Goal: Task Accomplishment & Management: Manage account settings

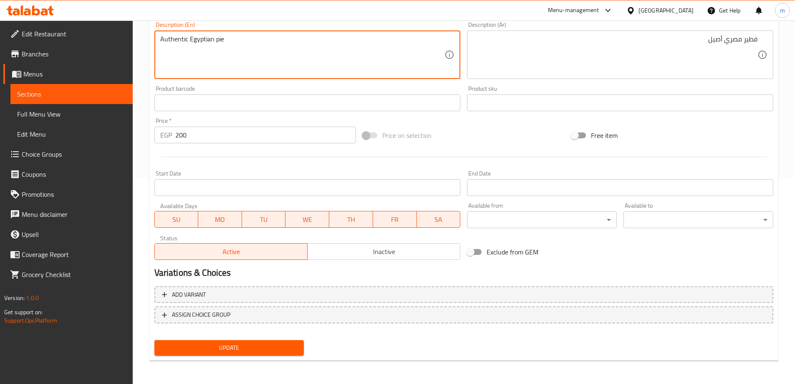
click at [255, 73] on textarea "Authentic Egyptian pie" at bounding box center [302, 55] width 285 height 40
paste textarea "Feteer"
click at [218, 39] on textarea "Authentic Egyptian Feteer" at bounding box center [302, 55] width 285 height 40
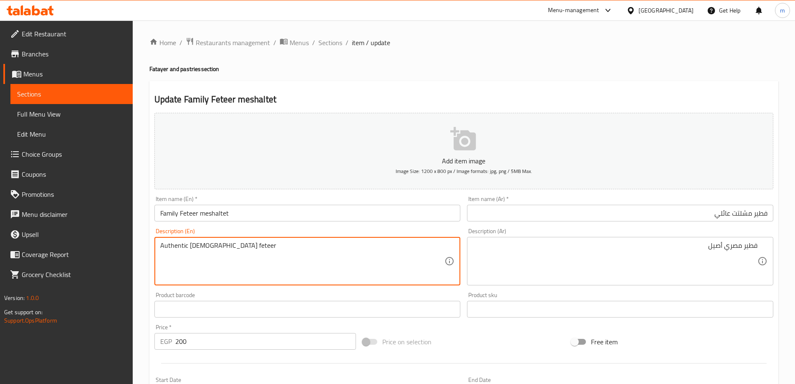
type textarea "Authentic Egyptian feteer"
click at [635, 217] on input "فطير مشلتت عائلي" at bounding box center [620, 213] width 306 height 17
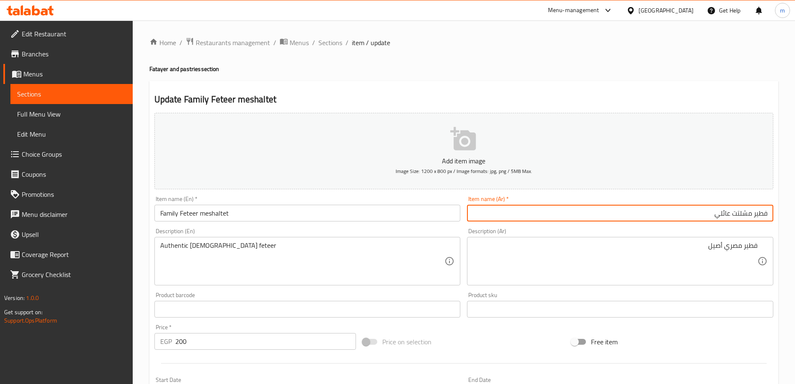
click at [566, 220] on input "فطير مشلتت عائلي" at bounding box center [620, 213] width 306 height 17
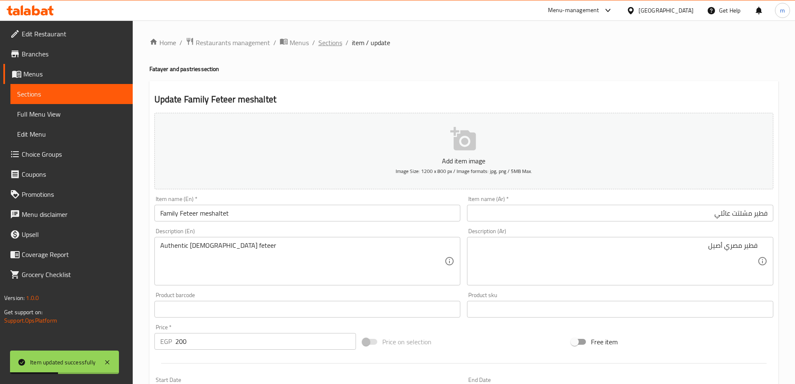
click at [335, 47] on span "Sections" at bounding box center [331, 43] width 24 height 10
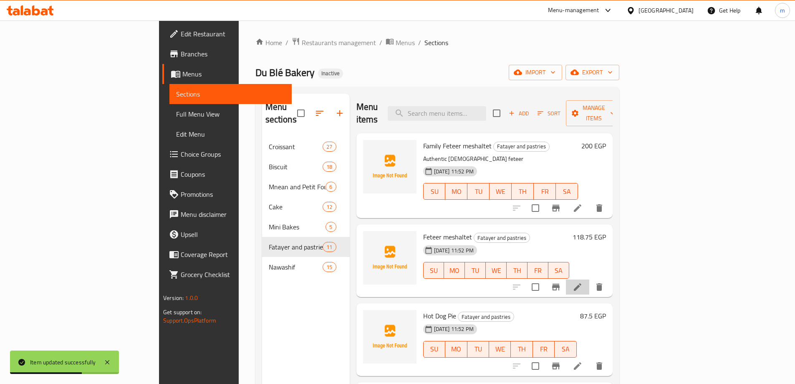
click at [590, 279] on li at bounding box center [577, 286] width 23 height 15
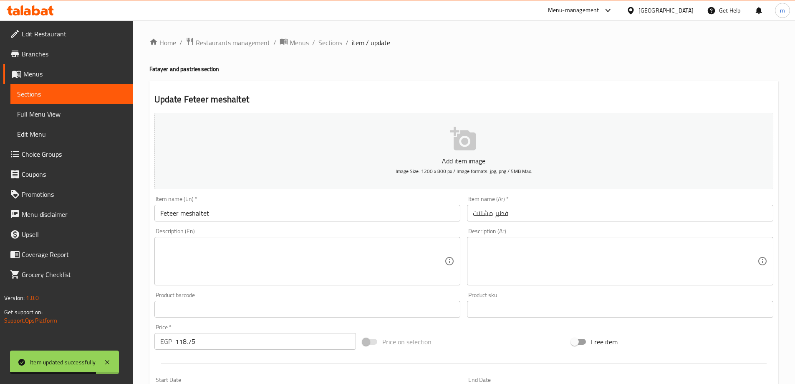
click at [528, 212] on input "فطير مشلتت" at bounding box center [620, 213] width 306 height 17
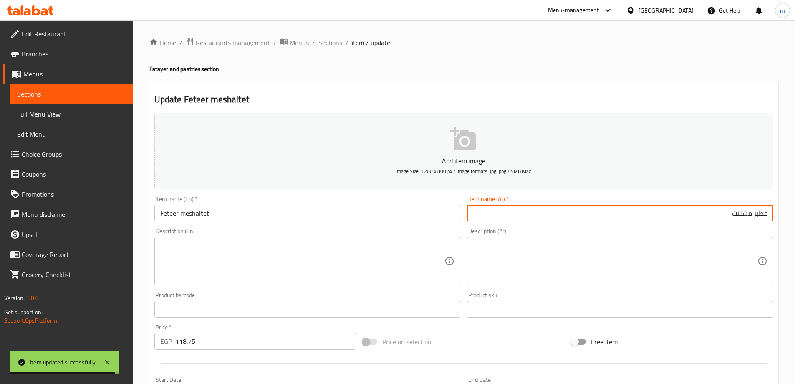
click at [636, 253] on textarea at bounding box center [615, 261] width 285 height 40
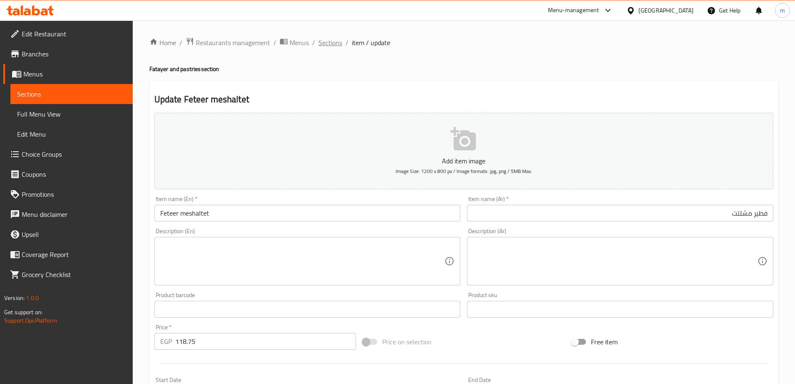
click at [338, 45] on span "Sections" at bounding box center [331, 43] width 24 height 10
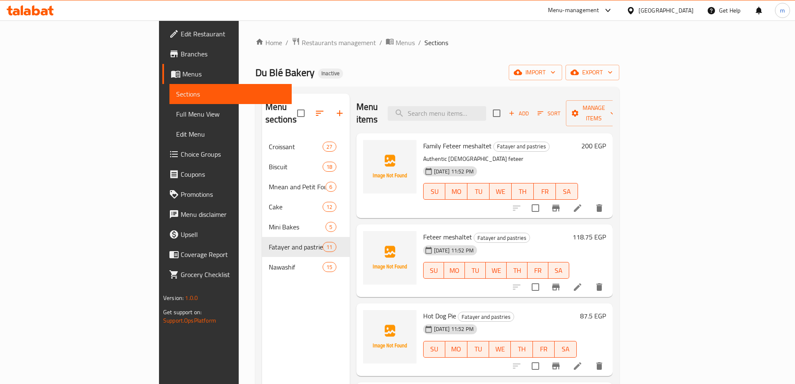
click at [423, 154] on p "Authentic Egyptian feteer" at bounding box center [500, 159] width 155 height 10
copy div "Authentic Egyptian feteer"
click at [583, 282] on icon at bounding box center [578, 287] width 10 height 10
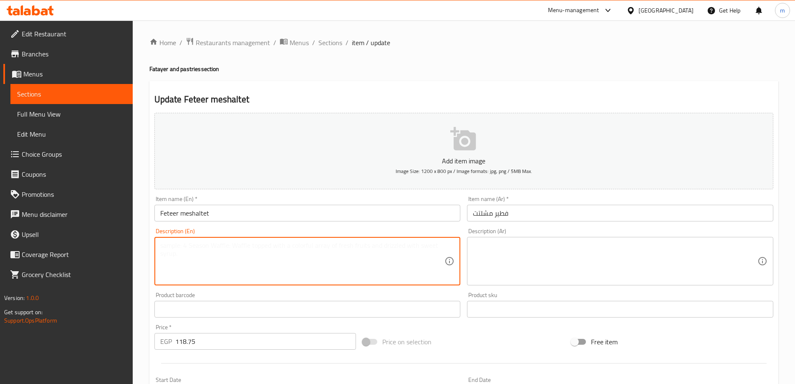
click at [355, 261] on textarea at bounding box center [302, 261] width 285 height 40
paste textarea "Authentic Egyptian feteer"
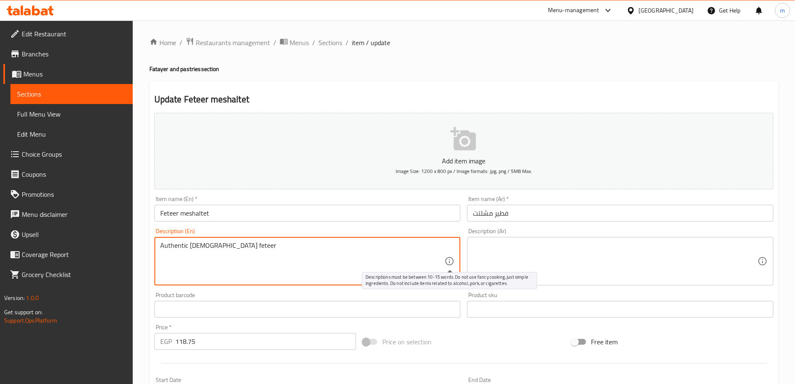
click at [504, 262] on textarea at bounding box center [615, 261] width 285 height 40
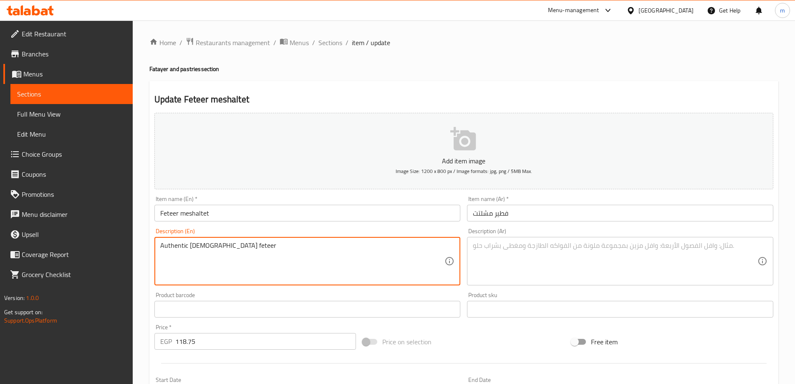
type textarea "Authentic Egyptian feteer"
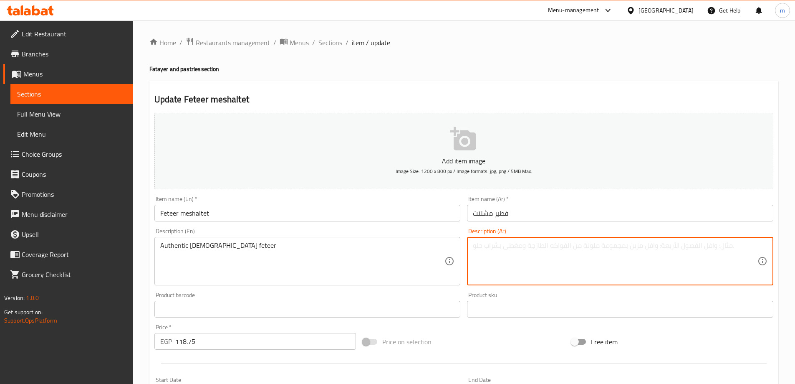
click at [550, 268] on textarea at bounding box center [615, 261] width 285 height 40
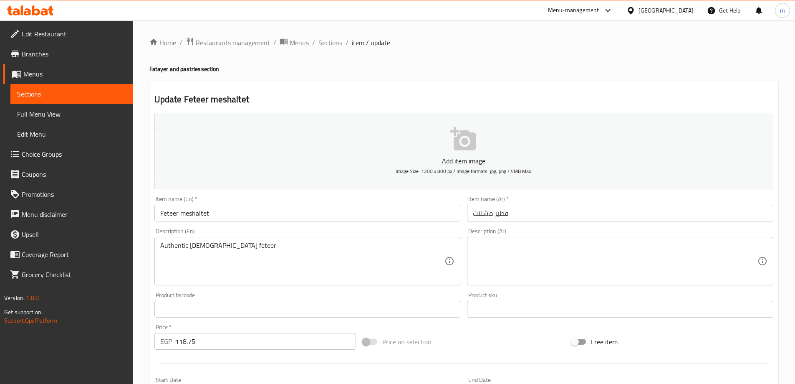
click at [671, 259] on textarea at bounding box center [615, 261] width 285 height 40
paste textarea "فطير مصري أصيل"
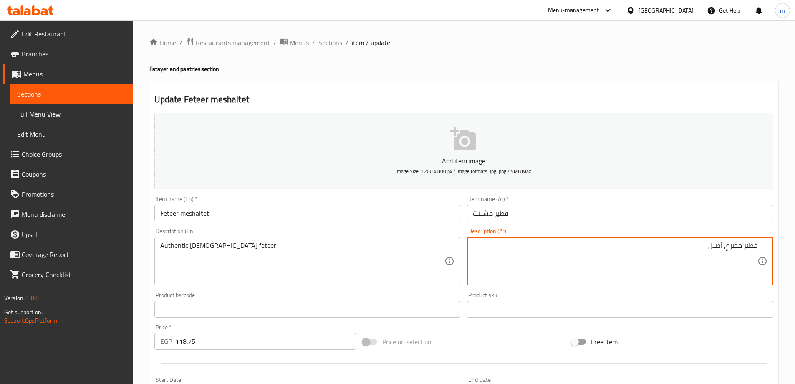
type textarea "فطير مصري أصيل"
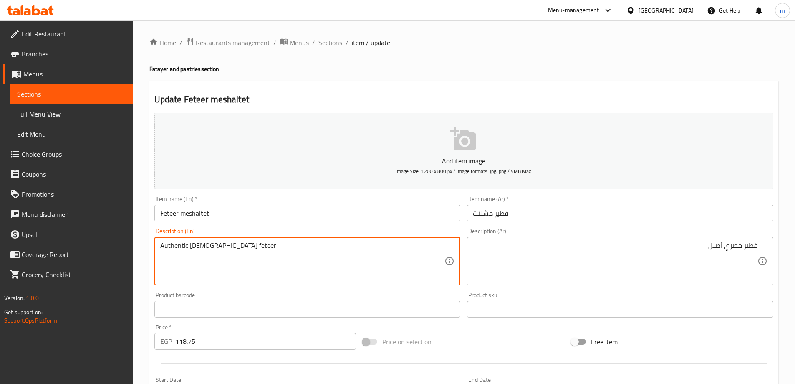
type textarea "Authentic Egyptian feteer"
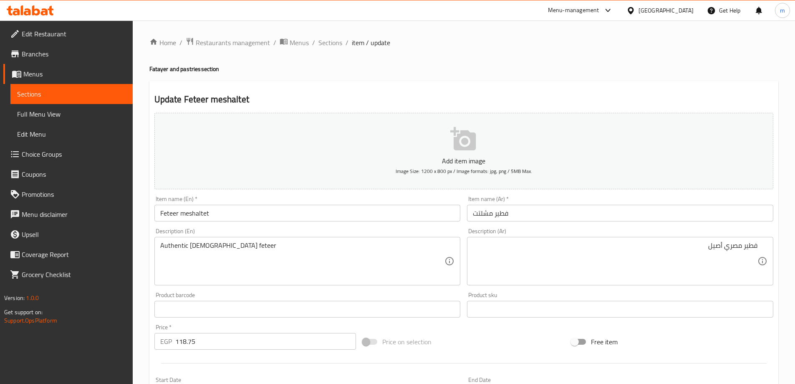
scroll to position [206, 0]
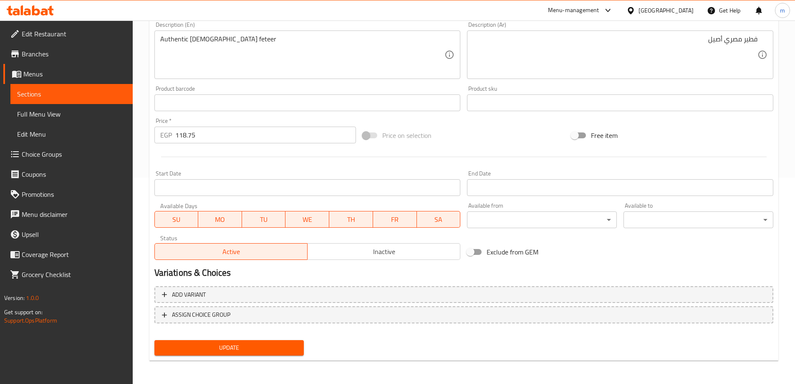
click at [228, 343] on span "Update" at bounding box center [229, 347] width 137 height 10
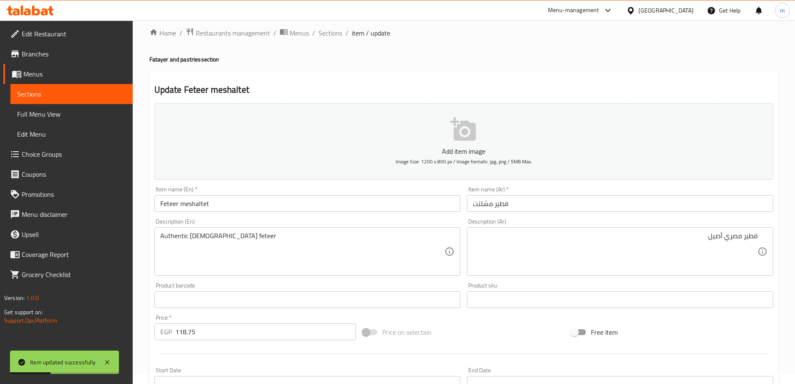
scroll to position [0, 0]
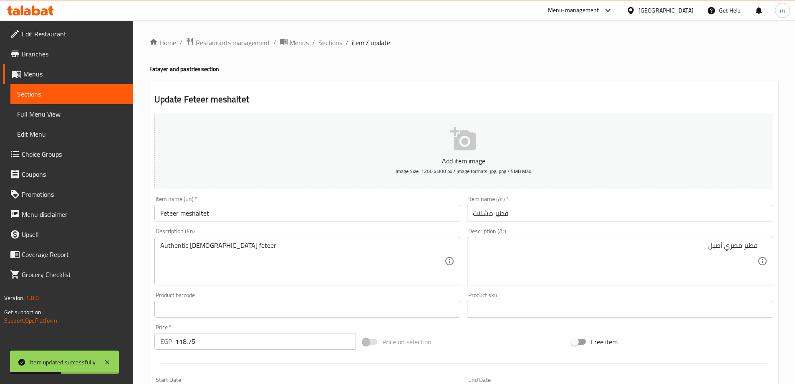
click at [337, 51] on div "Home / Restaurants management / Menus / Sections / item / update Fatayer and pa…" at bounding box center [463, 305] width 629 height 536
click at [333, 45] on span "Sections" at bounding box center [331, 43] width 24 height 10
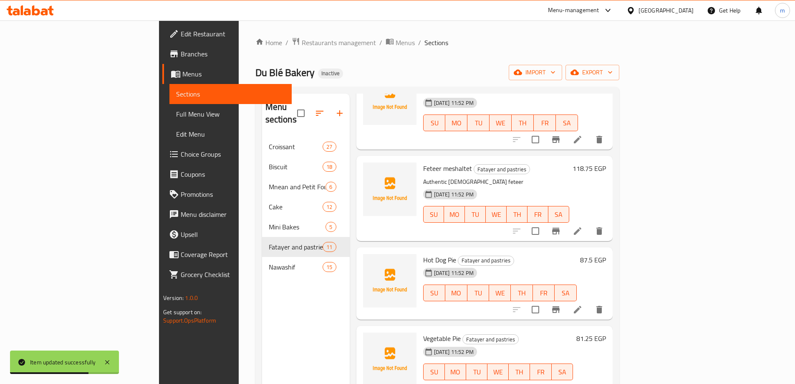
scroll to position [84, 0]
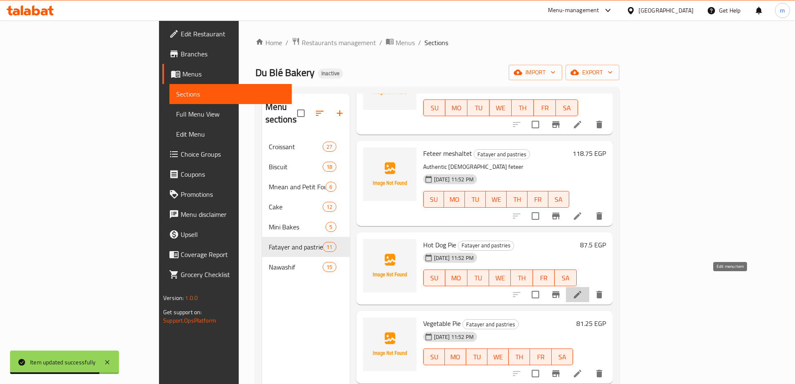
click at [583, 289] on icon at bounding box center [578, 294] width 10 height 10
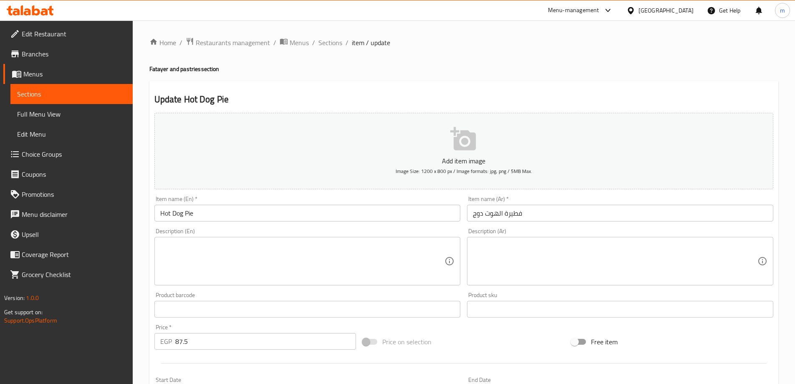
click at [592, 206] on input "فطيرة الهوت دوج" at bounding box center [620, 213] width 306 height 17
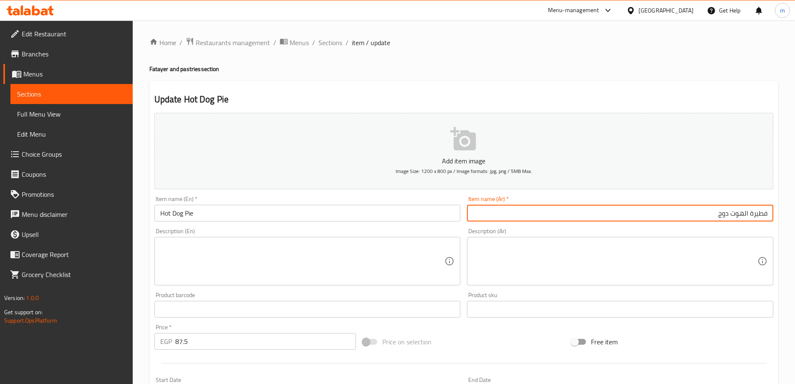
click at [588, 249] on textarea at bounding box center [615, 261] width 285 height 40
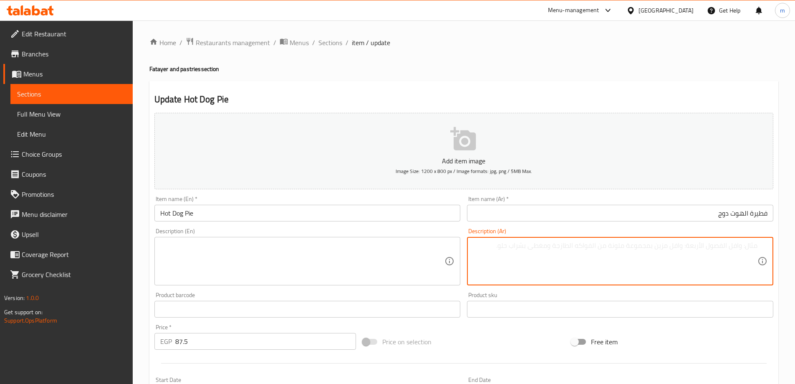
click at [687, 262] on textarea at bounding box center [615, 261] width 285 height 40
paste textarea "فطيرة محشوة بهوت دوج."
type textarea "فطيرة محشوة بهوت دوج."
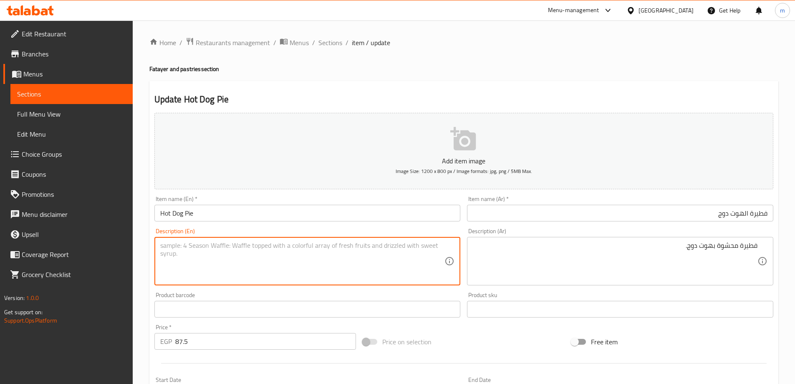
click at [395, 272] on textarea at bounding box center [302, 261] width 285 height 40
paste textarea "Pie stuffed with hot dogs."
type textarea "Pie stuffed with hot dogs."
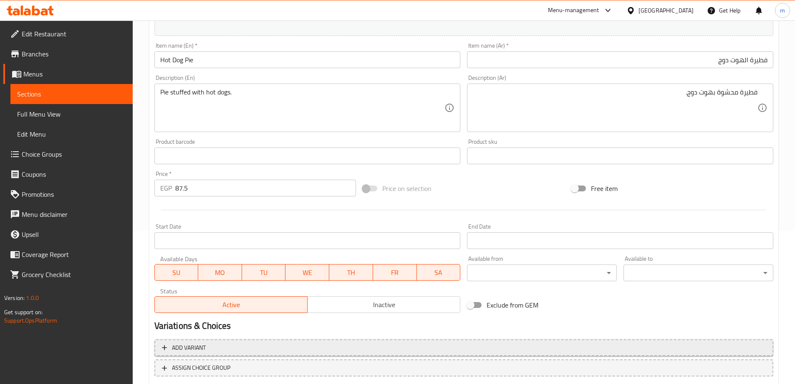
scroll to position [206, 0]
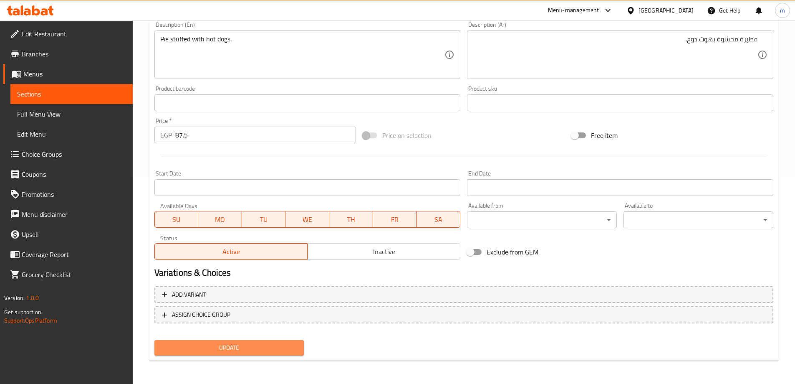
click at [208, 349] on span "Update" at bounding box center [229, 347] width 137 height 10
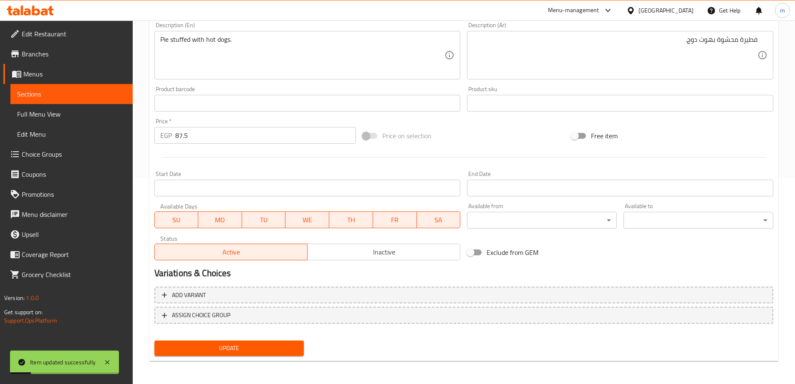
scroll to position [0, 0]
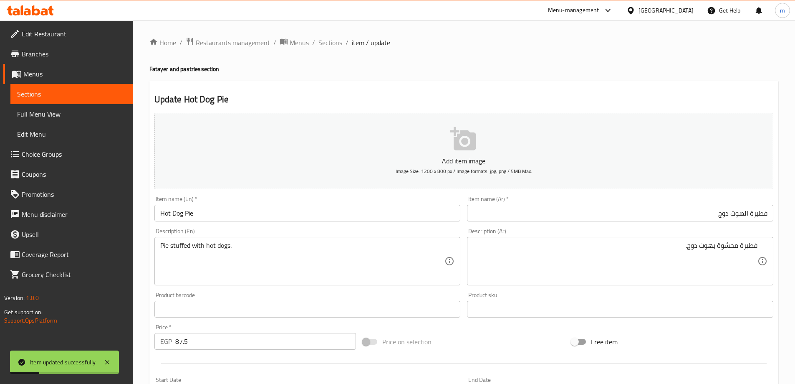
drag, startPoint x: 332, startPoint y: 43, endPoint x: 355, endPoint y: 54, distance: 26.1
click at [332, 43] on span "Sections" at bounding box center [331, 43] width 24 height 10
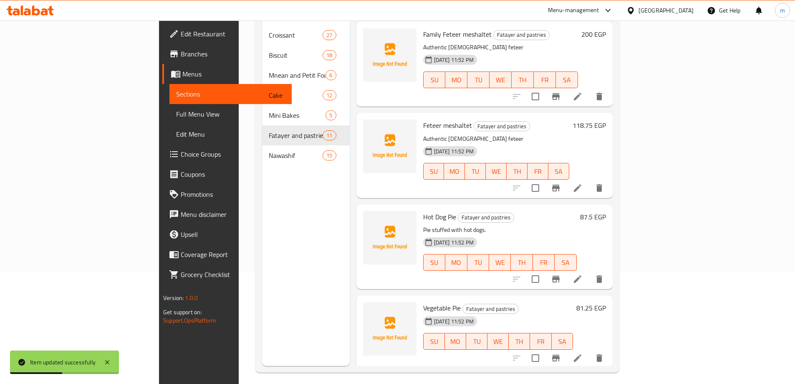
scroll to position [117, 0]
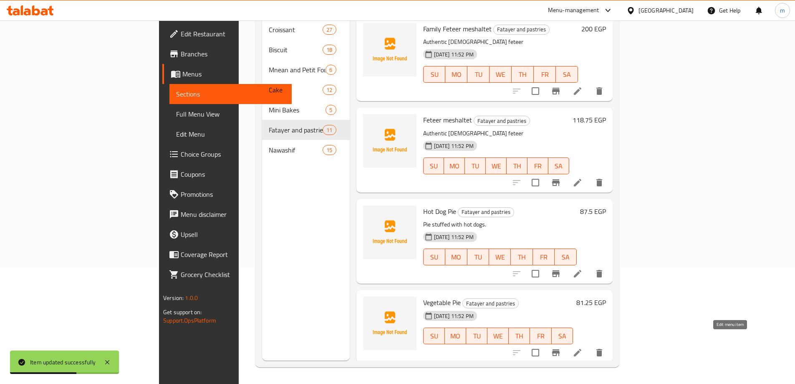
click at [583, 347] on icon at bounding box center [578, 352] width 10 height 10
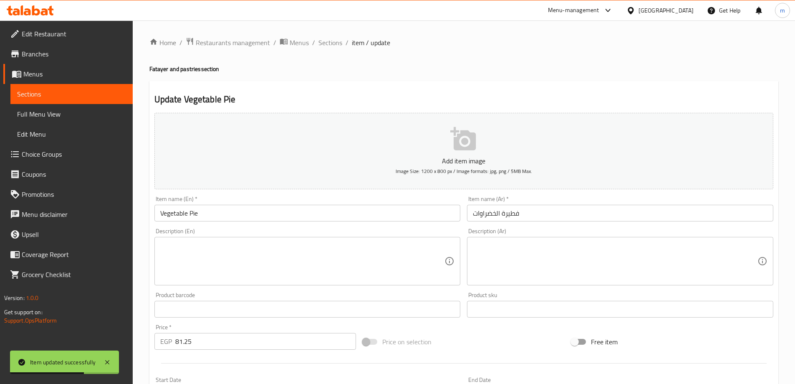
click at [592, 253] on textarea at bounding box center [615, 261] width 285 height 40
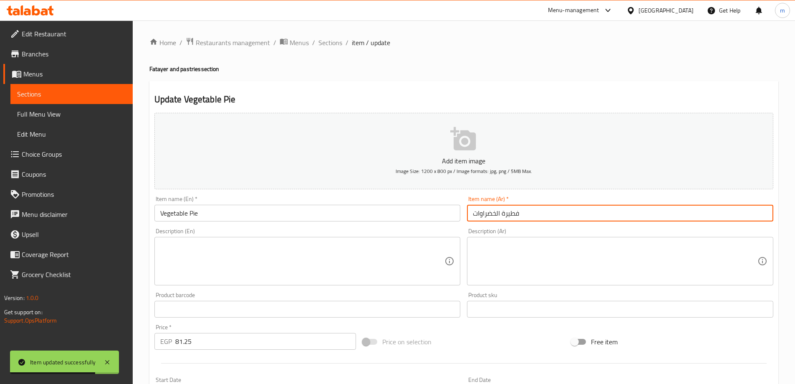
click at [590, 215] on input "فطيرة الخضراوات" at bounding box center [620, 213] width 306 height 17
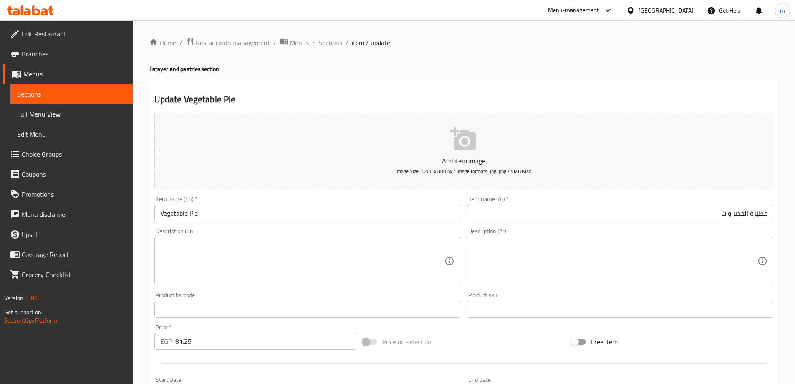
click at [651, 252] on textarea at bounding box center [615, 261] width 285 height 40
paste textarea "فطيرة شهية بالخضار الطازجة."
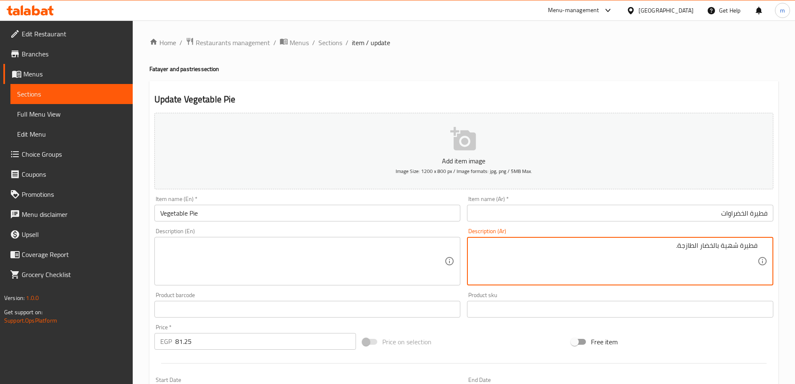
type textarea "فطيرة شهية بالخضار الطازجة."
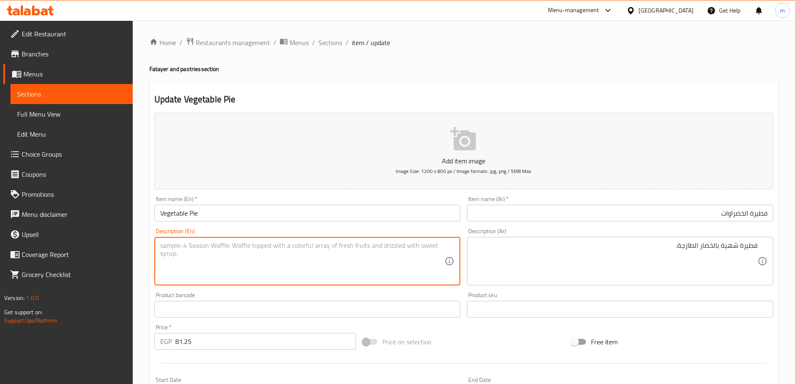
click at [327, 259] on textarea at bounding box center [302, 261] width 285 height 40
paste textarea "Delicious pie with fresh vegetables."
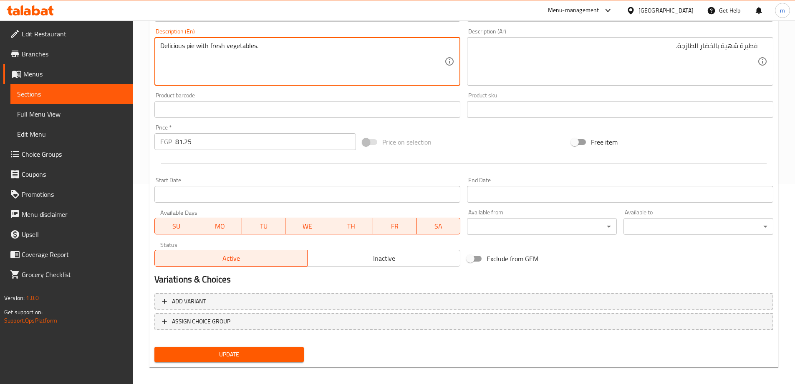
scroll to position [206, 0]
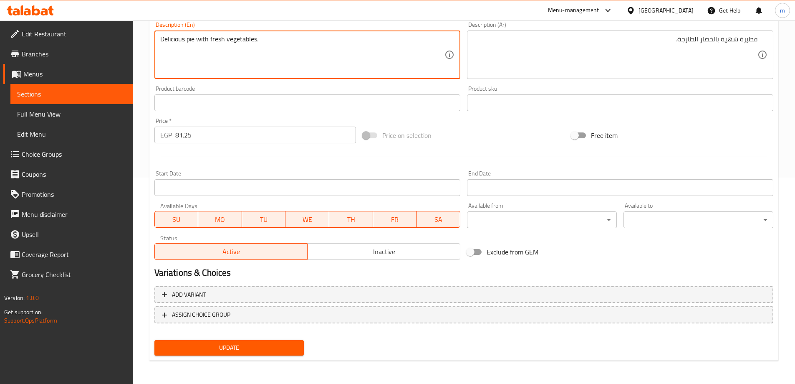
type textarea "Delicious pie with fresh vegetables."
drag, startPoint x: 220, startPoint y: 347, endPoint x: 224, endPoint y: 342, distance: 6.8
click at [220, 347] on span "Update" at bounding box center [229, 347] width 137 height 10
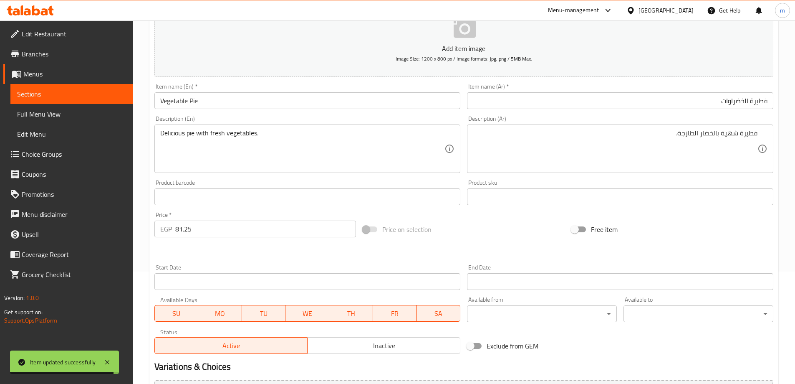
scroll to position [0, 0]
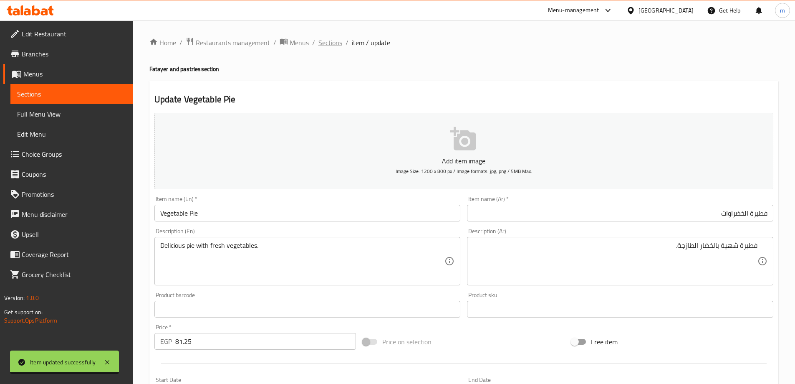
click at [325, 45] on span "Sections" at bounding box center [331, 43] width 24 height 10
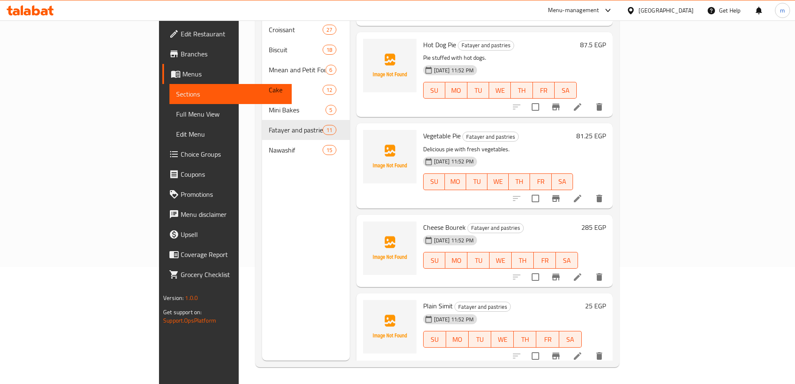
scroll to position [167, 0]
click at [583, 271] on icon at bounding box center [578, 276] width 10 height 10
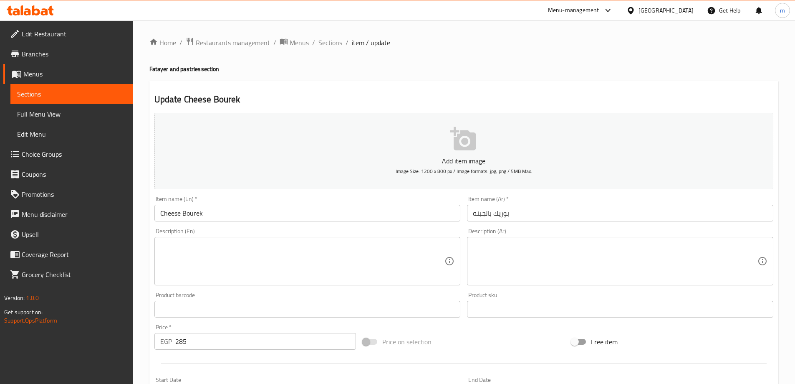
click at [525, 219] on input "بوريك بالجبنه" at bounding box center [620, 213] width 306 height 17
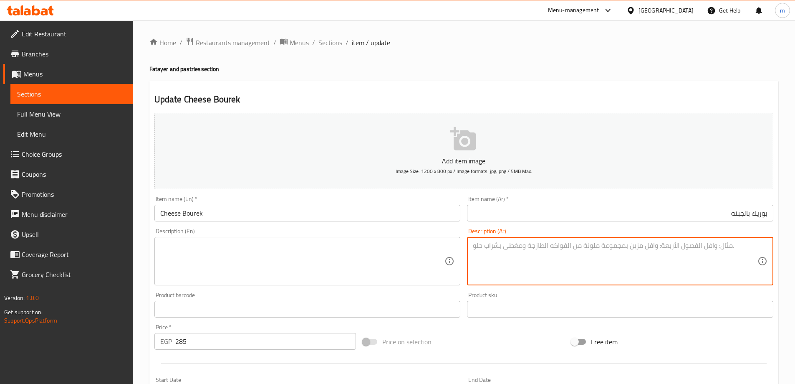
click at [545, 247] on textarea at bounding box center [615, 261] width 285 height 40
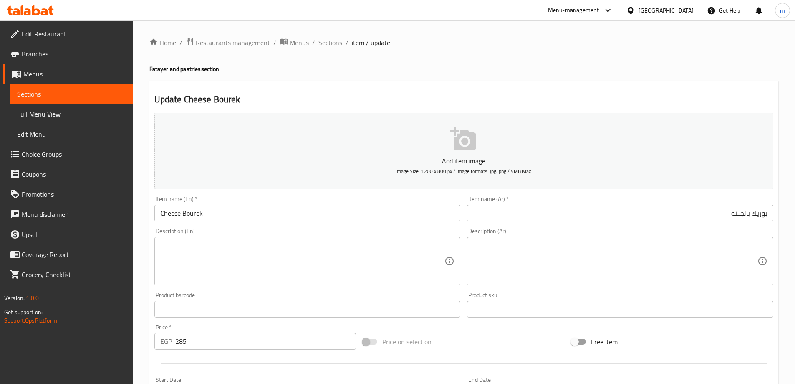
click at [613, 247] on textarea at bounding box center [615, 261] width 285 height 40
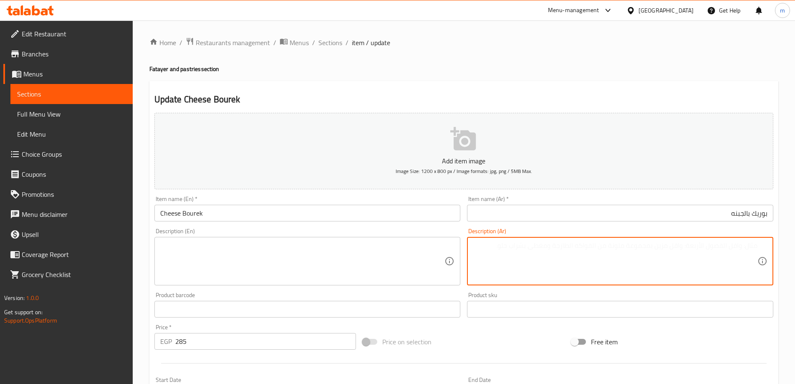
paste textarea "بوريك طازج محشو بالجبنة."
type textarea "بوريك طازج محشو بالجبنة."
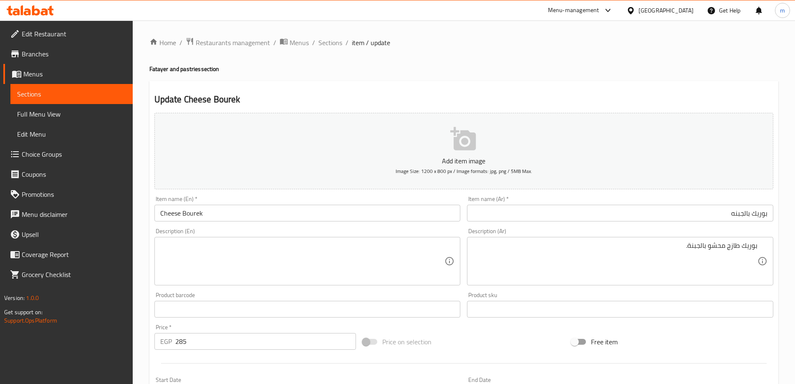
click at [322, 262] on textarea at bounding box center [302, 261] width 285 height 40
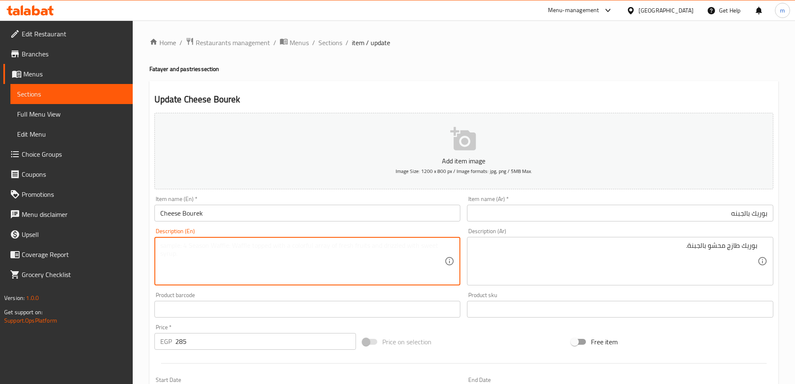
paste textarea "Fresh boric stuffed with cheese."
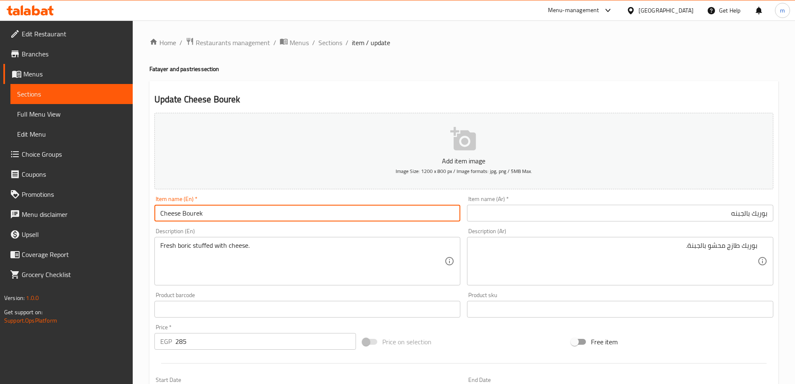
click at [211, 210] on input "Cheese Bourek" at bounding box center [307, 213] width 306 height 17
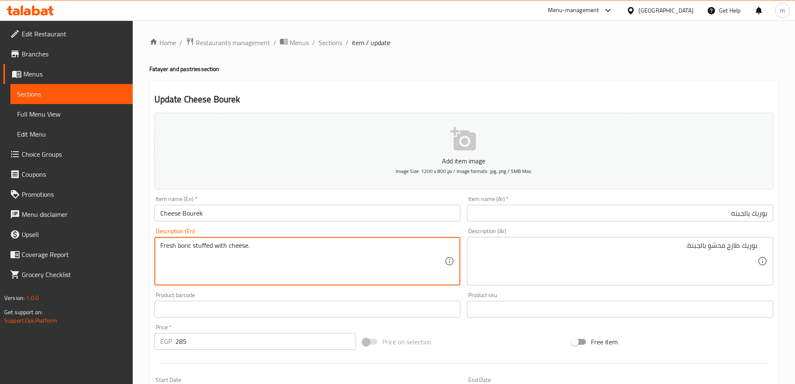
click at [185, 245] on textarea "Fresh boric stuffed with cheese." at bounding box center [302, 261] width 285 height 40
paste textarea "Bourek"
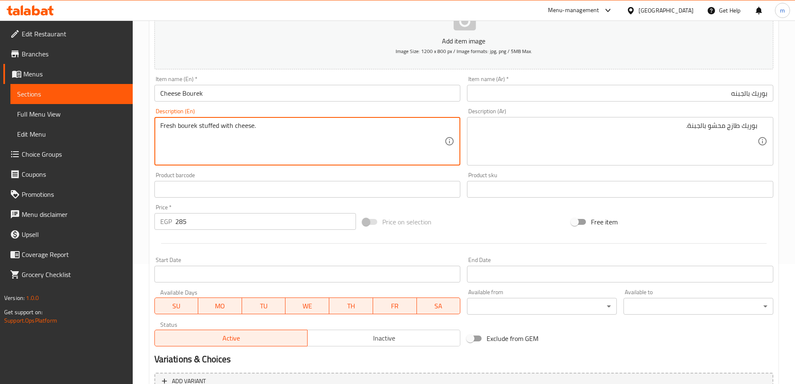
scroll to position [206, 0]
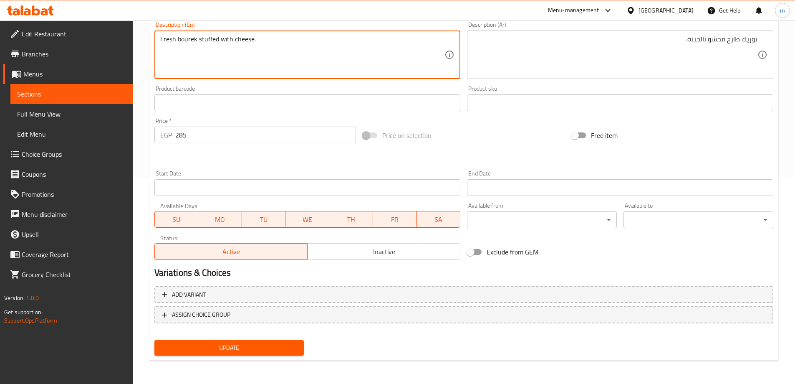
type textarea "Fresh bourek stuffed with cheese."
click at [180, 341] on button "Update" at bounding box center [229, 347] width 150 height 15
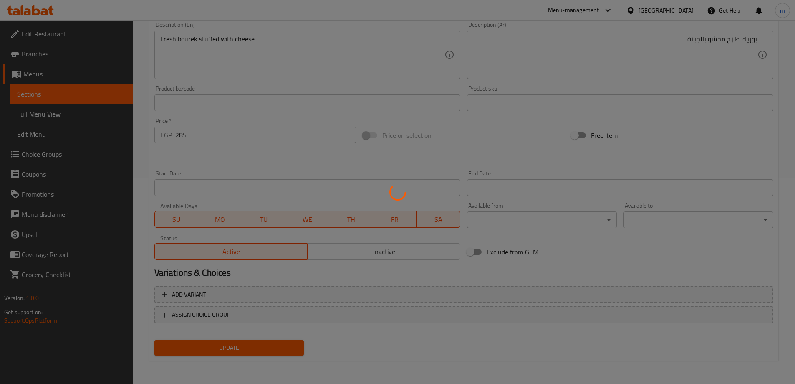
click at [180, 347] on div at bounding box center [397, 192] width 795 height 384
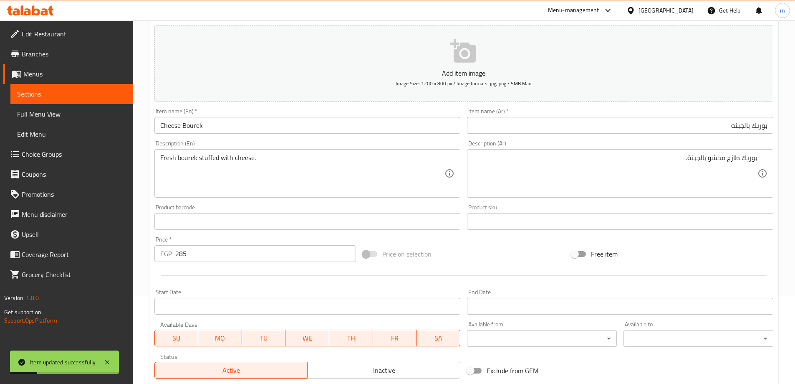
scroll to position [0, 0]
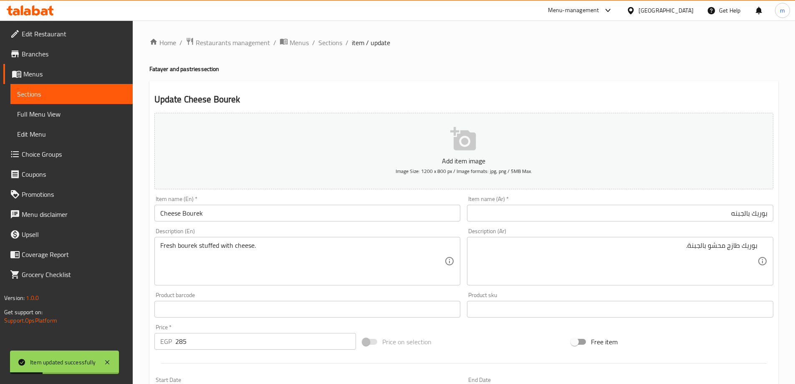
click at [298, 205] on input "Cheese Bourek" at bounding box center [307, 213] width 306 height 17
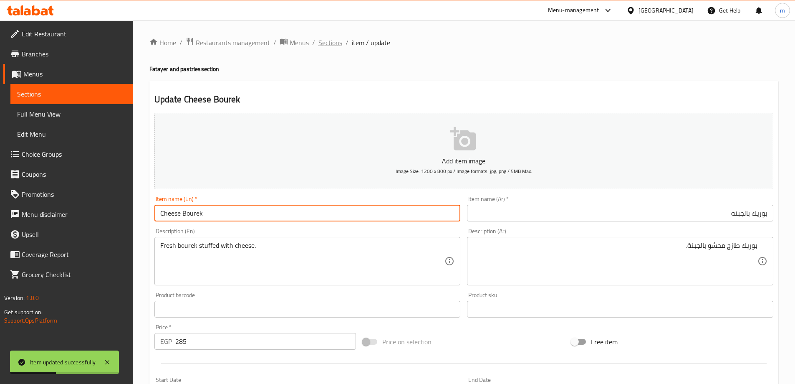
click at [325, 42] on span "Sections" at bounding box center [331, 43] width 24 height 10
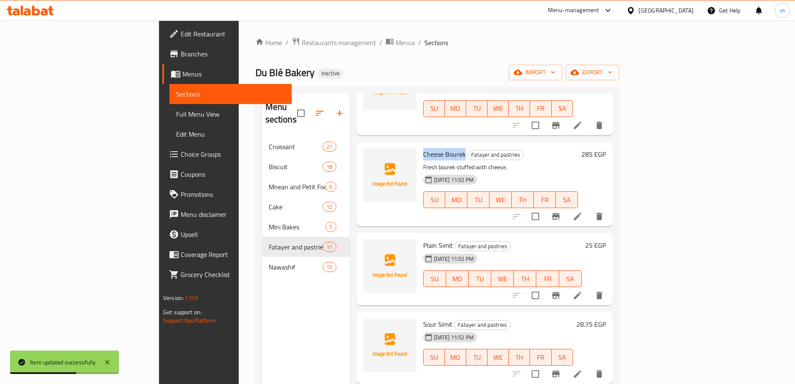
scroll to position [380, 0]
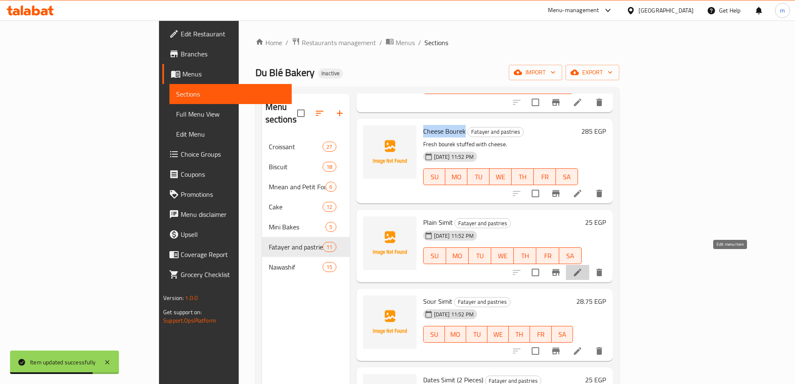
click at [582, 268] on icon at bounding box center [578, 272] width 8 height 8
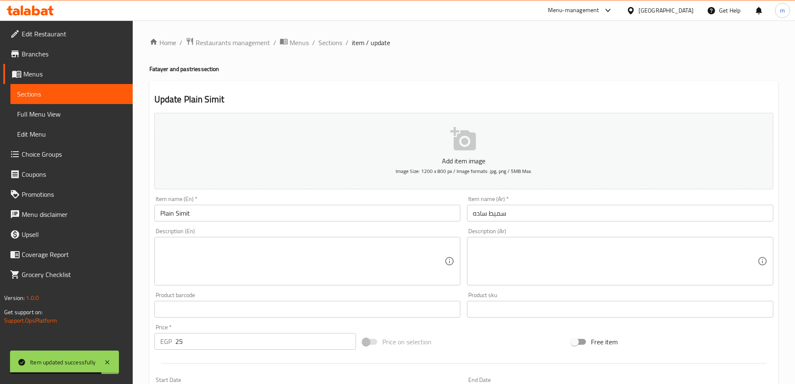
click at [577, 214] on input "سميط ساده" at bounding box center [620, 213] width 306 height 17
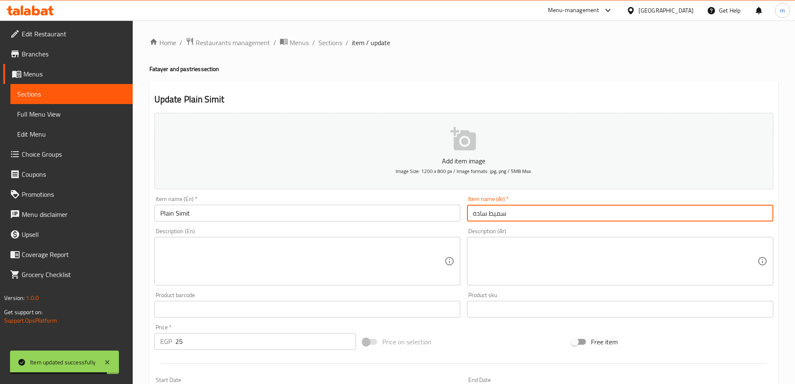
click at [586, 248] on textarea at bounding box center [615, 261] width 285 height 40
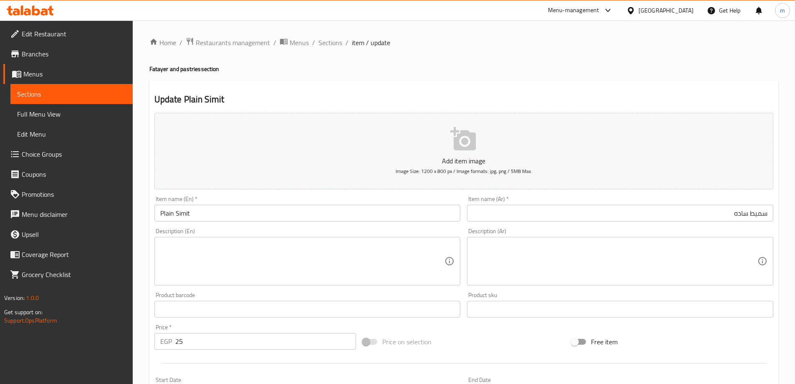
click at [657, 260] on textarea at bounding box center [615, 261] width 285 height 40
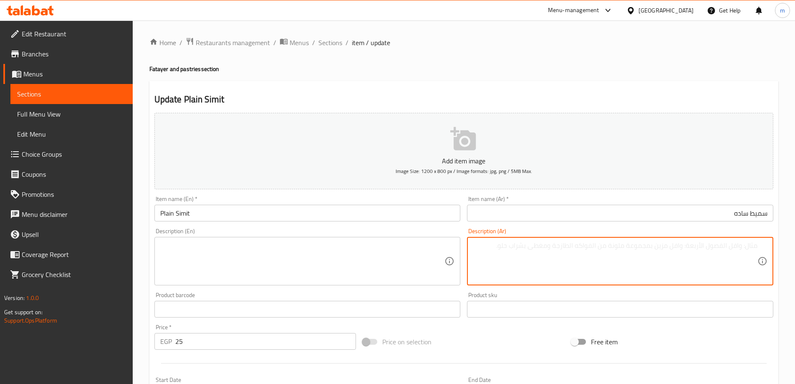
paste textarea "سميط طازج بطعم تقليدي."
type textarea "سميط طازج بطعم تقليدي."
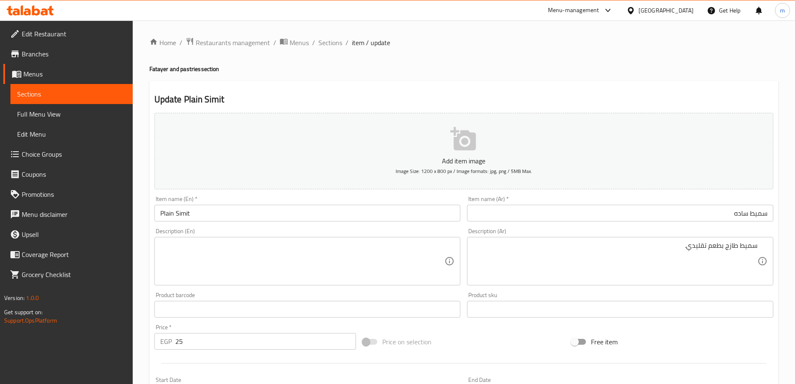
click at [268, 256] on textarea at bounding box center [302, 261] width 285 height 40
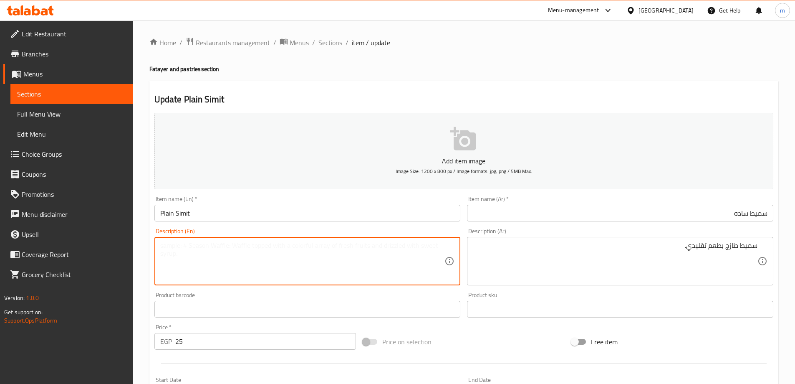
paste textarea "Fresh semolina with a traditional taste."
click at [185, 215] on input "Plain Simit" at bounding box center [307, 213] width 306 height 17
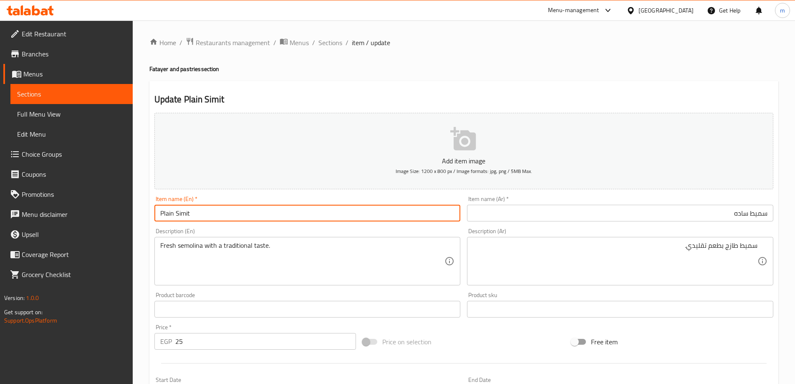
click at [189, 247] on textarea "Fresh semolina with a traditional taste." at bounding box center [302, 261] width 285 height 40
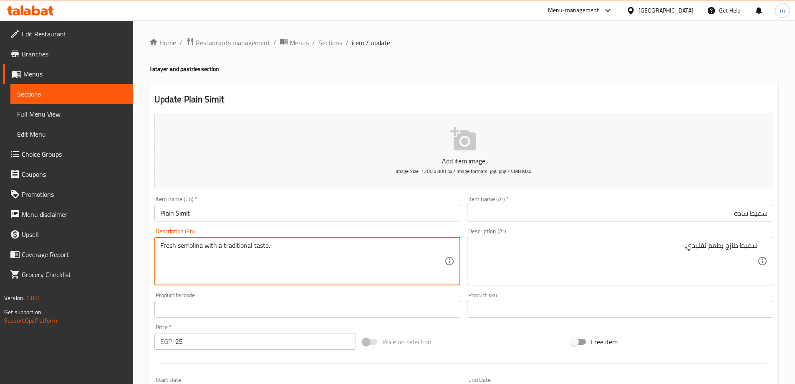
paste textarea "Simit"
type textarea "Fresh simit with a traditional taste."
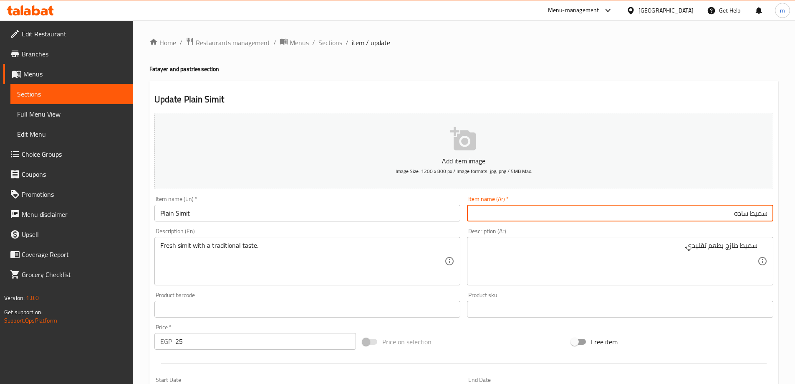
drag, startPoint x: 750, startPoint y: 210, endPoint x: 771, endPoint y: 209, distance: 20.9
click at [771, 209] on input "سميط ساده" at bounding box center [620, 213] width 306 height 17
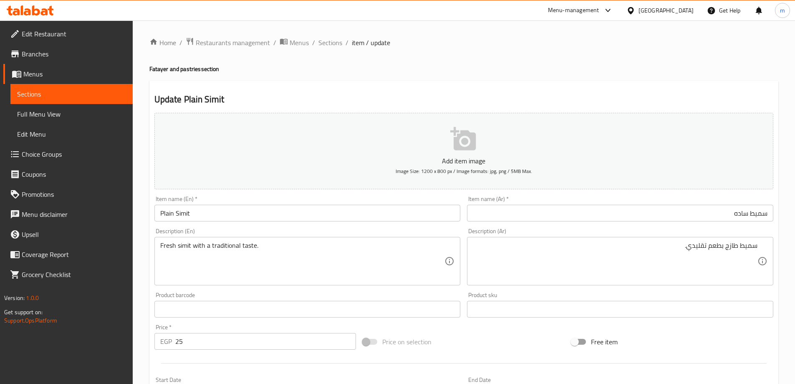
scroll to position [206, 0]
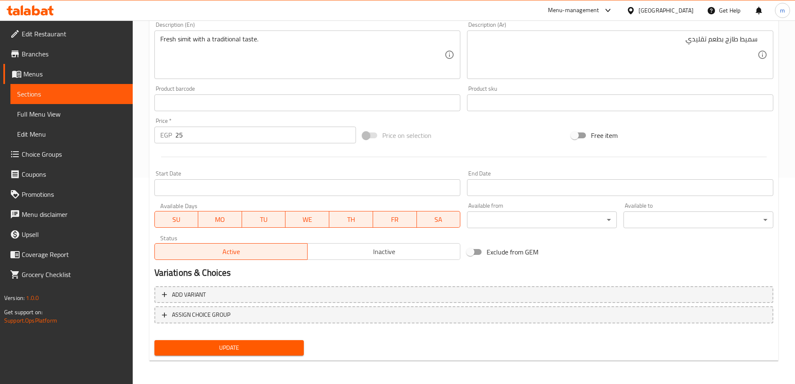
drag, startPoint x: 241, startPoint y: 357, endPoint x: 245, endPoint y: 354, distance: 5.1
click at [243, 355] on div "Update" at bounding box center [229, 348] width 157 height 22
click at [245, 354] on button "Update" at bounding box center [229, 347] width 150 height 15
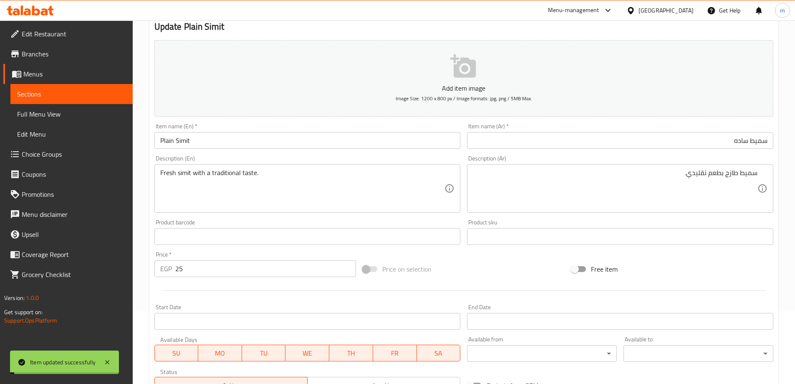
scroll to position [0, 0]
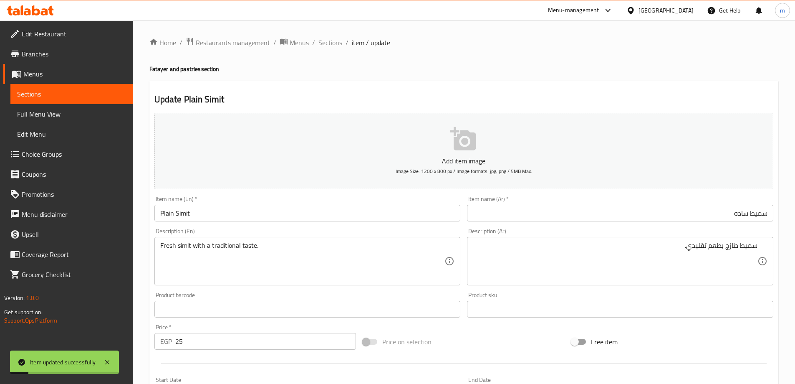
click at [334, 53] on div "Home / Restaurants management / Menus / Sections / item / update Fatayer and pa…" at bounding box center [463, 305] width 629 height 536
click at [332, 43] on span "Sections" at bounding box center [331, 43] width 24 height 10
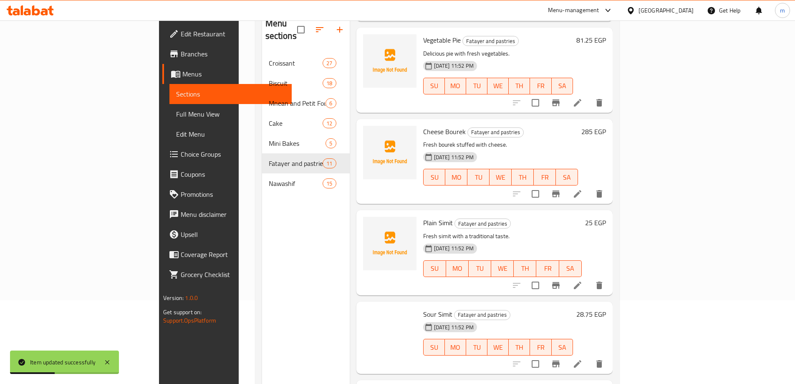
scroll to position [334, 0]
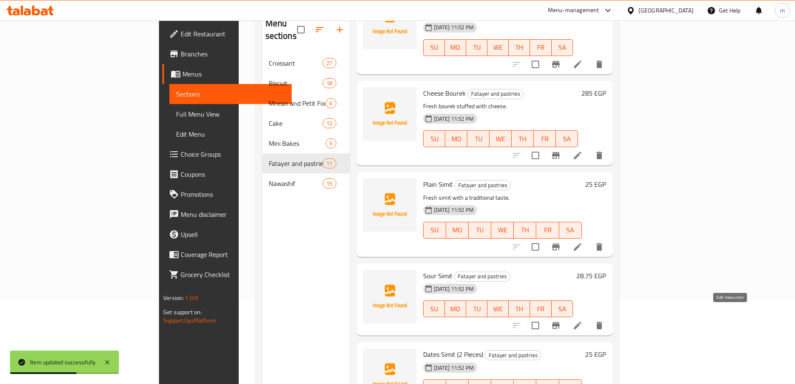
click at [582, 321] on icon at bounding box center [578, 325] width 8 height 8
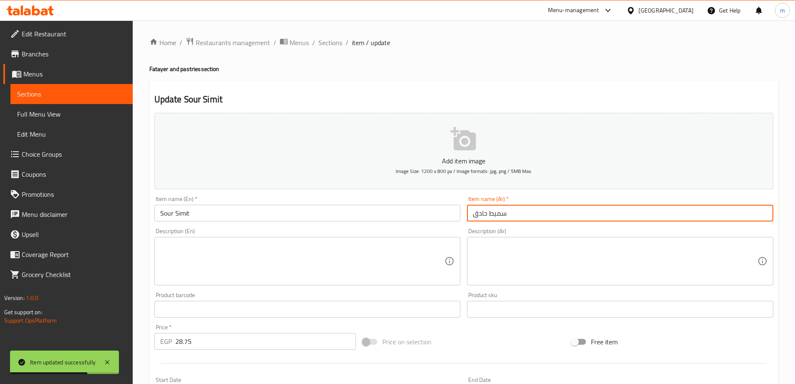
click at [661, 218] on input "سميط حادق" at bounding box center [620, 213] width 306 height 17
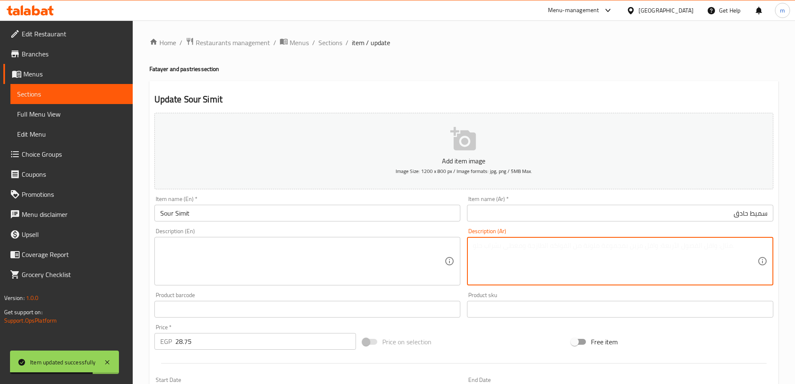
click at [660, 253] on textarea at bounding box center [615, 261] width 285 height 40
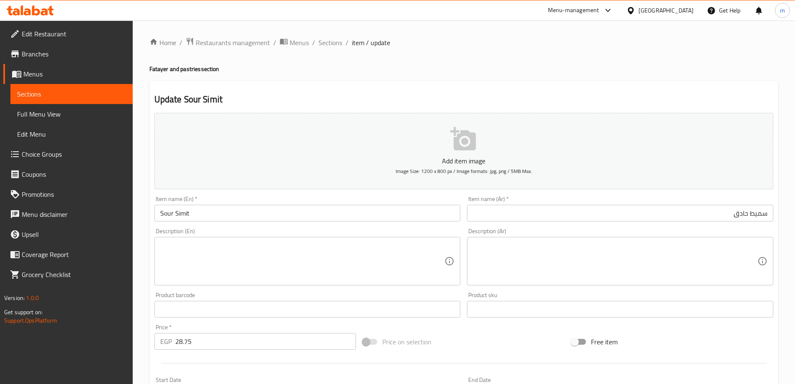
click at [648, 239] on div "Description (Ar)" at bounding box center [620, 261] width 306 height 48
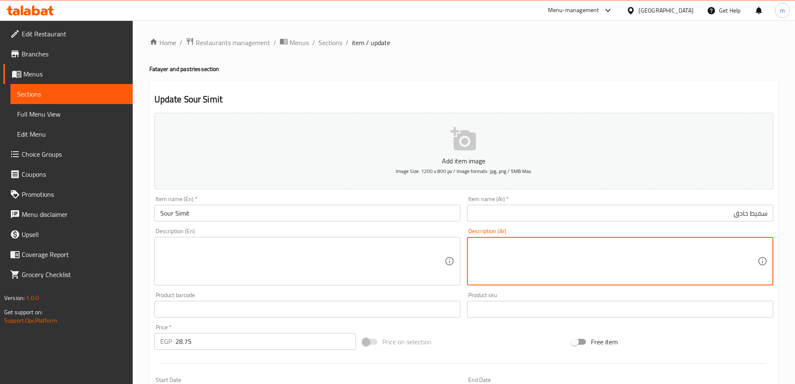
paste textarea "سميط مالح مناسب للوجبات الخفيفة."
type textarea "سميط مالح مناسب للوجبات الخفيفة."
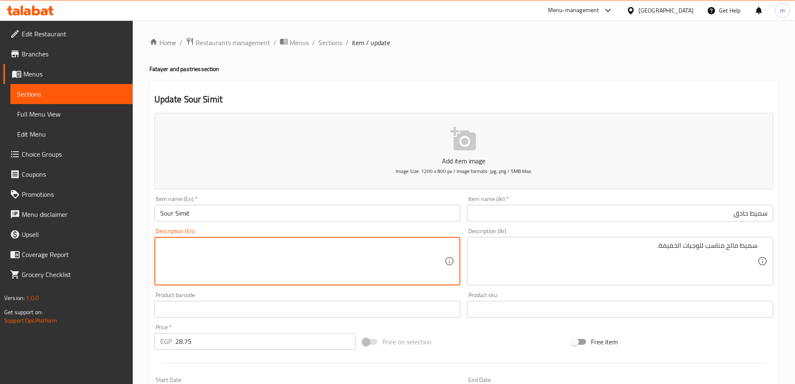
click at [349, 261] on textarea at bounding box center [302, 261] width 285 height 40
paste textarea "Salty semolina suitable for snacks."
click at [192, 214] on input "Sour Simit" at bounding box center [307, 213] width 306 height 17
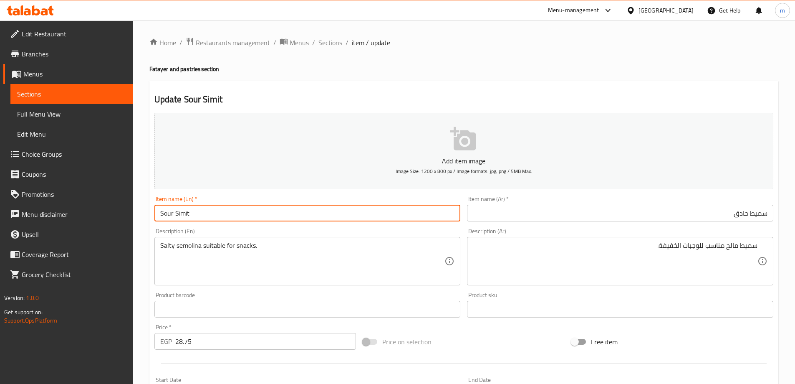
click at [192, 214] on input "Sour Simit" at bounding box center [307, 213] width 306 height 17
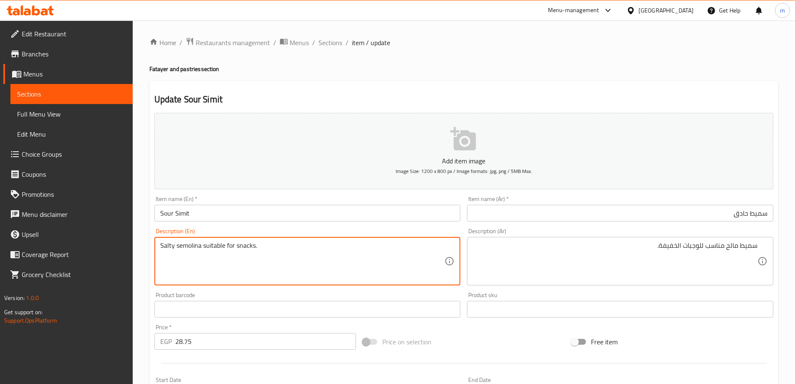
click at [180, 244] on textarea "Salty semolina suitable for snacks." at bounding box center [302, 261] width 285 height 40
paste textarea "Simit"
type textarea "Salty simit suitable for snacks."
click at [304, 214] on input "Sour Simit" at bounding box center [307, 213] width 306 height 17
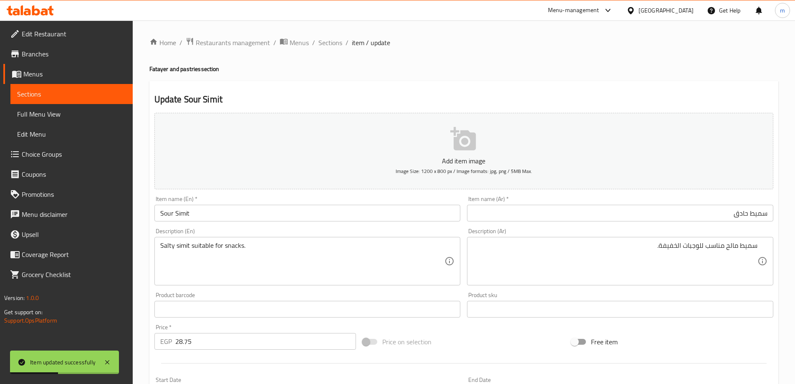
click at [248, 197] on div "Item name (En)   * Sour Simit Item name (En) *" at bounding box center [307, 208] width 306 height 25
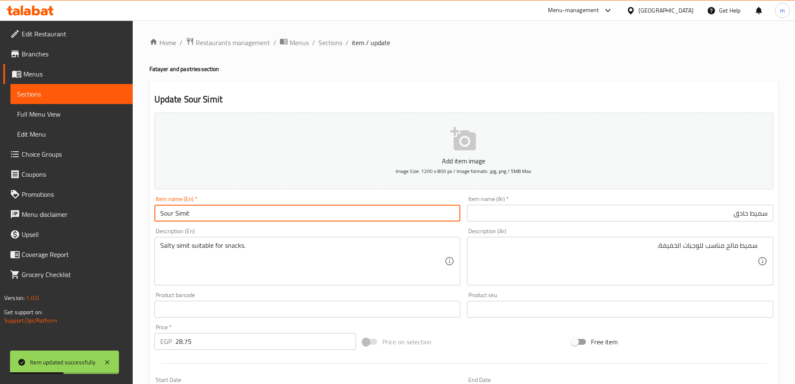
click at [243, 207] on input "Sour Simit" at bounding box center [307, 213] width 306 height 17
click at [327, 47] on span "Sections" at bounding box center [331, 43] width 24 height 10
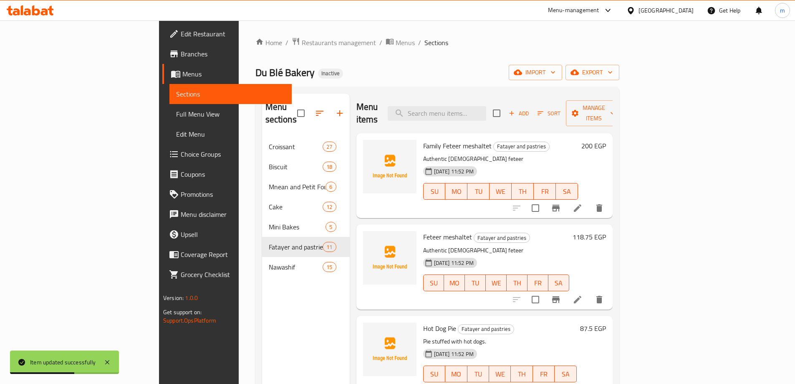
click at [425, 43] on span "Sections" at bounding box center [437, 43] width 24 height 10
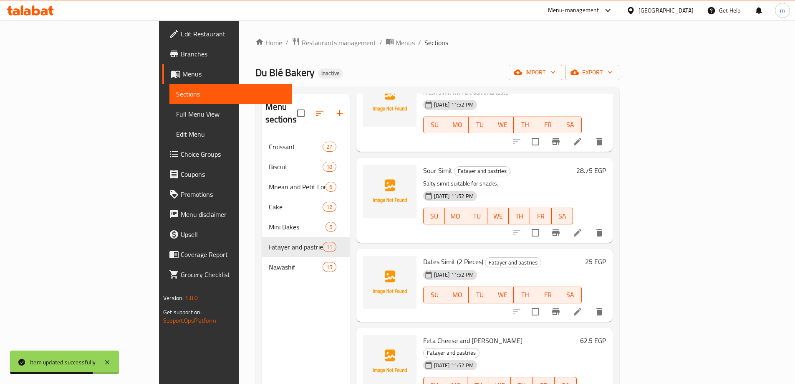
scroll to position [591, 0]
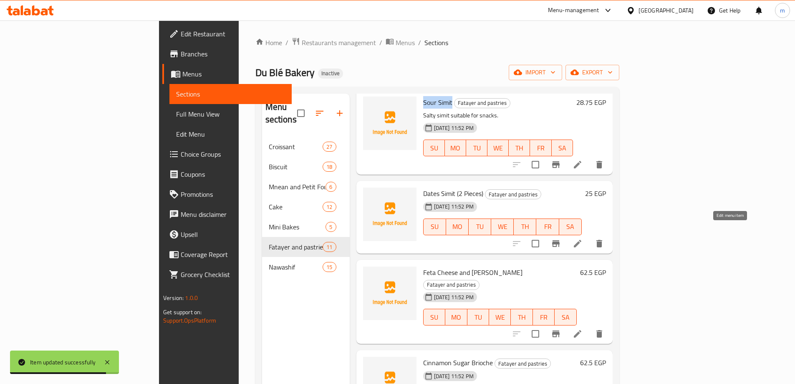
click at [583, 238] on icon at bounding box center [578, 243] width 10 height 10
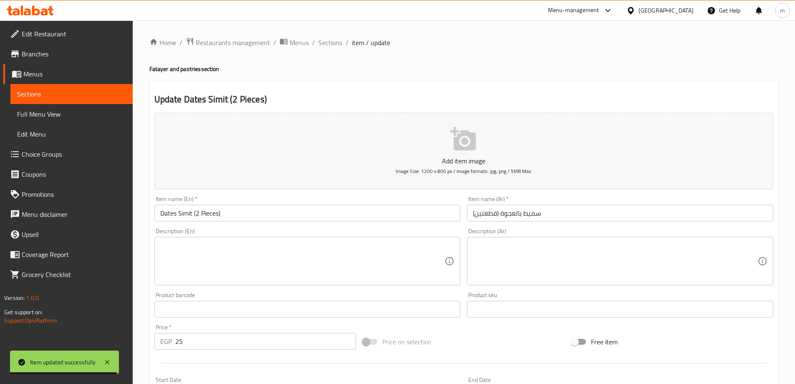
click at [556, 207] on input "سميط بالعجوة (قطعتين)" at bounding box center [620, 213] width 306 height 17
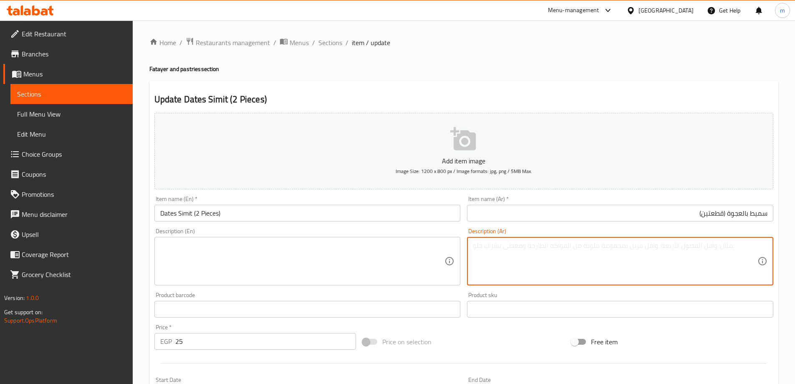
click at [578, 248] on textarea at bounding box center [615, 261] width 285 height 40
click at [544, 70] on h4 "Fatayer and pastries section" at bounding box center [463, 69] width 629 height 8
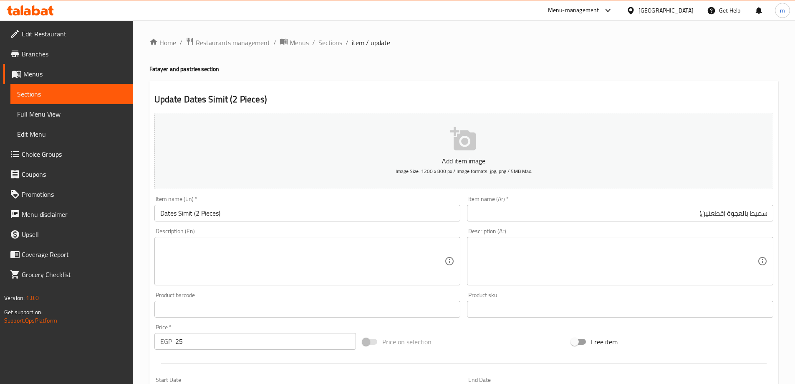
click at [678, 259] on textarea at bounding box center [615, 261] width 285 height 40
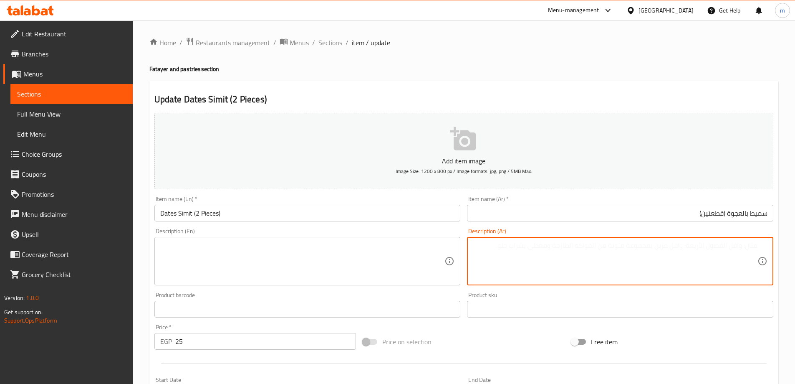
paste textarea "سميط محشي بالعجوة الطازجة."
type textarea "سميط محشي بالعجوة الطازجة."
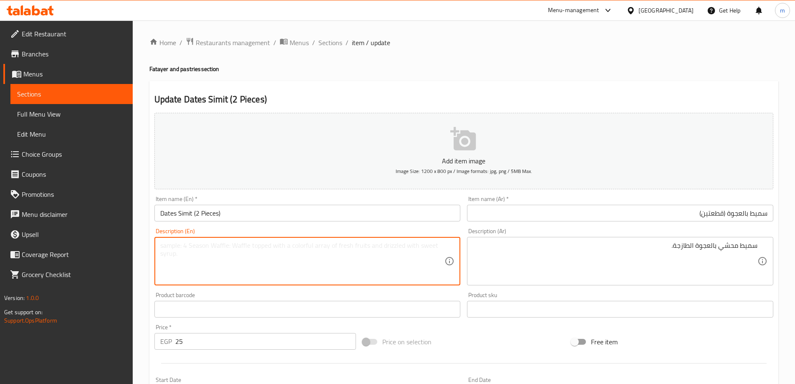
click at [395, 253] on textarea at bounding box center [302, 261] width 285 height 40
paste textarea "Samit stuffed with fresh dates."
type textarea "Samit stuffed with fresh dates."
click at [184, 209] on input "Dates Simit (2 Pieces)" at bounding box center [307, 213] width 306 height 17
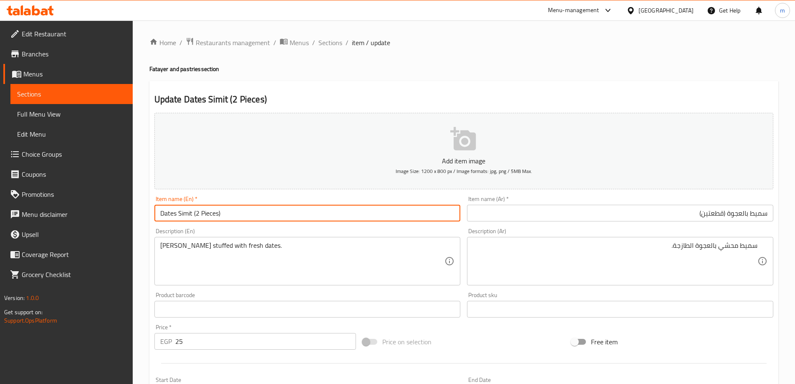
click at [170, 210] on input "Dates Simit (2 Pieces)" at bounding box center [307, 213] width 306 height 17
paste input "Ajwa"
type input "Ajwa Simit (2 Pieces)"
click at [173, 240] on div "Samit stuffed with fresh dates. Description (En)" at bounding box center [307, 261] width 306 height 48
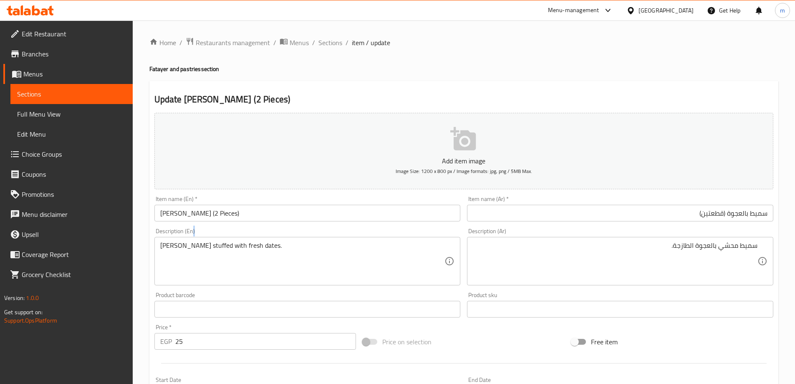
click at [173, 240] on div "Samit stuffed with fresh dates. Description (En)" at bounding box center [307, 261] width 306 height 48
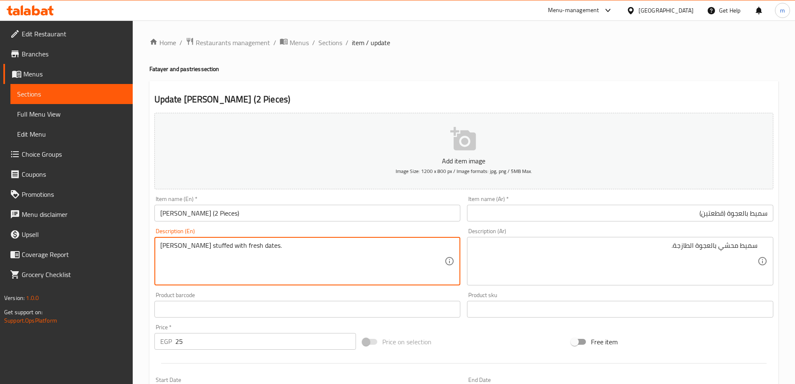
click at [235, 246] on textarea "Samit stuffed with fresh dates." at bounding box center [302, 261] width 285 height 40
paste textarea "Ajwa"
type textarea "Samit stuffed with fresh Ajwa."
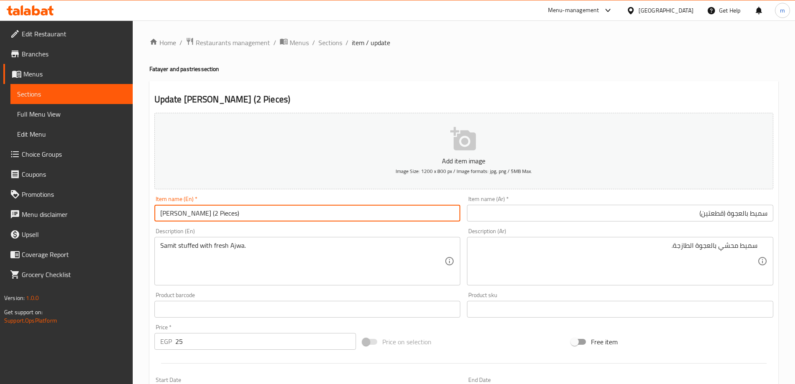
click at [218, 220] on input "Ajwa Simit (2 Pieces)" at bounding box center [307, 213] width 306 height 17
click at [330, 44] on span "Sections" at bounding box center [331, 43] width 24 height 10
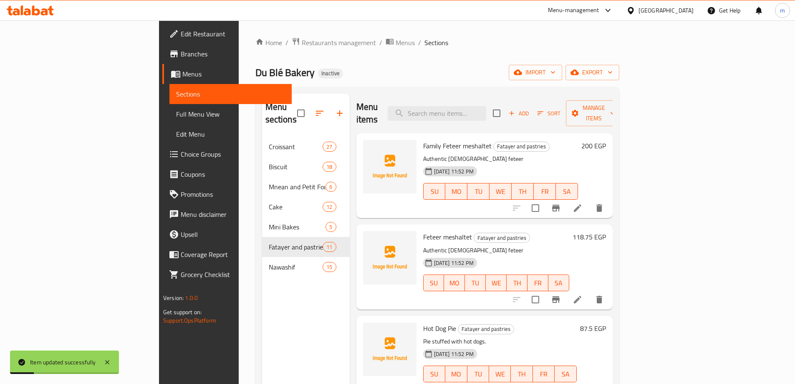
click at [450, 63] on div "Home / Restaurants management / Menus / Sections Du Blé Bakery Inactive import …" at bounding box center [438, 260] width 364 height 447
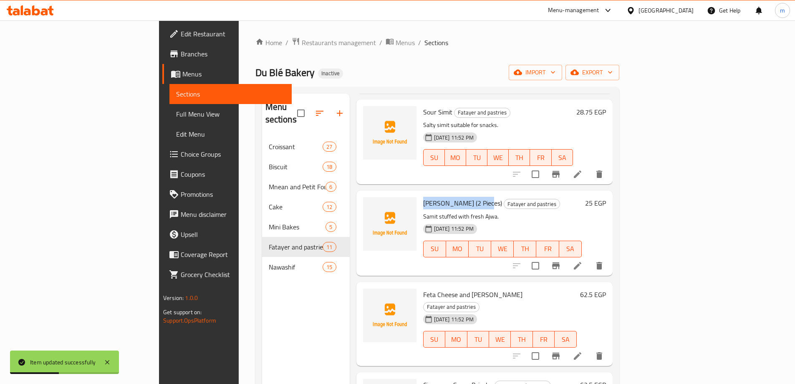
scroll to position [603, 0]
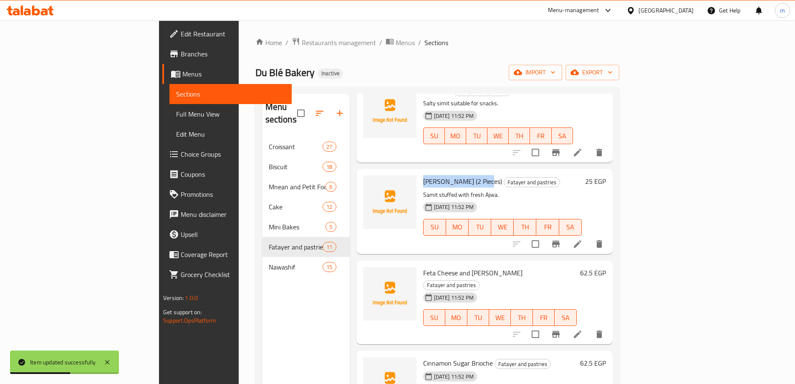
click at [583, 329] on icon at bounding box center [578, 334] width 10 height 10
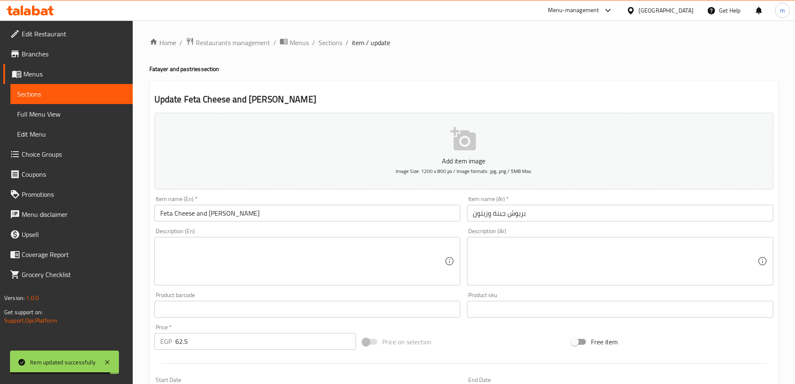
click at [630, 222] on div "Item name (Ar)   * بريوش جبنة وزيتون Item name (Ar) *" at bounding box center [620, 208] width 313 height 32
click at [633, 205] on input "بريوش جبنة وزيتون" at bounding box center [620, 213] width 306 height 17
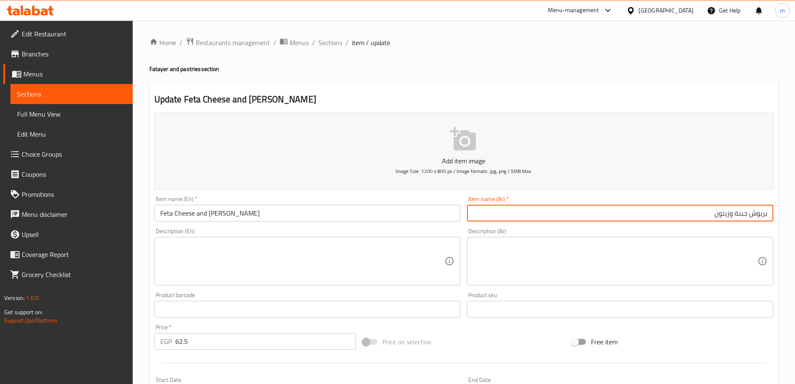
click at [629, 251] on textarea at bounding box center [615, 261] width 285 height 40
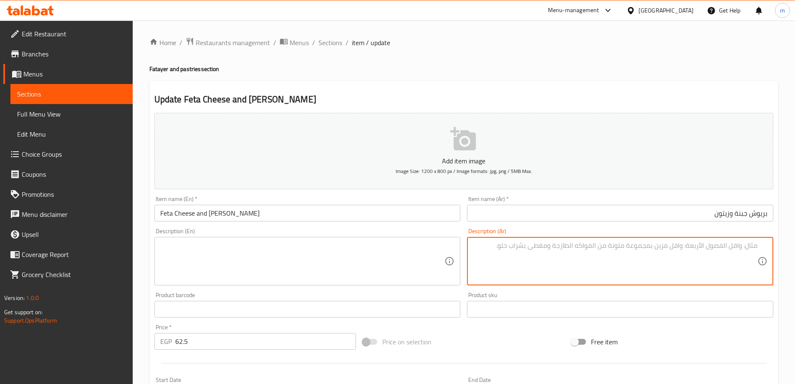
click at [735, 213] on input "بريوش جبنة وزيتون" at bounding box center [620, 213] width 306 height 17
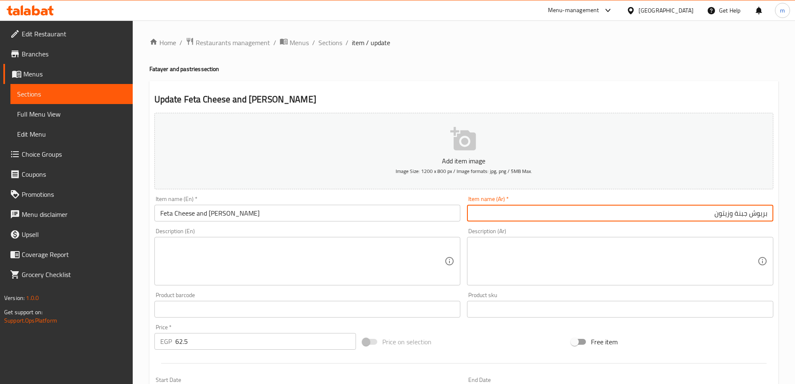
click at [232, 213] on input "Feta Cheese and Olive Brioche" at bounding box center [307, 213] width 306 height 17
click at [737, 210] on input "بريوش جبنة وزيتون" at bounding box center [620, 213] width 306 height 17
type input "بريوش جبنة فيتا وزيتون"
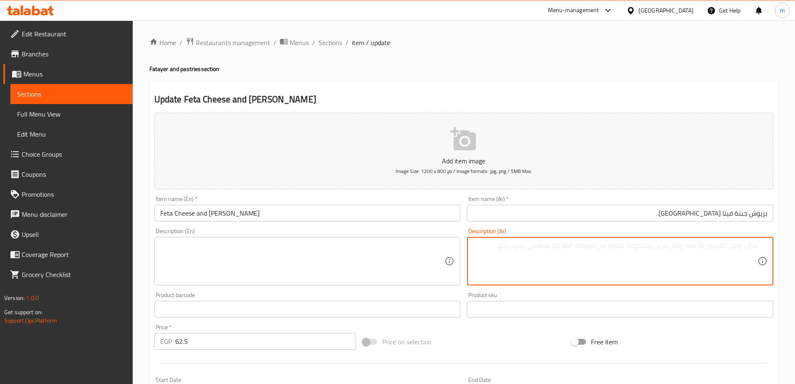
click at [749, 267] on textarea at bounding box center [615, 261] width 285 height 40
paste textarea "بريوش محشي بخليط الجبنة والزيتون."
type textarea "بريوش محشي بخليط الجبنة والزيتون."
click at [354, 256] on textarea at bounding box center [302, 261] width 285 height 40
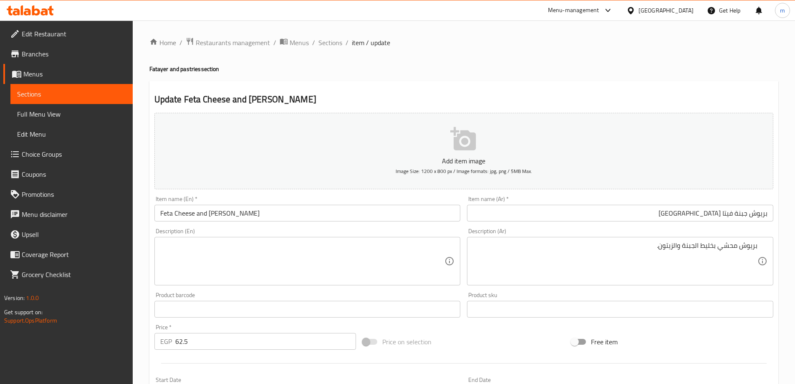
click at [387, 260] on textarea at bounding box center [302, 261] width 285 height 40
paste textarea "Brioche stuffed with cheese and olive mixture."
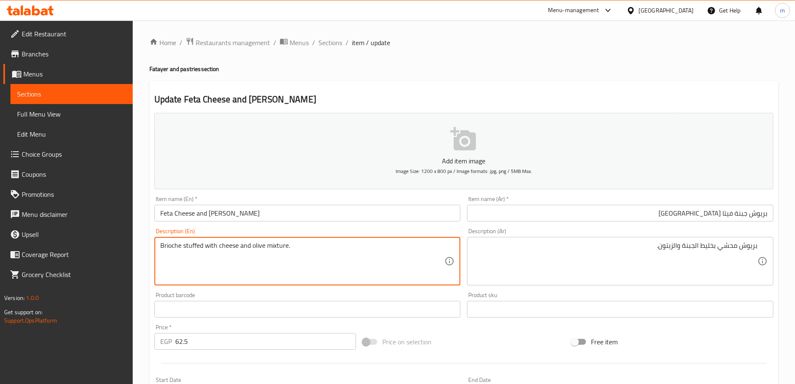
click at [227, 220] on input "Feta Cheese and Olive Brioche" at bounding box center [307, 213] width 306 height 17
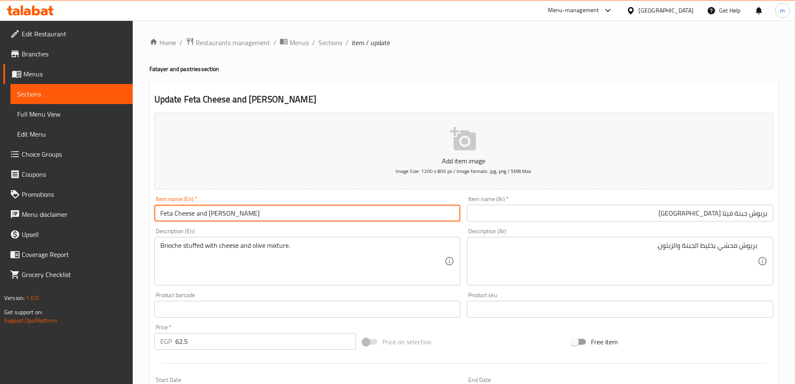
click at [227, 220] on input "Feta Cheese and Olive Brioche" at bounding box center [307, 213] width 306 height 17
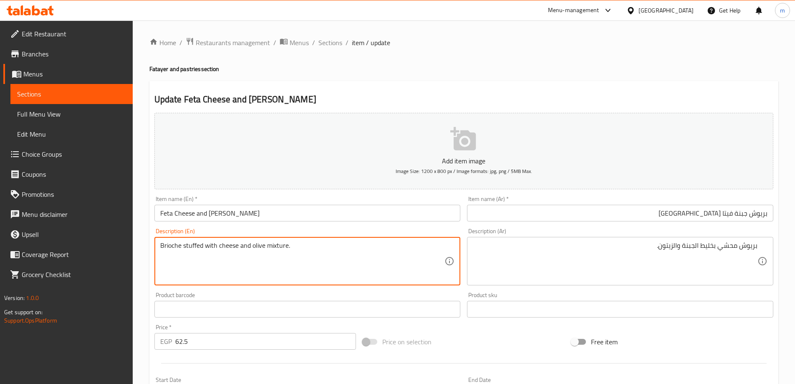
click at [172, 248] on textarea "Brioche stuffed with cheese and olive mixture." at bounding box center [302, 261] width 285 height 40
paste textarea
type textarea "Brioche stuffed with cheese and olive mixture."
click at [303, 220] on input "Feta Cheese and Olive Brioche" at bounding box center [307, 213] width 306 height 17
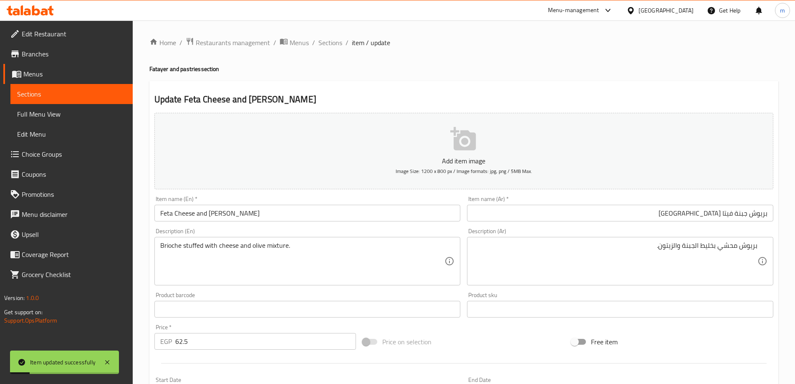
click at [246, 217] on input "Feta Cheese and Olive Brioche" at bounding box center [307, 213] width 306 height 17
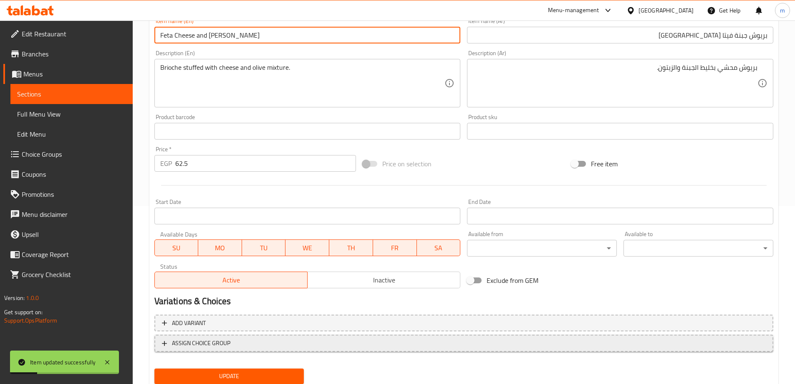
scroll to position [206, 0]
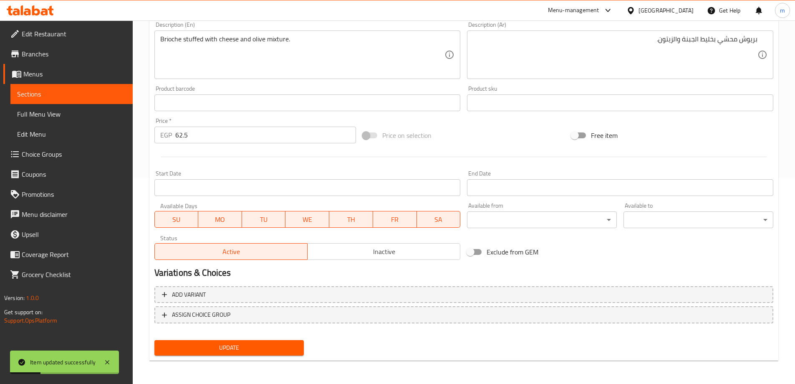
click at [225, 343] on span "Update" at bounding box center [229, 347] width 137 height 10
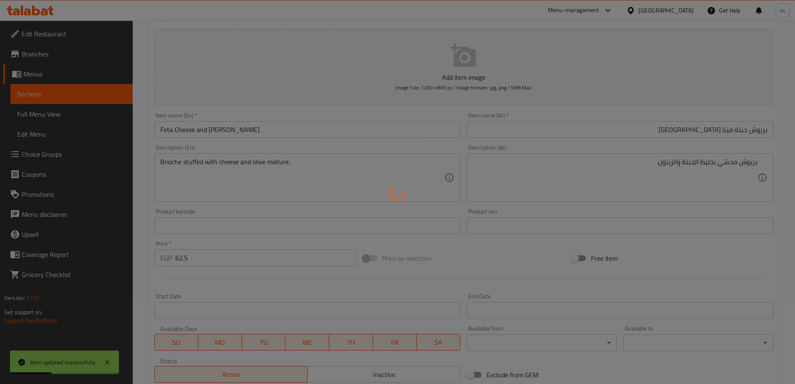
scroll to position [0, 0]
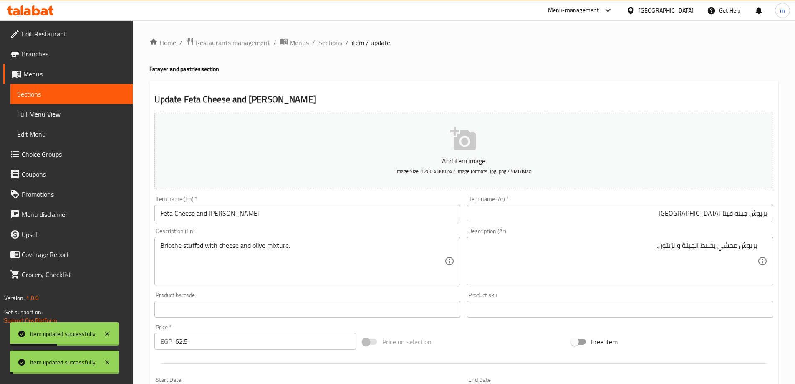
click at [329, 46] on span "Sections" at bounding box center [331, 43] width 24 height 10
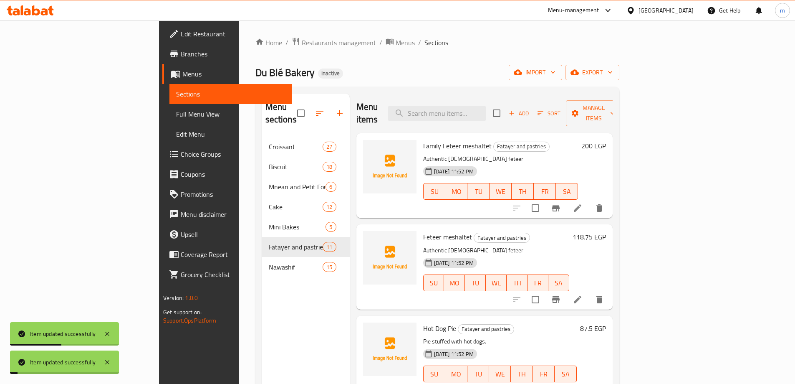
click at [361, 43] on ol "Home / Restaurants management / Menus / Sections" at bounding box center [438, 42] width 364 height 11
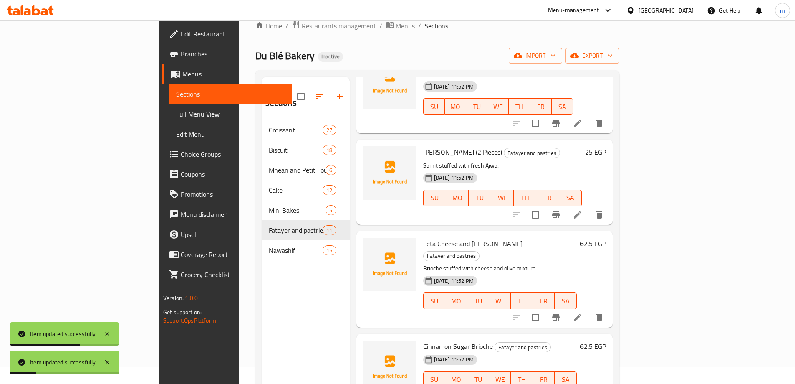
scroll to position [84, 0]
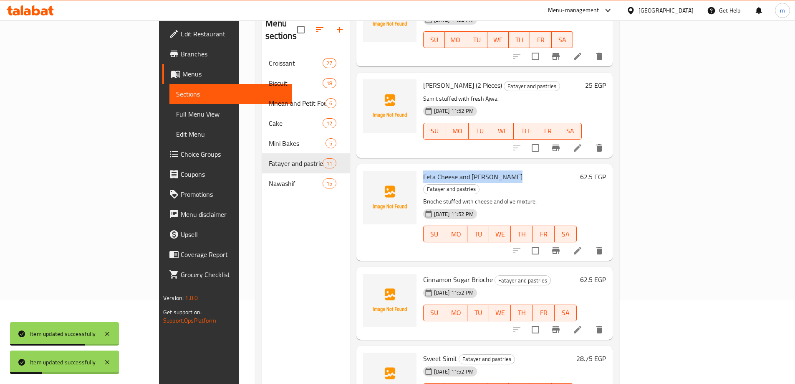
click at [590, 322] on li at bounding box center [577, 329] width 23 height 15
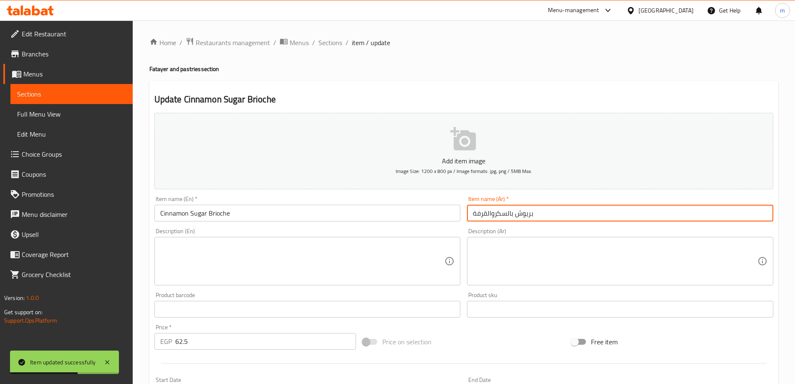
click at [543, 210] on input "بريوش بالسكروالقرفة" at bounding box center [620, 213] width 306 height 17
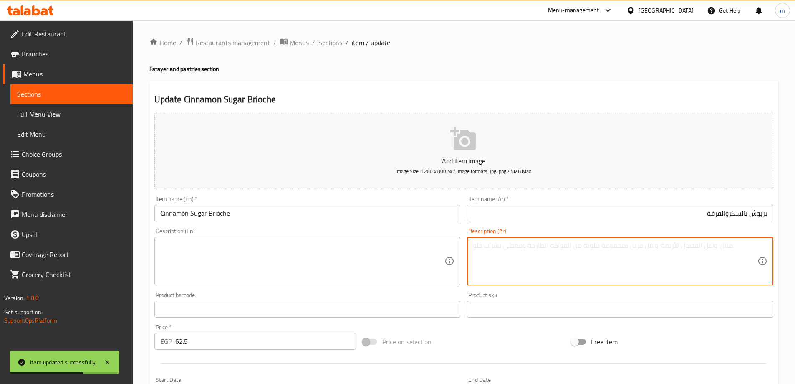
click at [615, 263] on textarea at bounding box center [615, 261] width 285 height 40
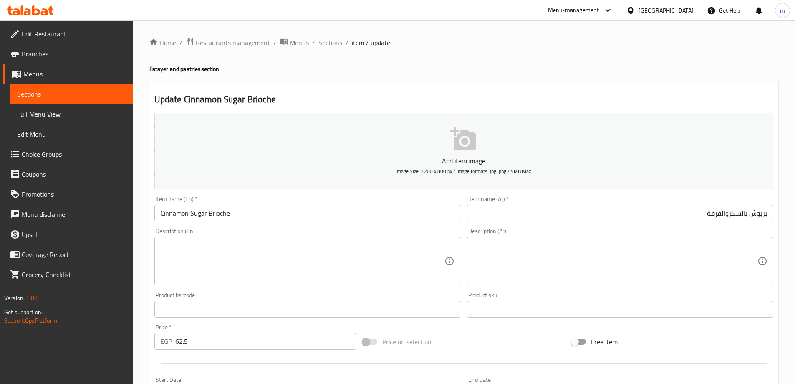
click at [633, 277] on textarea at bounding box center [615, 261] width 285 height 40
paste textarea "سميط محلى بطعم بسيط ولذيذ."
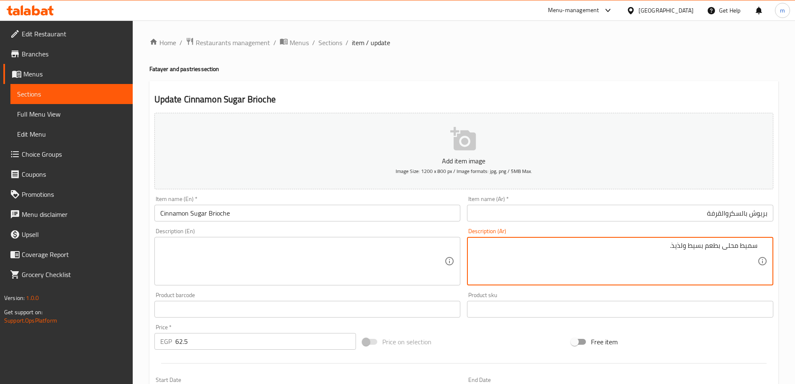
type textarea "سميط محلى بطعم بسيط ولذيذ."
click at [324, 247] on textarea at bounding box center [302, 261] width 285 height 40
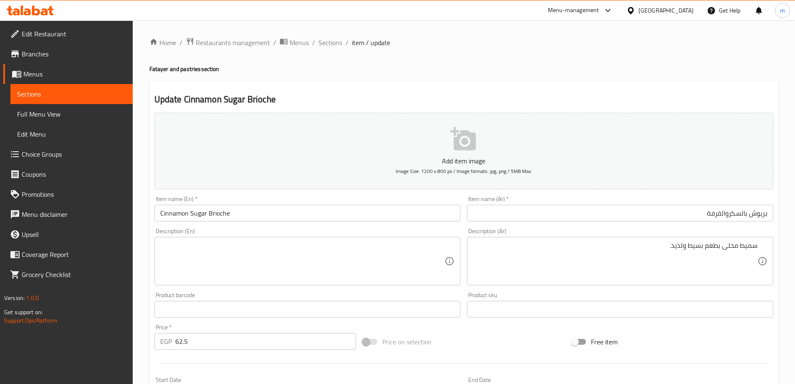
drag, startPoint x: 327, startPoint y: 269, endPoint x: 309, endPoint y: 244, distance: 30.6
click at [316, 256] on textarea at bounding box center [302, 261] width 285 height 40
paste textarea "Sweetened simit with a simple and delicious taste."
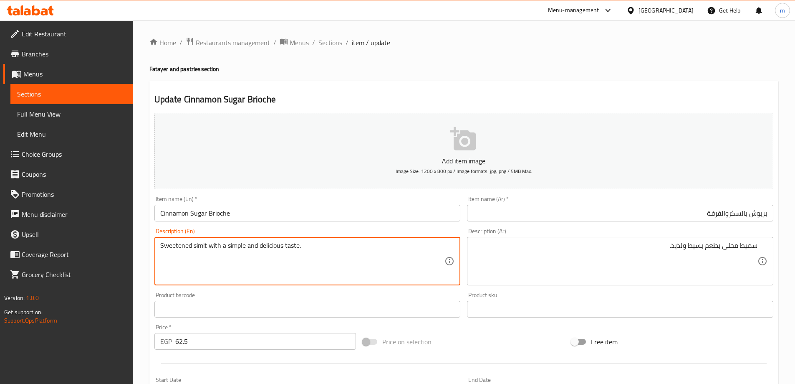
type textarea "Sweetened simit with a simple and delicious taste."
drag, startPoint x: 328, startPoint y: 54, endPoint x: 332, endPoint y: 46, distance: 9.3
click at [330, 51] on div "Home / Restaurants management / Menus / Sections / item / update Fatayer and pa…" at bounding box center [463, 305] width 629 height 536
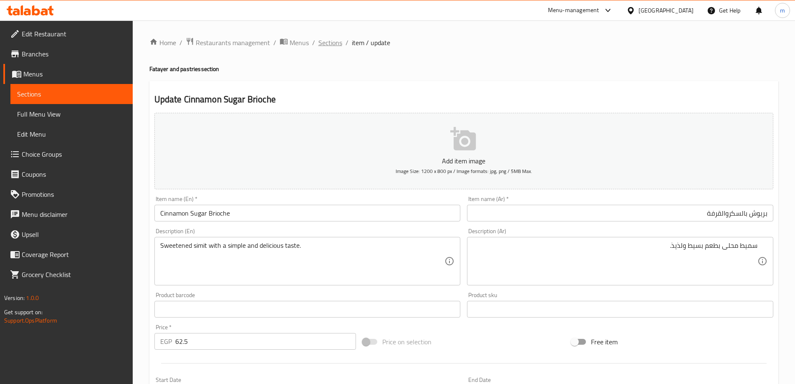
click at [332, 46] on span "Sections" at bounding box center [331, 43] width 24 height 10
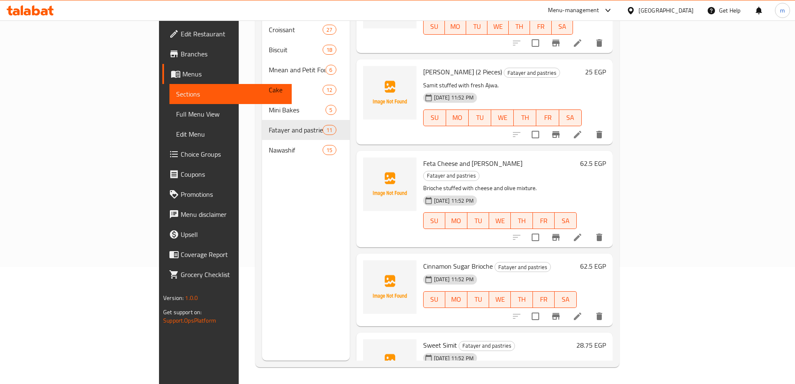
scroll to position [615, 0]
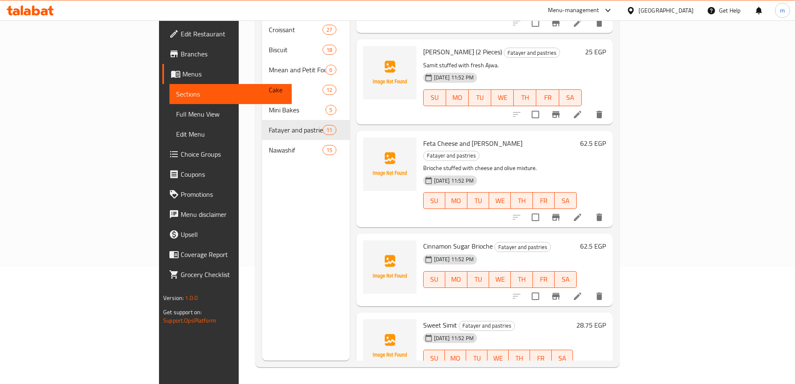
click at [583, 370] on icon at bounding box center [578, 375] width 10 height 10
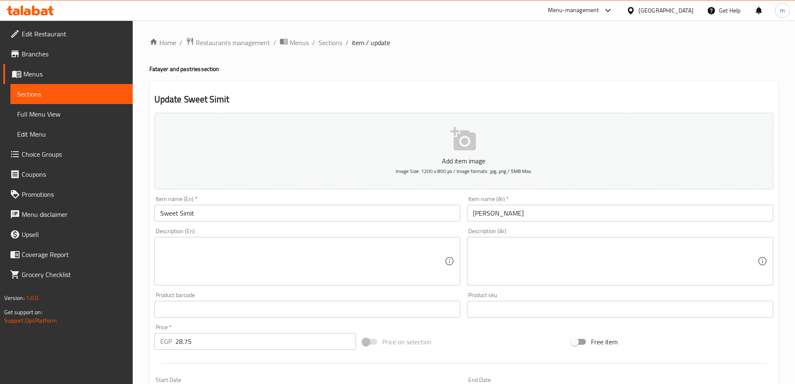
click at [571, 201] on div "Item name (Ar)   * سميط حلو Item name (Ar) *" at bounding box center [620, 208] width 306 height 25
click at [575, 210] on input "سميط حلو" at bounding box center [620, 213] width 306 height 17
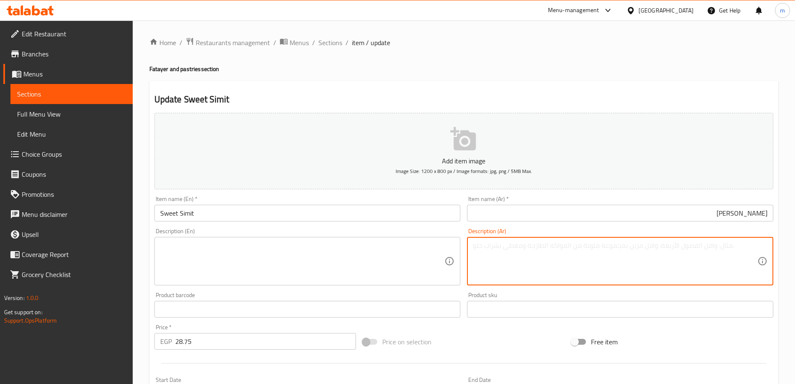
click at [583, 243] on textarea at bounding box center [615, 261] width 285 height 40
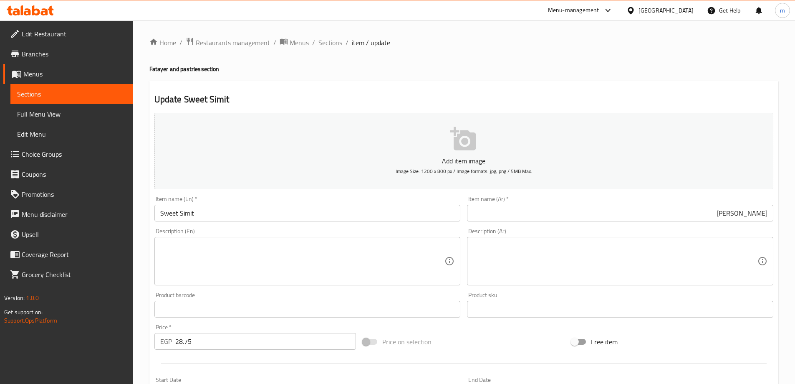
click at [650, 268] on textarea at bounding box center [615, 261] width 285 height 40
paste textarea "سميط محلى بطعم بسيط ولذيذ."
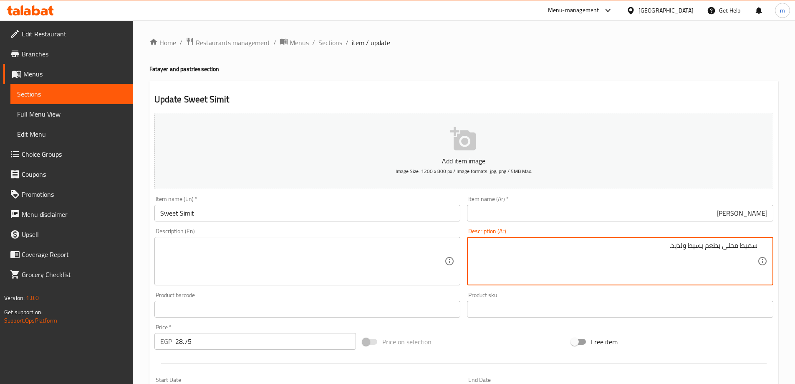
type textarea "سميط محلى بطعم بسيط ولذيذ."
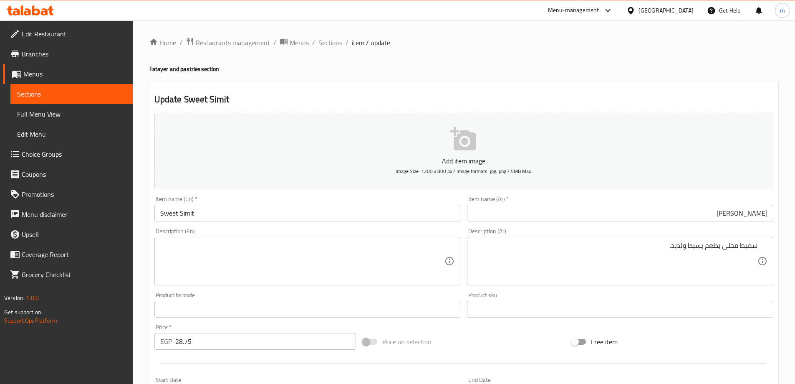
click at [376, 238] on div "Description (En)" at bounding box center [307, 261] width 306 height 48
click at [324, 248] on textarea at bounding box center [302, 261] width 285 height 40
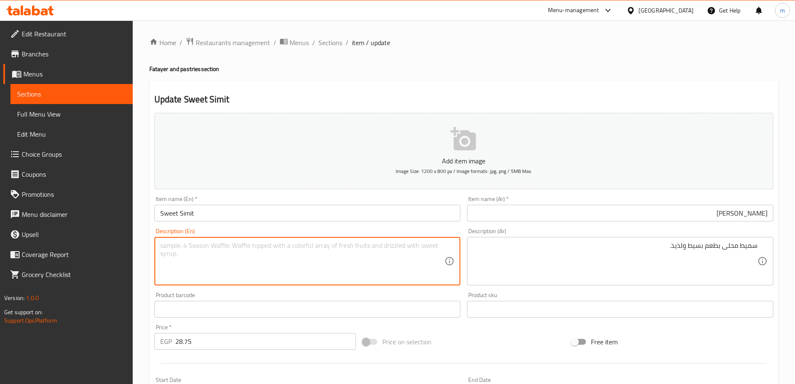
paste textarea "Sweetened simit with a simple and delicious taste."
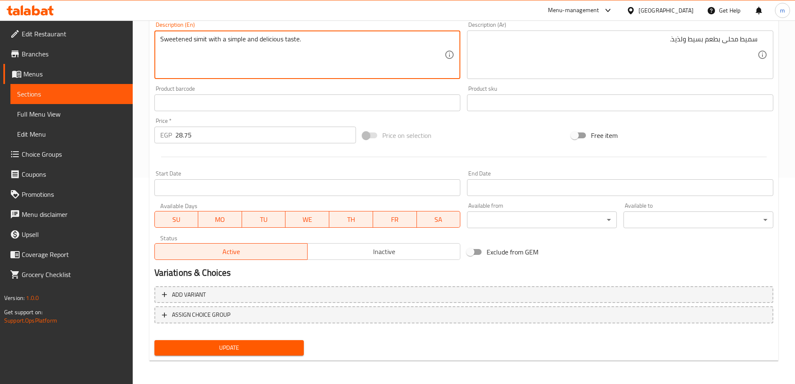
type textarea "Sweetened simit with a simple and delicious taste."
click at [277, 366] on div "Home / Restaurants management / Menus / Sections / item / update Fatayer and pa…" at bounding box center [463, 99] width 629 height 536
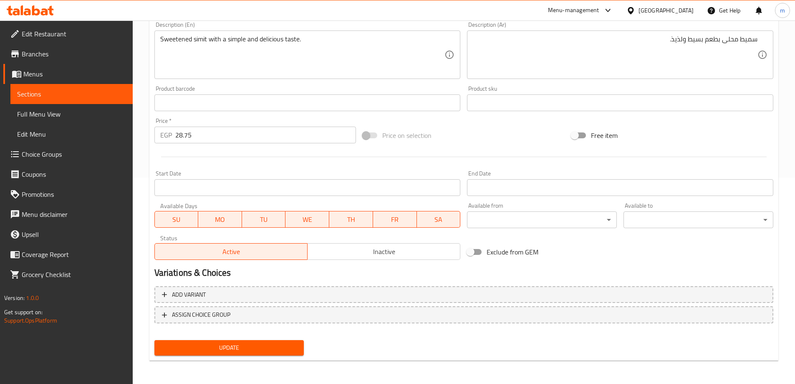
click at [278, 361] on div "Home / Restaurants management / Menus / Sections / item / update Fatayer and pa…" at bounding box center [463, 99] width 629 height 536
click at [283, 337] on div "Update" at bounding box center [229, 348] width 157 height 22
click at [279, 344] on span "Update" at bounding box center [229, 347] width 137 height 10
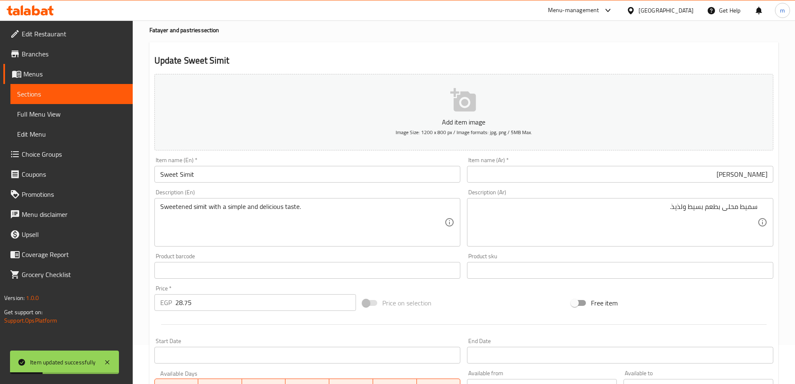
scroll to position [0, 0]
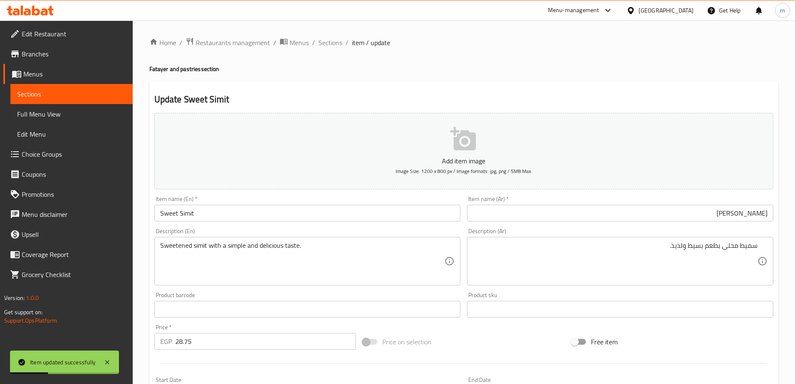
click at [306, 211] on input "Sweet Simit" at bounding box center [307, 213] width 306 height 17
click at [329, 48] on span "Sections" at bounding box center [331, 43] width 24 height 10
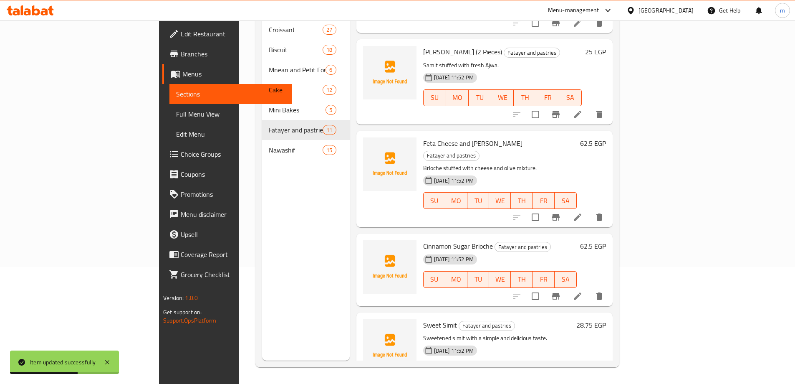
scroll to position [628, 0]
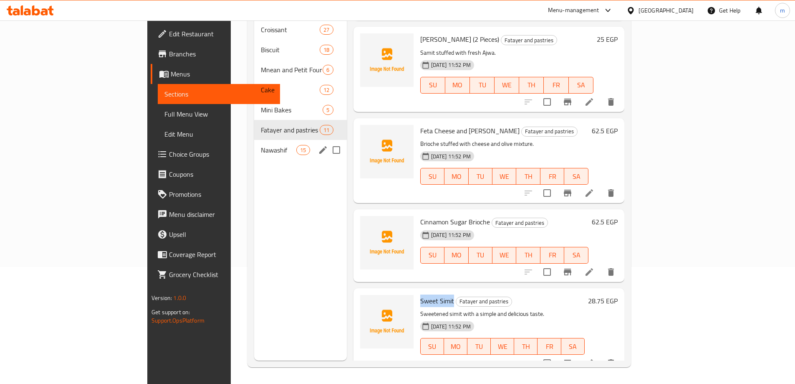
click at [254, 146] on div "Nawashif 15" at bounding box center [300, 150] width 93 height 20
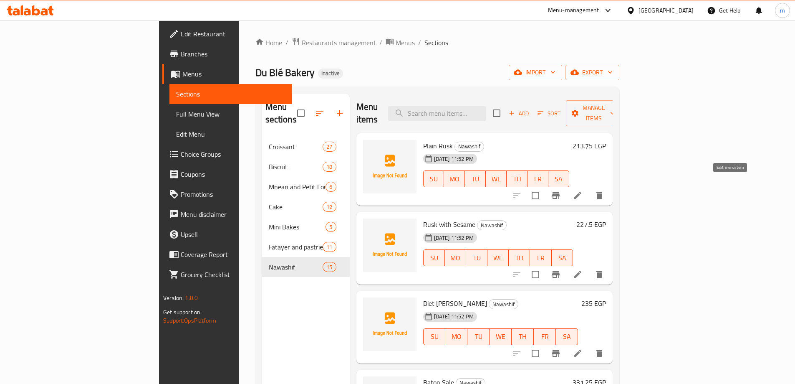
click at [583, 190] on icon at bounding box center [578, 195] width 10 height 10
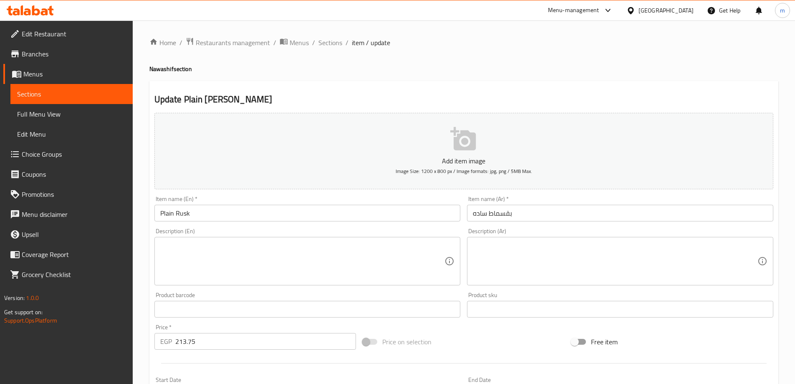
click at [584, 207] on input "بقسماط ساده" at bounding box center [620, 213] width 306 height 17
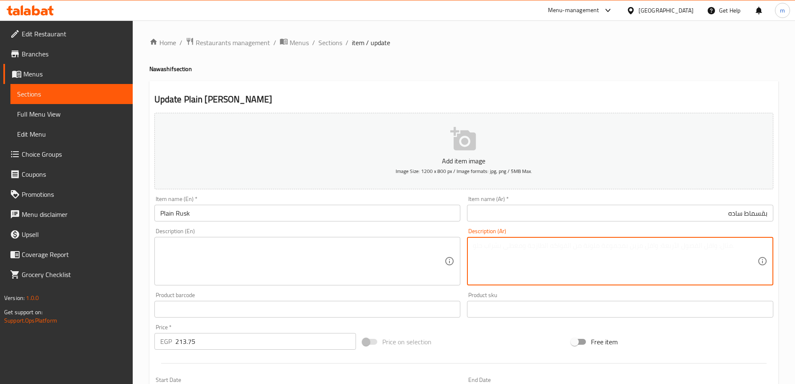
click at [609, 251] on textarea at bounding box center [615, 261] width 285 height 40
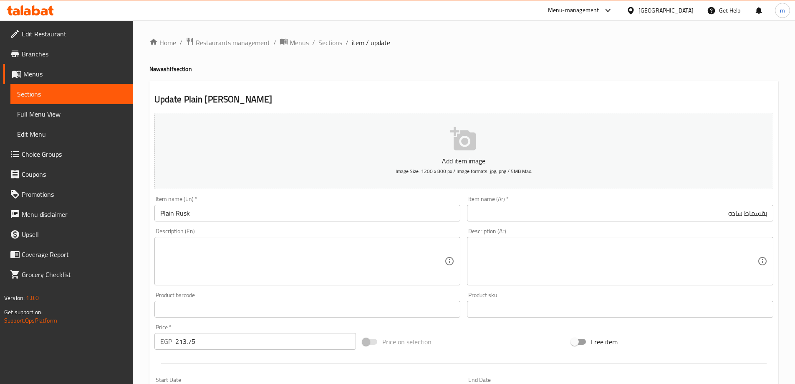
click at [643, 247] on textarea at bounding box center [615, 261] width 285 height 40
paste textarea "بقسماط خفيف ومقرمش."
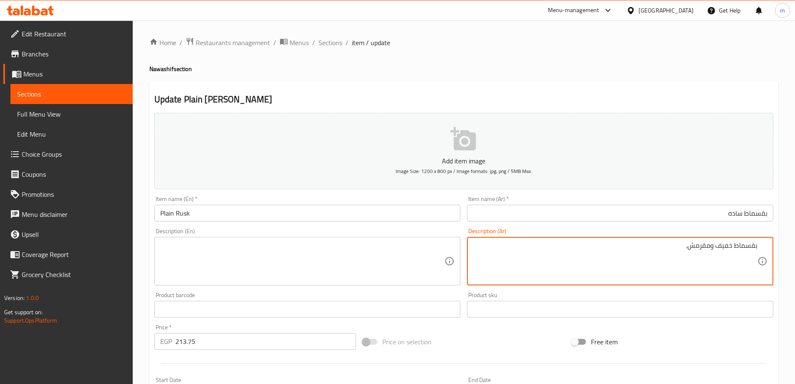
type textarea "بقسماط خفيف ومقرمش."
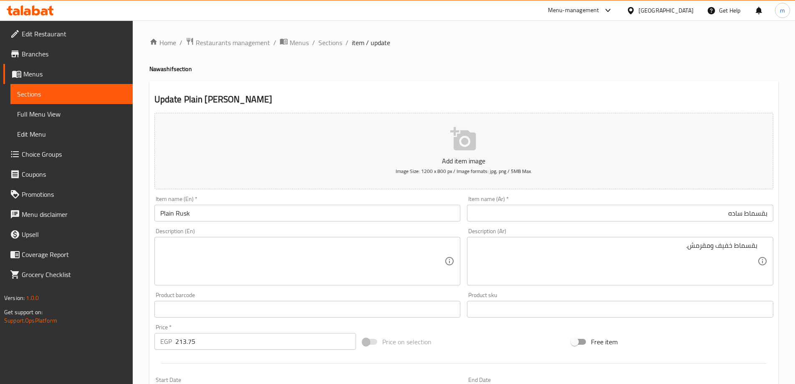
click at [326, 251] on textarea at bounding box center [302, 261] width 285 height 40
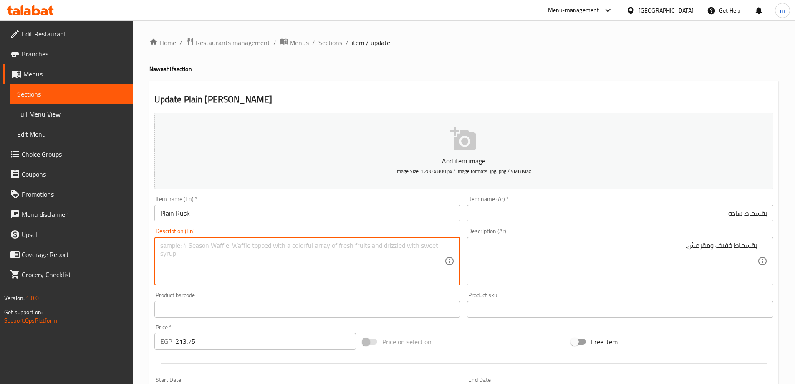
paste textarea "Light and crunchy breadcrumbs."
click at [214, 216] on input "Plain Rusk" at bounding box center [307, 213] width 306 height 17
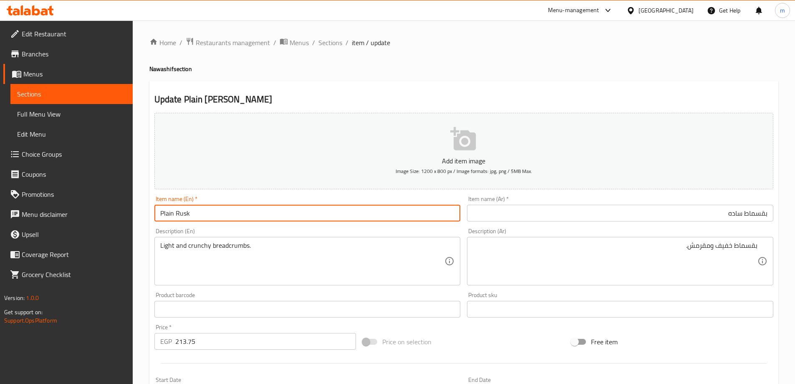
click at [214, 216] on input "Plain Rusk" at bounding box center [307, 213] width 306 height 17
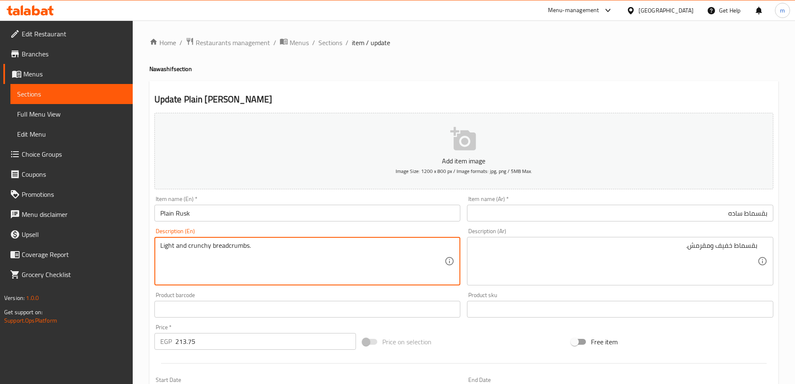
click at [235, 245] on textarea "Light and crunchy breadcrumbs." at bounding box center [302, 261] width 285 height 40
click at [237, 240] on div "Light and crunchy breadcrumbs. Description (En)" at bounding box center [307, 261] width 306 height 48
paste textarea "Rusk"
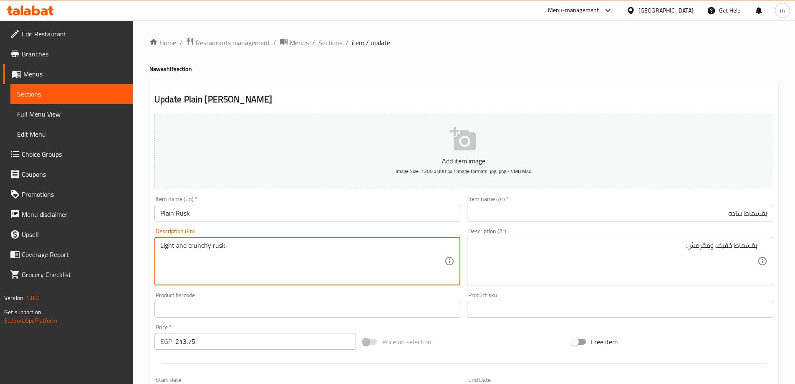
type textarea "Light and crunchy rusk."
click at [256, 207] on input "Plain Rusk" at bounding box center [307, 213] width 306 height 17
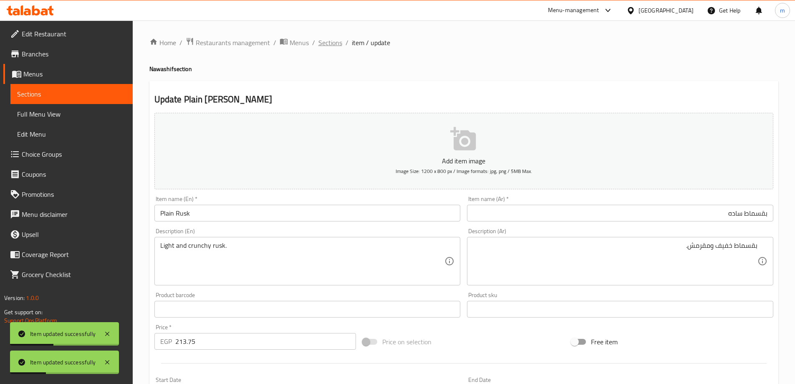
click at [335, 43] on span "Sections" at bounding box center [331, 43] width 24 height 10
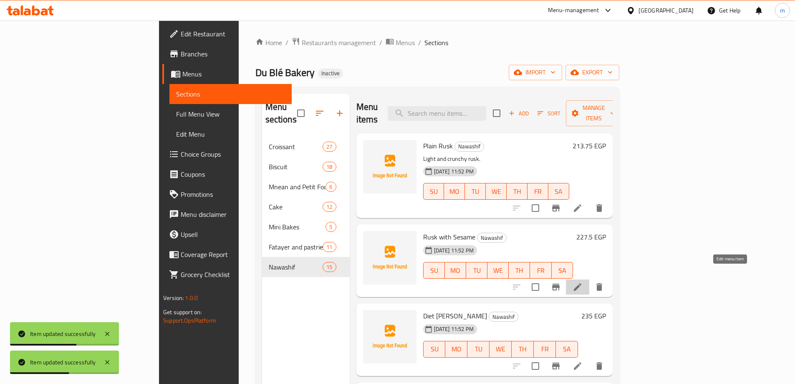
click at [583, 282] on icon at bounding box center [578, 287] width 10 height 10
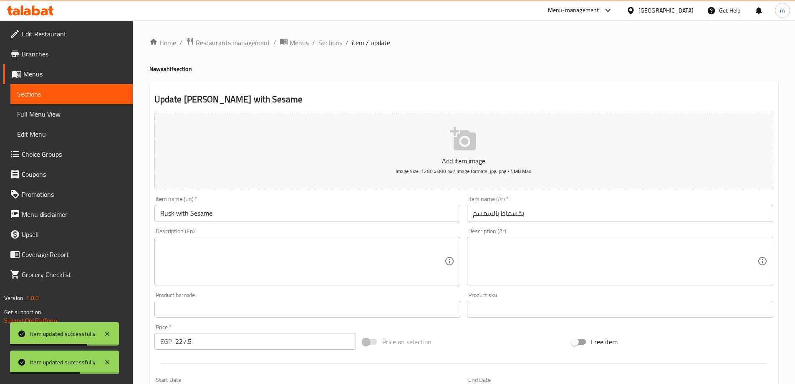
click at [603, 205] on input "بقسماط بالسمسم" at bounding box center [620, 213] width 306 height 17
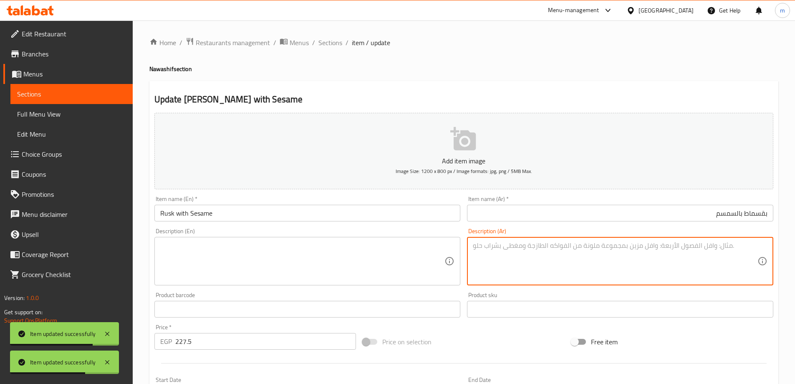
click at [612, 260] on textarea at bounding box center [615, 261] width 285 height 40
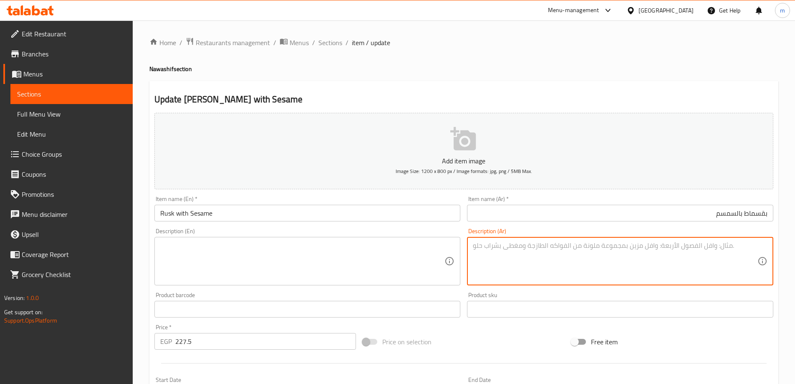
click at [663, 272] on textarea at bounding box center [615, 261] width 285 height 40
paste textarea "بقسماط مغطى بحبات السمسم."
type textarea "بقسماط مغطى بحبات السمسم."
click at [348, 280] on textarea at bounding box center [302, 261] width 285 height 40
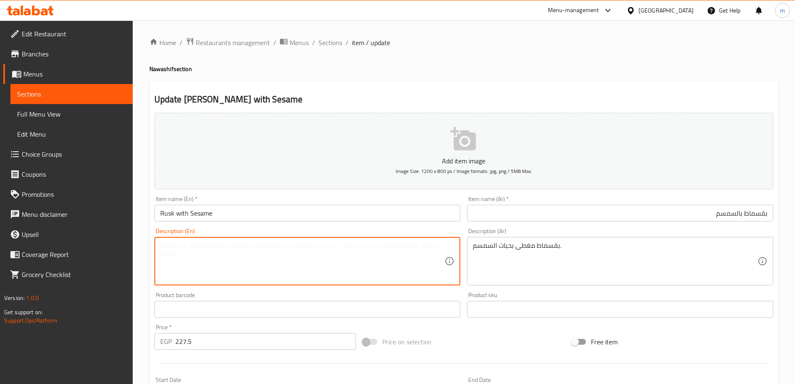
click at [268, 272] on textarea at bounding box center [302, 261] width 285 height 40
paste textarea "Breadcrumbs covered with sesame seeds."
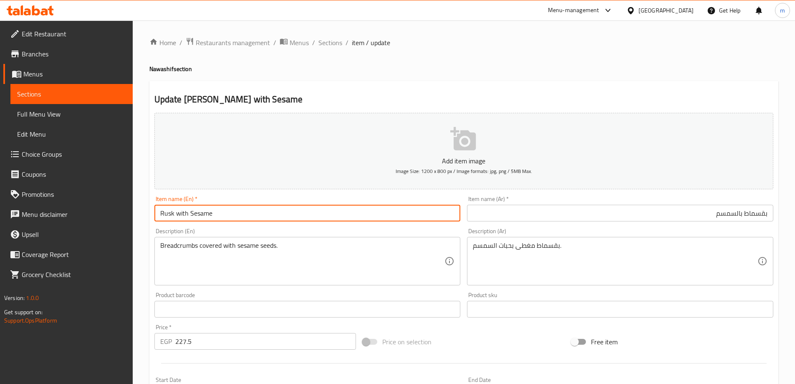
click at [165, 213] on input "Rusk with Sesame" at bounding box center [307, 213] width 306 height 17
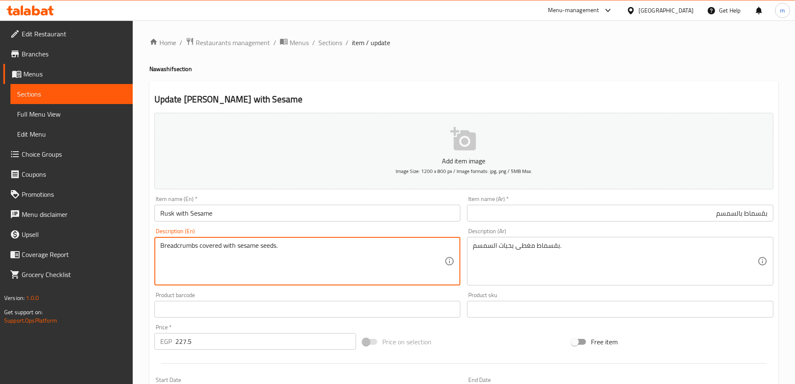
click at [164, 245] on textarea "Breadcrumbs covered with sesame seeds." at bounding box center [302, 261] width 285 height 40
paste textarea "Rusk"
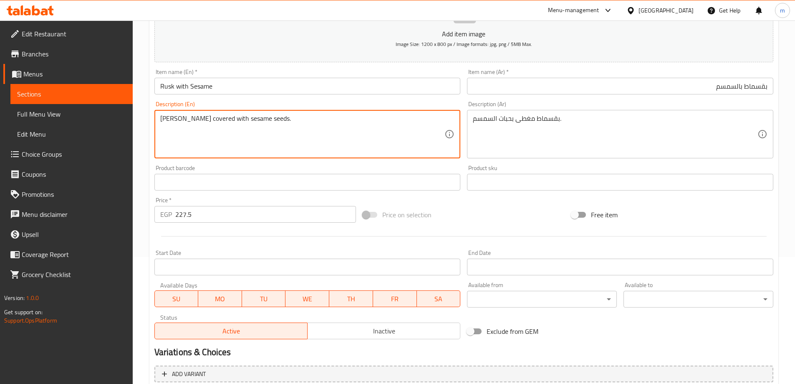
scroll to position [206, 0]
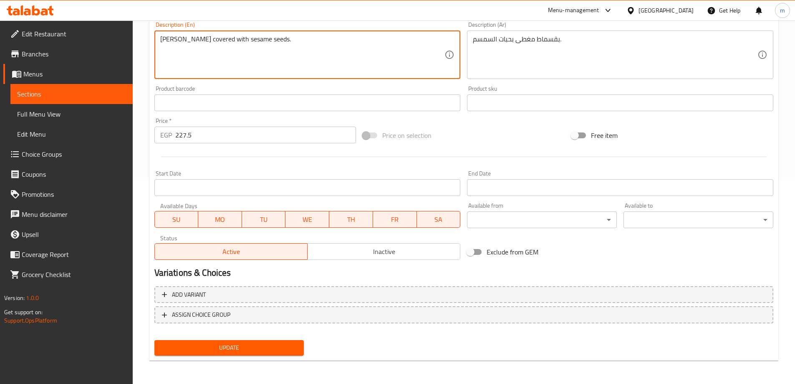
type textarea "Rusk covered with sesame seeds."
click at [274, 350] on span "Update" at bounding box center [229, 347] width 137 height 10
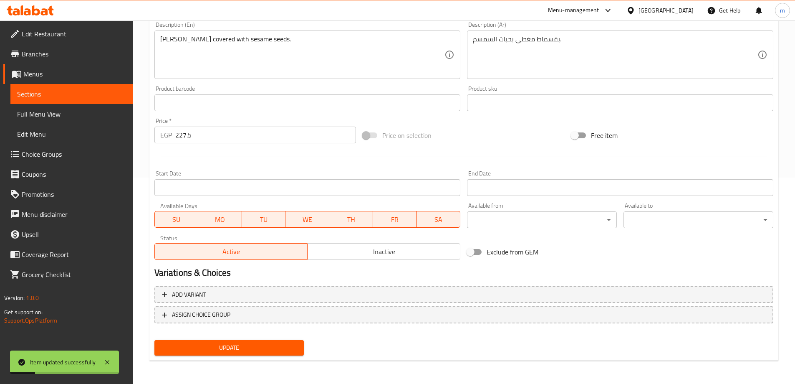
scroll to position [0, 0]
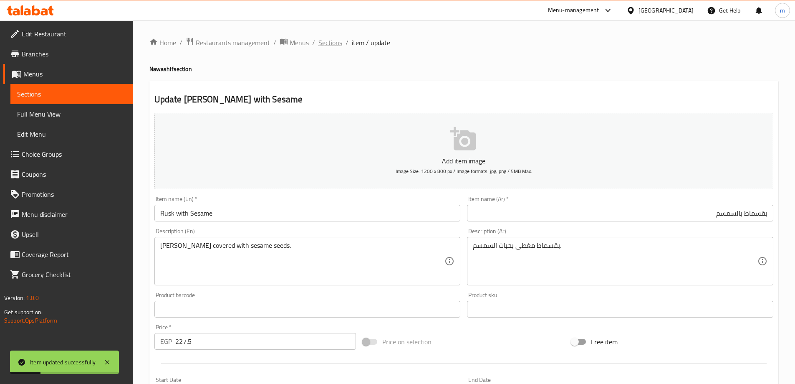
click at [334, 43] on span "Sections" at bounding box center [331, 43] width 24 height 10
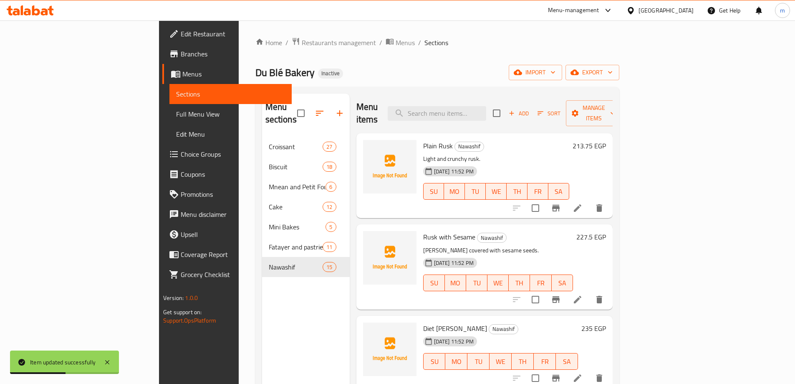
click at [582, 374] on icon at bounding box center [578, 378] width 8 height 8
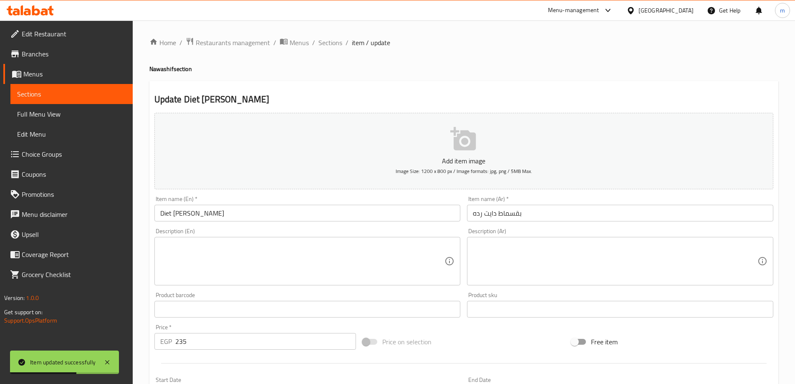
click at [583, 203] on div "Item name (Ar)   * بقسماط دايت رده Item name (Ar) *" at bounding box center [620, 208] width 306 height 25
click at [580, 208] on input "بقسماط دايت رده" at bounding box center [620, 213] width 306 height 17
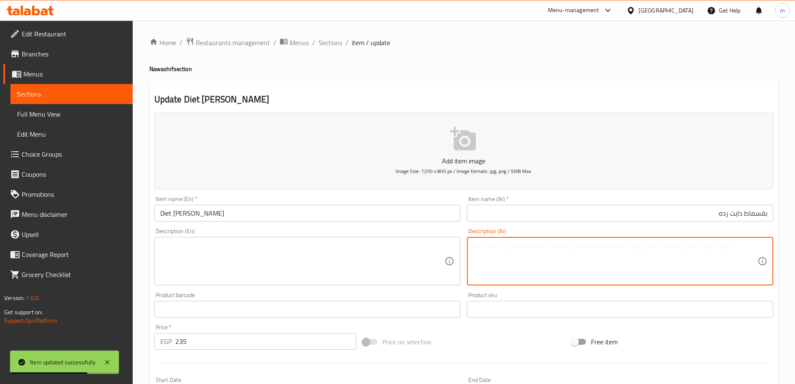
click at [575, 247] on textarea at bounding box center [615, 261] width 285 height 40
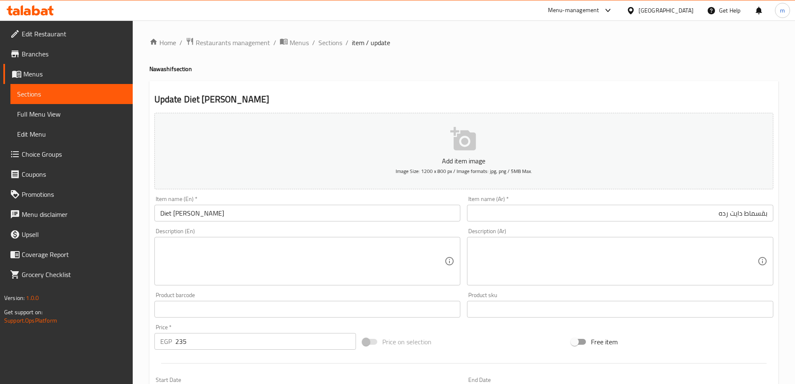
click at [251, 202] on div "Item name (En)   * Diet Rusk Item name (En) *" at bounding box center [307, 208] width 306 height 25
click at [251, 210] on input "Diet Rusk" at bounding box center [307, 213] width 306 height 17
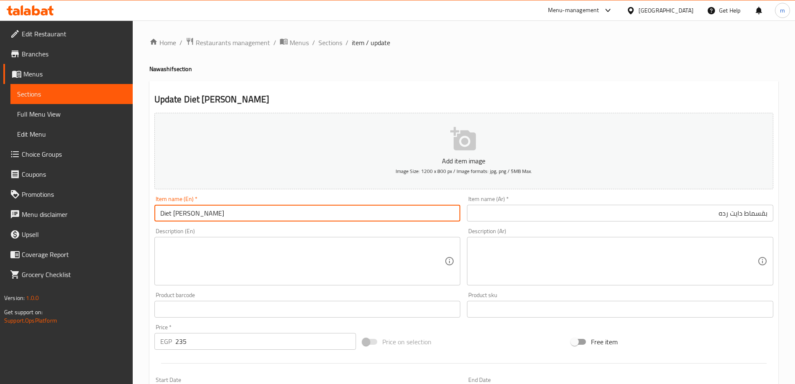
paste input "bran"
type input "Diet Rusk bran"
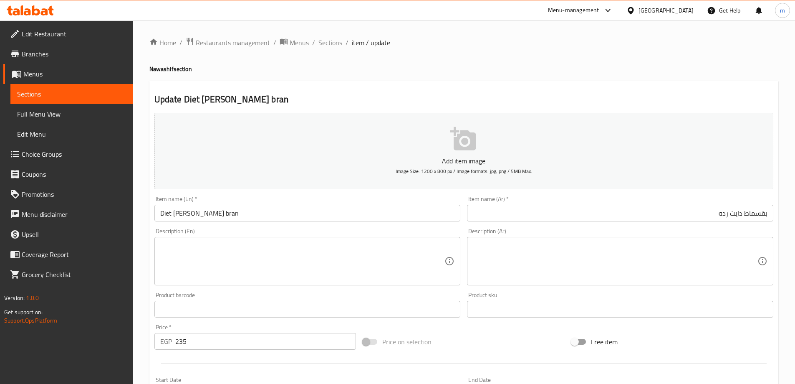
click at [587, 266] on textarea at bounding box center [615, 261] width 285 height 40
paste textarea "بقسماط صحي مصنوع من الردة."
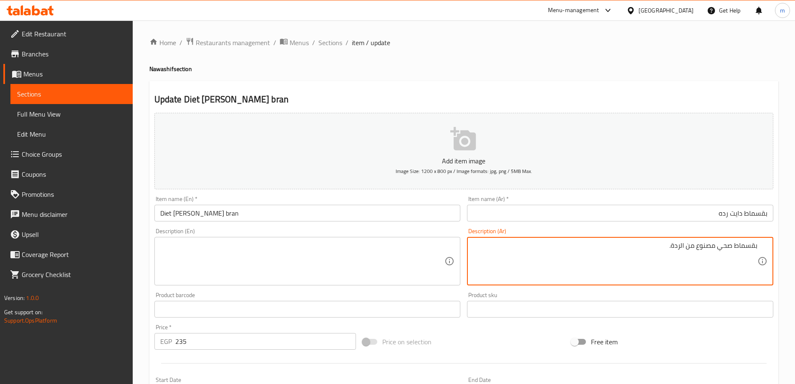
type textarea "بقسماط صحي مصنوع من الردة."
click at [372, 268] on textarea at bounding box center [302, 261] width 285 height 40
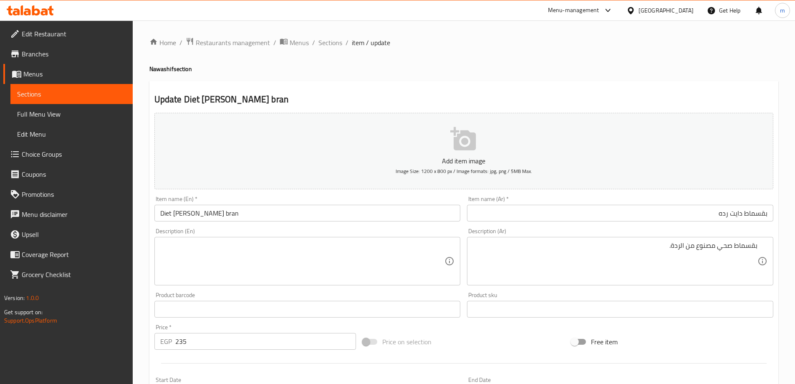
click at [343, 245] on textarea at bounding box center [302, 261] width 285 height 40
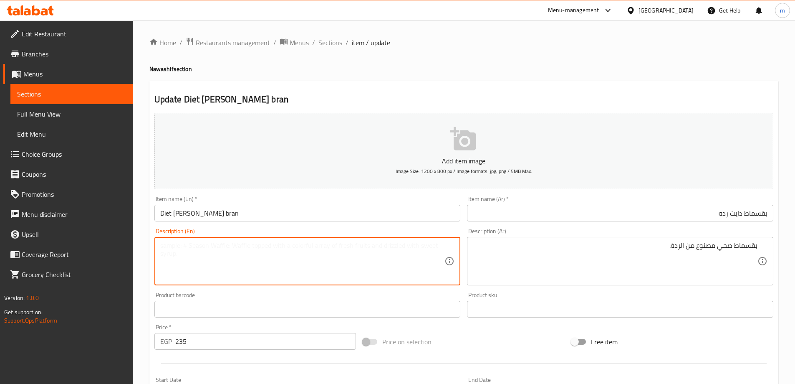
paste textarea "Healthy breadcrumbs made from apostasy."
type textarea "Healthy breadcrumbs made from apostasy."
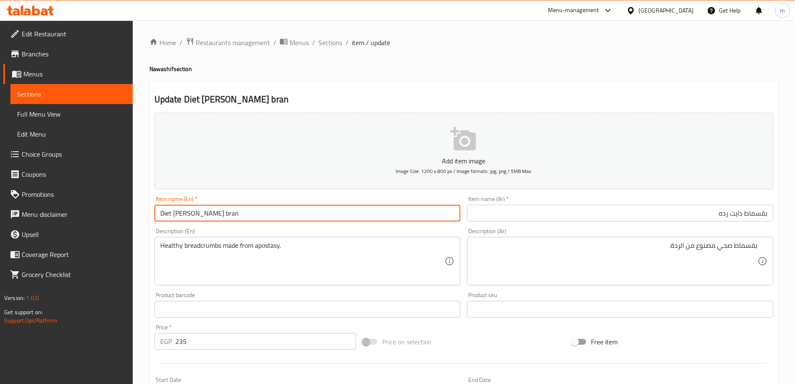
click at [205, 214] on input "Diet Rusk bran" at bounding box center [307, 213] width 306 height 17
paste input "bran"
type input "Diet Bran Rusk"
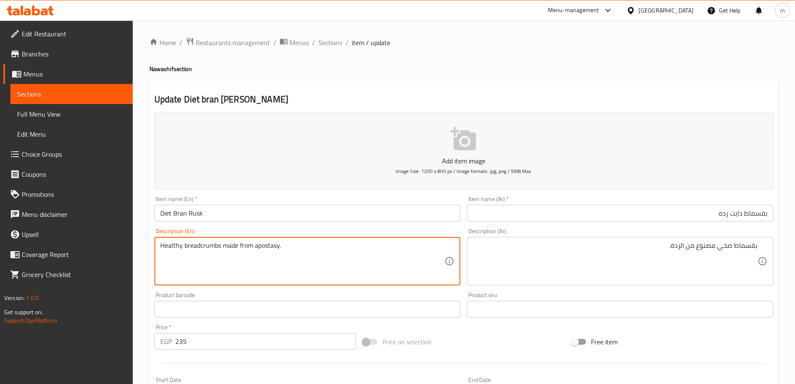
click at [266, 247] on textarea "Healthy breadcrumbs made from apostasy." at bounding box center [302, 261] width 285 height 40
paste textarea "bran"
type textarea "Healthy breadcrumbs made from bran."
click at [279, 209] on input "Diet Bran Rusk" at bounding box center [307, 213] width 306 height 17
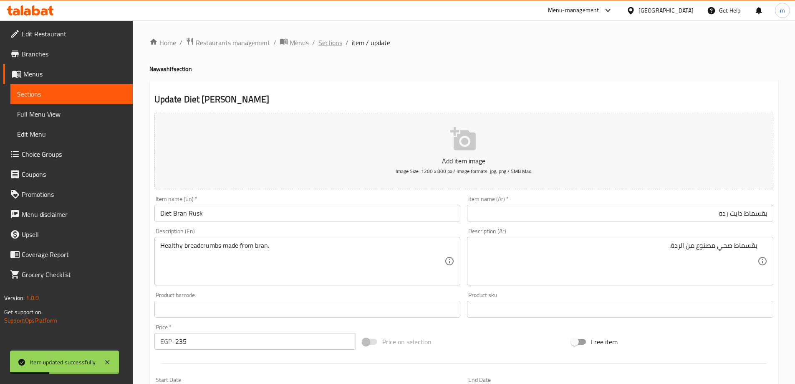
click at [327, 47] on span "Sections" at bounding box center [331, 43] width 24 height 10
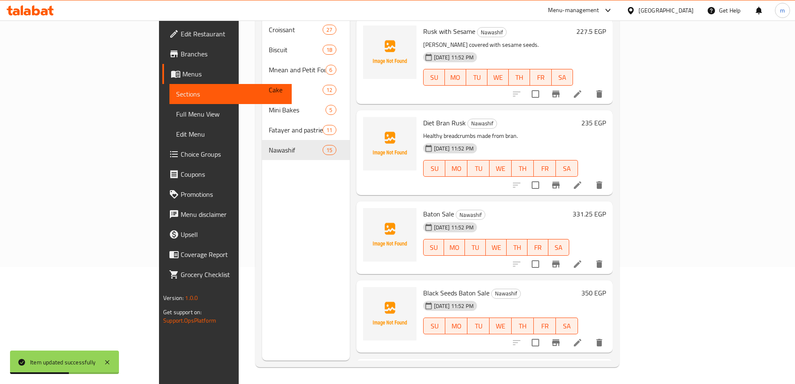
scroll to position [125, 0]
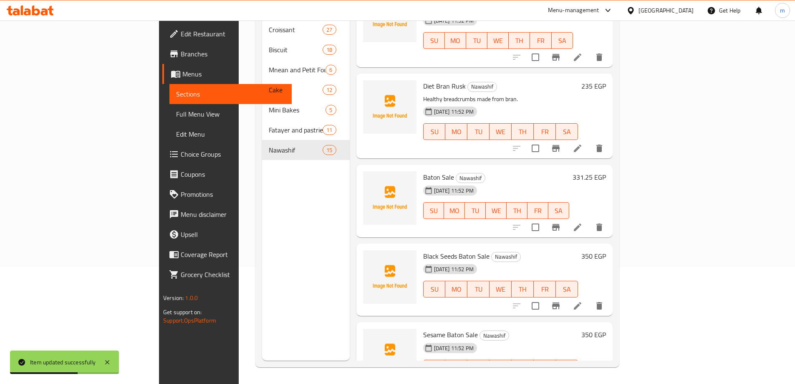
click at [582, 223] on icon at bounding box center [578, 227] width 8 height 8
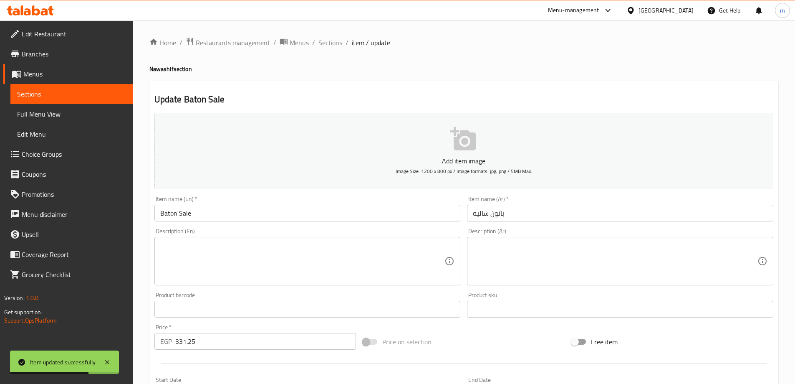
click at [525, 209] on input "باتون ساليه" at bounding box center [620, 213] width 306 height 17
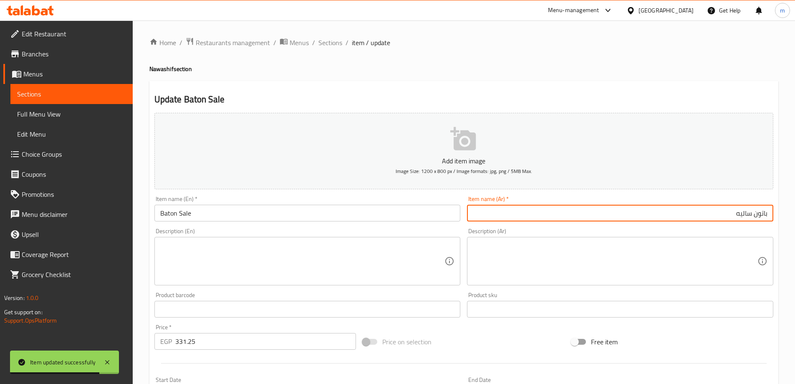
click at [681, 247] on textarea at bounding box center [615, 261] width 285 height 40
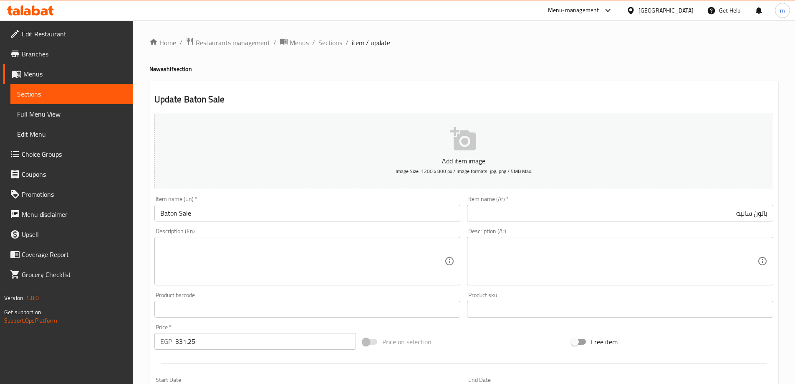
click at [675, 264] on textarea at bounding box center [615, 261] width 285 height 40
paste textarea "عواد مالحة مقرمشة."
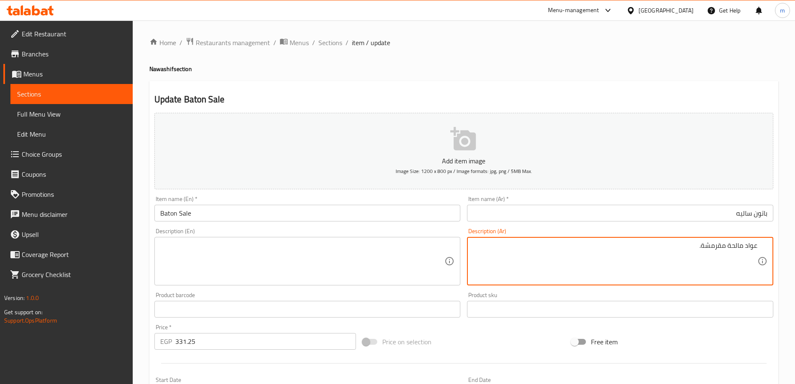
type textarea "عواد مالحة مقرمشة."
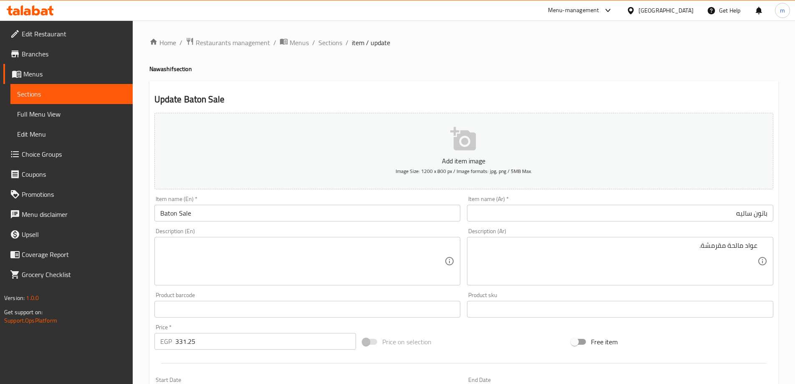
click at [335, 256] on textarea at bounding box center [302, 261] width 285 height 40
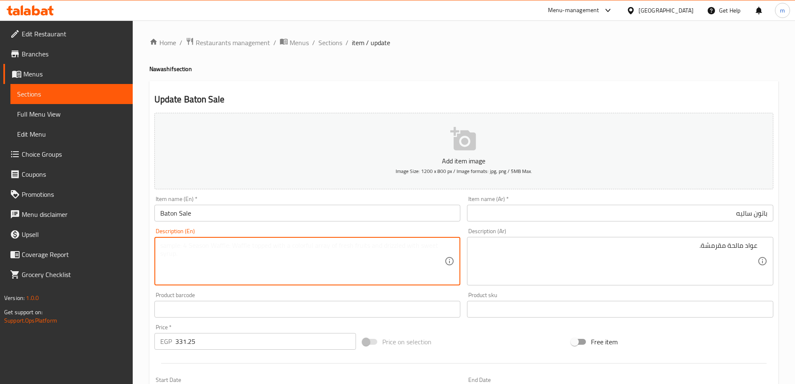
paste textarea "Crispy salty sticks."
type textarea "Crispy salty sticks."
click at [288, 218] on input "Baton Sale" at bounding box center [307, 213] width 306 height 17
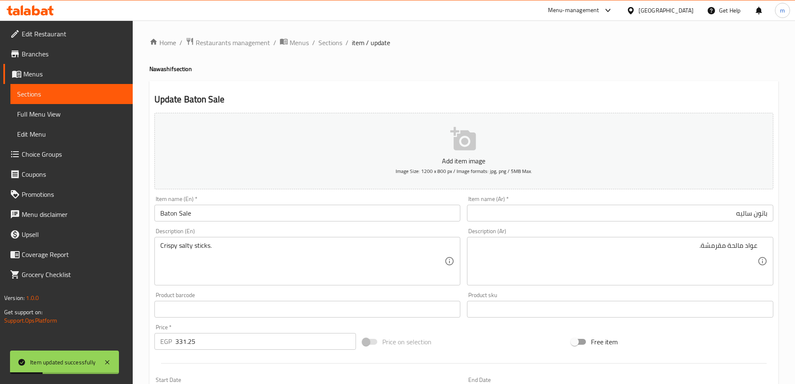
click at [207, 224] on div "Item name (En)   * Baton Sale Item name (En) *" at bounding box center [307, 208] width 313 height 32
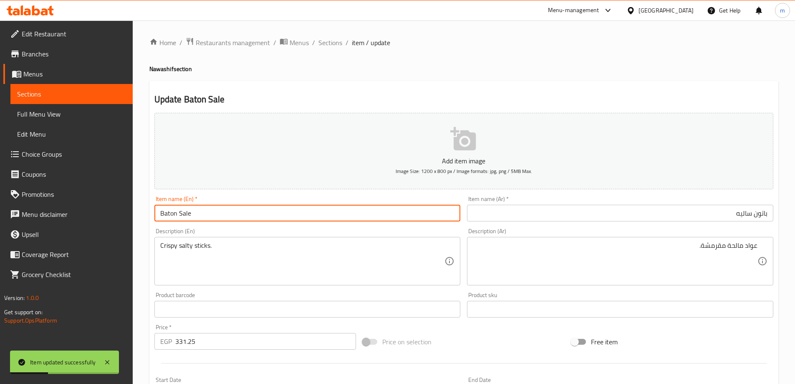
drag, startPoint x: 208, startPoint y: 217, endPoint x: 223, endPoint y: 207, distance: 17.7
click at [208, 217] on input "Baton Sale" at bounding box center [307, 213] width 306 height 17
click at [330, 48] on span "Sections" at bounding box center [331, 43] width 24 height 10
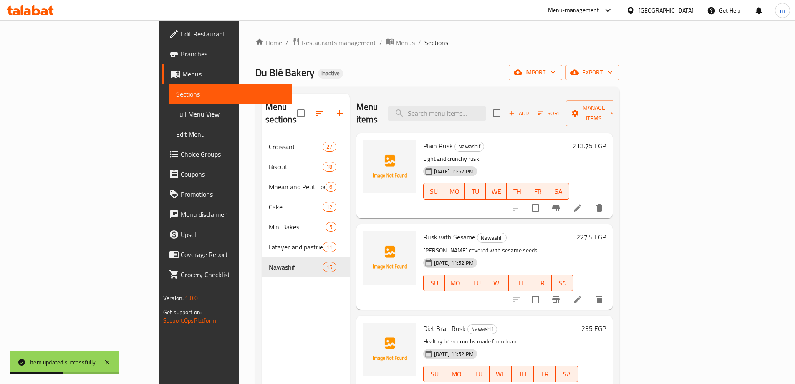
click at [429, 60] on div "Home / Restaurants management / Menus / Sections Du Blé Bakery Inactive import …" at bounding box center [438, 260] width 364 height 447
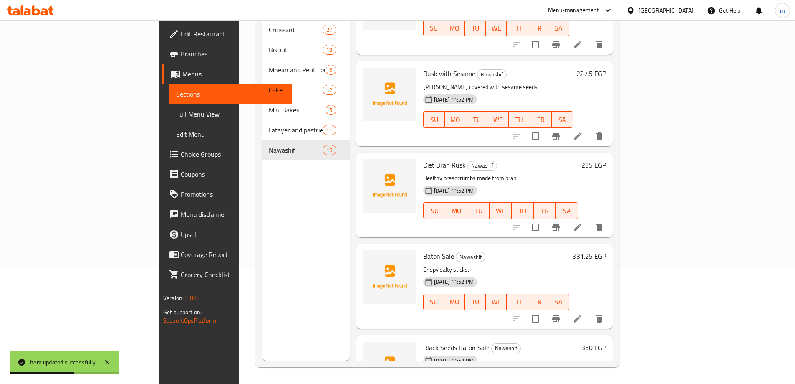
scroll to position [125, 0]
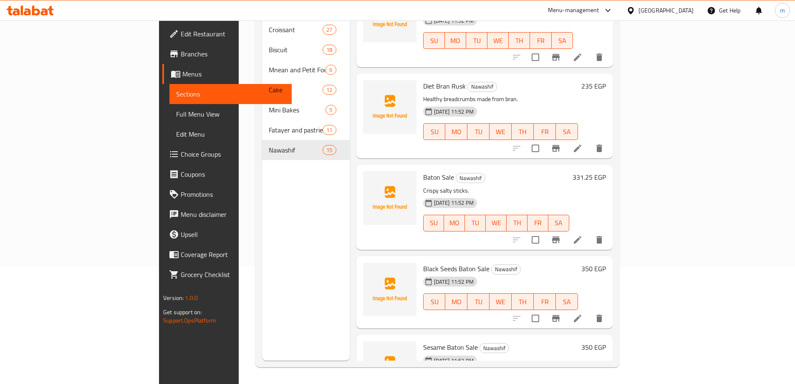
click at [262, 165] on div "Menu sections Croissant 27 Biscuit 18 Mnean and Petit Four Kahk 6 Cake 12 Mini …" at bounding box center [306, 169] width 88 height 384
click at [590, 311] on li at bounding box center [577, 318] width 23 height 15
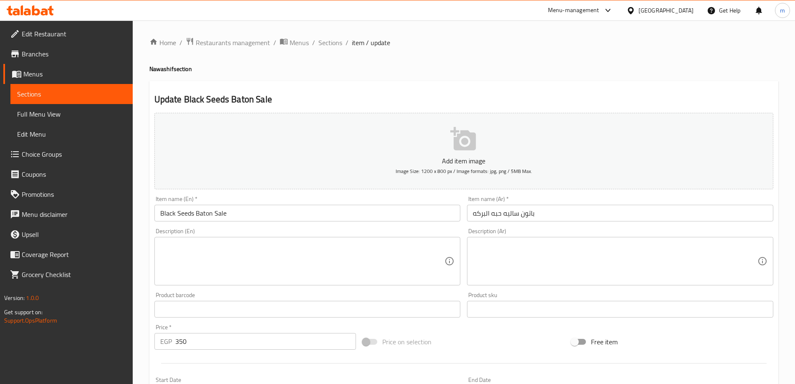
click at [617, 282] on div "Description (Ar)" at bounding box center [620, 261] width 306 height 48
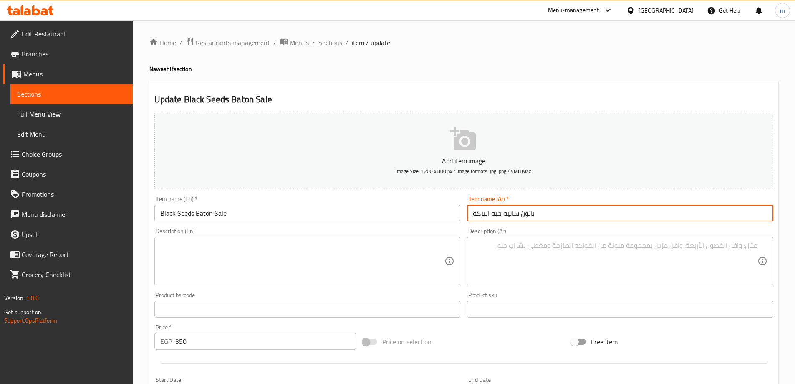
click at [598, 208] on input "باتون ساليه حبه البركه" at bounding box center [620, 213] width 306 height 17
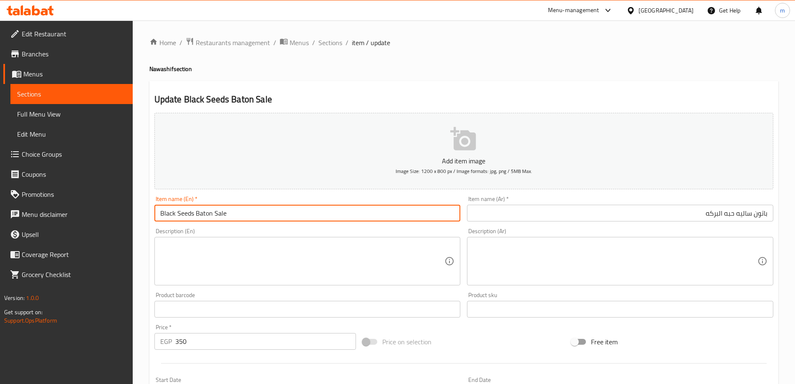
drag, startPoint x: 195, startPoint y: 214, endPoint x: 256, endPoint y: 210, distance: 61.5
click at [256, 210] on input "Black Seeds Baton Sale" at bounding box center [307, 213] width 306 height 17
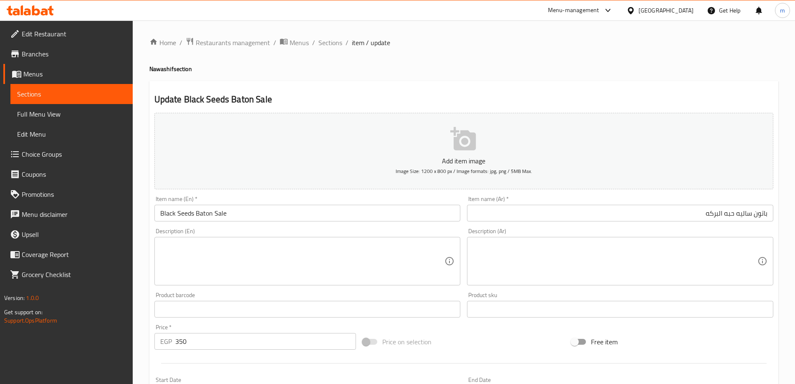
click at [644, 281] on textarea at bounding box center [615, 261] width 285 height 40
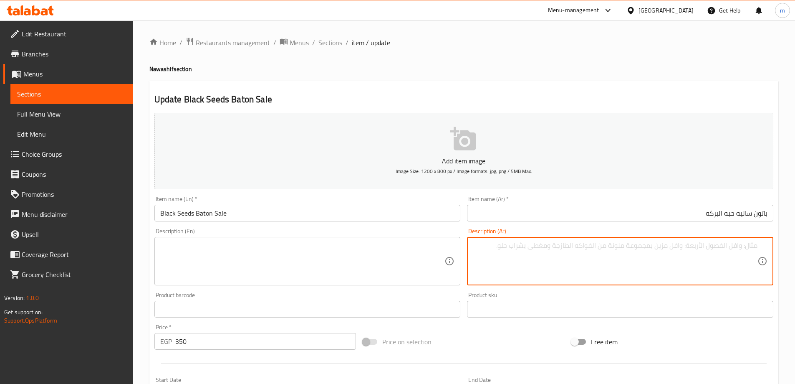
paste textarea "معطر بحبة البركة."
type textarea "معطر بحبة البركة."
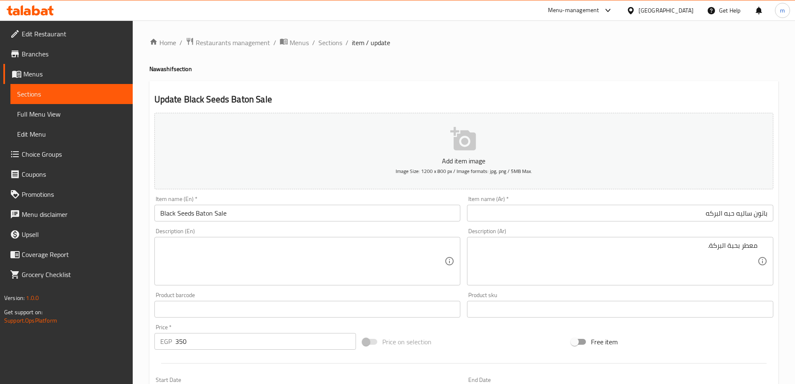
click at [320, 260] on textarea at bounding box center [302, 261] width 285 height 40
paste textarea "Fragrant with black seed."
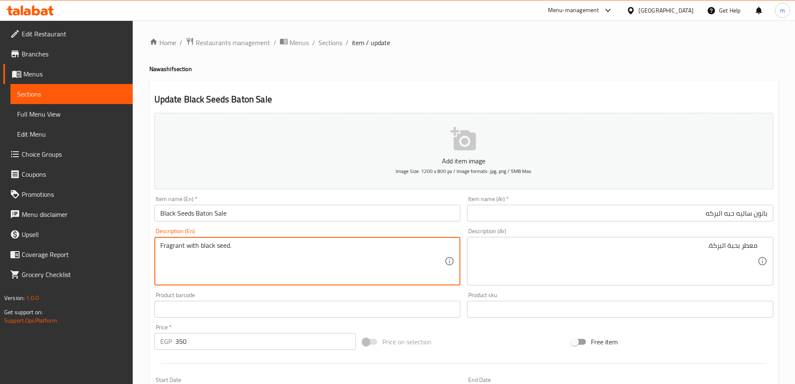
scroll to position [206, 0]
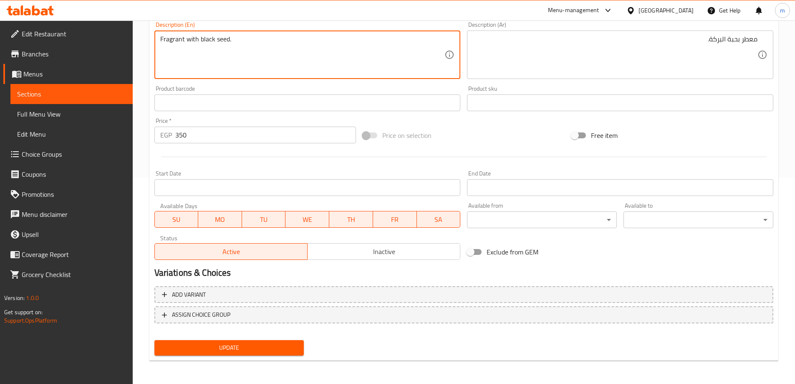
type textarea "Fragrant with black seed."
click at [241, 349] on span "Update" at bounding box center [229, 347] width 137 height 10
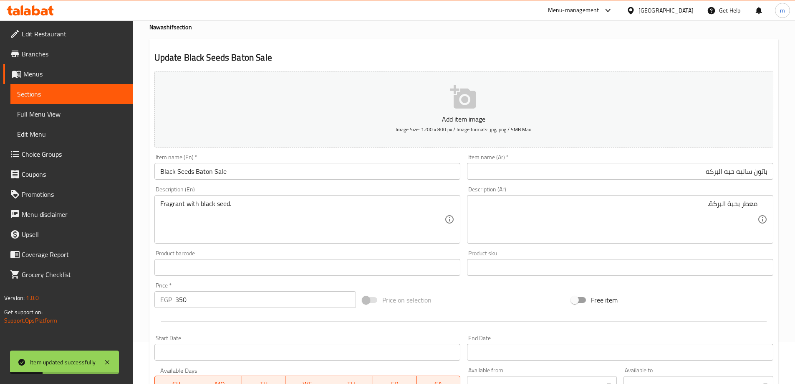
scroll to position [0, 0]
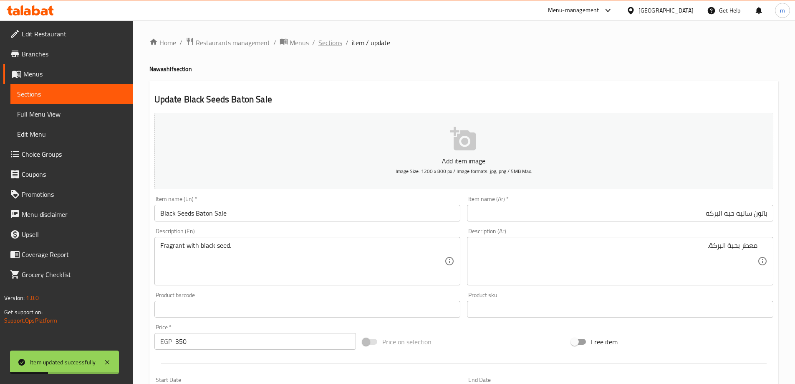
click at [325, 46] on span "Sections" at bounding box center [331, 43] width 24 height 10
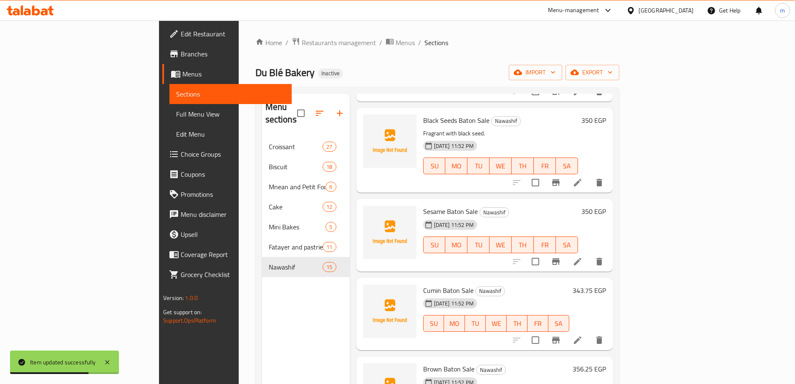
scroll to position [376, 0]
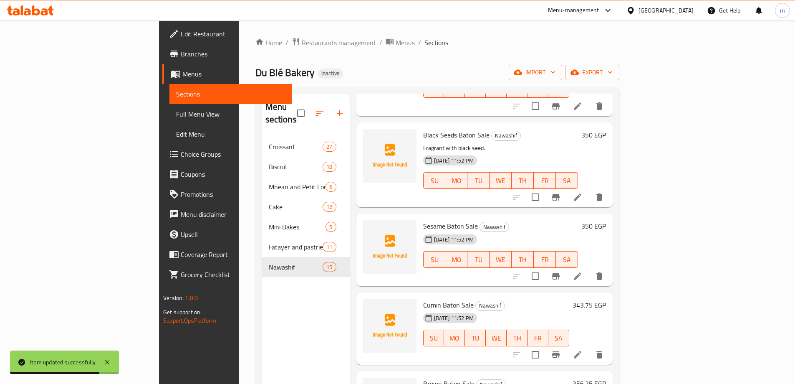
click at [583, 271] on icon at bounding box center [578, 276] width 10 height 10
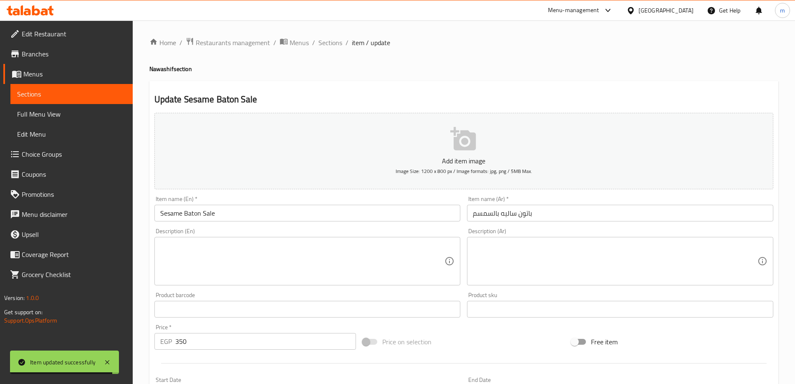
click at [602, 223] on div "Item name (Ar)   * باتون ساليه بالسمسم Item name (Ar) *" at bounding box center [620, 208] width 313 height 32
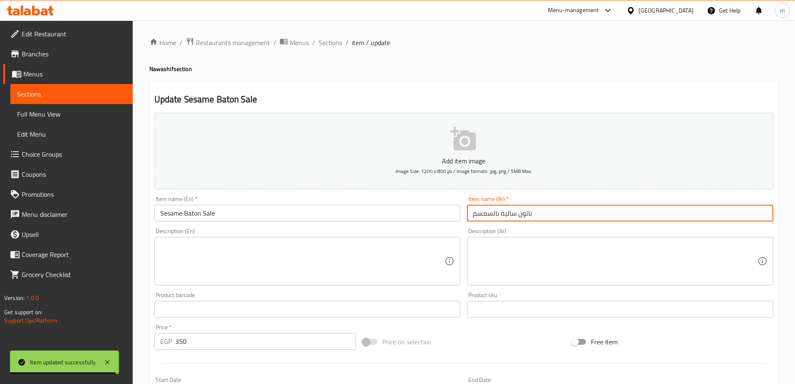
click at [613, 215] on input "باتون ساليه بالسمسم" at bounding box center [620, 213] width 306 height 17
click at [667, 251] on textarea at bounding box center [615, 261] width 285 height 40
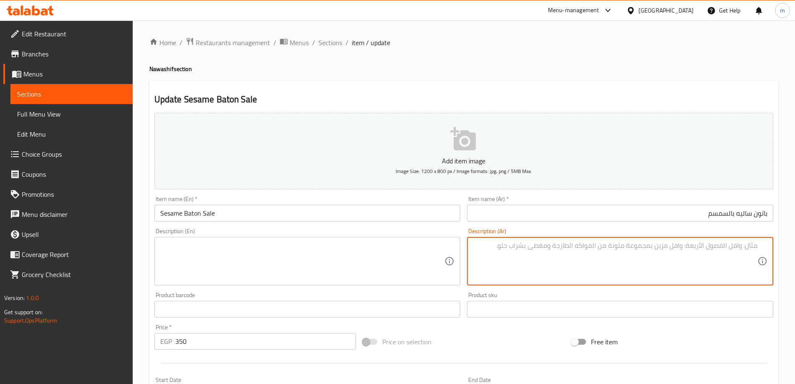
click at [718, 266] on textarea at bounding box center [615, 261] width 285 height 40
paste textarea "مغطى بالسمسم لمذاق مميز."
type textarea "مغطى بالسمسم لمذاق مميز."
click at [370, 268] on textarea at bounding box center [302, 261] width 285 height 40
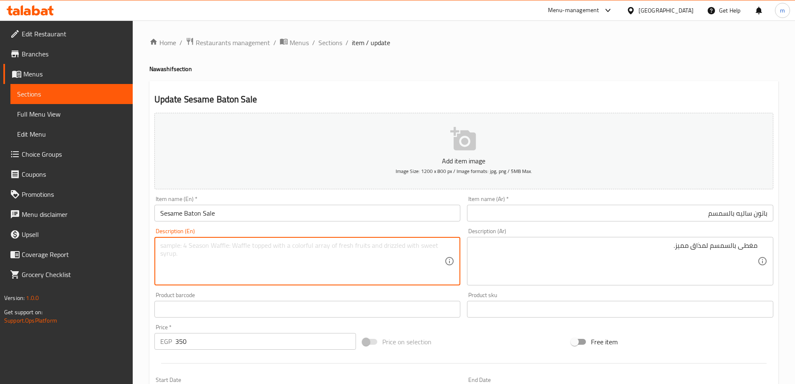
click at [307, 246] on textarea at bounding box center [302, 261] width 285 height 40
paste textarea "Covered with sesame for a distinctive taste."
type textarea "Covered with sesame for a distinctive taste."
click at [338, 214] on input "Sesame Baton Sale" at bounding box center [307, 213] width 306 height 17
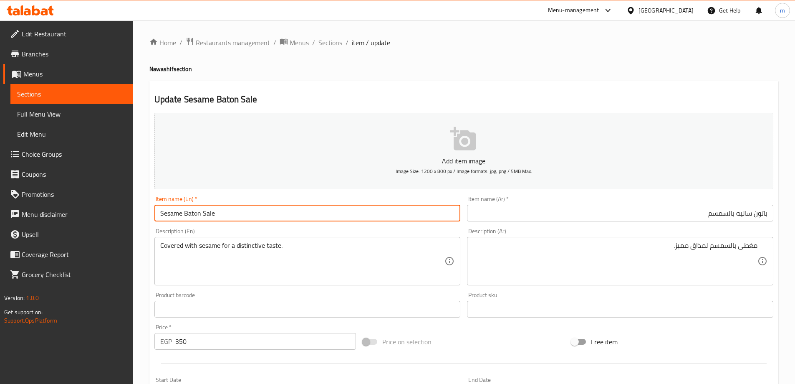
click at [329, 208] on input "Sesame Baton Sale" at bounding box center [307, 213] width 306 height 17
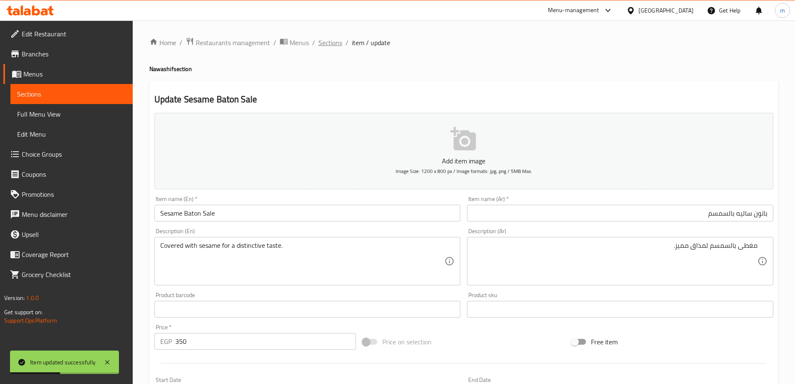
click at [331, 42] on span "Sections" at bounding box center [331, 43] width 24 height 10
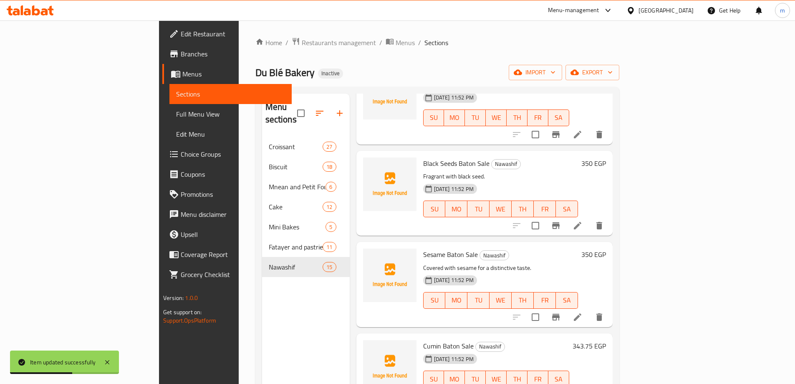
scroll to position [429, 0]
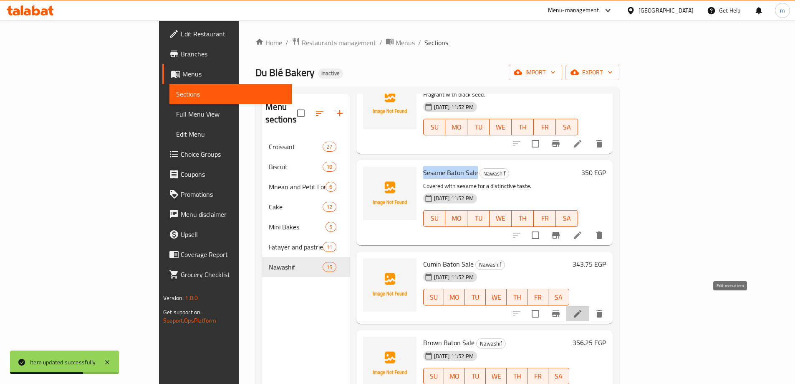
click at [583, 309] on icon at bounding box center [578, 314] width 10 height 10
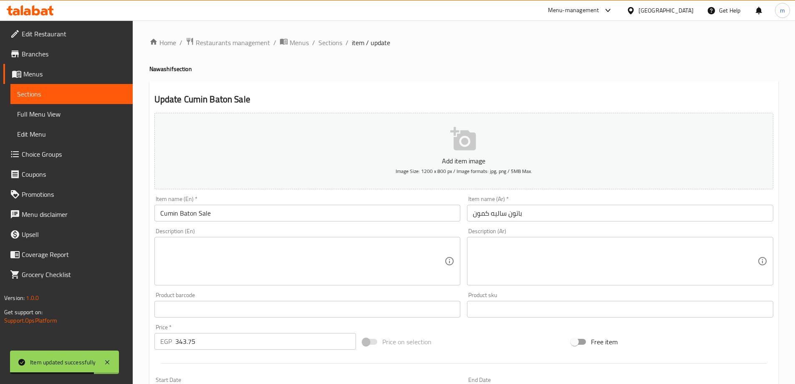
click at [607, 215] on input "باتون ساليه كمون" at bounding box center [620, 213] width 306 height 17
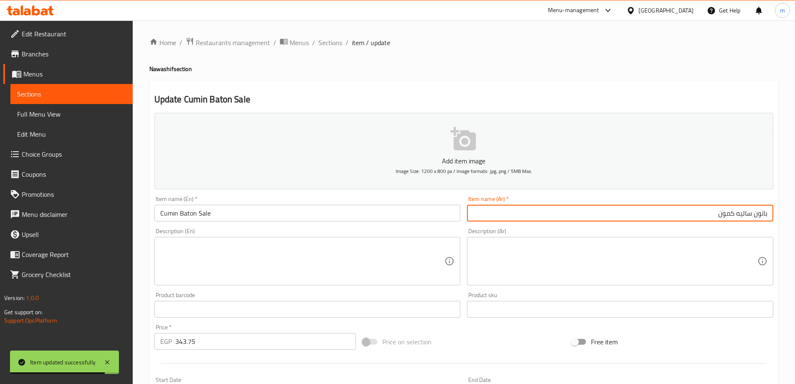
click at [616, 250] on textarea at bounding box center [615, 261] width 285 height 40
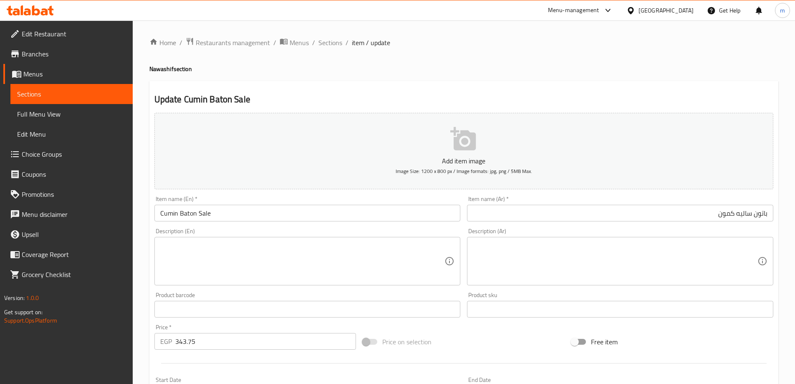
click at [646, 258] on textarea at bounding box center [615, 261] width 285 height 40
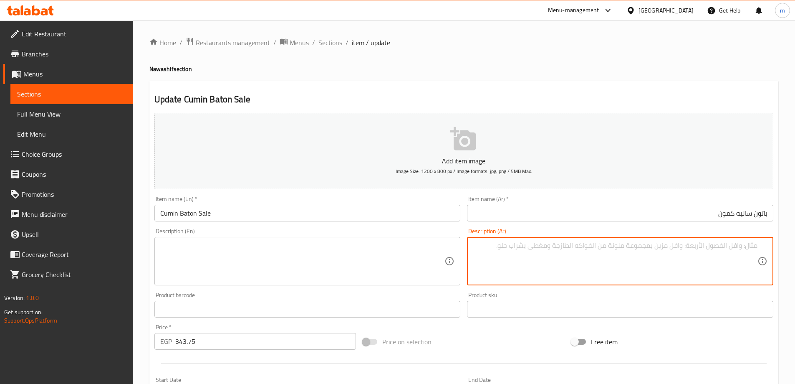
paste textarea "غني بنكهات الكمون."
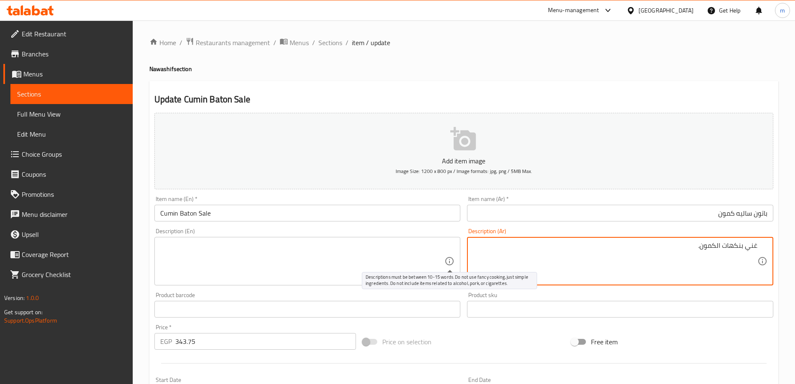
type textarea "غني بنكهات الكمون."
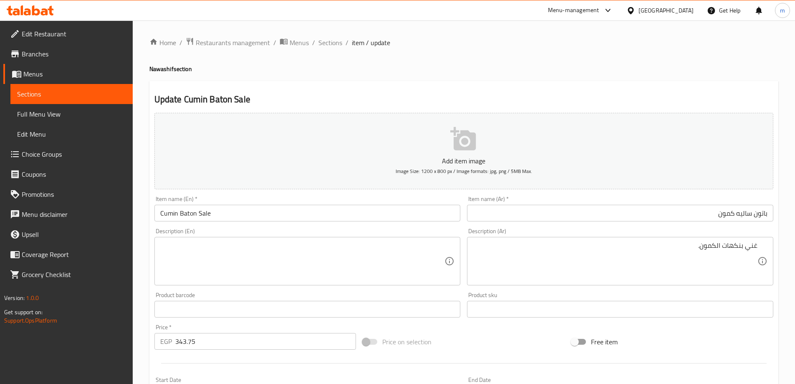
click at [357, 238] on div "Description (En)" at bounding box center [307, 261] width 306 height 48
click at [300, 261] on textarea at bounding box center [302, 261] width 285 height 40
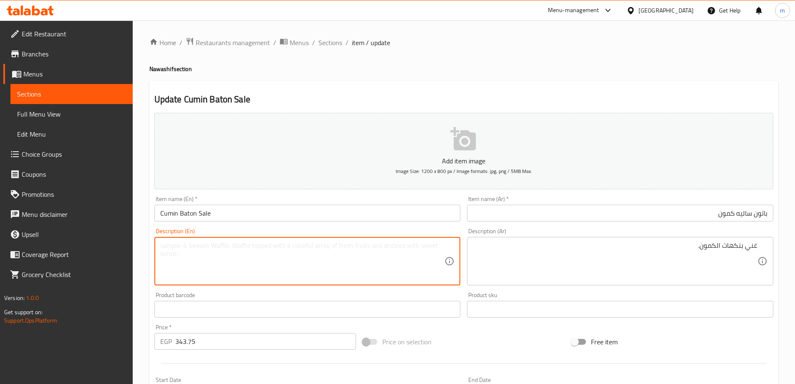
paste textarea "Rich in cumin flavors."
type textarea "Rich in cumin flavors."
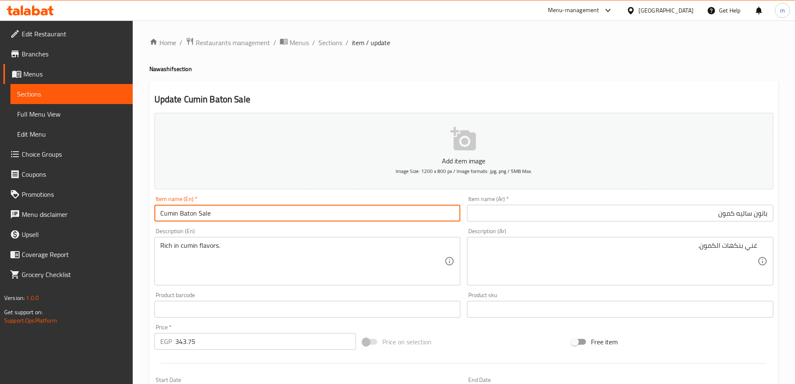
click at [294, 211] on input "Cumin Baton Sale" at bounding box center [307, 213] width 306 height 17
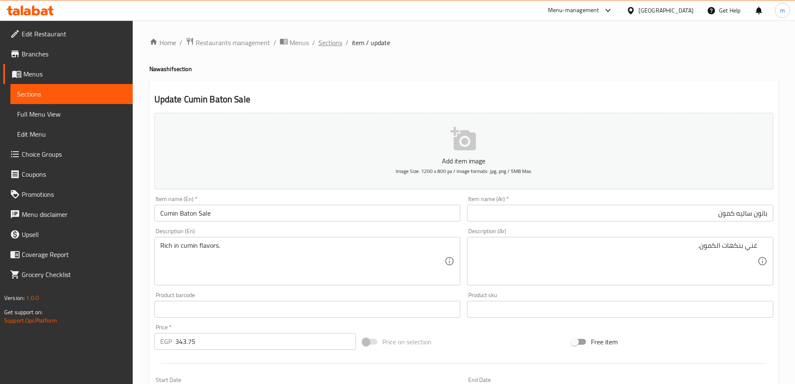
click at [327, 44] on span "Sections" at bounding box center [331, 43] width 24 height 10
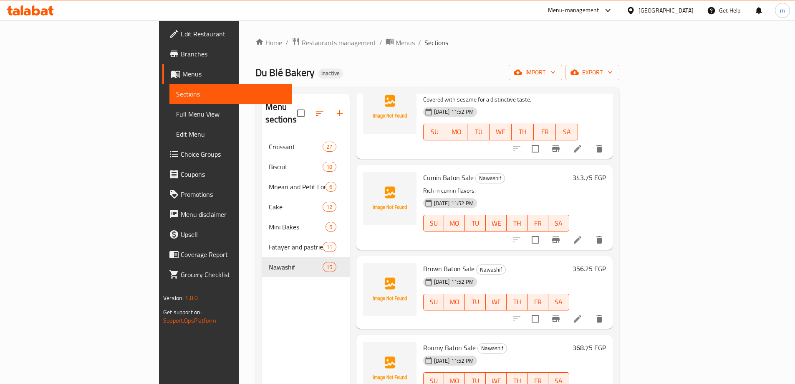
scroll to position [520, 0]
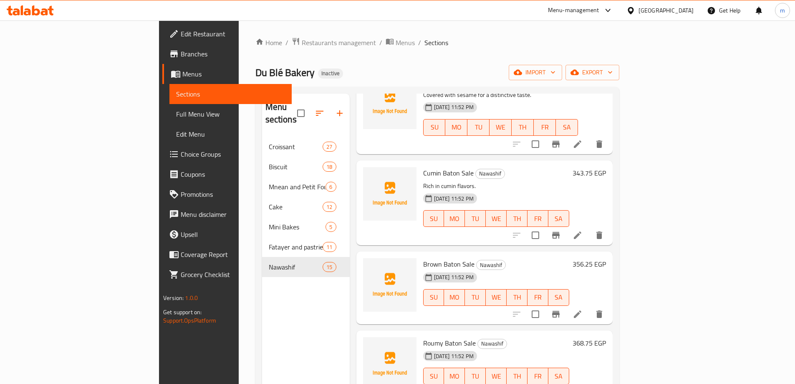
click at [583, 309] on icon at bounding box center [578, 314] width 10 height 10
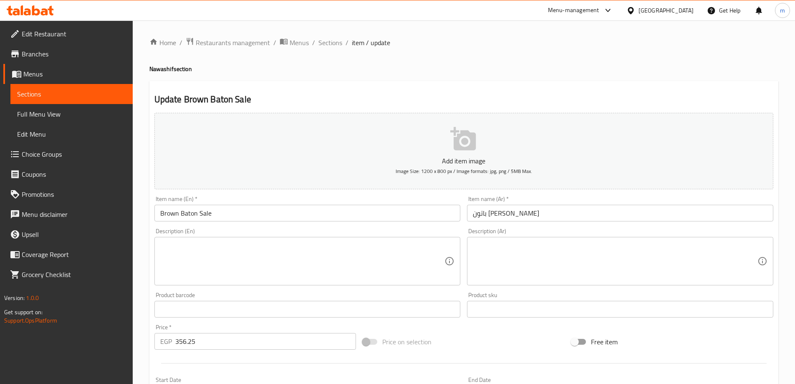
click at [509, 219] on input "باتون ساليه براون" at bounding box center [620, 213] width 306 height 17
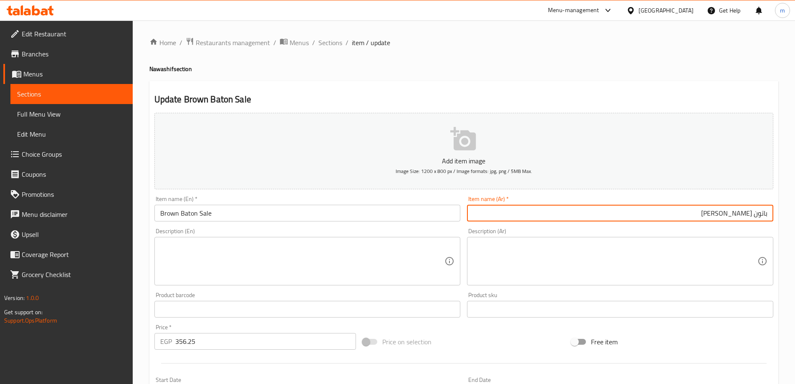
click at [519, 240] on div "Description (Ar)" at bounding box center [620, 261] width 306 height 48
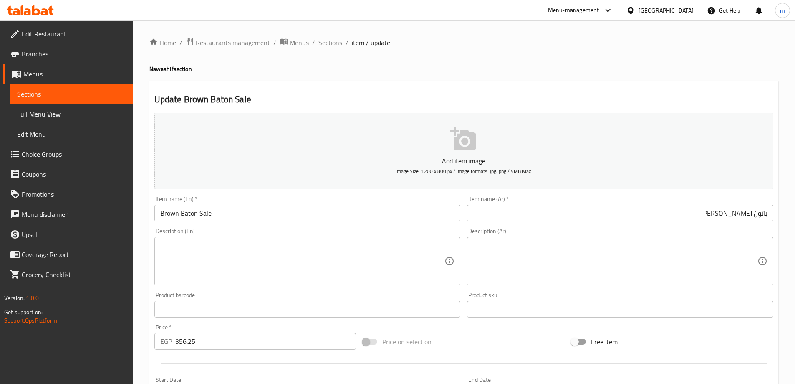
click at [615, 261] on textarea at bounding box center [615, 261] width 285 height 40
paste textarea "باتون ساليه صحي بخبز البني."
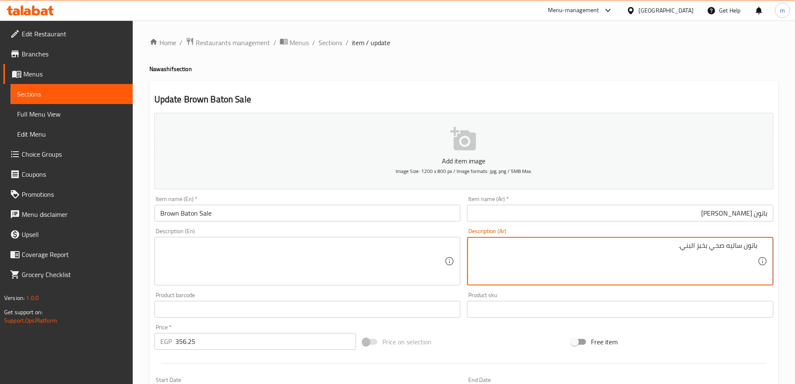
type textarea "باتون ساليه صحي بخبز البني."
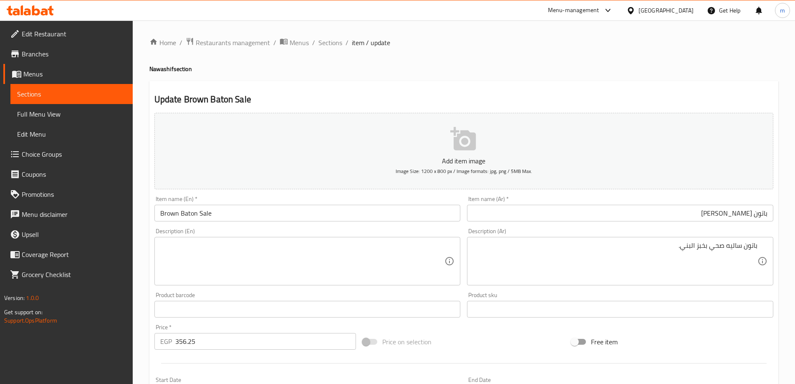
click at [271, 240] on div "Description (En)" at bounding box center [307, 261] width 306 height 48
paste textarea "Patton Sallet Healthy with Brown Bread."
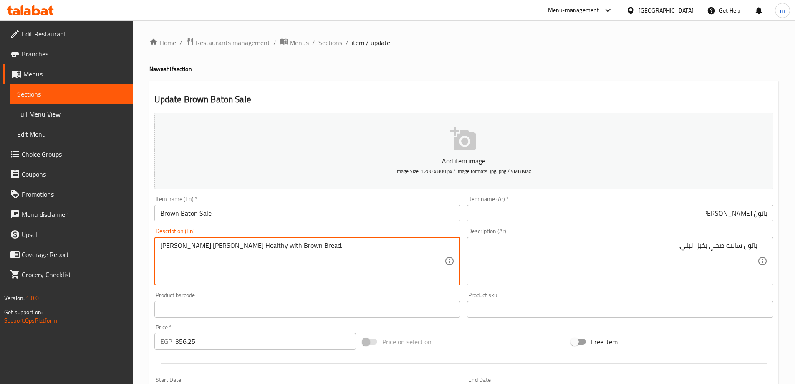
type textarea "Patton Sallet Healthy with Brown Bread."
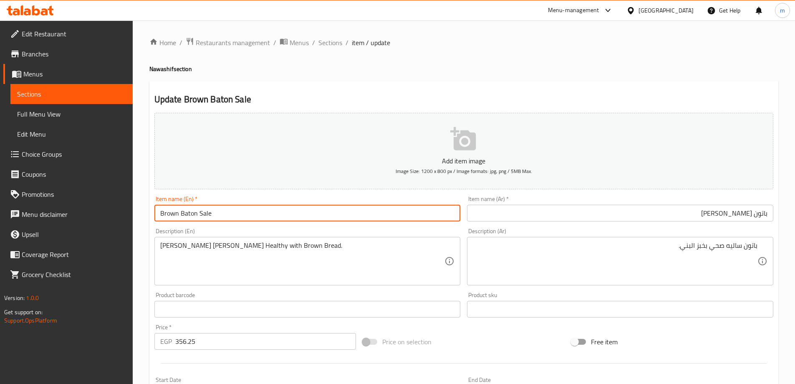
drag, startPoint x: 197, startPoint y: 210, endPoint x: 152, endPoint y: 213, distance: 44.4
click at [152, 213] on div "Item name (En)   * Brown Baton Sale Item name (En) *" at bounding box center [307, 208] width 313 height 32
click at [218, 218] on input "Brown Baton Sale" at bounding box center [307, 213] width 306 height 17
drag, startPoint x: 213, startPoint y: 215, endPoint x: 181, endPoint y: 208, distance: 32.8
click at [181, 208] on input "Brown Baton Sale" at bounding box center [307, 213] width 306 height 17
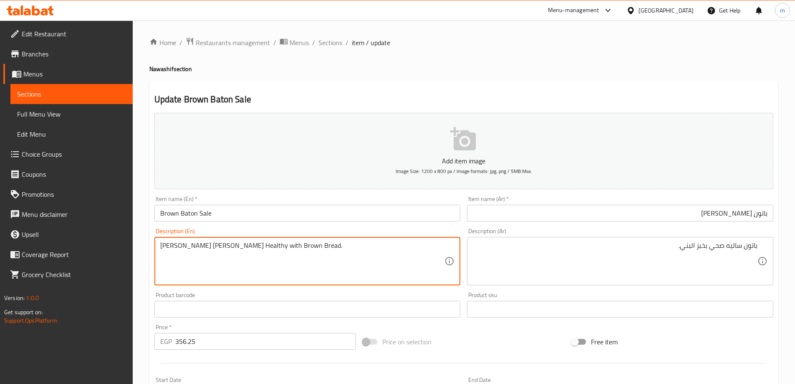
drag, startPoint x: 196, startPoint y: 243, endPoint x: 123, endPoint y: 238, distance: 73.3
click at [224, 214] on input "Brown Baton Sale" at bounding box center [307, 213] width 306 height 17
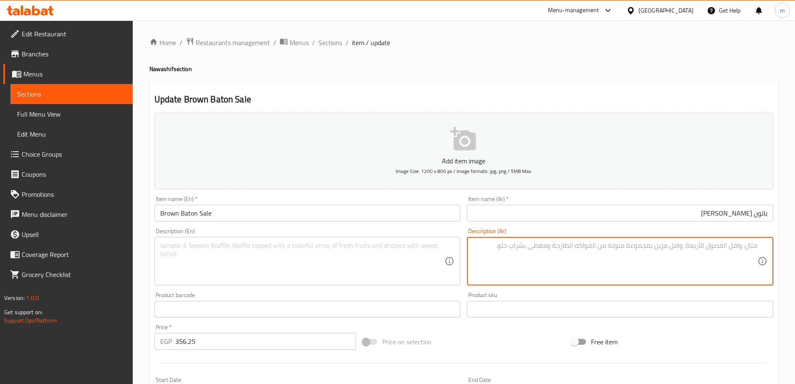
type textarea "باتون ساليه صحي بخبز البني."
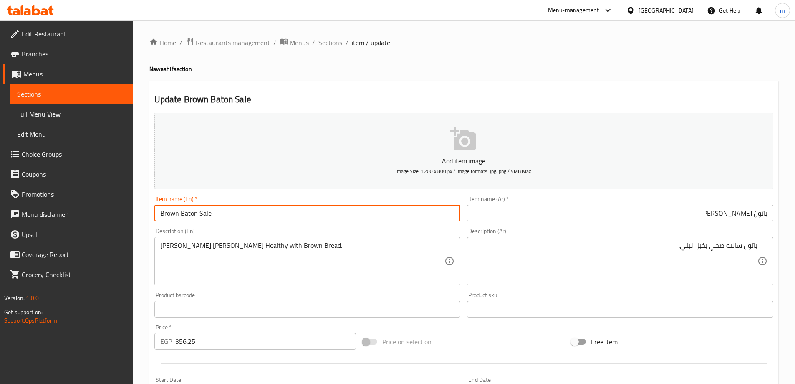
drag, startPoint x: 224, startPoint y: 214, endPoint x: 180, endPoint y: 213, distance: 43.4
click at [180, 213] on input "Brown Baton Sale" at bounding box center [307, 213] width 306 height 17
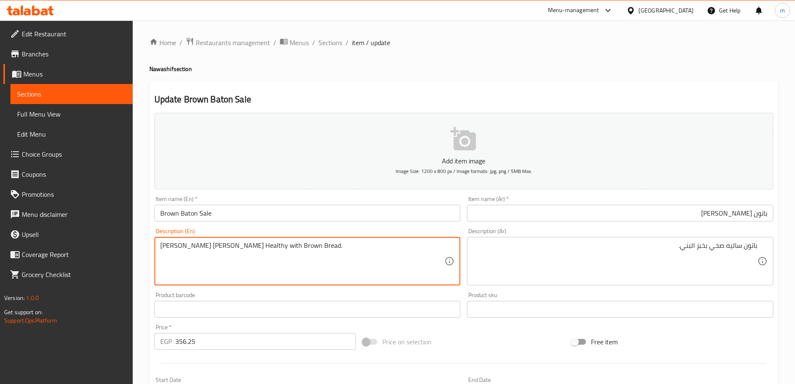
drag, startPoint x: 195, startPoint y: 241, endPoint x: 102, endPoint y: 237, distance: 93.6
paste textarea "Baton Sale"
type textarea "Baton Sale Healthy with Brown Bread."
click at [321, 220] on input "Brown Baton Sale" at bounding box center [307, 213] width 306 height 17
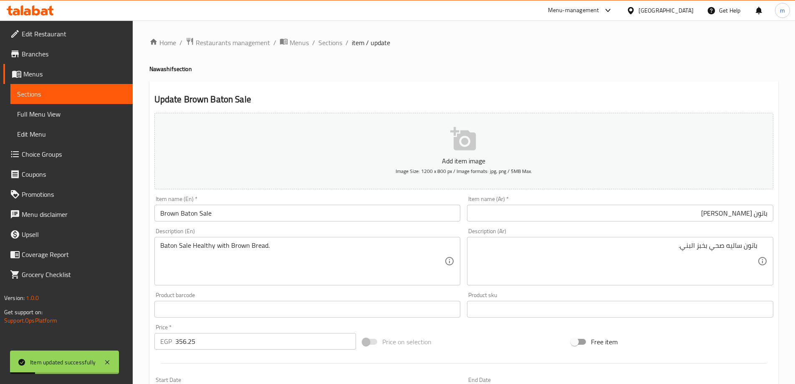
drag, startPoint x: 394, startPoint y: 208, endPoint x: 391, endPoint y: 204, distance: 4.8
click at [394, 208] on input "Brown Baton Sale" at bounding box center [307, 213] width 306 height 17
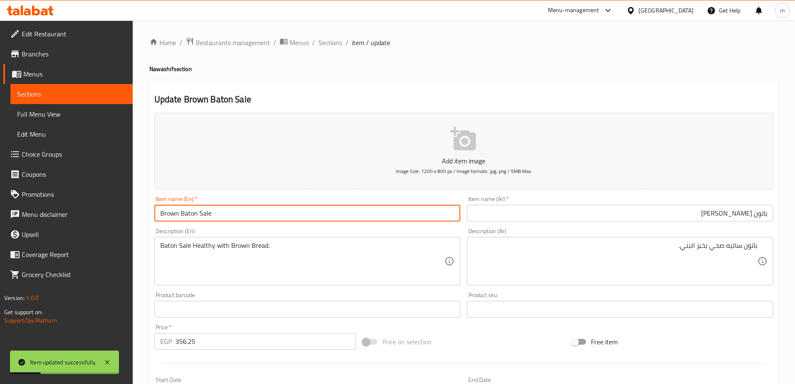
click at [343, 35] on div "Home / Restaurants management / Menus / Sections / item / update Nawashif secti…" at bounding box center [464, 305] width 663 height 570
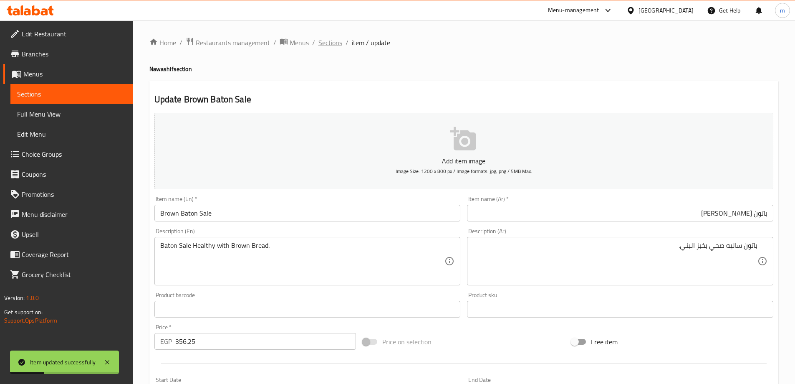
click at [340, 43] on span "Sections" at bounding box center [331, 43] width 24 height 10
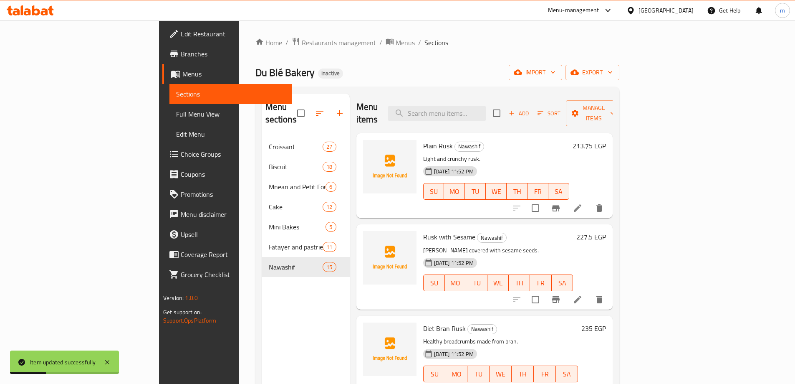
click at [388, 42] on ol "Home / Restaurants management / Menus / Sections" at bounding box center [438, 42] width 364 height 11
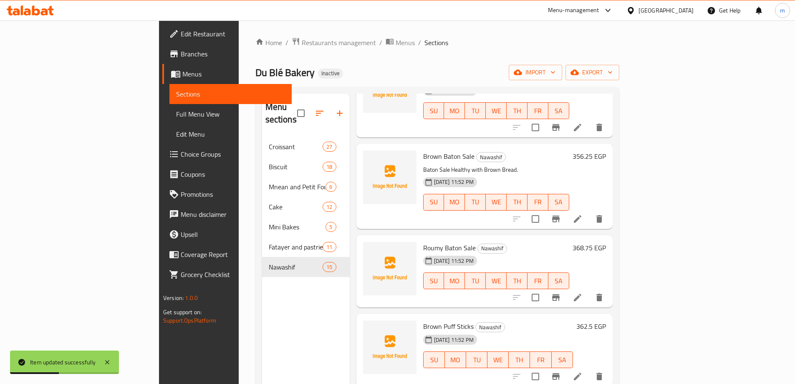
scroll to position [653, 0]
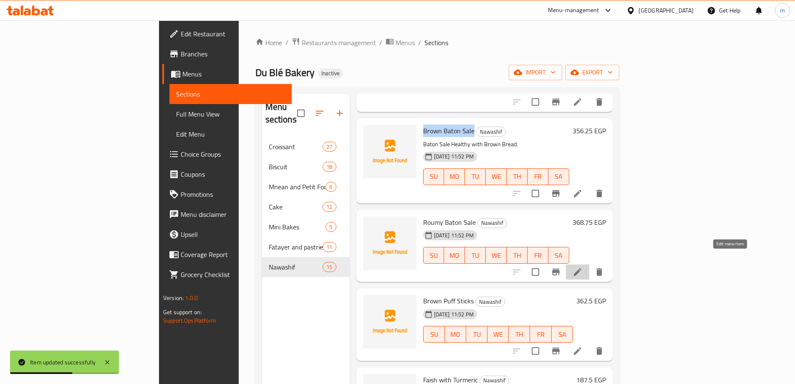
click at [583, 267] on icon at bounding box center [578, 272] width 10 height 10
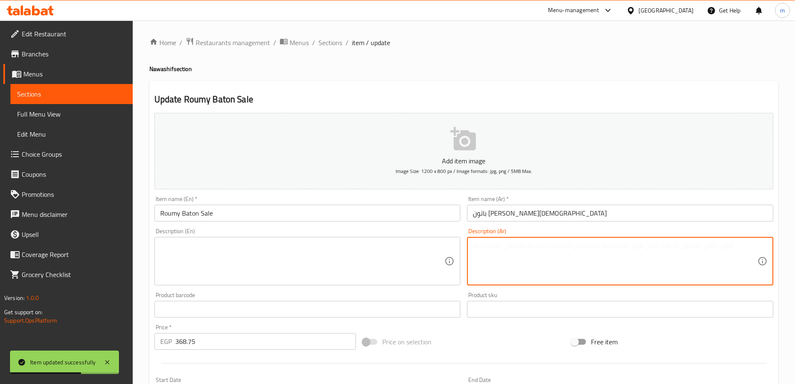
click at [606, 247] on textarea at bounding box center [615, 261] width 285 height 40
click at [597, 211] on input "باتون ساليه جبنة رومي" at bounding box center [620, 213] width 306 height 17
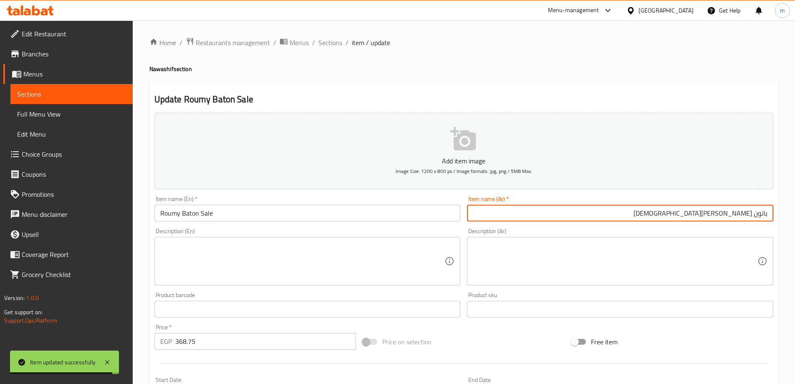
click at [261, 213] on input "Roumy Baton Sale" at bounding box center [307, 213] width 306 height 17
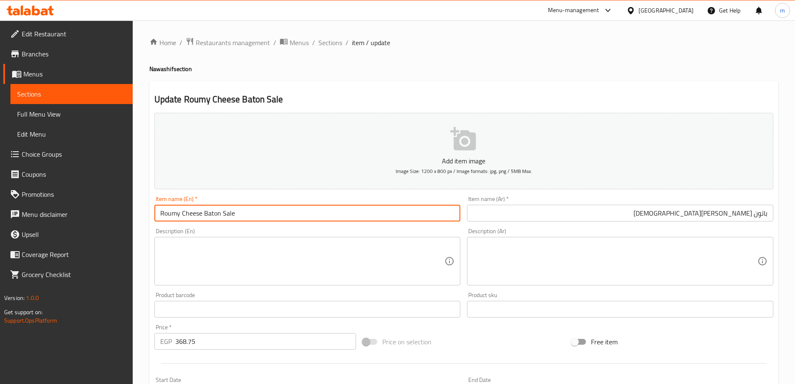
type input "Roumy Cheese Baton Sale"
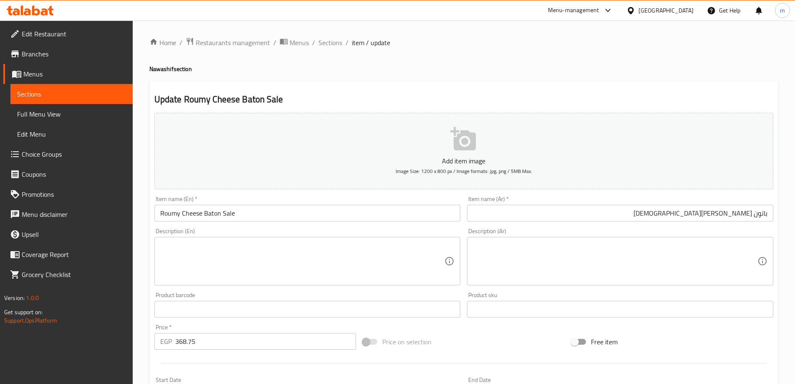
click at [689, 268] on textarea at bounding box center [615, 261] width 285 height 40
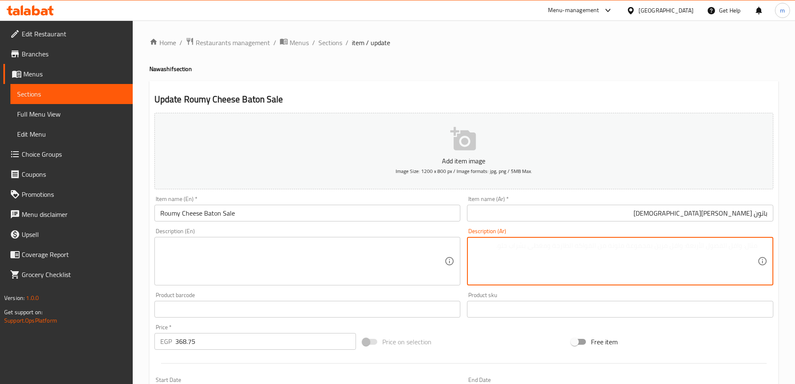
paste textarea "مميز بطعم الجبنة الرومي."
type textarea "مميز بطعم الجبنة الرومي."
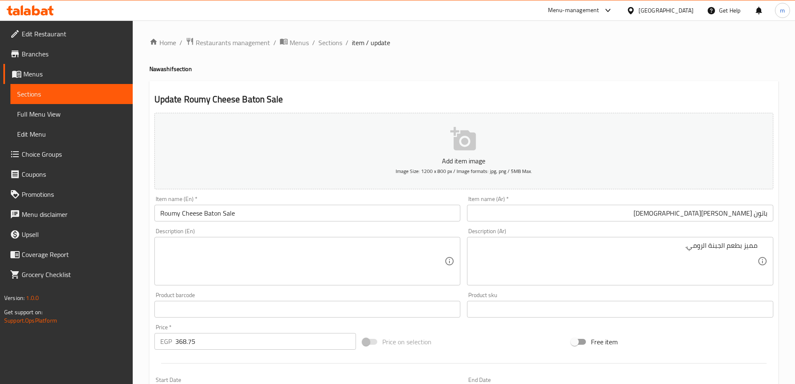
click at [371, 260] on textarea at bounding box center [302, 261] width 285 height 40
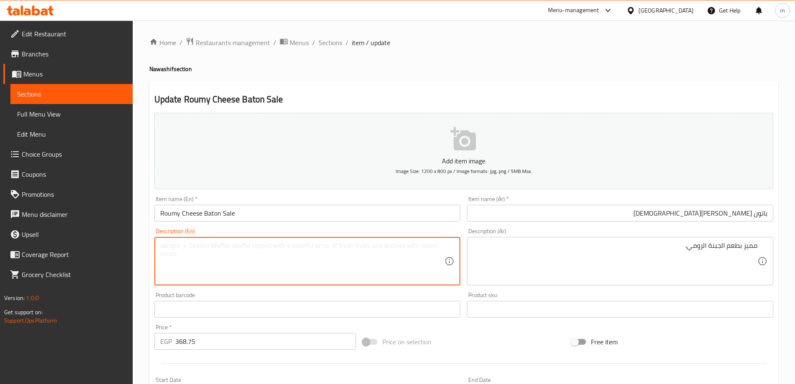
paste textarea "Distinctive with the taste of Romano cheese."
click at [270, 244] on textarea "Distinctive with the taste of Romano cheese." at bounding box center [302, 261] width 285 height 40
click at [565, 228] on div "Description (Ar) مميز بطعم الجبنة الرومي. Description (Ar)" at bounding box center [620, 256] width 306 height 57
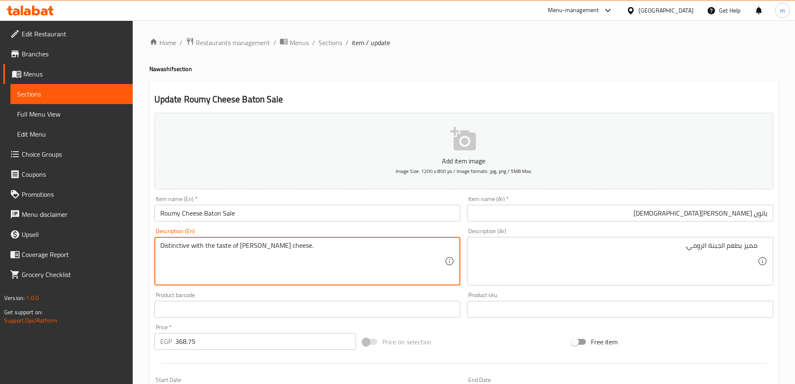
paste textarea "Baton sale romy cheese, middle eastern snack made with a blend of creamy cheese…"
type textarea "Baton sale romy cheese, middle eastern snack made with a blend of creamy cheese…"
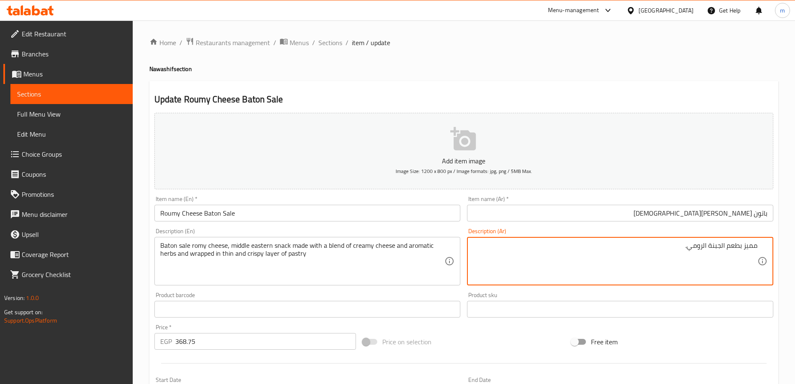
paste textarea "باتون ساليه بالجبنة الرومي ، وجبة خفيفة من الشرق الأوسط مصنوعة من مزيج من الجبن…"
type textarea "باتون ساليه بالجبنة الرومي ، وجبة خفيفة من الشرق الأوسط مصنوعة من مزيج من الجبن…"
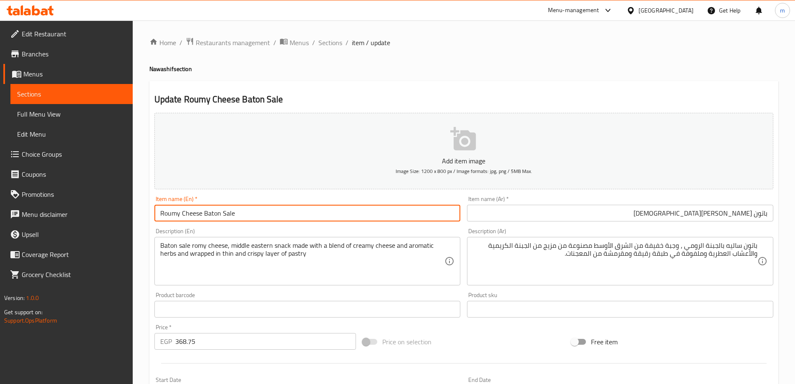
click at [378, 209] on input "Roumy Cheese Baton Sale" at bounding box center [307, 213] width 306 height 17
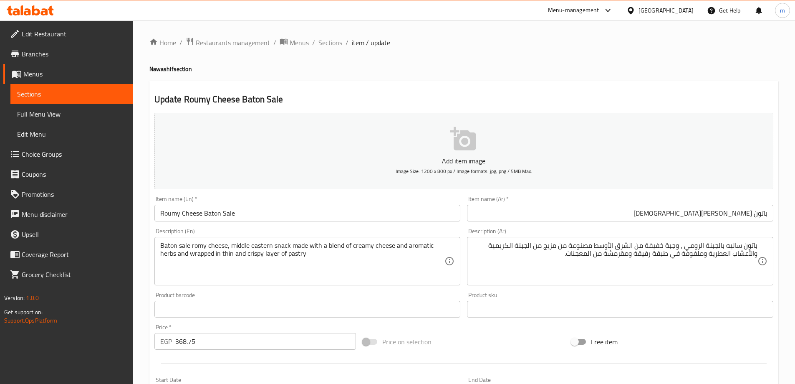
click at [528, 57] on div "Home / Restaurants management / Menus / Sections / item / update Nawashif secti…" at bounding box center [463, 305] width 629 height 536
click at [513, 210] on input "باتون ساليه جبنة رومي" at bounding box center [620, 213] width 306 height 17
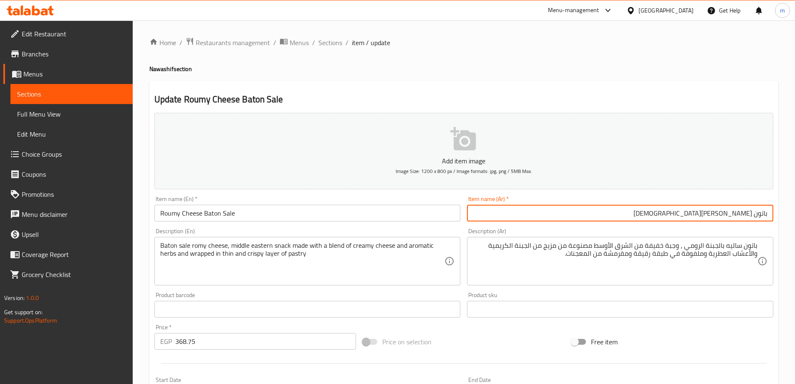
click at [266, 225] on div "Description (En) Baton sale romy cheese, middle eastern snack made with a blend…" at bounding box center [307, 257] width 313 height 64
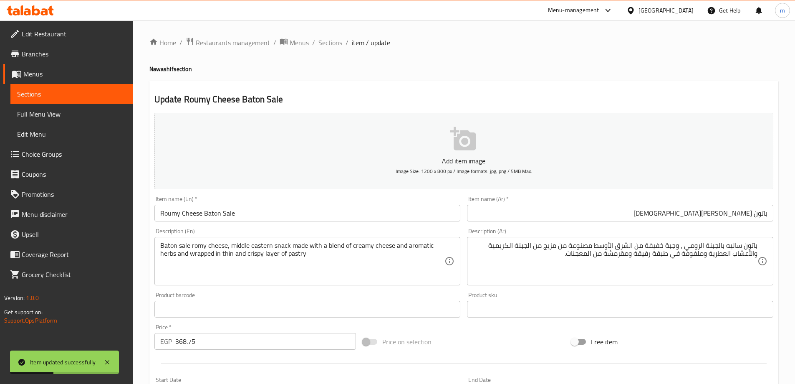
click at [269, 220] on input "Roumy Cheese Baton Sale" at bounding box center [307, 213] width 306 height 17
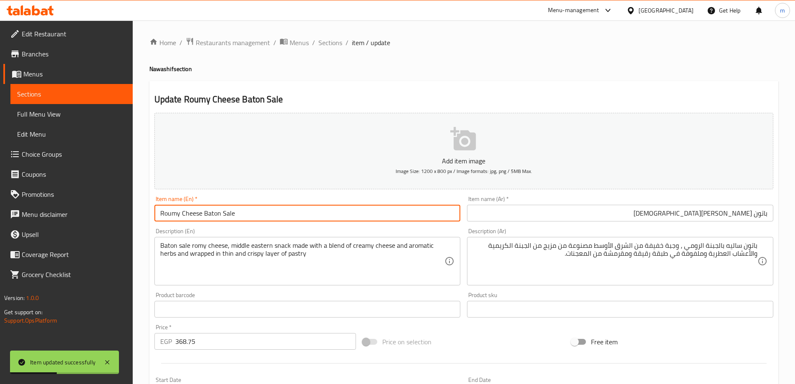
click at [269, 220] on input "Roumy Cheese Baton Sale" at bounding box center [307, 213] width 306 height 17
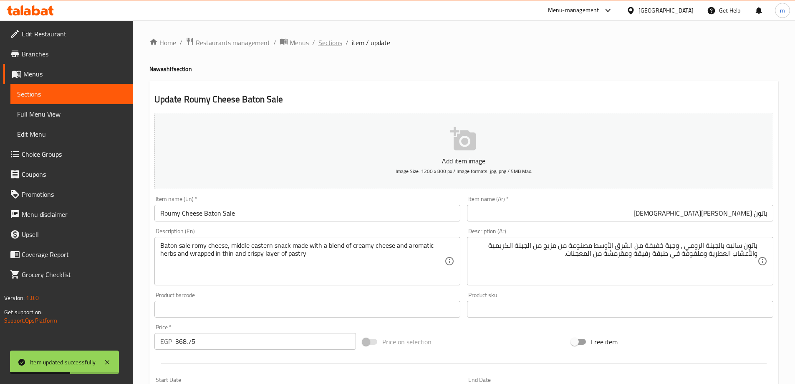
click at [329, 41] on span "Sections" at bounding box center [331, 43] width 24 height 10
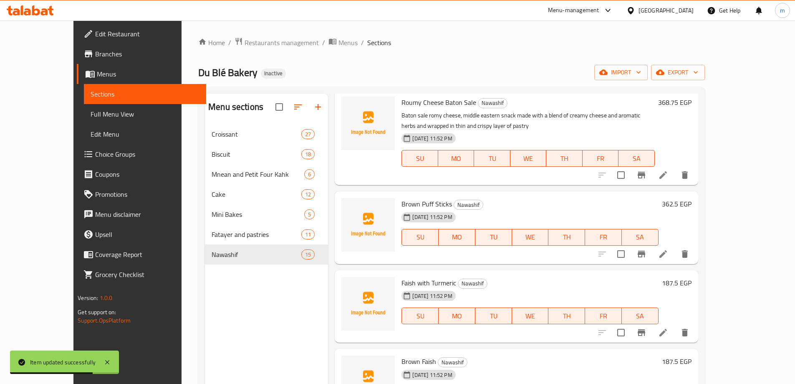
scroll to position [786, 0]
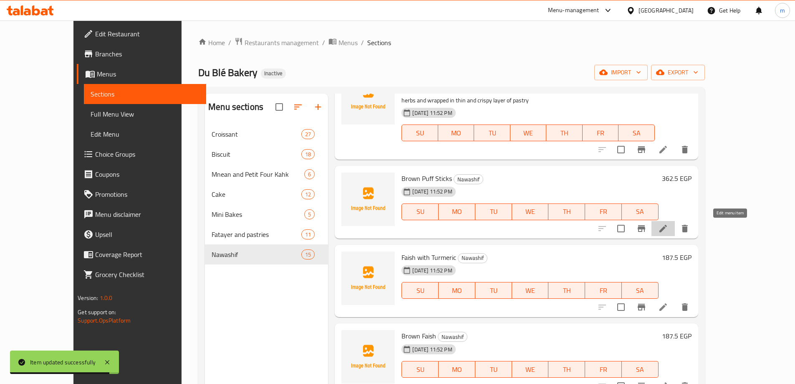
click at [668, 232] on icon at bounding box center [663, 228] width 10 height 10
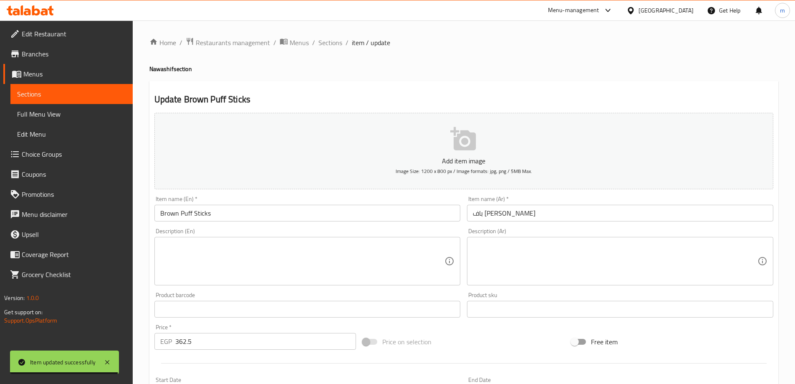
click at [597, 209] on input "باف ستيك براون" at bounding box center [620, 213] width 306 height 17
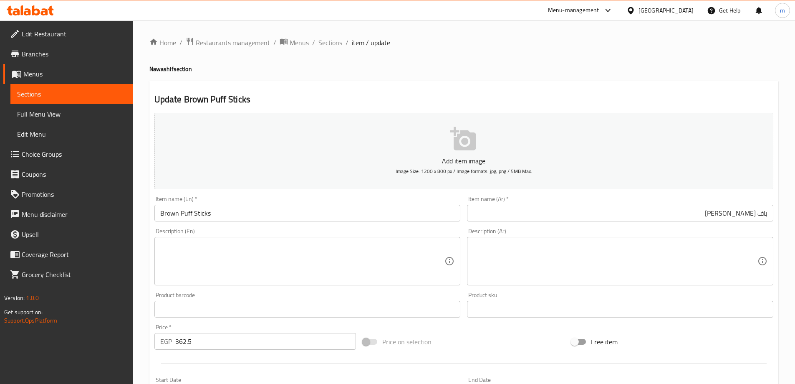
click at [607, 240] on div "Description (Ar)" at bounding box center [620, 261] width 306 height 48
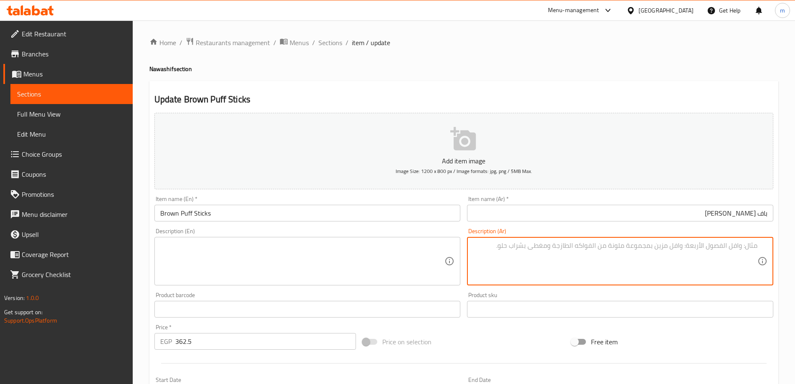
click at [182, 213] on input "Brown Puff Sticks" at bounding box center [307, 213] width 306 height 17
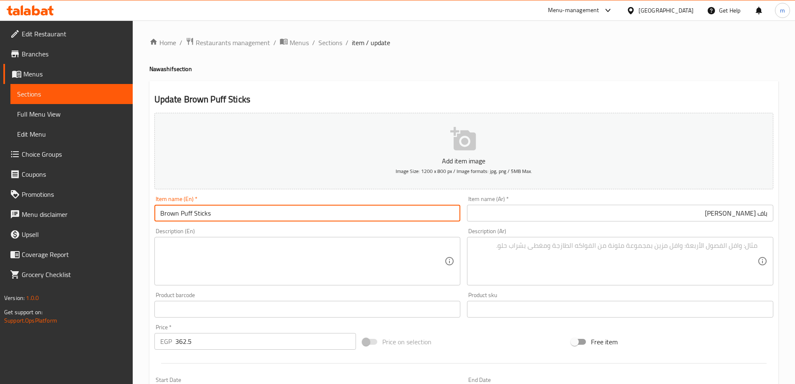
click at [182, 213] on input "Brown Puff Sticks" at bounding box center [307, 213] width 306 height 17
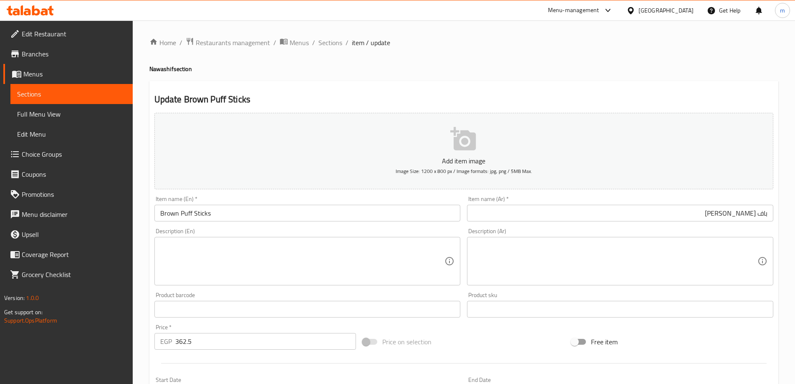
click at [159, 215] on input "Brown Puff Sticks" at bounding box center [307, 213] width 306 height 17
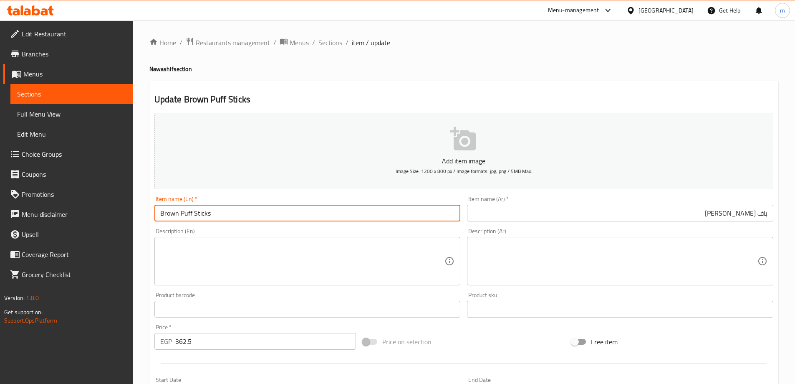
click at [191, 214] on input "Brown Puff Sticks" at bounding box center [307, 213] width 306 height 17
click at [190, 213] on input "Brown Puff Sticks" at bounding box center [307, 213] width 306 height 17
click at [208, 210] on input "Brown Puff Sticks" at bounding box center [307, 213] width 306 height 17
click at [162, 210] on input "Brown Puff Sticks" at bounding box center [307, 213] width 306 height 17
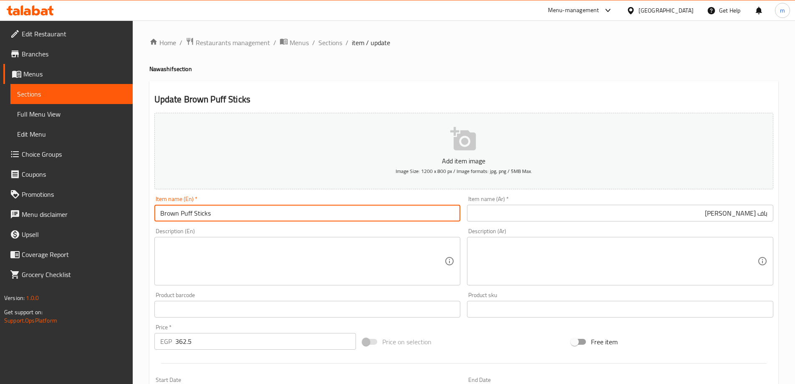
click at [162, 210] on input "Brown Puff Sticks" at bounding box center [307, 213] width 306 height 17
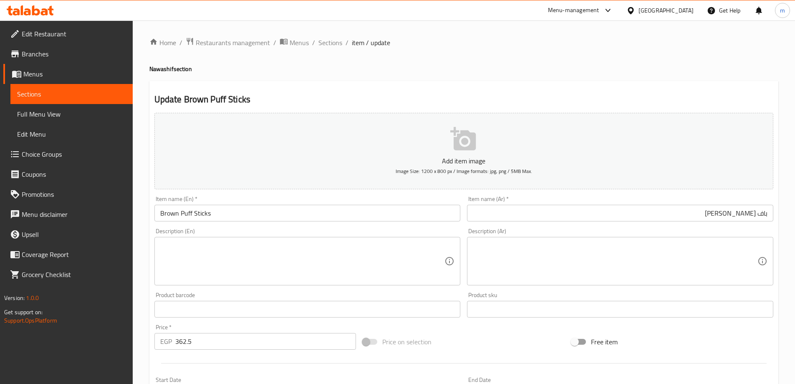
click at [639, 277] on textarea at bounding box center [615, 261] width 285 height 40
paste textarea "أصابع مقرمشة بالدقيق البني."
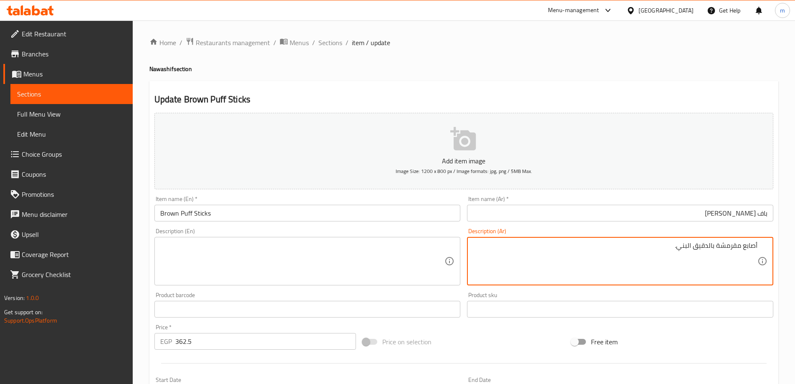
type textarea "أصابع مقرمشة بالدقيق البني."
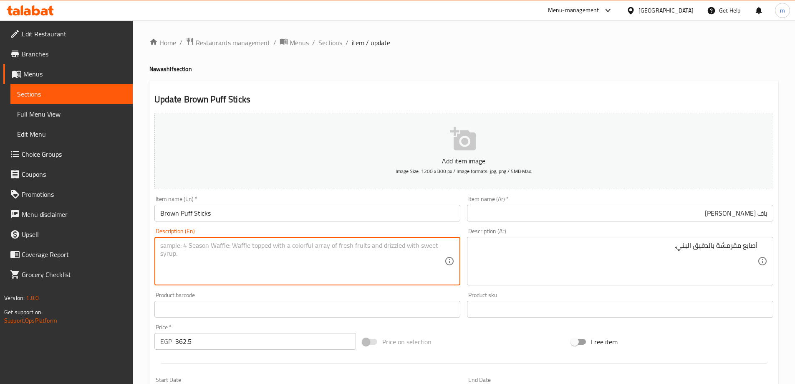
click at [240, 271] on textarea at bounding box center [302, 261] width 285 height 40
paste textarea "Crispy fingers with brown flour."
type textarea "Crispy fingers with brown flour."
click at [272, 208] on input "Brown Puff Sticks" at bounding box center [307, 213] width 306 height 17
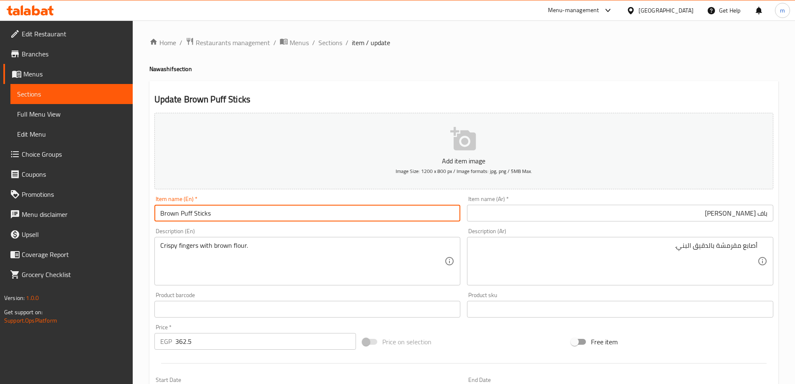
click at [288, 213] on input "Brown Puff Sticks" at bounding box center [307, 213] width 306 height 17
click at [331, 42] on span "Sections" at bounding box center [331, 43] width 24 height 10
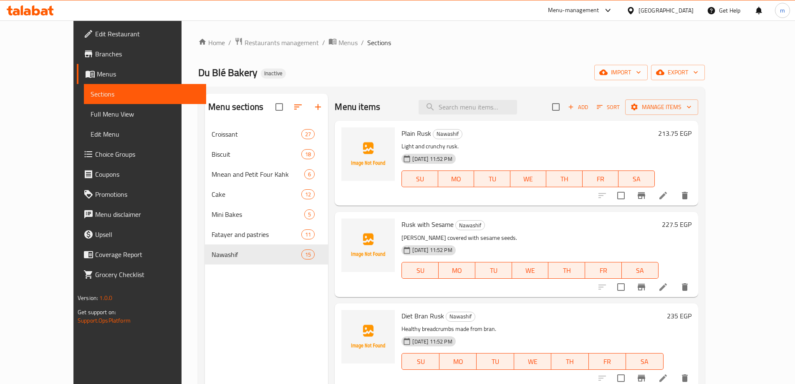
click at [464, 57] on div "Home / Restaurants management / Menus / Sections Du Blé Bakery Inactive import …" at bounding box center [451, 260] width 507 height 447
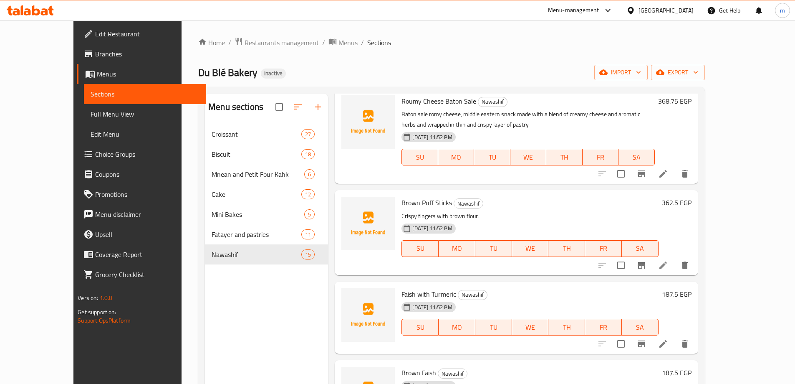
scroll to position [763, 0]
click at [668, 338] on icon at bounding box center [663, 343] width 10 height 10
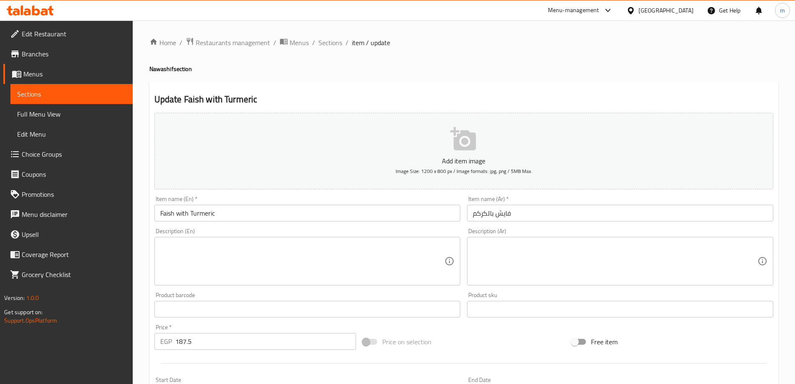
click at [610, 195] on div "Item name (Ar)   * فايش بالكركم Item name (Ar) *" at bounding box center [620, 208] width 313 height 32
click at [603, 222] on div "Item name (Ar)   * فايش بالكركم Item name (Ar) *" at bounding box center [620, 208] width 313 height 32
click at [605, 207] on input "فايش بالكركم" at bounding box center [620, 213] width 306 height 17
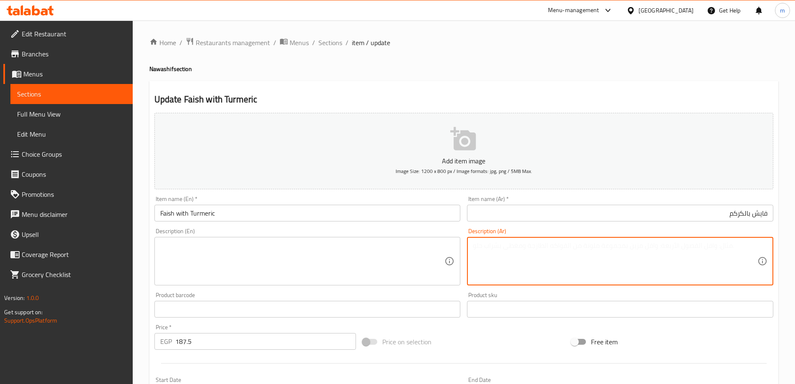
click at [607, 246] on textarea at bounding box center [615, 261] width 285 height 40
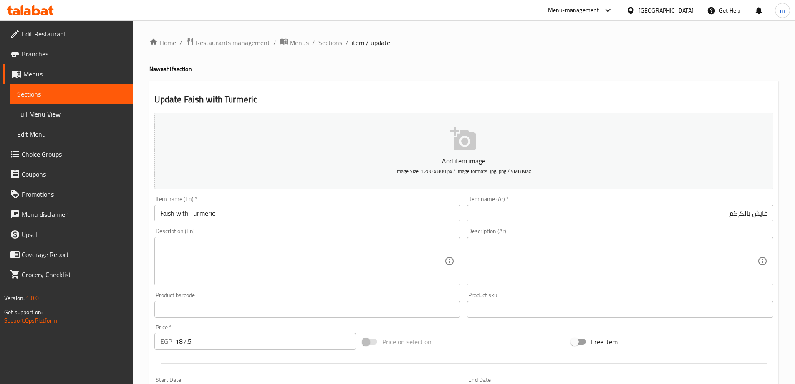
click at [662, 271] on textarea at bounding box center [615, 261] width 285 height 40
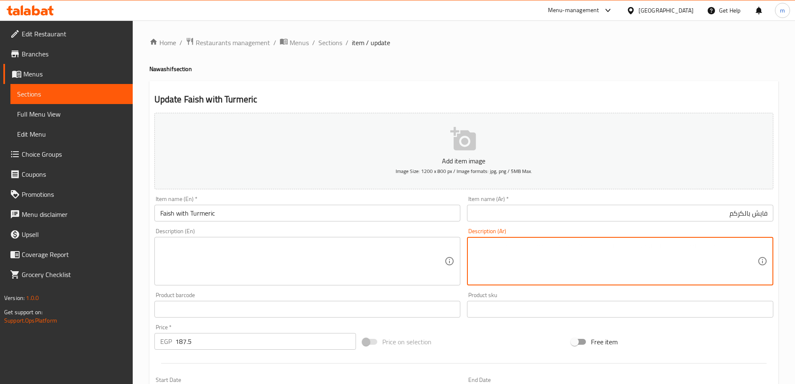
paste textarea "خبز صعيدي تقليدي منكه بالكركم."
type textarea "خبز صعيدي تقليدي منكه بالكركم."
click at [420, 260] on textarea at bounding box center [302, 261] width 285 height 40
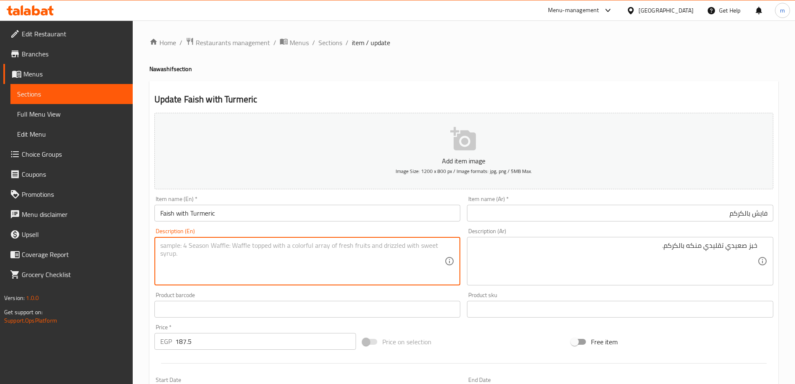
click at [328, 252] on textarea at bounding box center [302, 261] width 285 height 40
paste textarea "Traditional Saidi bread flavored with turmeric."
type textarea "Traditional Saidi bread flavored with turmeric."
click at [484, 83] on div "Update Faish with Turmeric Add item image Image Size: 1200 x 800 px / Image for…" at bounding box center [463, 324] width 629 height 486
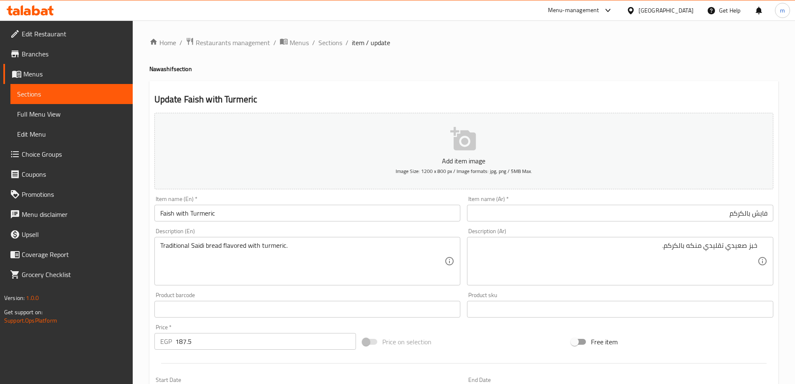
click at [511, 218] on input "فايش بالكركم" at bounding box center [620, 213] width 306 height 17
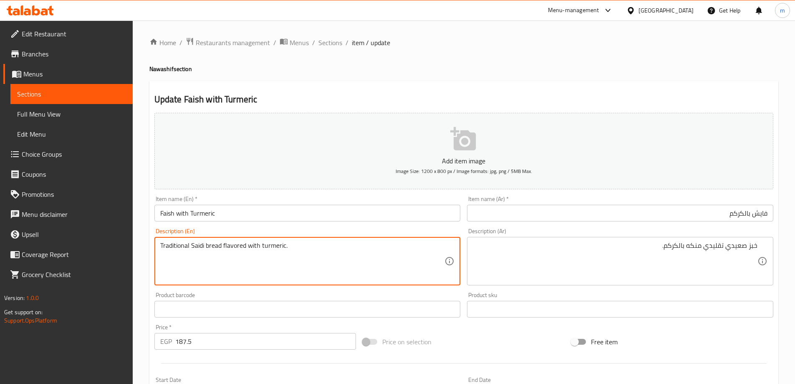
click at [314, 215] on input "Faish with Turmeric" at bounding box center [307, 213] width 306 height 17
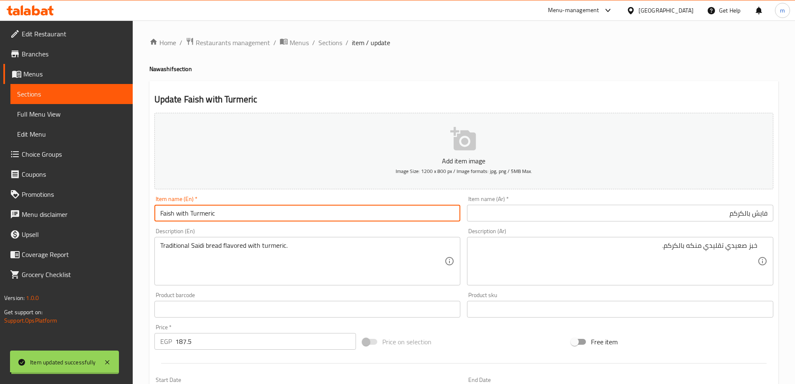
click at [314, 215] on div "Home / Restaurants management / Menus / Sections / item / update Nawashif secti…" at bounding box center [463, 305] width 629 height 536
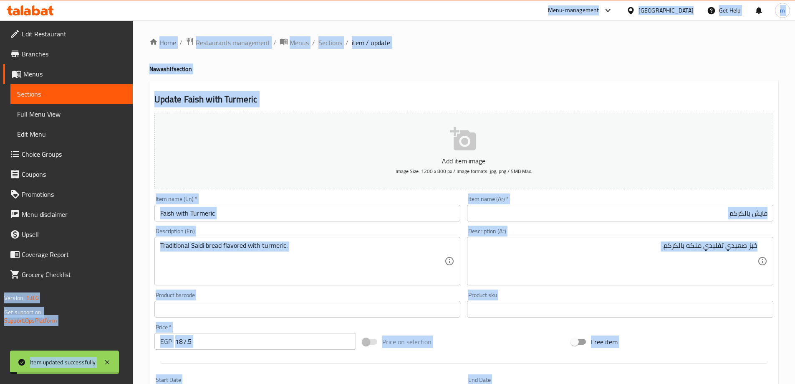
copy body "Item updated successfully ​ Menu-management Egypt Get Help m Edit Restaurant Br…"
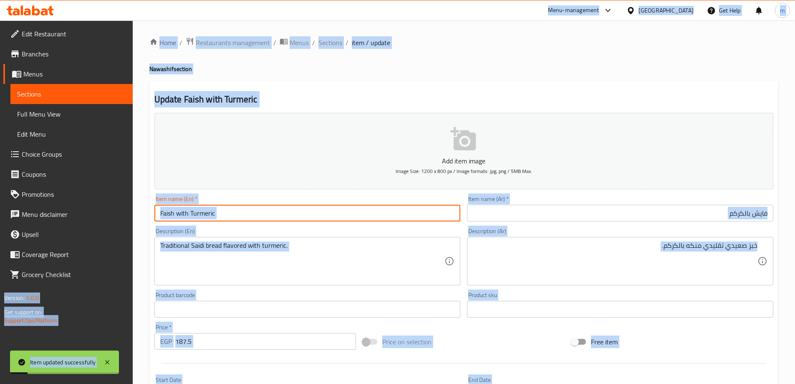
click at [343, 215] on input "Faish with Turmeric" at bounding box center [307, 213] width 306 height 17
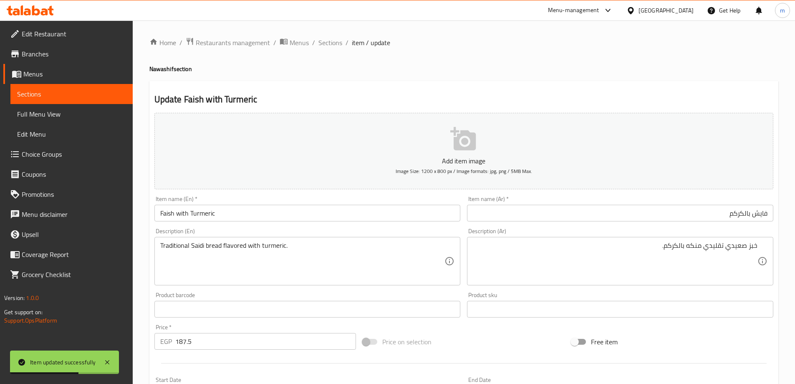
drag, startPoint x: 337, startPoint y: 46, endPoint x: 397, endPoint y: 59, distance: 62.4
click at [337, 46] on span "Sections" at bounding box center [331, 43] width 24 height 10
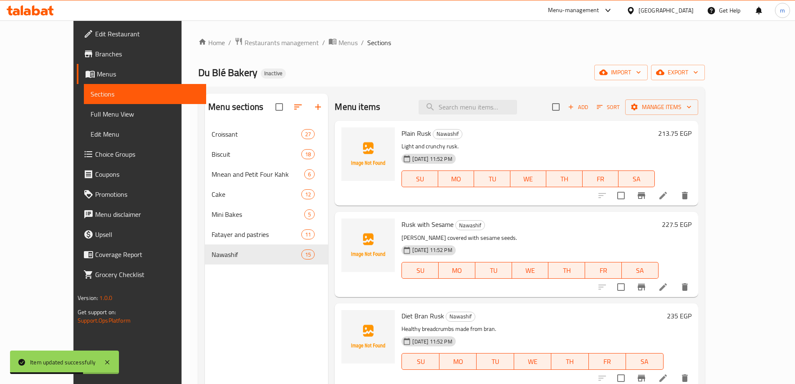
click at [528, 68] on div "Du Blé Bakery Inactive import export" at bounding box center [451, 72] width 507 height 15
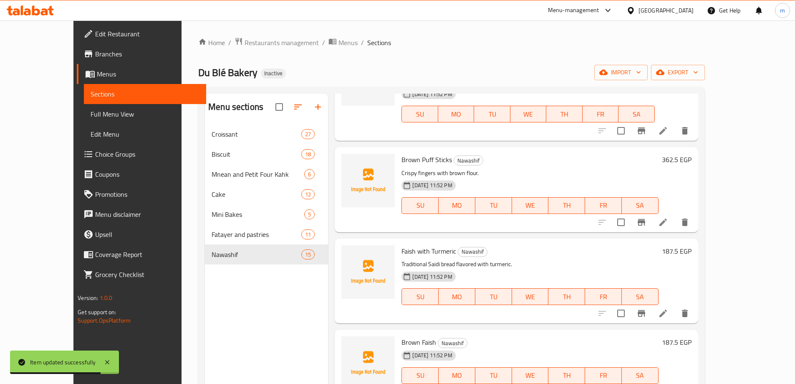
scroll to position [854, 0]
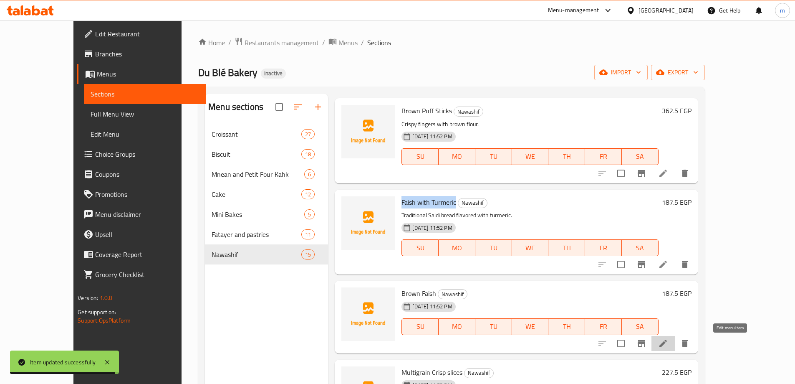
click at [668, 339] on icon at bounding box center [663, 343] width 10 height 10
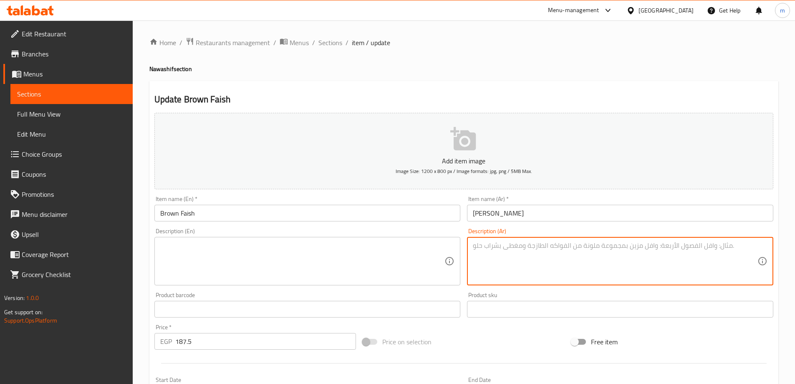
click at [677, 266] on textarea at bounding box center [615, 261] width 285 height 40
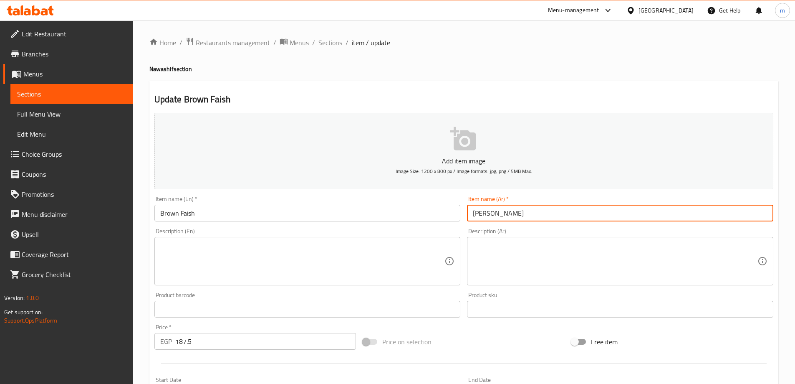
click at [596, 213] on input "فايش براون" at bounding box center [620, 213] width 306 height 17
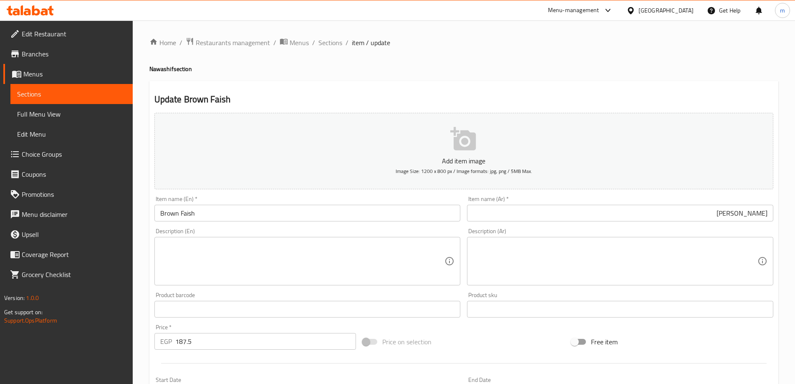
click at [585, 256] on textarea at bounding box center [615, 261] width 285 height 40
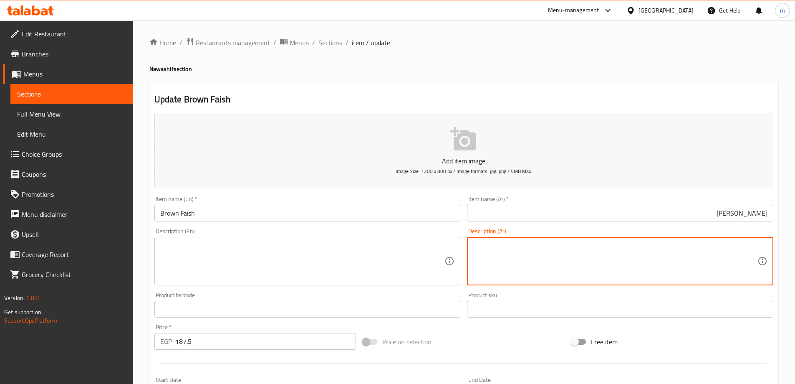
paste textarea "فايش مخبوز بالدقيق البني الصحي."
type textarea "فايش مخبوز بالدقيق البني الصحي."
click at [306, 255] on textarea at bounding box center [302, 261] width 285 height 40
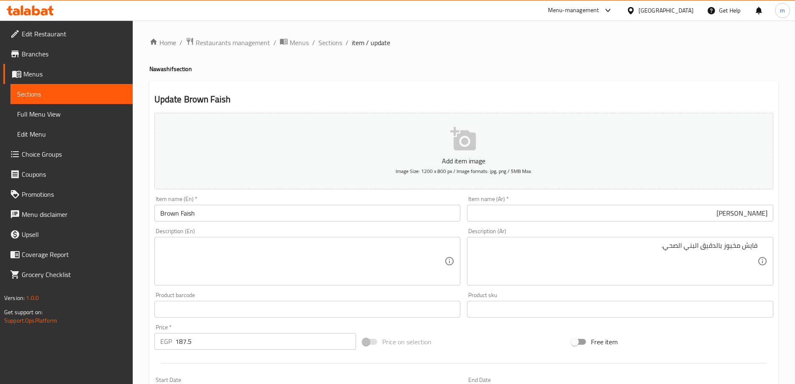
click at [245, 243] on textarea at bounding box center [302, 261] width 285 height 40
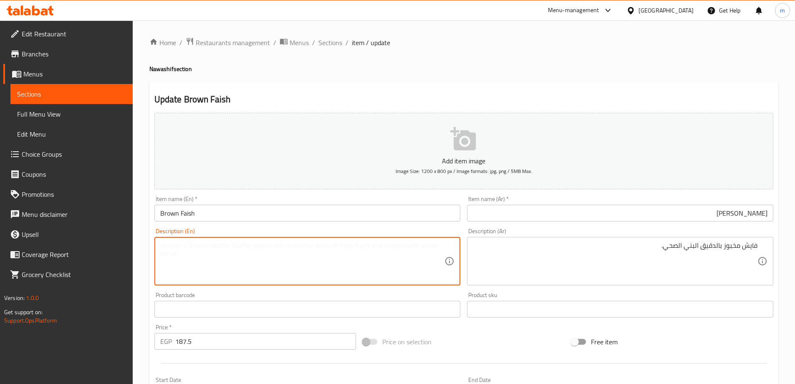
paste textarea "Fish baked with healthy brown flour."
click at [203, 214] on input "Brown Faish" at bounding box center [307, 213] width 306 height 17
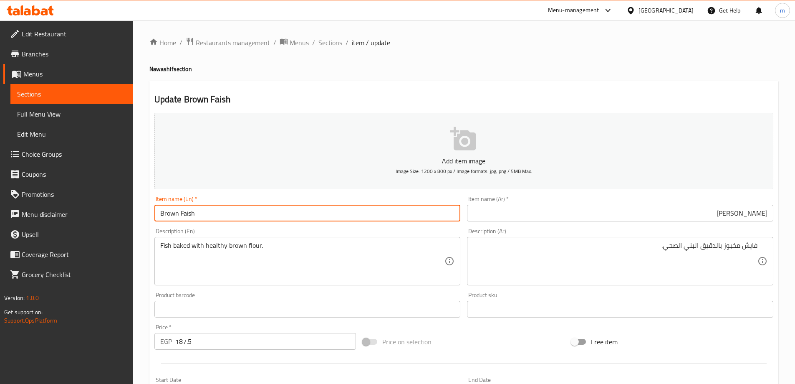
click at [203, 214] on input "Brown Faish" at bounding box center [307, 213] width 306 height 17
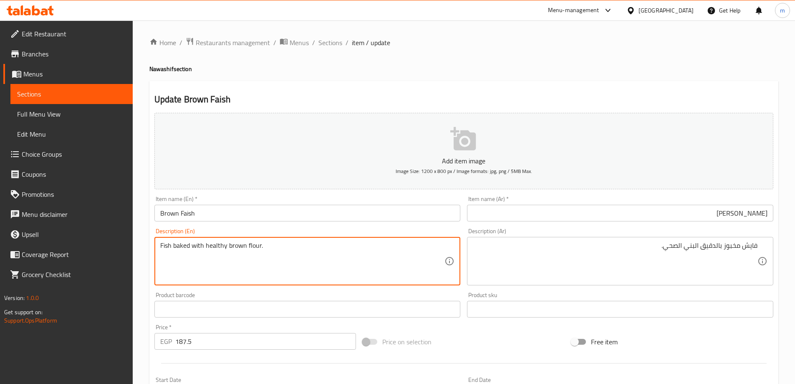
click at [165, 243] on textarea "Fish baked with healthy brown flour." at bounding box center [302, 261] width 285 height 40
paste textarea "aish"
type textarea "Faish baked with healthy brown flour."
click at [261, 210] on input "Brown Faish" at bounding box center [307, 213] width 306 height 17
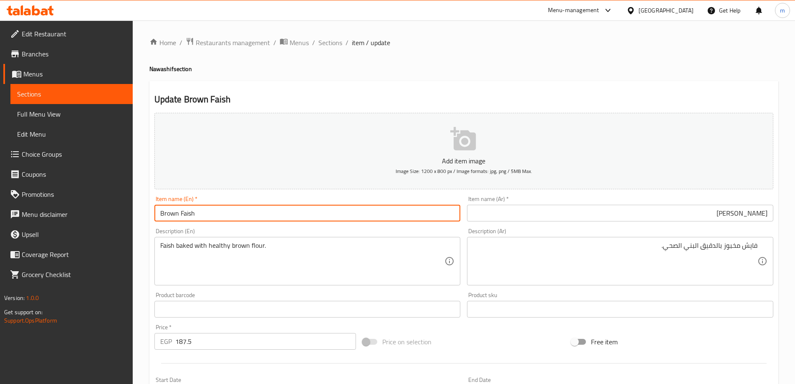
click at [261, 210] on input "Brown Faish" at bounding box center [307, 213] width 306 height 17
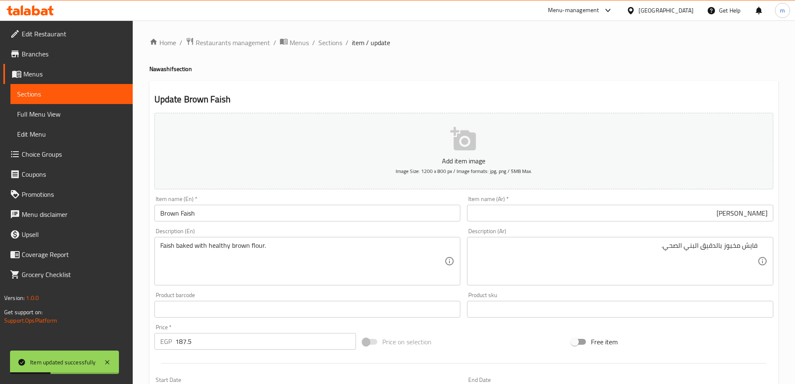
click at [326, 210] on input "Brown Faish" at bounding box center [307, 213] width 306 height 17
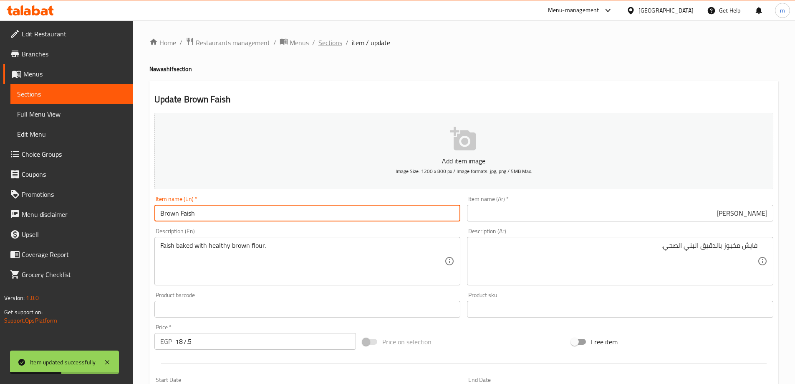
click at [337, 48] on span "Sections" at bounding box center [331, 43] width 24 height 10
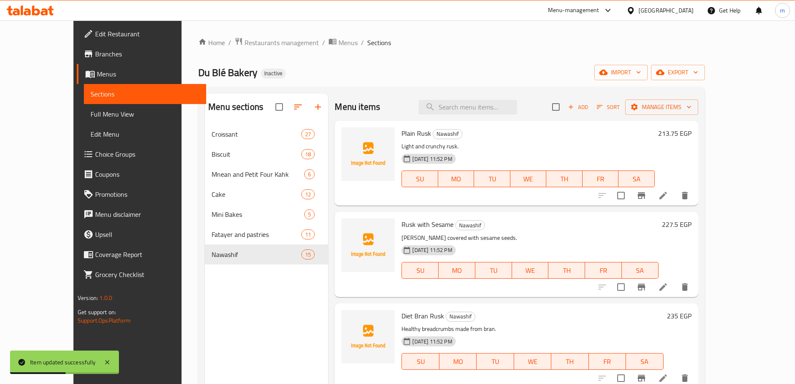
click at [412, 59] on div "Home / Restaurants management / Menus / Sections Du Blé Bakery Inactive import …" at bounding box center [451, 260] width 507 height 447
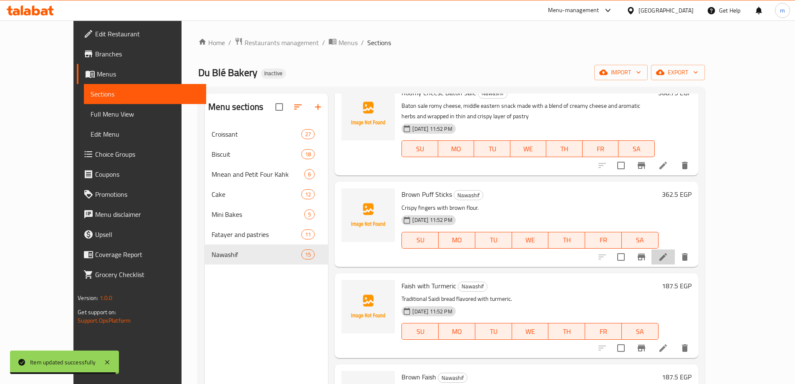
click at [675, 263] on li at bounding box center [663, 256] width 23 height 15
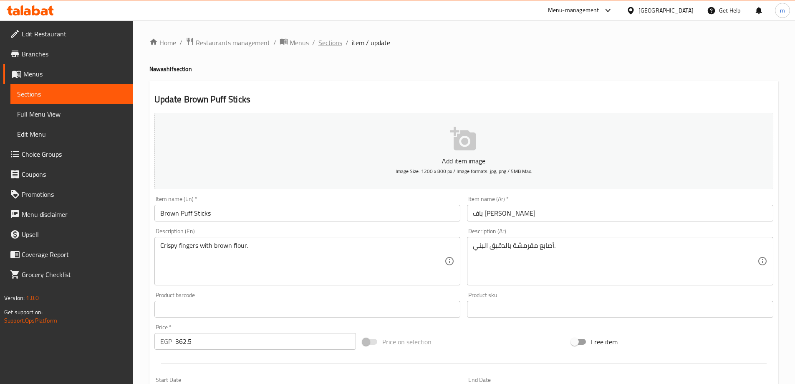
click at [338, 46] on span "Sections" at bounding box center [331, 43] width 24 height 10
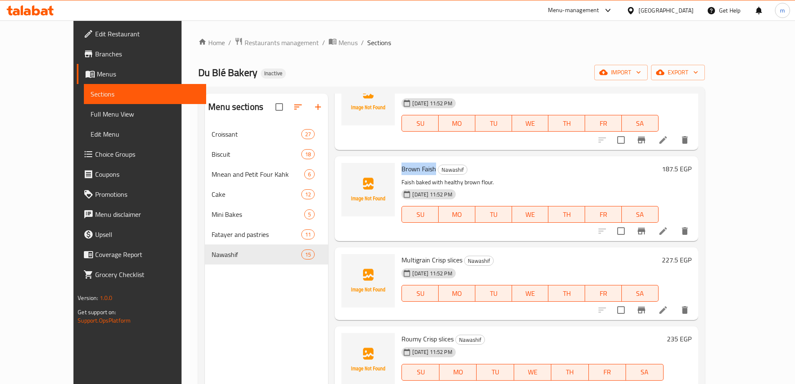
scroll to position [84, 0]
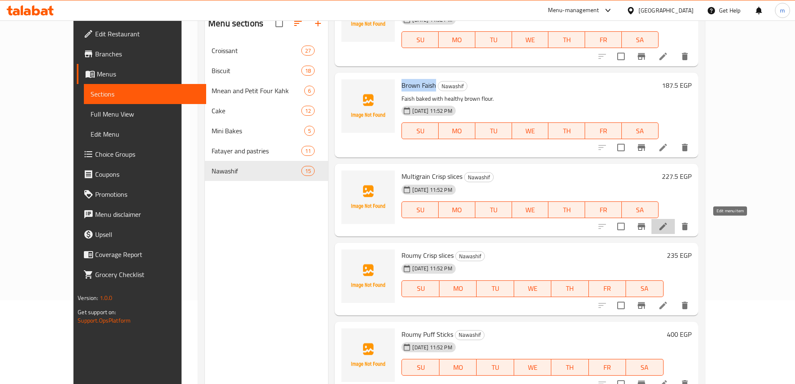
click at [668, 223] on icon at bounding box center [663, 226] width 10 height 10
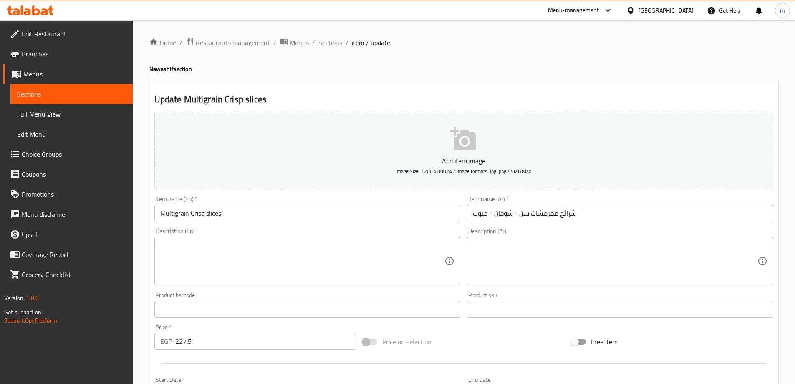
click at [595, 224] on div "Item name (Ar)   * شرائح مقرمشات سن - شوفان - حبوب Item name (Ar) *" at bounding box center [620, 208] width 313 height 32
click at [599, 211] on input "شرائح مقرمشات سن - شوفان - حبوب" at bounding box center [620, 213] width 306 height 17
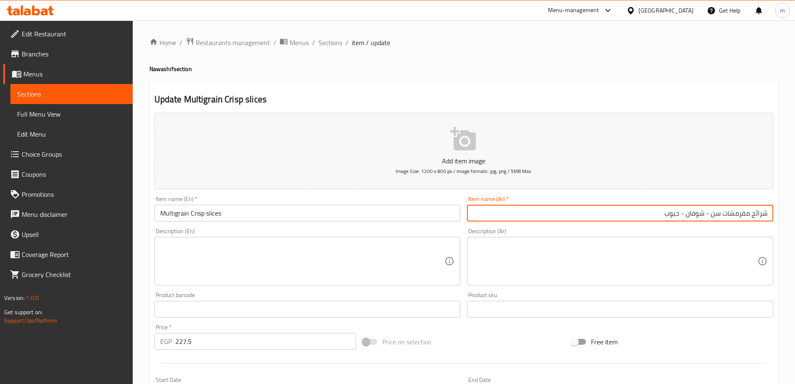
click at [596, 253] on textarea at bounding box center [615, 261] width 285 height 40
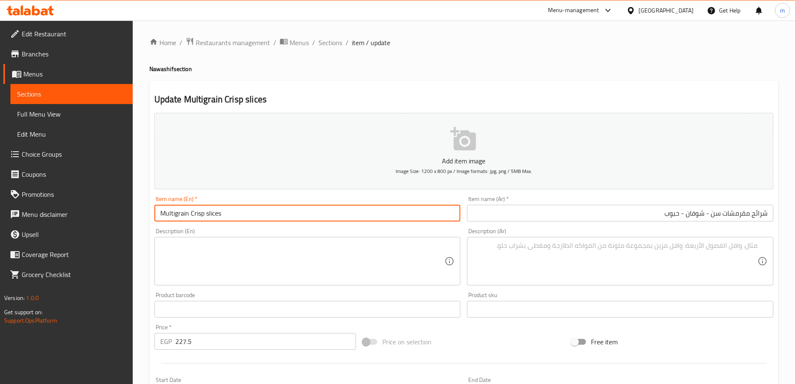
click at [180, 213] on input "Multigrain Crisp slices" at bounding box center [307, 213] width 306 height 17
click at [292, 204] on div "Item name (En)   * Multigrain Crisp slices Item name (En) *" at bounding box center [307, 208] width 306 height 25
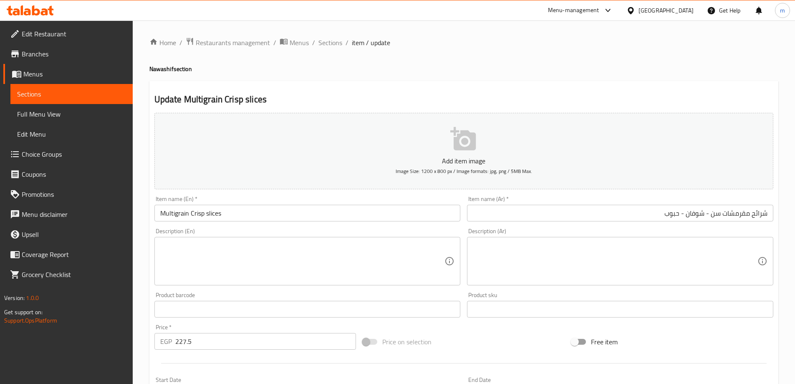
click at [296, 208] on input "Multigrain Crisp slices" at bounding box center [307, 213] width 306 height 17
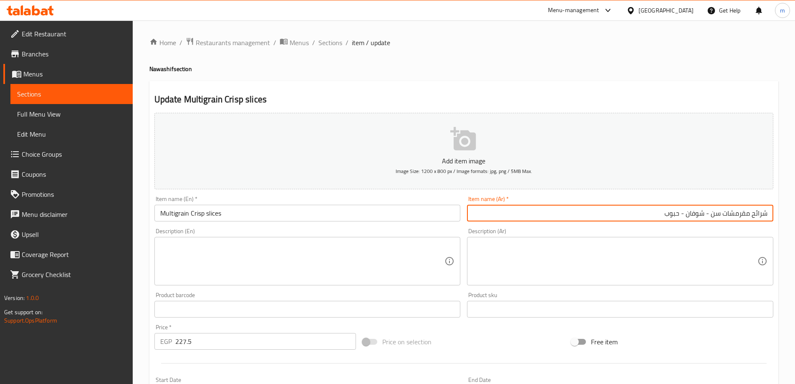
click at [561, 211] on input "شرائح مقرمشات سن - شوفان - حبوب" at bounding box center [620, 213] width 306 height 17
click at [753, 213] on input "شرائح مقرمشات سن - شوفان - حبوب" at bounding box center [620, 213] width 306 height 17
click at [744, 213] on input "شرائح مقرمشات سن - شوفان - حبوب" at bounding box center [620, 213] width 306 height 17
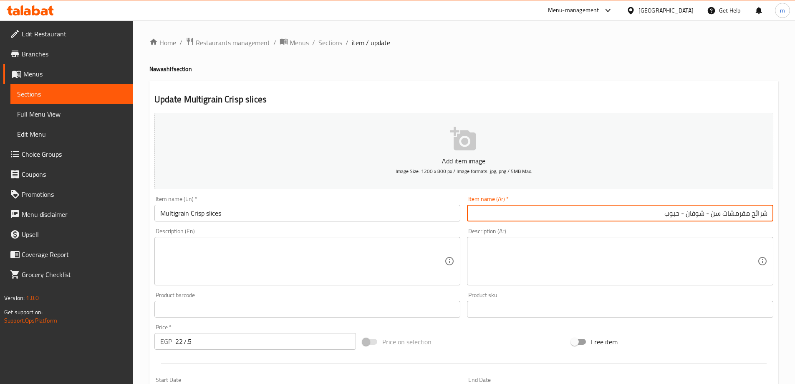
drag, startPoint x: 750, startPoint y: 212, endPoint x: 608, endPoint y: 213, distance: 142.4
click at [608, 213] on input "شرائح مقرمشات سن - شوفان - حبوب" at bounding box center [620, 213] width 306 height 17
paste input "الحبوب المتنوعة"
type input "شرائح الحبوب المتنوعة مقرمشة"
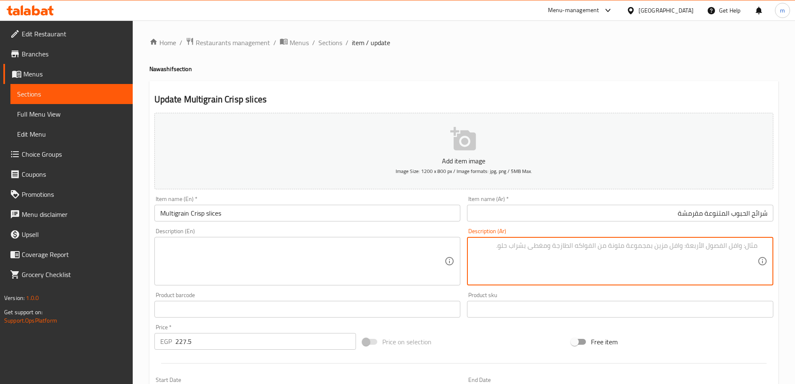
click at [668, 267] on textarea at bounding box center [615, 261] width 285 height 40
paste textarea "مقرمشات خفيفة وصحية."
type textarea "مقرمشات خفيفة وصحية."
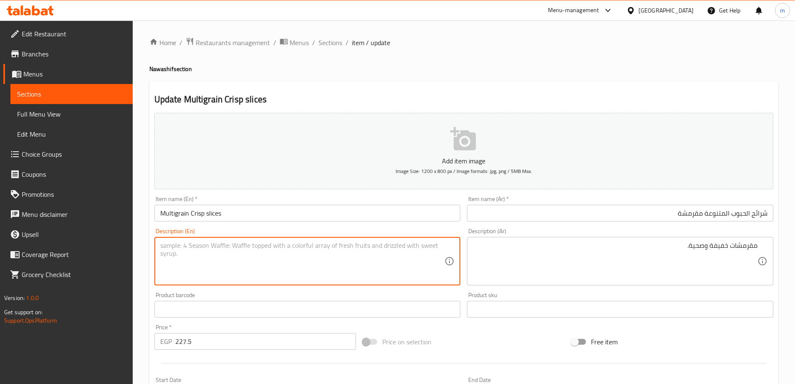
click at [361, 249] on textarea at bounding box center [302, 261] width 285 height 40
paste textarea "Light and healthy crackers."
type textarea "Light and healthy crackers."
click at [286, 218] on input "Multigrain Crisp slices" at bounding box center [307, 213] width 306 height 17
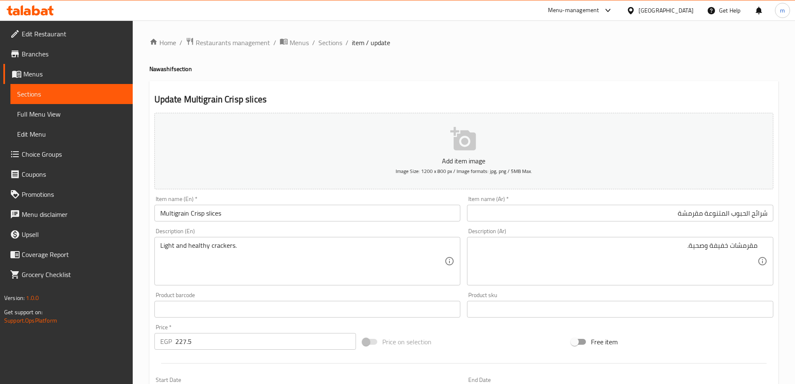
click at [349, 213] on input "Multigrain Crisp slices" at bounding box center [307, 213] width 306 height 17
click at [316, 106] on div "Update Multigrain Crisp slices Add item image Image Size: 1200 x 800 px / Image…" at bounding box center [463, 324] width 629 height 486
click at [337, 44] on span "Sections" at bounding box center [331, 43] width 24 height 10
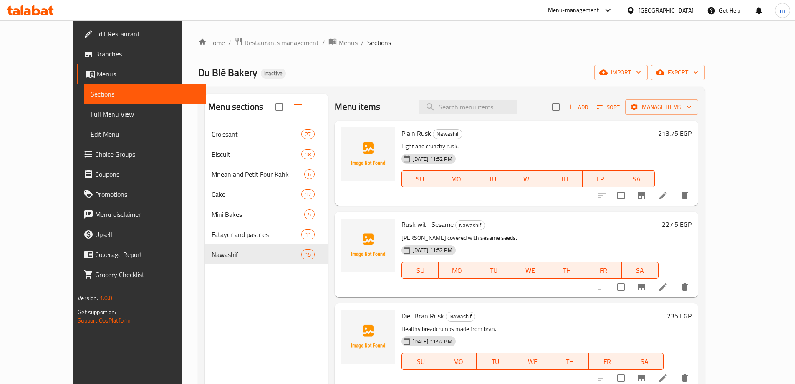
click at [471, 43] on ol "Home / Restaurants management / Menus / Sections" at bounding box center [451, 42] width 507 height 11
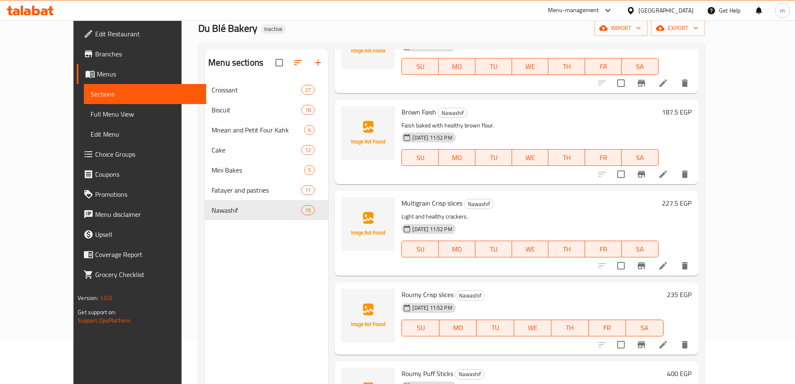
scroll to position [117, 0]
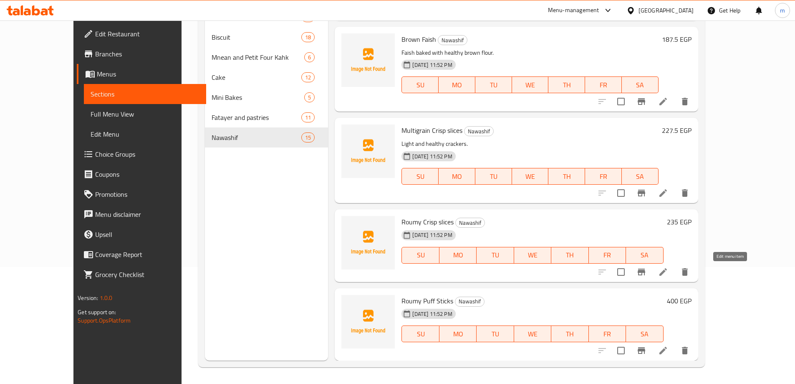
click at [668, 275] on icon at bounding box center [663, 272] width 10 height 10
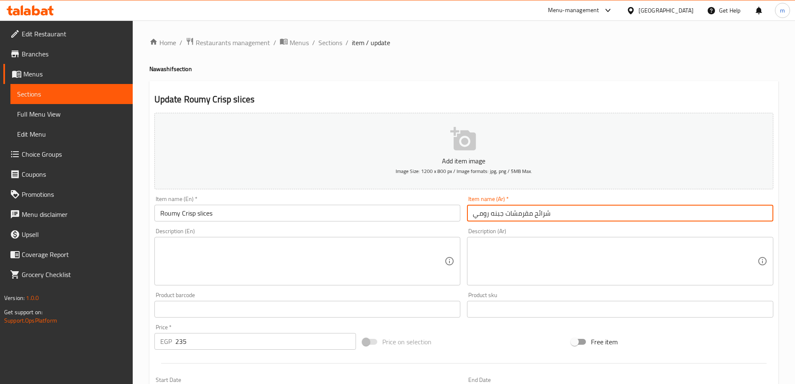
click at [595, 210] on input "شرائح مقرمشات جبنه رومي" at bounding box center [620, 213] width 306 height 17
click at [599, 257] on textarea at bounding box center [615, 261] width 285 height 40
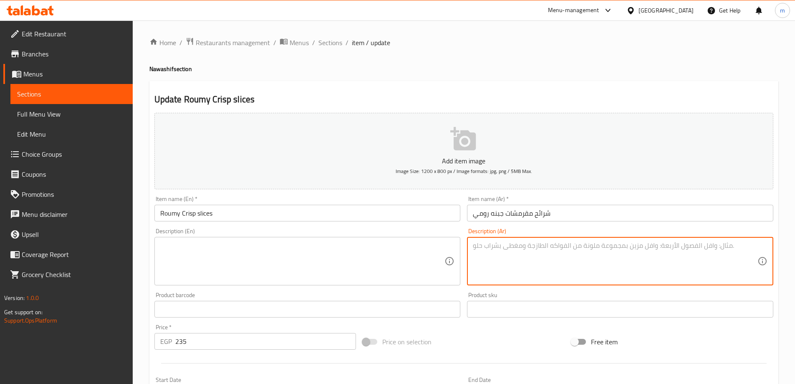
click at [585, 210] on input "شرائح مقرمشات جبنه رومي" at bounding box center [620, 213] width 306 height 17
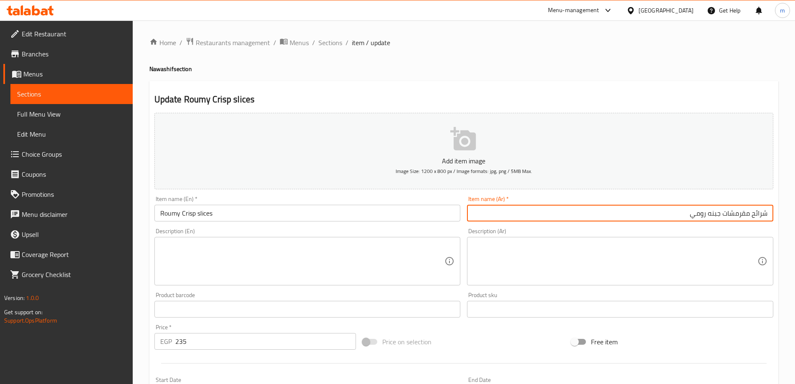
click at [586, 268] on textarea at bounding box center [615, 261] width 285 height 40
click at [726, 213] on input "شرائح مقرمشات جبنه رومي" at bounding box center [620, 213] width 306 height 17
drag, startPoint x: 723, startPoint y: 211, endPoint x: 679, endPoint y: 213, distance: 43.5
click at [679, 213] on input "شرائح مقرمشات جبنه رومي" at bounding box center [620, 213] width 306 height 17
click at [175, 208] on input "Roumy Crisp slices" at bounding box center [307, 213] width 306 height 17
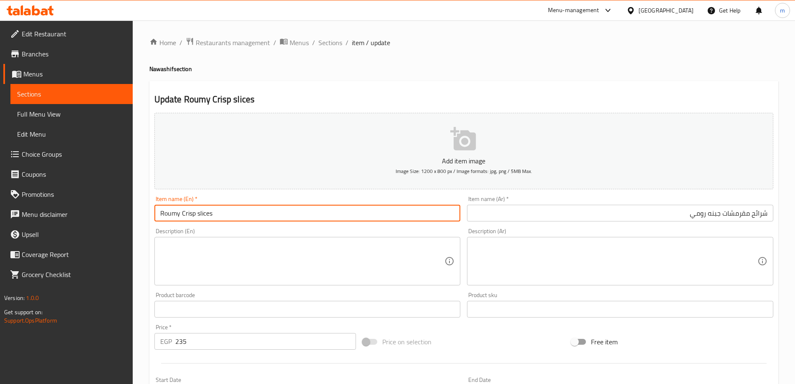
click at [180, 209] on input "Roumy Crisp slices" at bounding box center [307, 213] width 306 height 17
type input "Roumy Cheese Crisp slices"
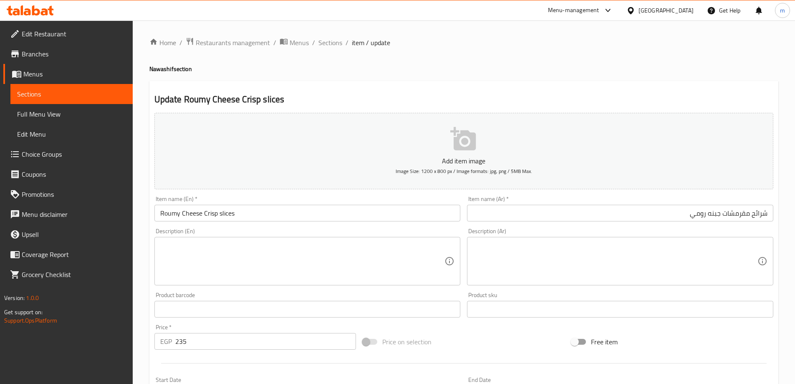
click at [628, 246] on textarea at bounding box center [615, 261] width 285 height 40
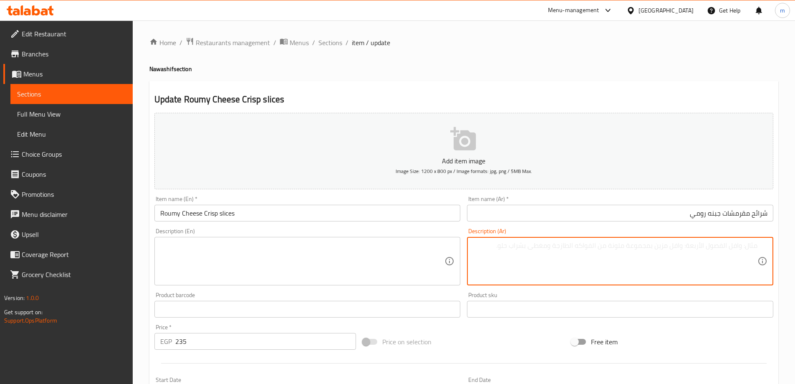
paste textarea "شرائح مقرمشة بطعم الجبنة الرومي."
type textarea "شرائح مقرمشة بطعم الجبنة الرومي."
click at [326, 284] on div "Description (En)" at bounding box center [307, 261] width 306 height 48
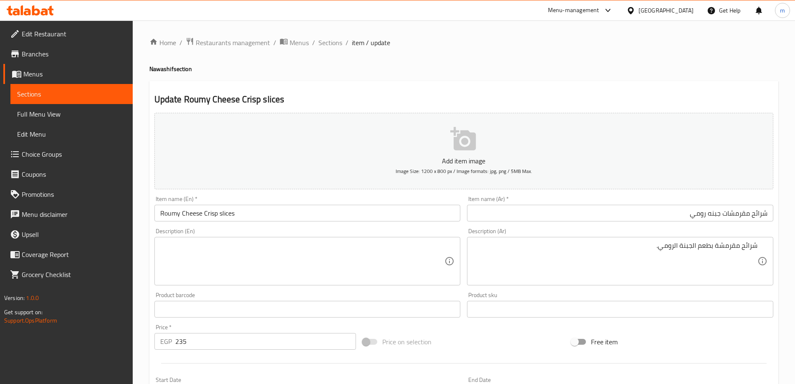
click at [318, 268] on textarea at bounding box center [302, 261] width 285 height 40
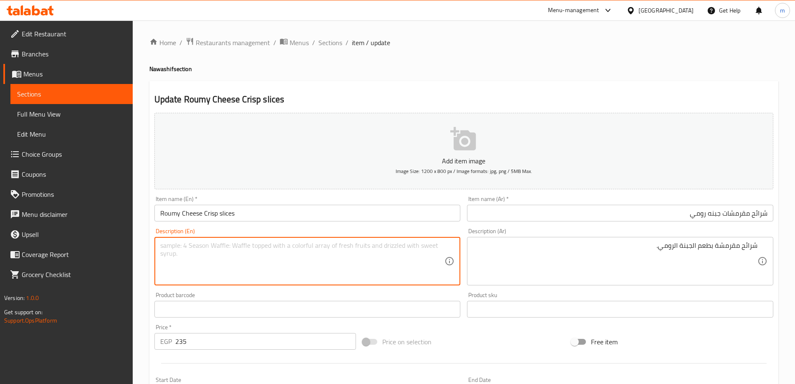
paste textarea "Crispy slices with a Romano cheese flavour."
click at [289, 218] on input "Roumy Cheese Crisp slices" at bounding box center [307, 213] width 306 height 17
type textarea "Crispy slices with a Romano cheese flavor."
click at [268, 210] on input "Roumy Cheese Crisp slices" at bounding box center [307, 213] width 306 height 17
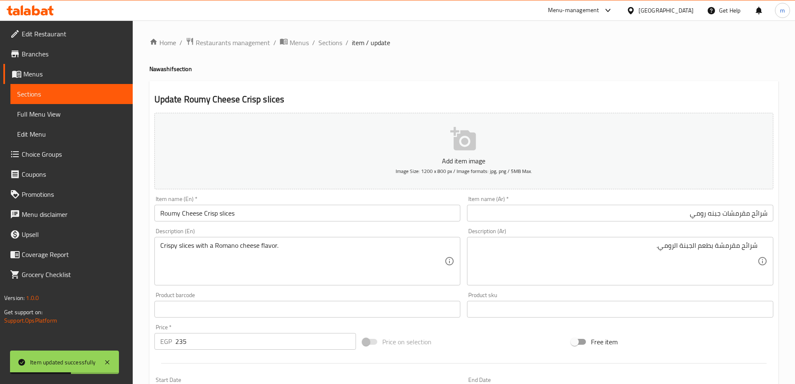
click at [311, 202] on div "Item name (En)   * Roumy Cheese Crisp slices Item name (En) *" at bounding box center [307, 208] width 306 height 25
click at [295, 217] on input "Roumy Cheese Crisp slices" at bounding box center [307, 213] width 306 height 17
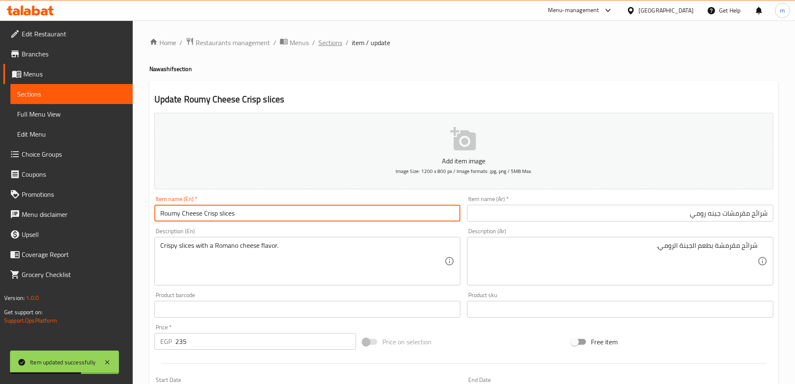
click at [322, 43] on span "Sections" at bounding box center [331, 43] width 24 height 10
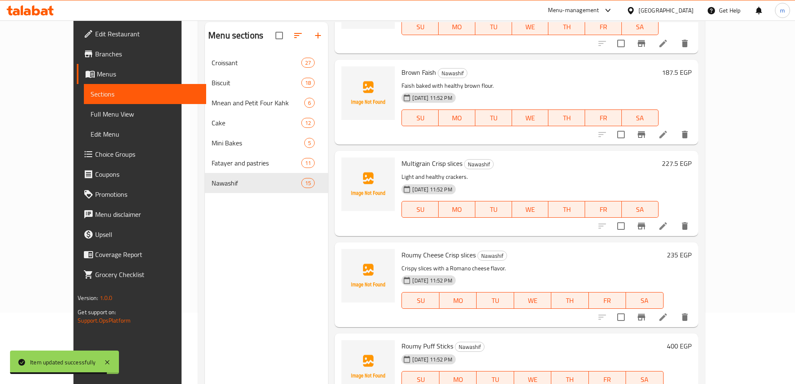
scroll to position [117, 0]
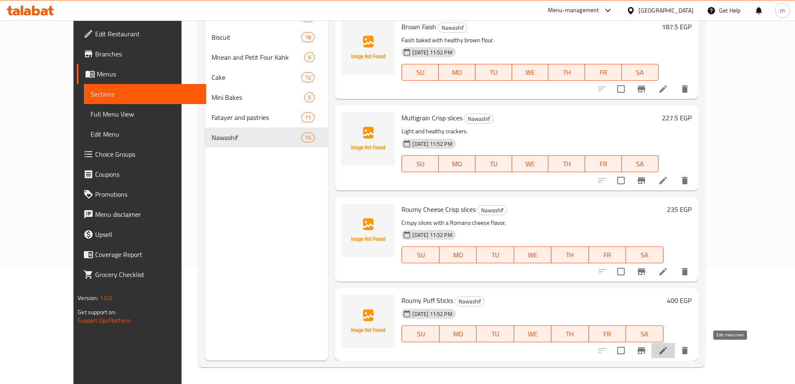
click at [668, 346] on icon at bounding box center [663, 350] width 10 height 10
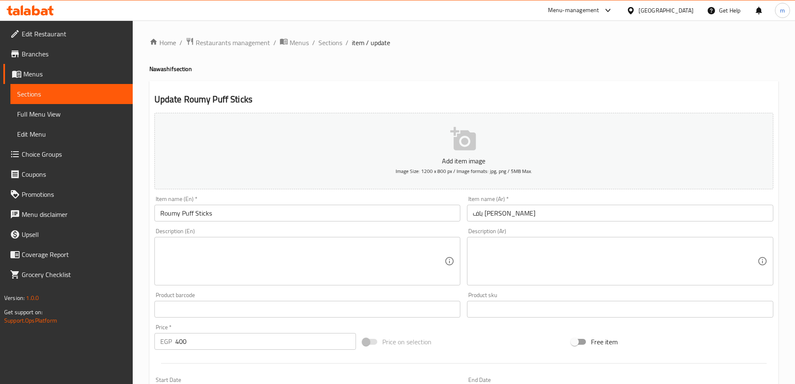
click at [517, 215] on input "باف ستيك رومي" at bounding box center [620, 213] width 306 height 17
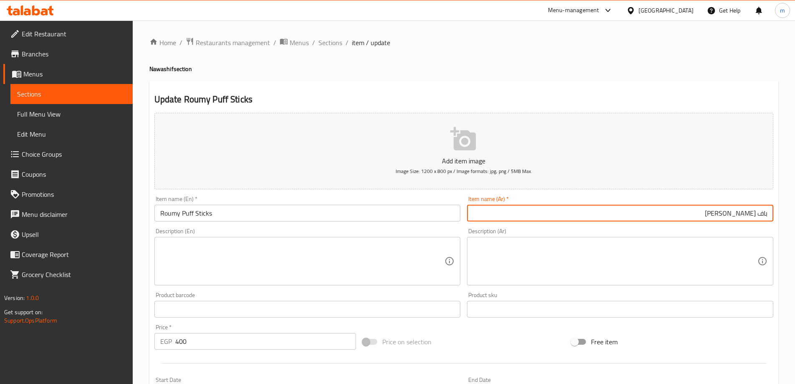
click at [546, 254] on textarea at bounding box center [615, 261] width 285 height 40
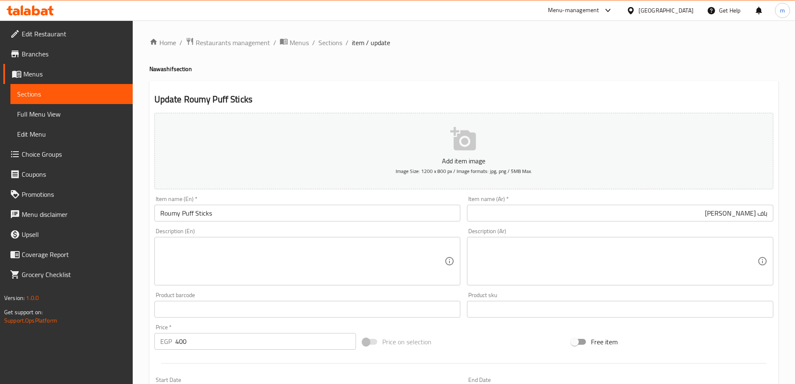
click at [673, 268] on textarea at bounding box center [615, 261] width 285 height 40
paste textarea "أصابع مقرمشة بطعم الجبنة الرومي."
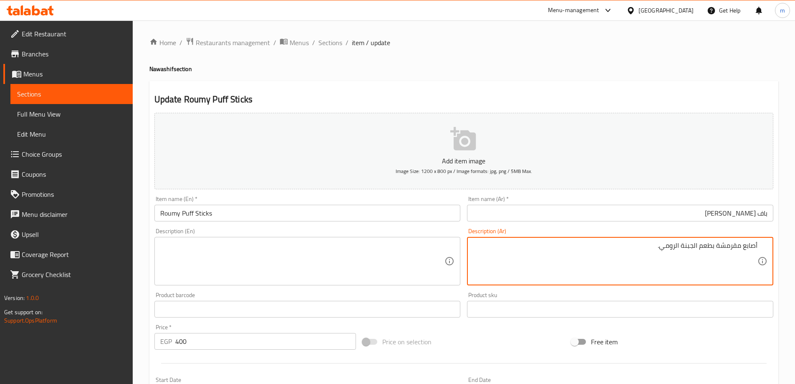
type textarea "أصابع مقرمشة بطعم الجبنة الرومي."
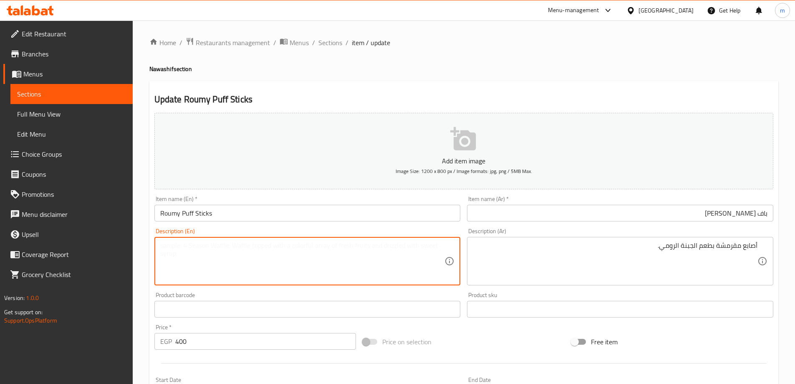
click at [221, 258] on textarea at bounding box center [302, 261] width 285 height 40
paste textarea "Crispy fingers with a Romano cheese taste."
click at [279, 215] on input "Roumy Puff Sticks" at bounding box center [307, 213] width 306 height 17
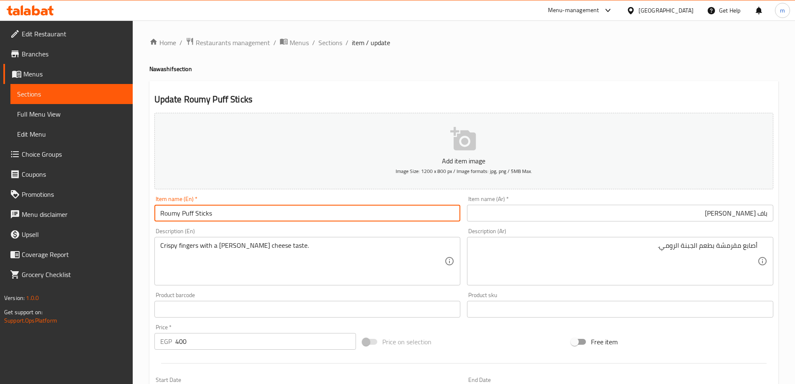
click at [165, 212] on input "Roumy Puff Sticks" at bounding box center [307, 213] width 306 height 17
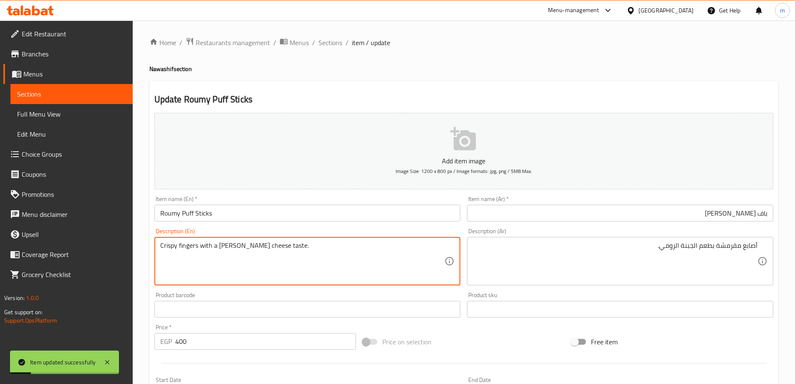
click at [234, 242] on textarea "Crispy fingers with a Romano cheese taste." at bounding box center [302, 261] width 285 height 40
paste textarea "umy"
type textarea "Crispy fingers with a Roumy cheese taste."
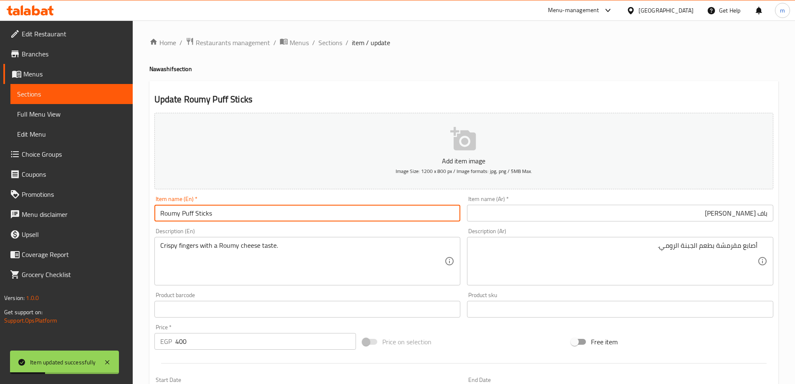
click at [273, 216] on input "Roumy Puff Sticks" at bounding box center [307, 213] width 306 height 17
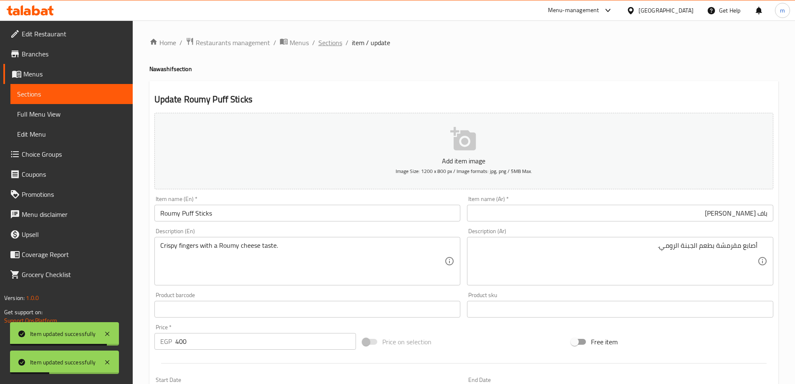
click at [338, 45] on span "Sections" at bounding box center [331, 43] width 24 height 10
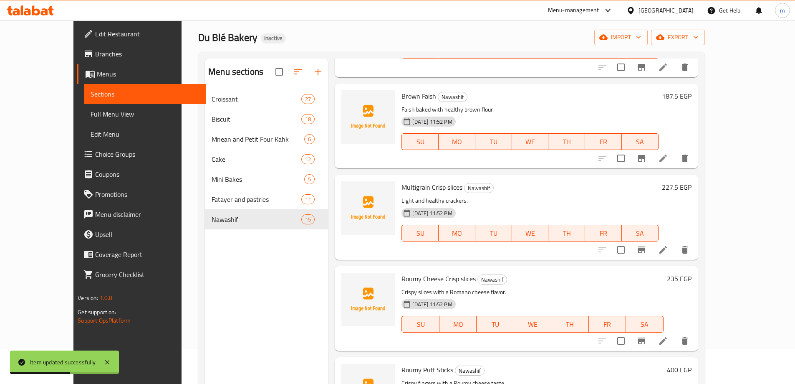
scroll to position [117, 0]
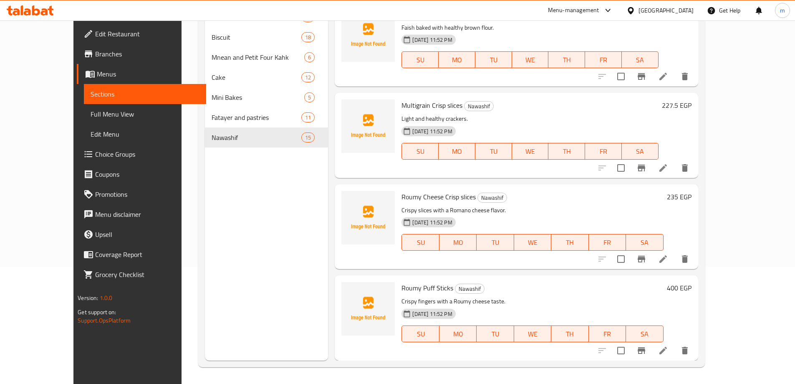
drag, startPoint x: 99, startPoint y: 109, endPoint x: 89, endPoint y: 146, distance: 38.5
click at [99, 109] on span "Full Menu View" at bounding box center [145, 114] width 109 height 10
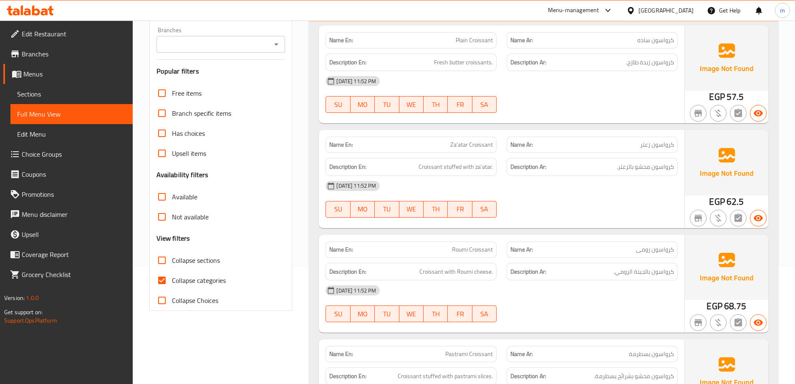
drag, startPoint x: 183, startPoint y: 276, endPoint x: 290, endPoint y: 266, distance: 107.4
click at [183, 276] on span "Collapse categories" at bounding box center [199, 280] width 54 height 10
click at [172, 276] on input "Collapse categories" at bounding box center [162, 280] width 20 height 20
checkbox input "false"
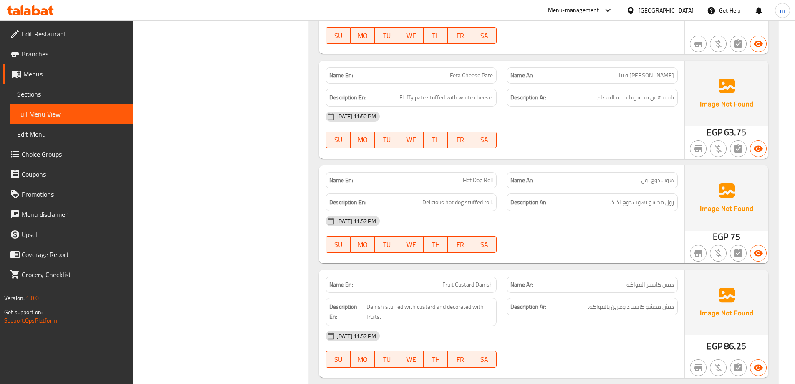
scroll to position [2197, 0]
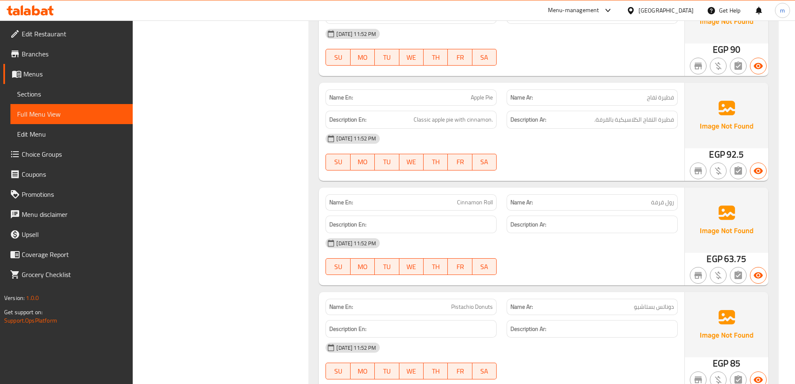
click at [560, 270] on div "Name En: Cinnamon Roll Name Ar: رول قرفة Description En: Description Ar: 09-09-…" at bounding box center [502, 236] width 366 height 98
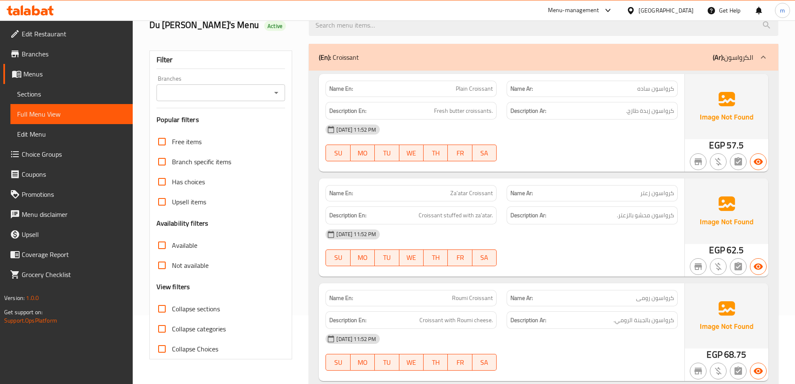
scroll to position [0, 0]
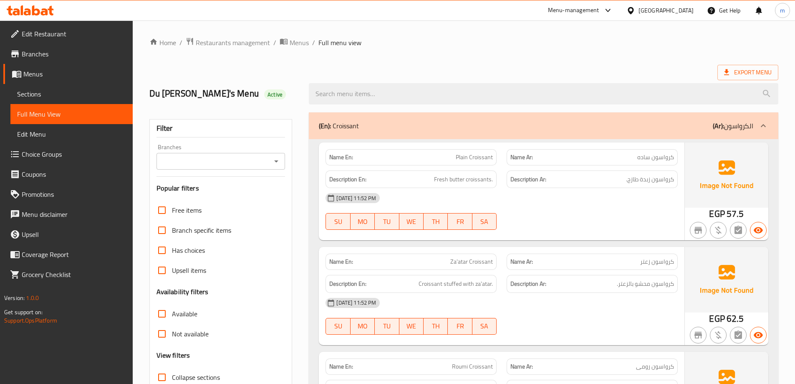
drag, startPoint x: 501, startPoint y: 245, endPoint x: 512, endPoint y: 157, distance: 88.8
click at [206, 376] on span "Collapse sections" at bounding box center [196, 377] width 48 height 10
click at [172, 376] on input "Collapse sections" at bounding box center [162, 377] width 20 height 20
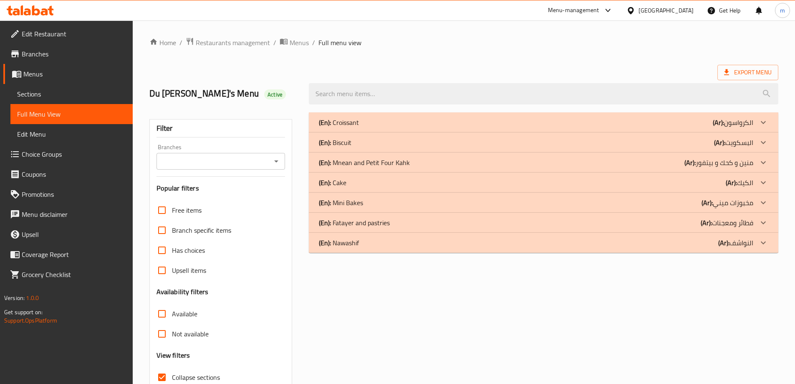
scroll to position [3, 0]
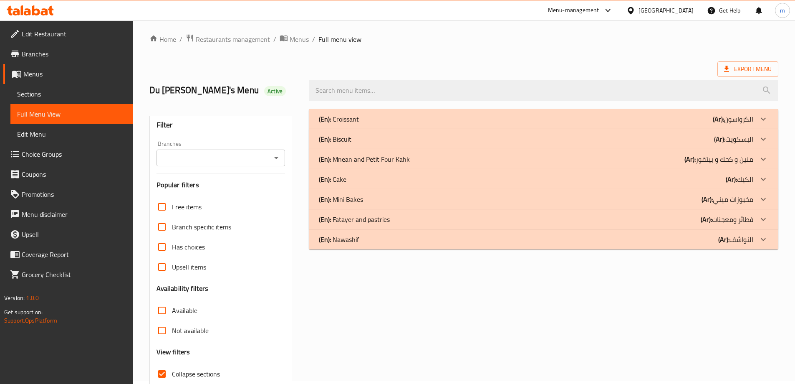
click at [190, 373] on span "Collapse sections" at bounding box center [196, 374] width 48 height 10
click at [172, 373] on input "Collapse sections" at bounding box center [162, 374] width 20 height 20
checkbox input "false"
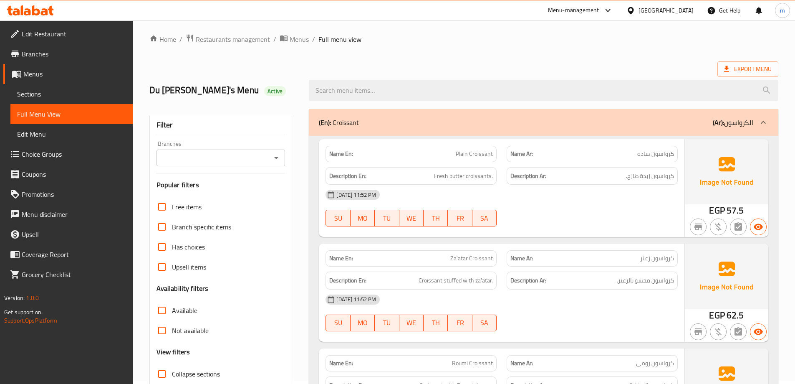
click at [535, 269] on div "Description Ar: كرواسون محشو بالزعتر." at bounding box center [592, 280] width 181 height 28
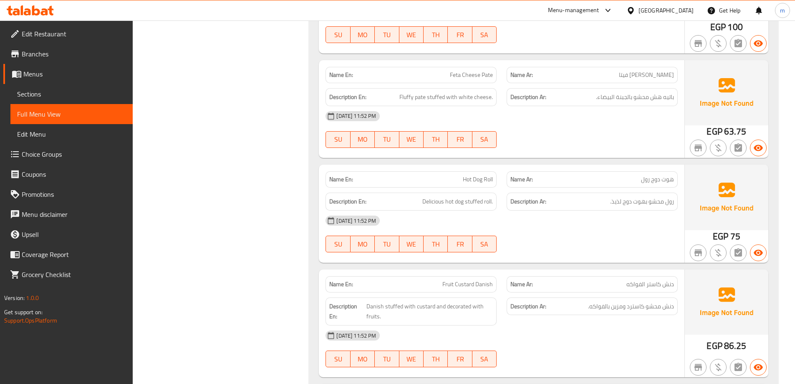
scroll to position [2199, 0]
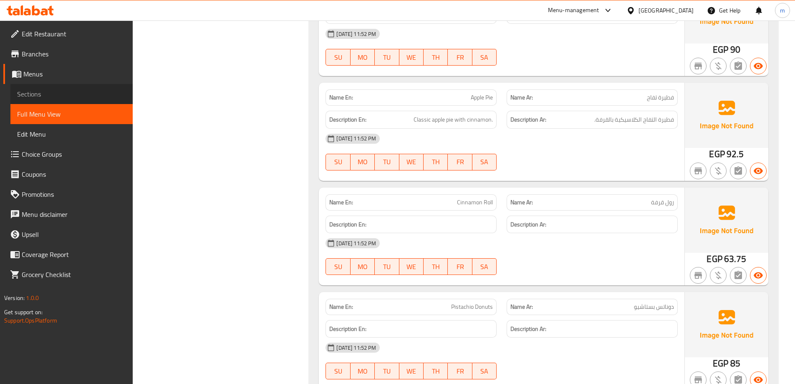
click at [32, 95] on span "Sections" at bounding box center [71, 94] width 109 height 10
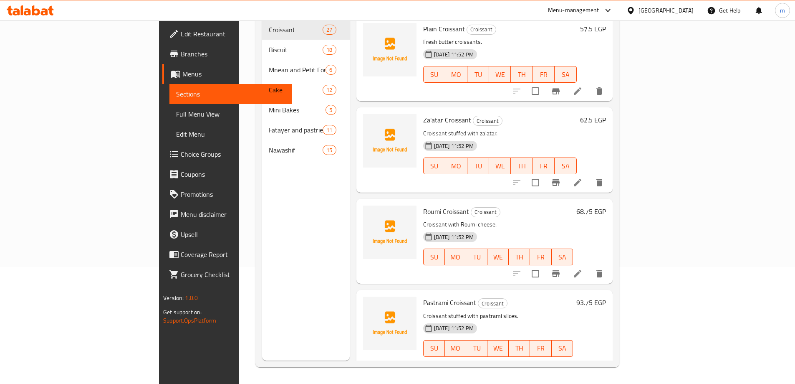
click at [176, 95] on span "Sections" at bounding box center [230, 94] width 109 height 10
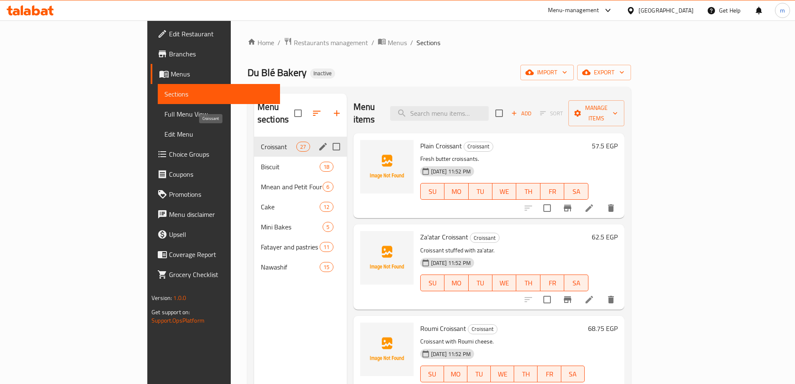
click at [254, 141] on div "Croissant 27" at bounding box center [300, 147] width 93 height 20
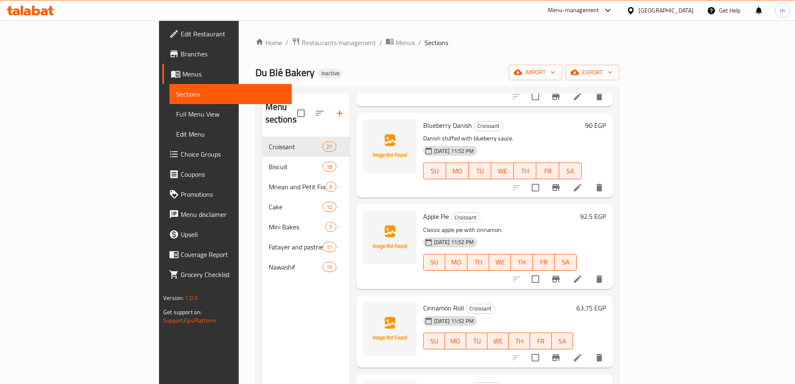
scroll to position [1795, 0]
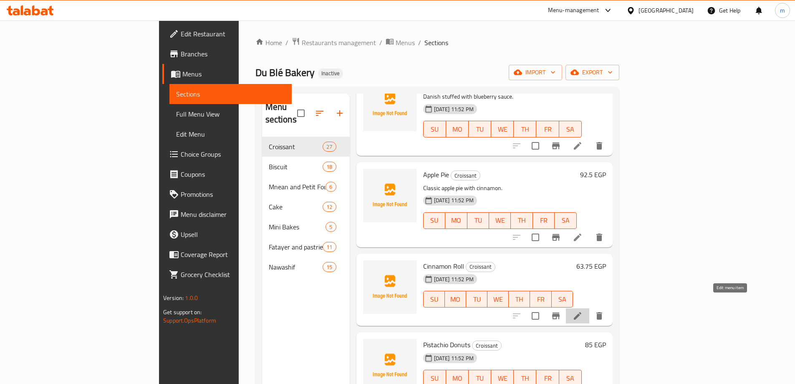
click at [583, 311] on icon at bounding box center [578, 316] width 10 height 10
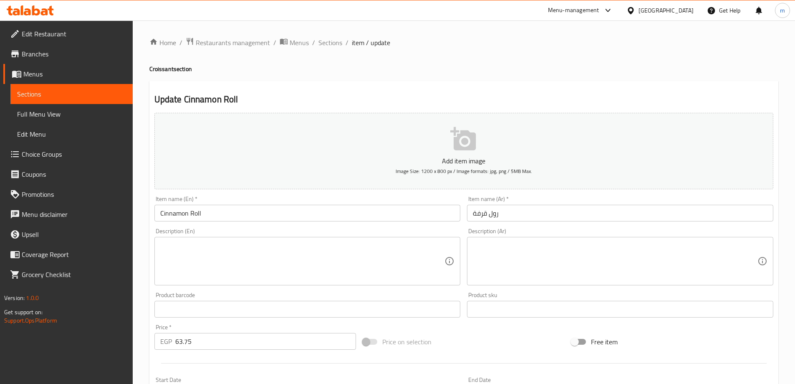
click at [535, 205] on input "رول قرفة" at bounding box center [620, 213] width 306 height 17
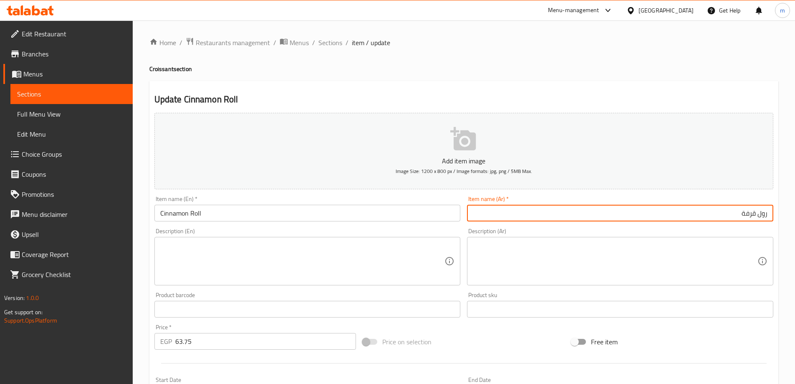
click at [549, 245] on textarea at bounding box center [615, 261] width 285 height 40
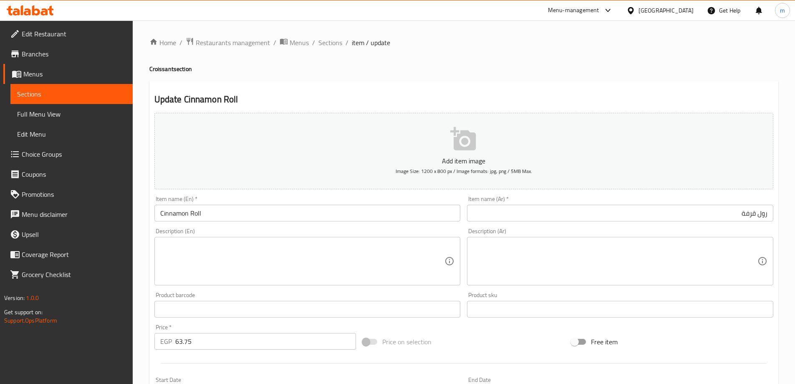
drag, startPoint x: 593, startPoint y: 299, endPoint x: 597, endPoint y: 273, distance: 27.0
click at [593, 297] on div "Product sku Product sku" at bounding box center [620, 304] width 306 height 25
click at [599, 266] on textarea at bounding box center [615, 261] width 285 height 40
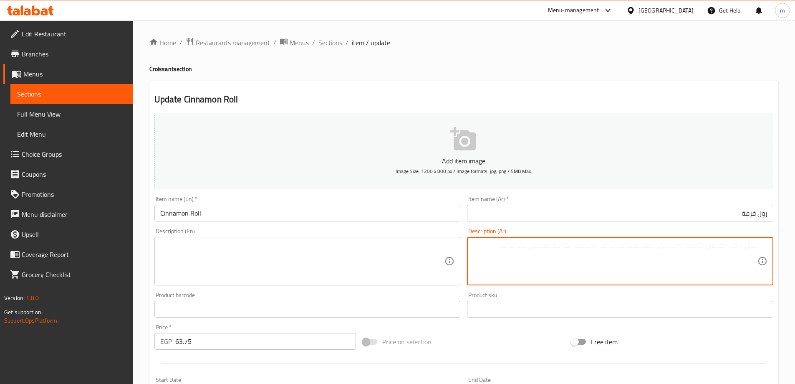
paste textarea "رول بالقرفة وصوص السكر."
type textarea "رول بالقرفة وصوص السكر."
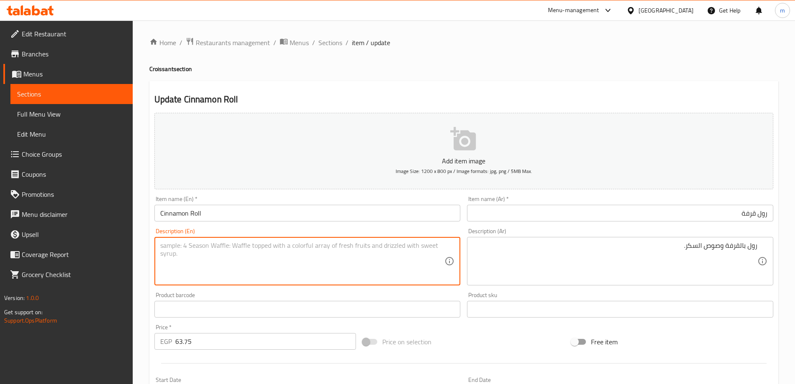
click at [333, 251] on textarea at bounding box center [302, 261] width 285 height 40
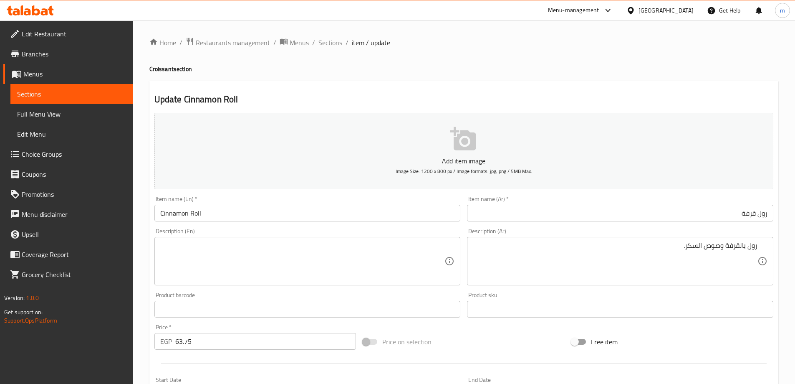
drag, startPoint x: 341, startPoint y: 235, endPoint x: 341, endPoint y: 244, distance: 9.2
click at [341, 243] on div "Description (En) Description (En)" at bounding box center [307, 256] width 306 height 57
click at [341, 247] on textarea at bounding box center [302, 261] width 285 height 40
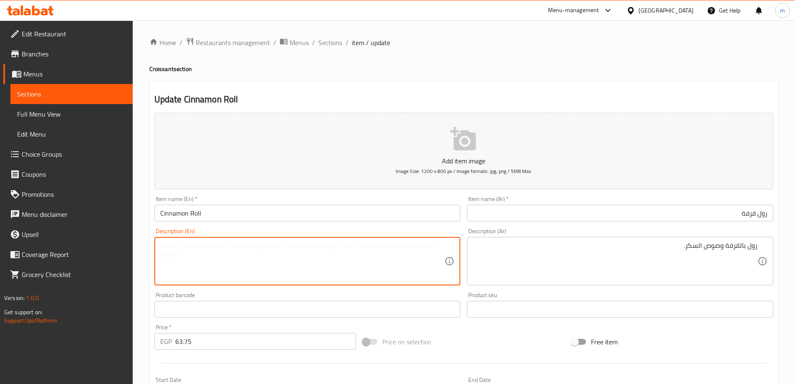
paste textarea "Cinnamon roll and sugar sauce."
type textarea "Cinnamon roll and sugar sauce."
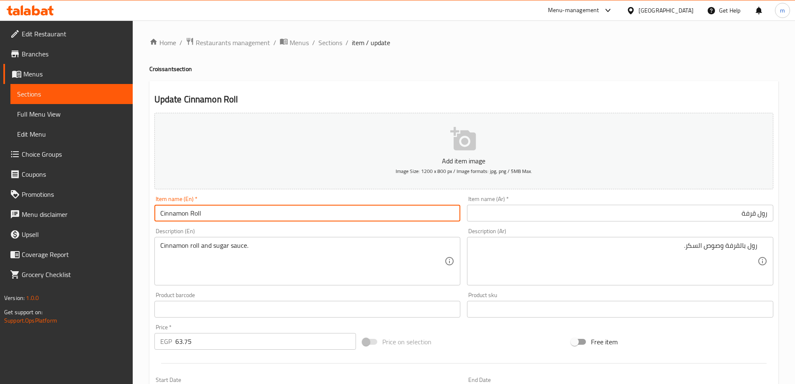
click at [320, 213] on input "Cinnamon Roll" at bounding box center [307, 213] width 306 height 17
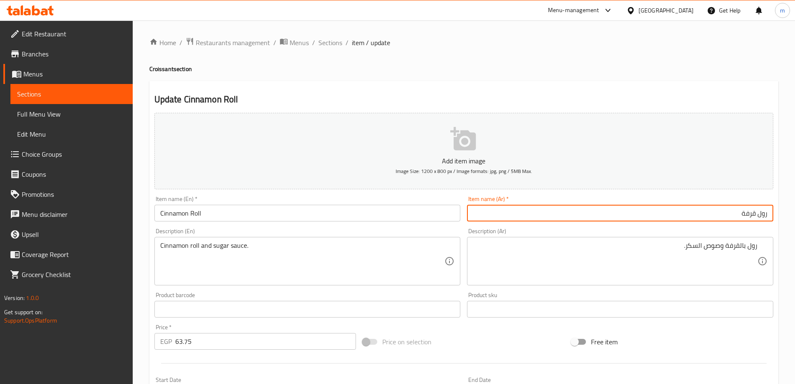
click at [717, 213] on input "رول قرفة" at bounding box center [620, 213] width 306 height 17
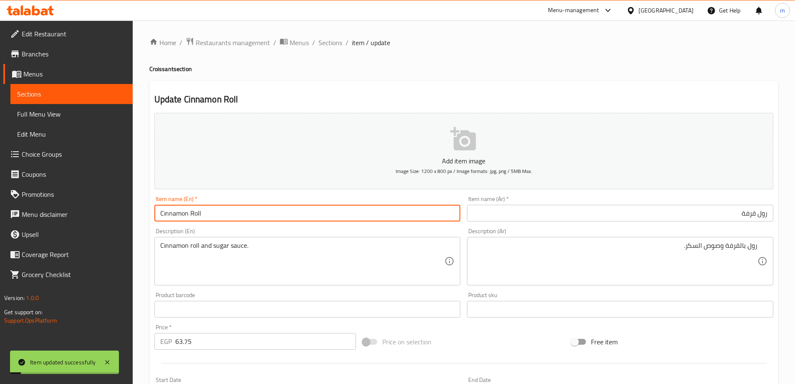
click at [404, 221] on input "Cinnamon Roll" at bounding box center [307, 213] width 306 height 17
click at [324, 43] on span "Sections" at bounding box center [331, 43] width 24 height 10
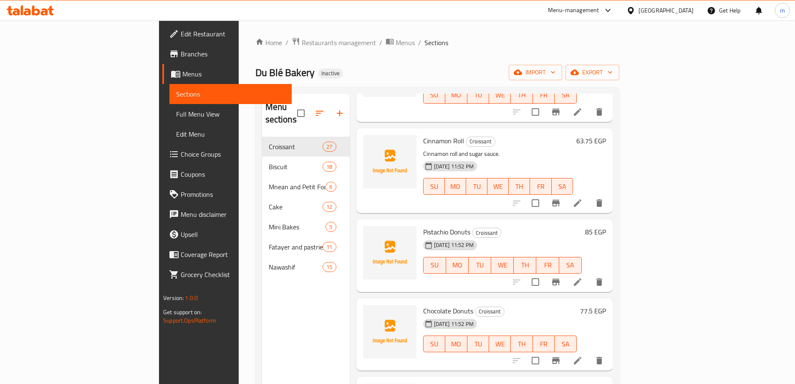
scroll to position [1930, 0]
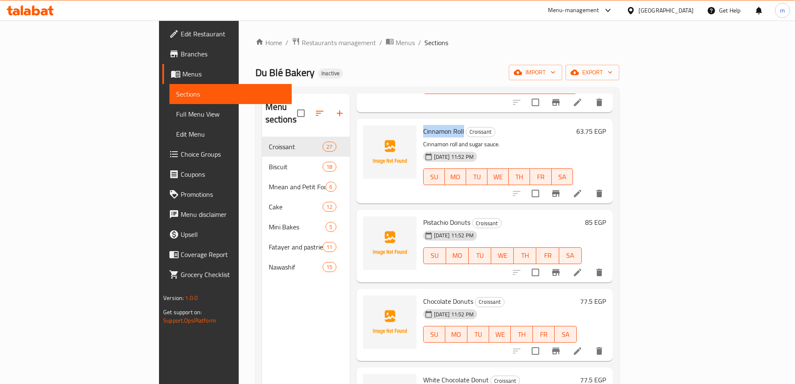
click at [590, 265] on li at bounding box center [577, 272] width 23 height 15
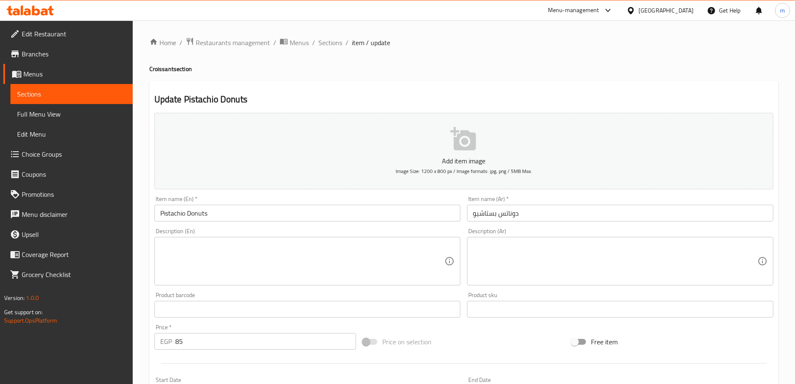
click at [499, 203] on div "Item name (Ar)   * دوناتس بستاشيو Item name (Ar) *" at bounding box center [620, 208] width 306 height 25
click at [502, 210] on input "دوناتس بستاشيو" at bounding box center [620, 213] width 306 height 17
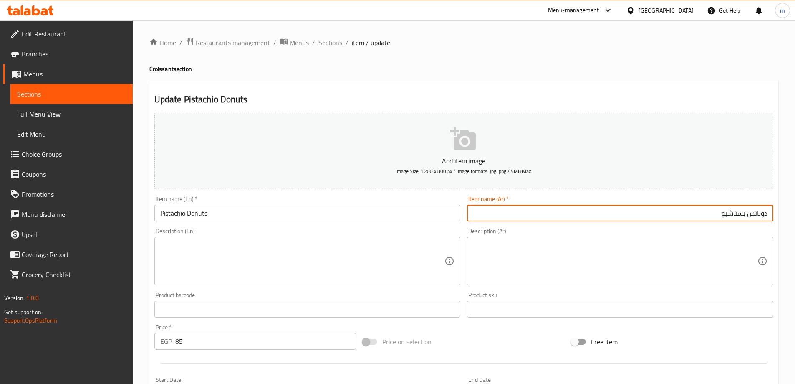
click at [565, 262] on textarea at bounding box center [615, 261] width 285 height 40
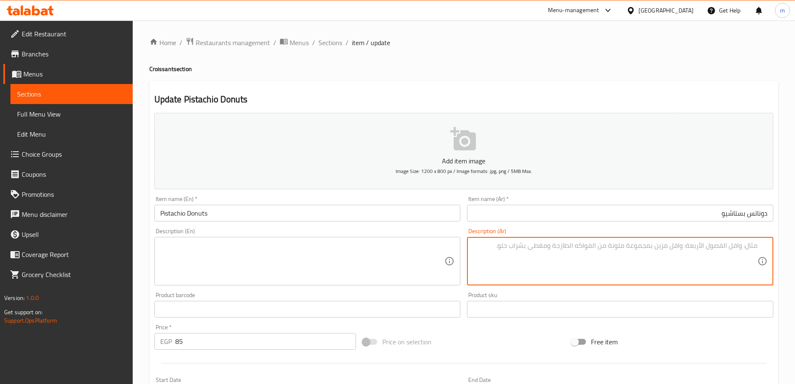
click at [686, 262] on textarea at bounding box center [615, 261] width 285 height 40
paste textarea "دوناتس طري مغطى بكريمة الفستق الغنية."
type textarea "دوناتس طري مغطى بكريمة الفستق الغنية."
click at [334, 240] on div "Description (En)" at bounding box center [307, 261] width 306 height 48
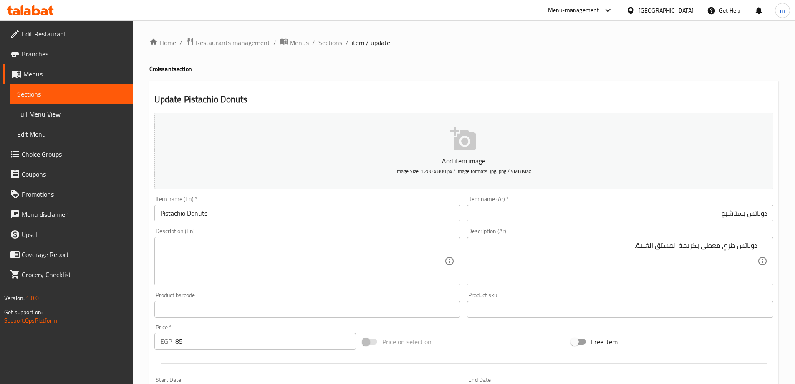
click at [334, 250] on textarea at bounding box center [302, 261] width 285 height 40
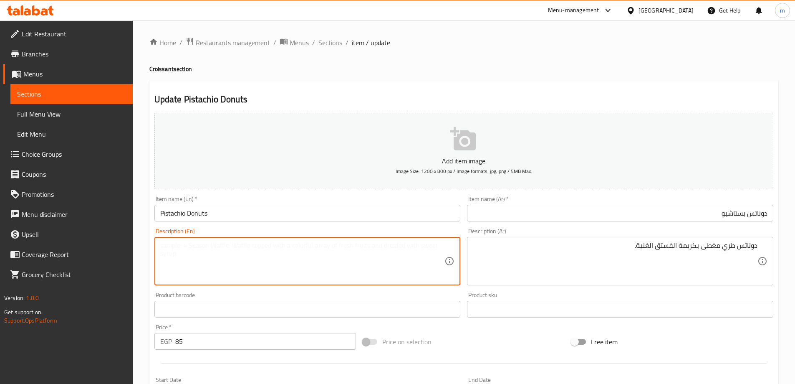
paste textarea "Soft donuts topped with rich pistachio cream."
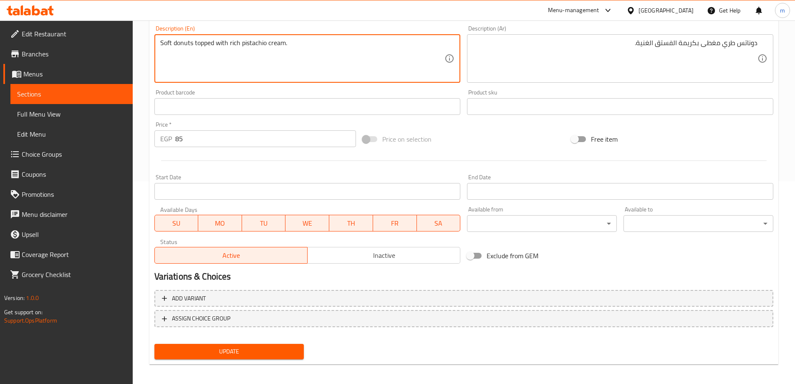
scroll to position [206, 0]
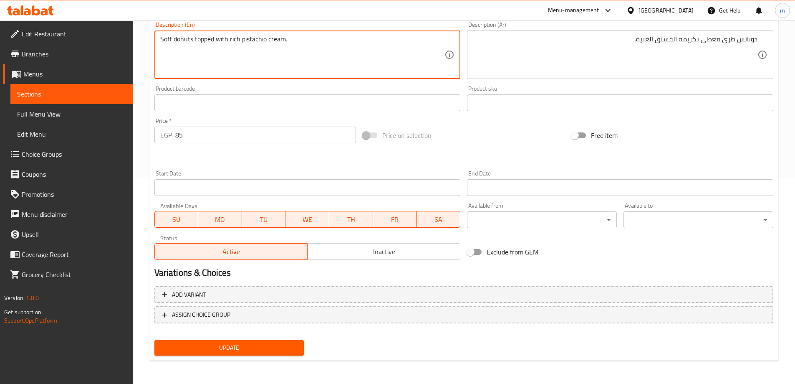
type textarea "Soft donuts topped with rich pistachio cream."
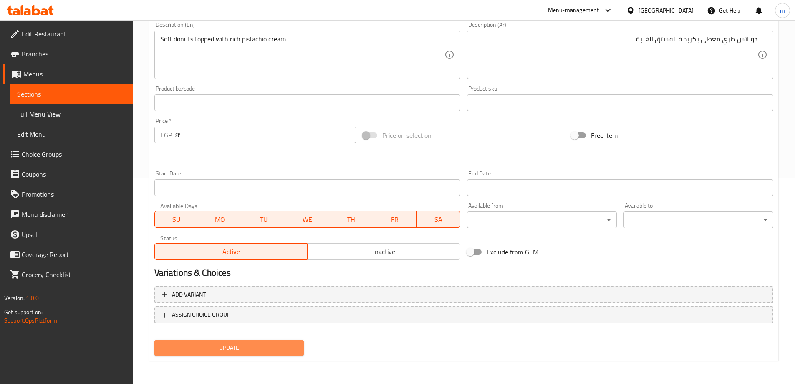
click at [227, 352] on span "Update" at bounding box center [229, 347] width 137 height 10
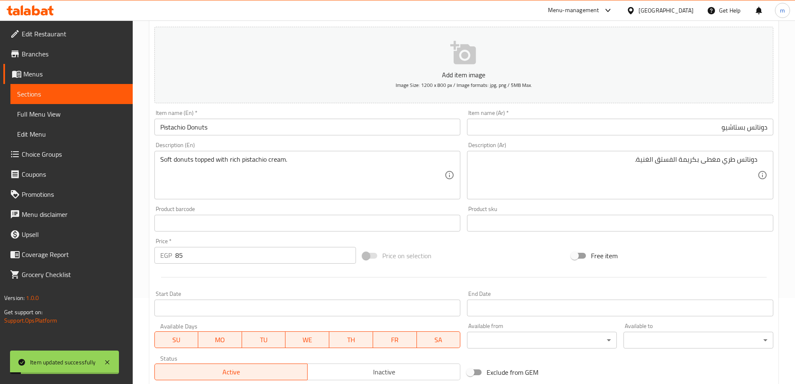
scroll to position [0, 0]
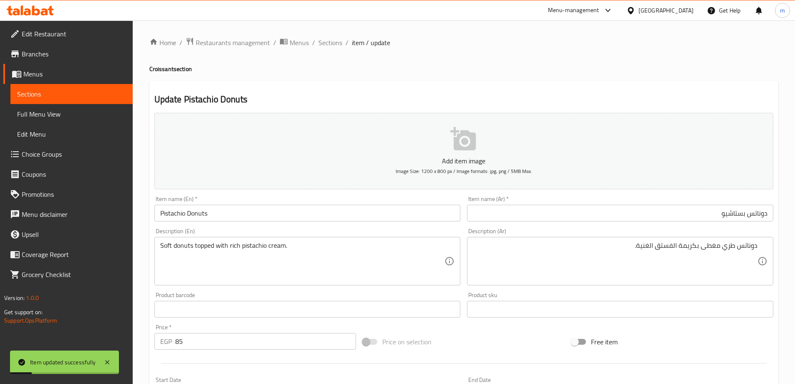
click at [290, 215] on input "Pistachio Donuts" at bounding box center [307, 213] width 306 height 17
click at [330, 45] on span "Sections" at bounding box center [331, 43] width 24 height 10
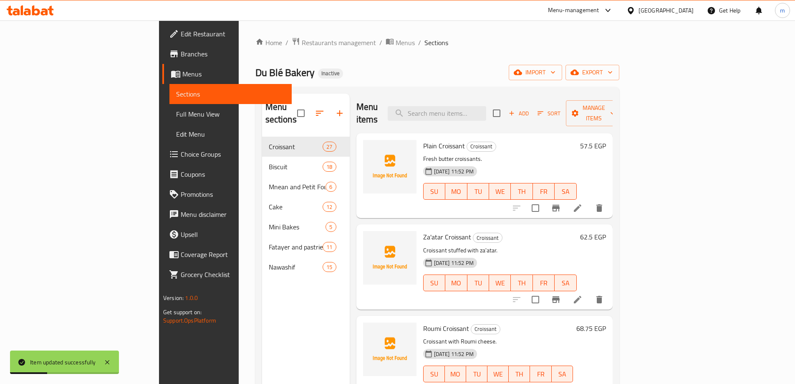
click at [367, 41] on ol "Home / Restaurants management / Menus / Sections" at bounding box center [438, 42] width 364 height 11
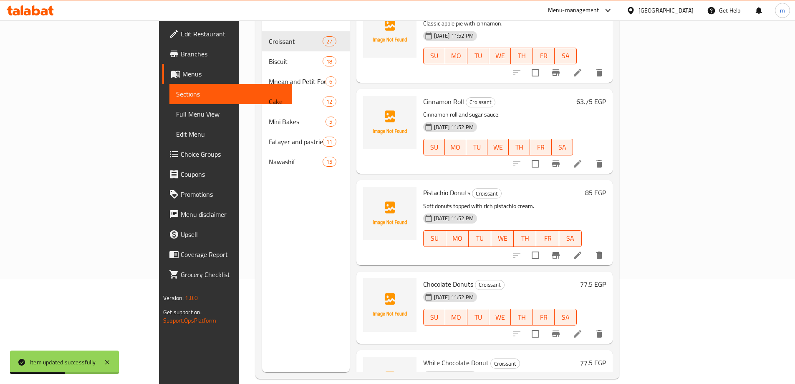
scroll to position [117, 0]
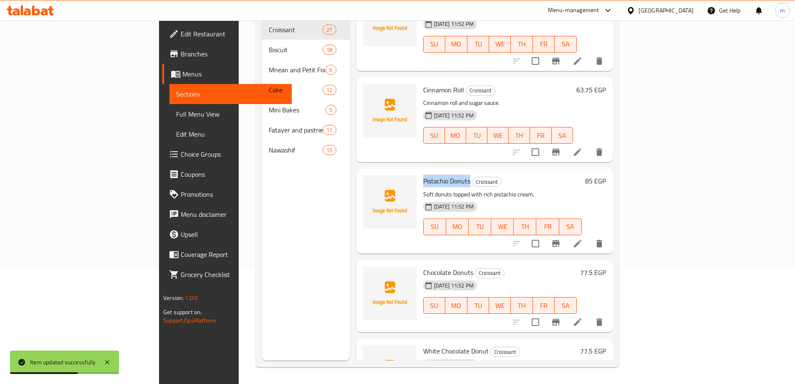
click at [590, 314] on li at bounding box center [577, 321] width 23 height 15
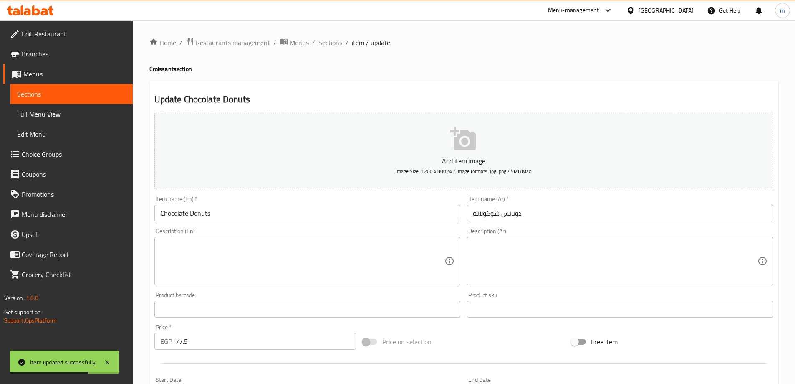
click at [561, 210] on input "دوناتس شوكولاته" at bounding box center [620, 213] width 306 height 17
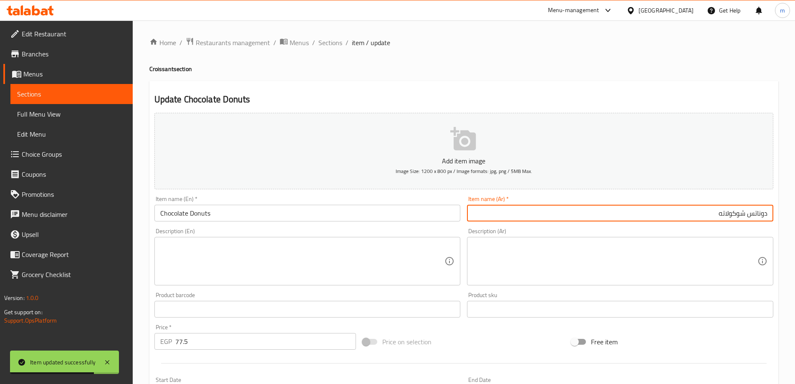
click at [581, 249] on textarea at bounding box center [615, 261] width 285 height 40
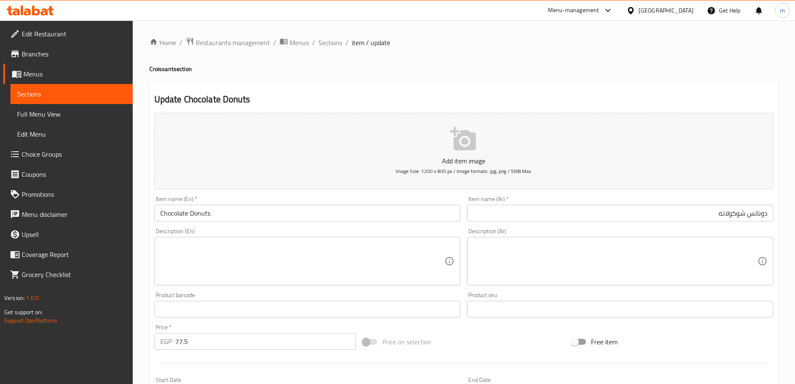
click at [666, 276] on textarea at bounding box center [615, 261] width 285 height 40
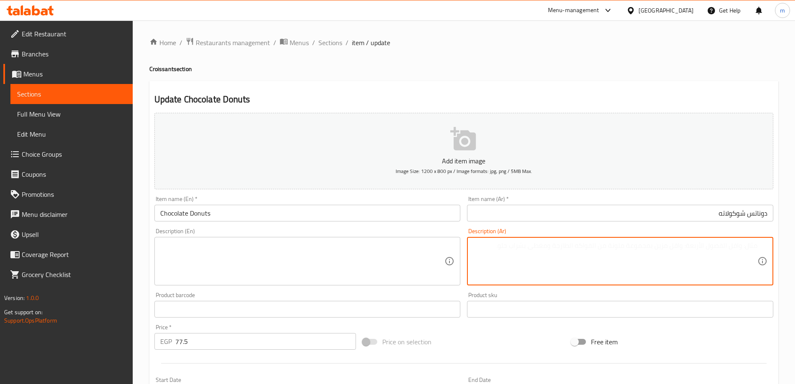
paste textarea "دوناتس كلاسيكي مغطى بالشوكولاتة الذائبة."
type textarea "دوناتس كلاسيكي مغطى بالشوكولاتة الذائبة."
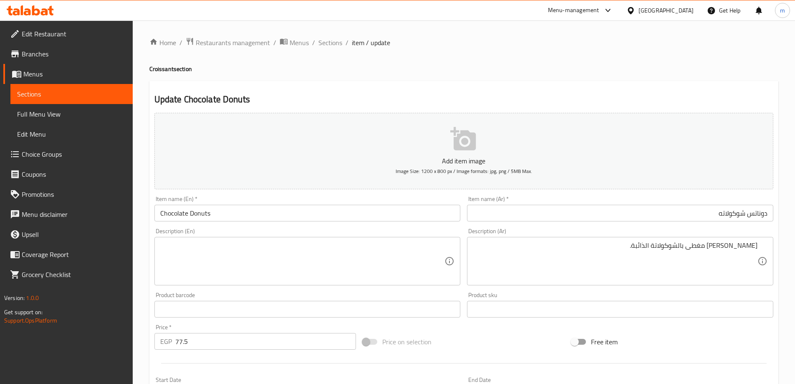
click at [432, 260] on textarea at bounding box center [302, 261] width 285 height 40
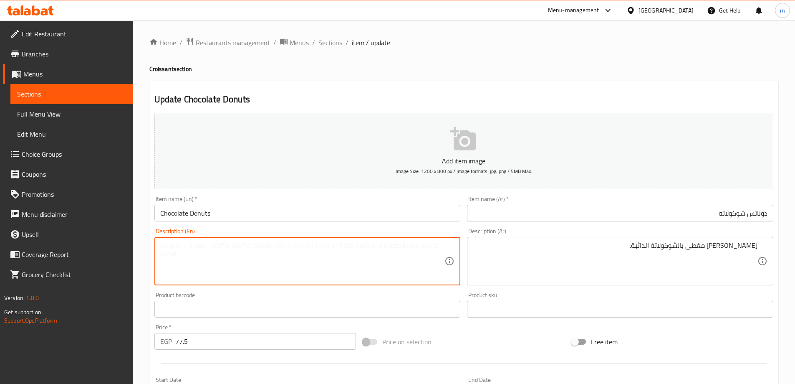
paste textarea "Classic donuts topped with melted chocolate."
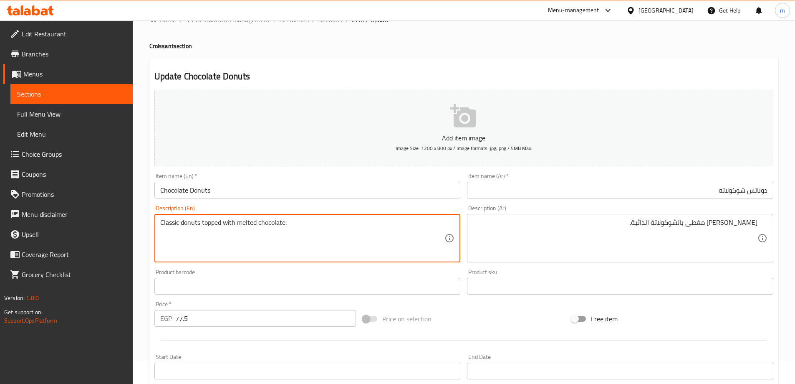
scroll to position [206, 0]
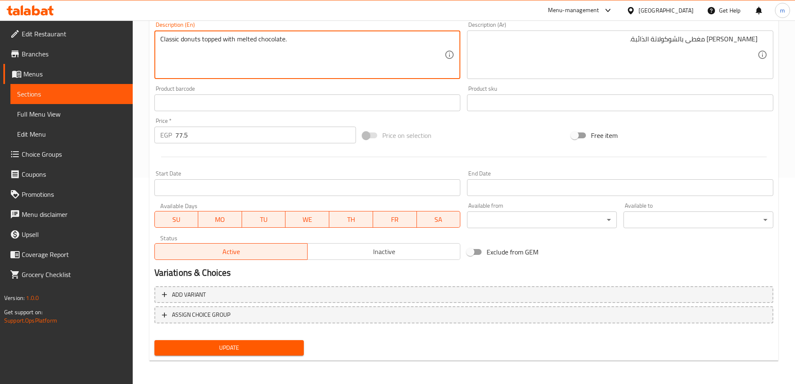
type textarea "Classic donuts topped with melted chocolate."
click at [270, 355] on button "Update" at bounding box center [229, 347] width 150 height 15
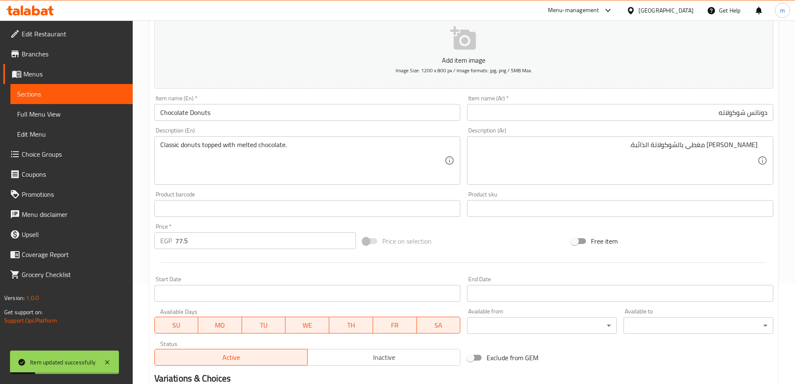
scroll to position [0, 0]
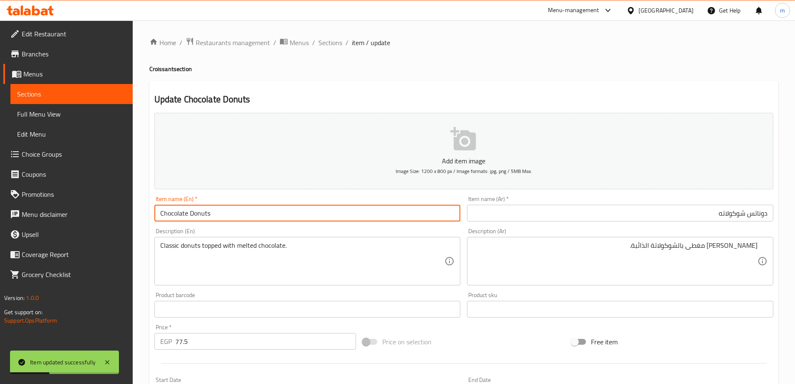
click at [244, 216] on input "Chocolate Donuts" at bounding box center [307, 213] width 306 height 17
click at [339, 47] on span "Sections" at bounding box center [331, 43] width 24 height 10
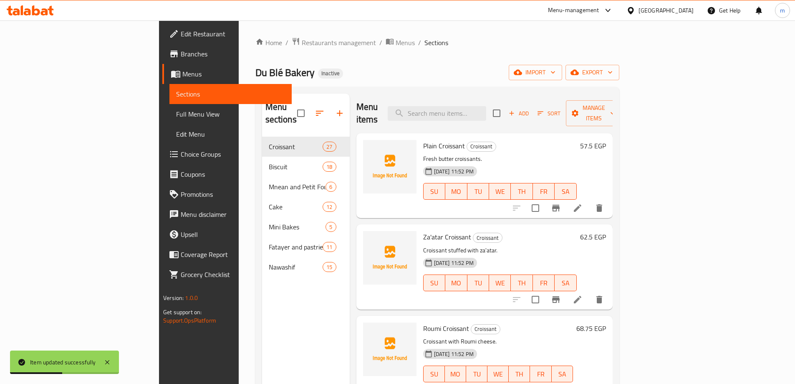
click at [407, 63] on div "Home / Restaurants management / Menus / Sections Du Blé Bakery Inactive import …" at bounding box center [438, 260] width 364 height 447
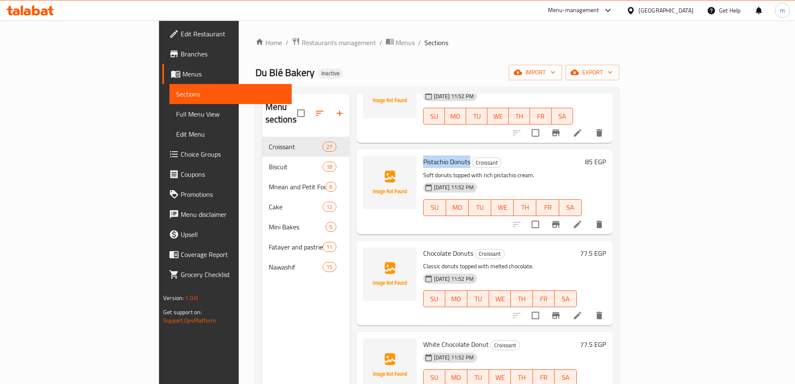
scroll to position [2021, 0]
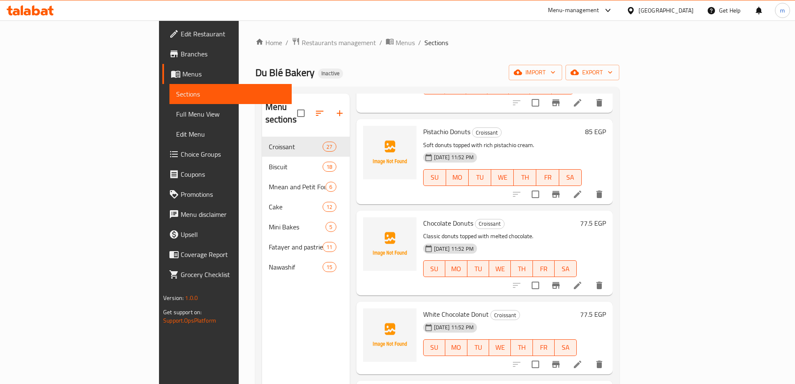
click at [564, 217] on h6 "Chocolate Donuts Croissant" at bounding box center [500, 223] width 154 height 12
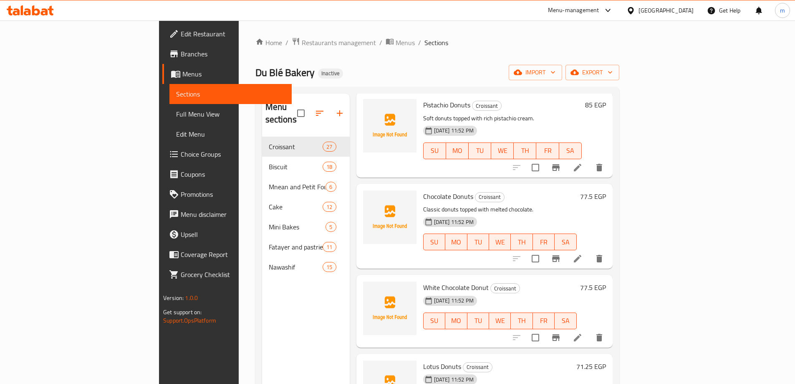
scroll to position [2063, 0]
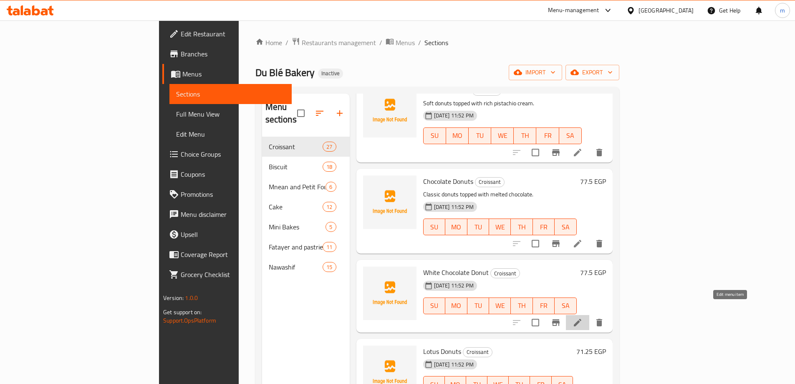
click at [583, 317] on icon at bounding box center [578, 322] width 10 height 10
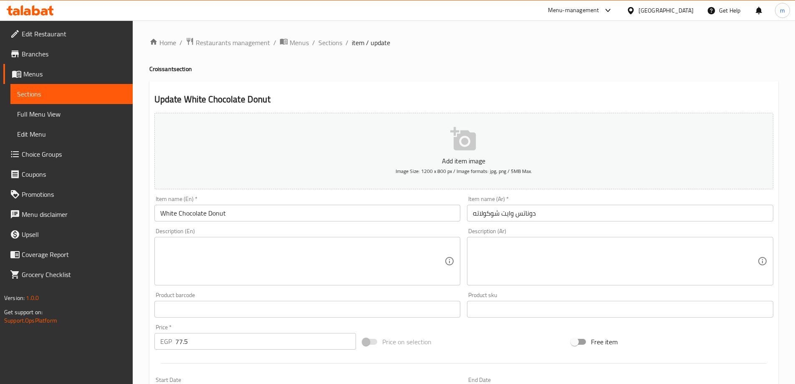
click at [598, 252] on textarea at bounding box center [615, 261] width 285 height 40
paste
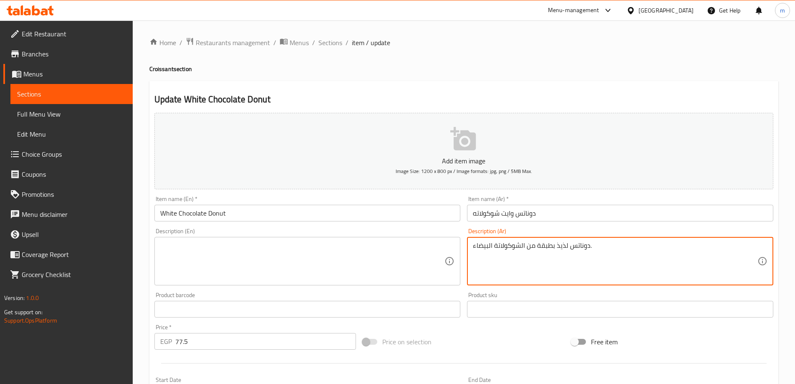
type textarea "دوناتس لذيذ بطبقة من الشوكولاتة البيضاء."
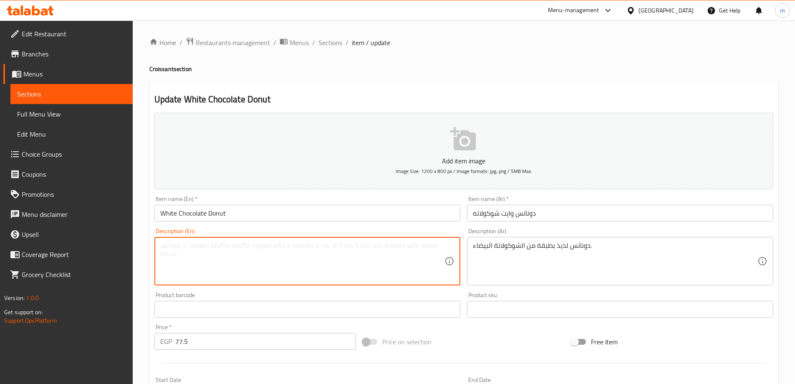
click at [372, 256] on textarea at bounding box center [302, 261] width 285 height 40
type textarea "Delicious donuts with a layer of white chocolate."
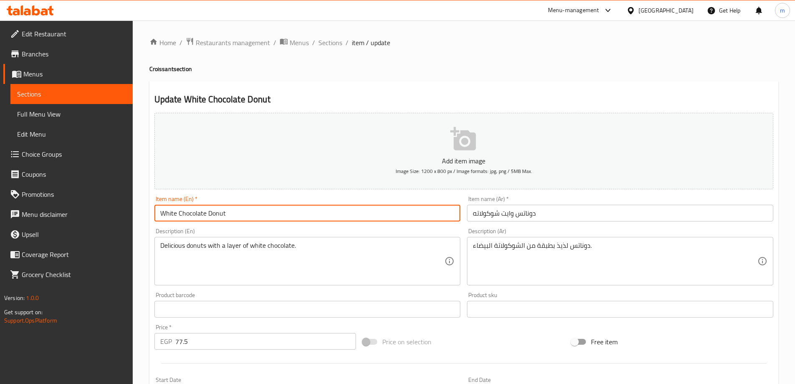
click at [318, 220] on input "White Chocolate Donut" at bounding box center [307, 213] width 306 height 17
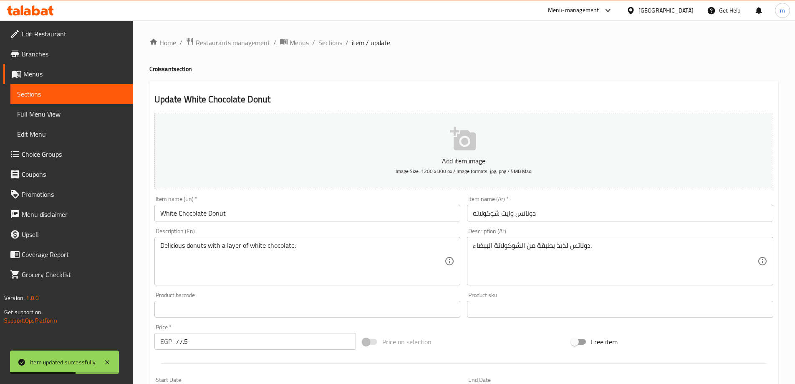
click at [231, 211] on input "White Chocolate Donut" at bounding box center [307, 213] width 306 height 17
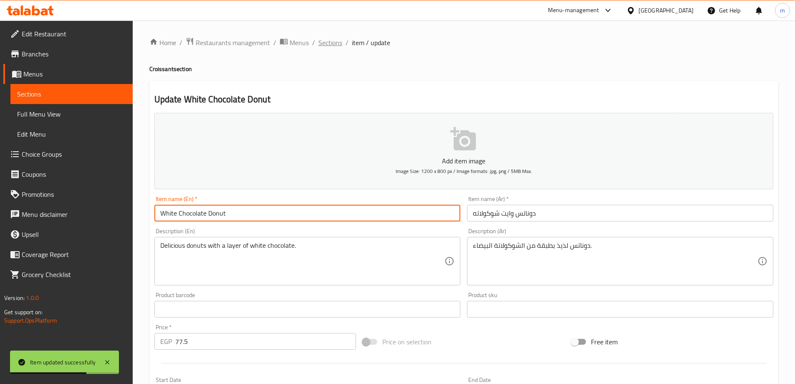
click at [332, 46] on span "Sections" at bounding box center [331, 43] width 24 height 10
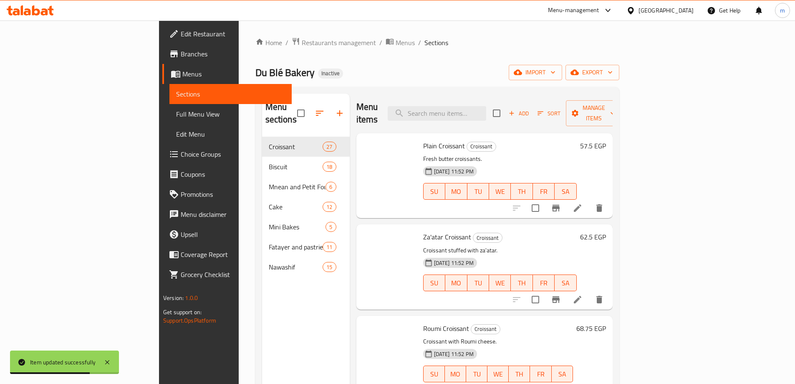
click at [402, 59] on div "Home / Restaurants management / Menus / Sections Du Blé Bakery Inactive import …" at bounding box center [438, 260] width 364 height 447
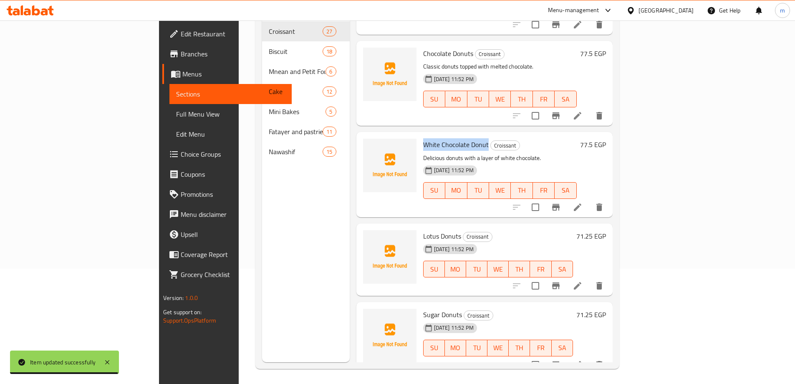
scroll to position [117, 0]
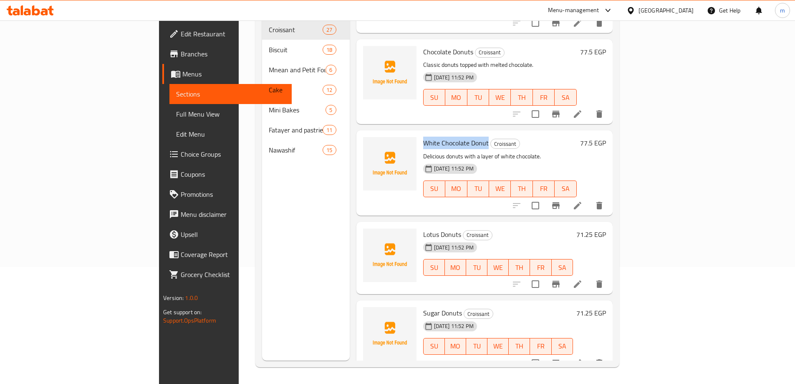
click at [590, 276] on li at bounding box center [577, 283] width 23 height 15
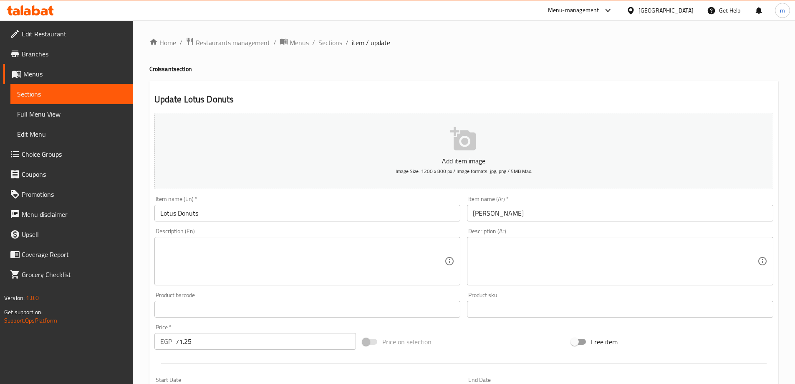
click at [594, 278] on textarea at bounding box center [615, 261] width 285 height 40
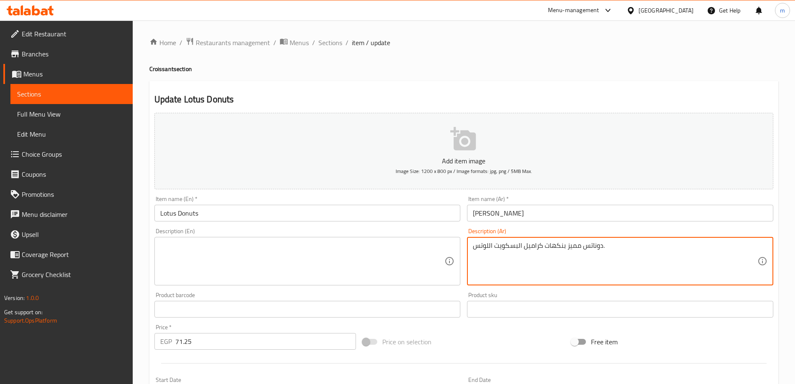
type textarea "دوناتس مميز بنكهات كراميل البسكويت اللوتس."
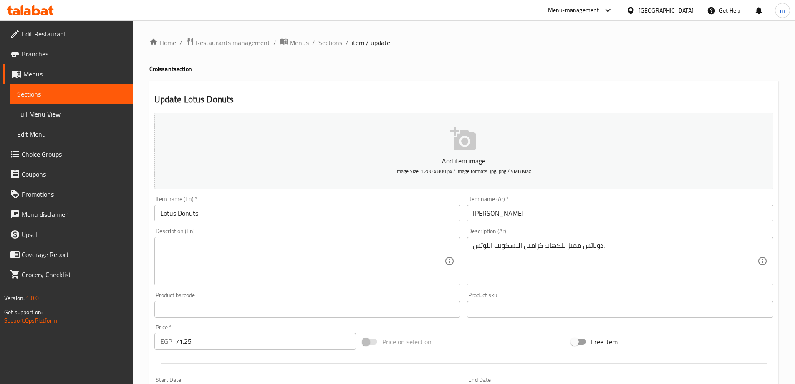
click at [257, 268] on textarea at bounding box center [302, 261] width 285 height 40
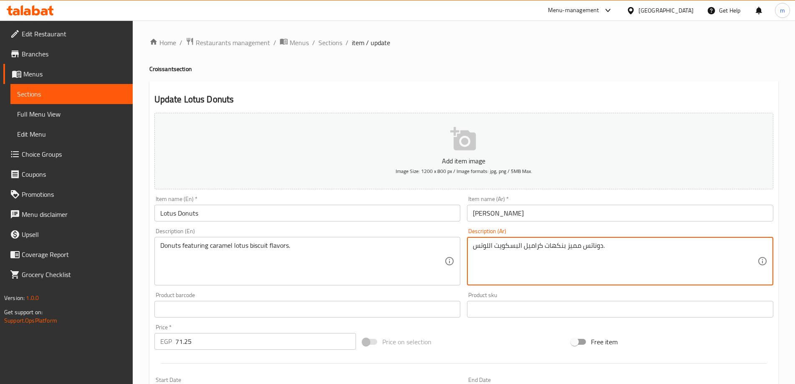
click at [573, 257] on textarea "دوناتس مميز بنكهات كراميل البسكويت اللوتس." at bounding box center [615, 261] width 285 height 40
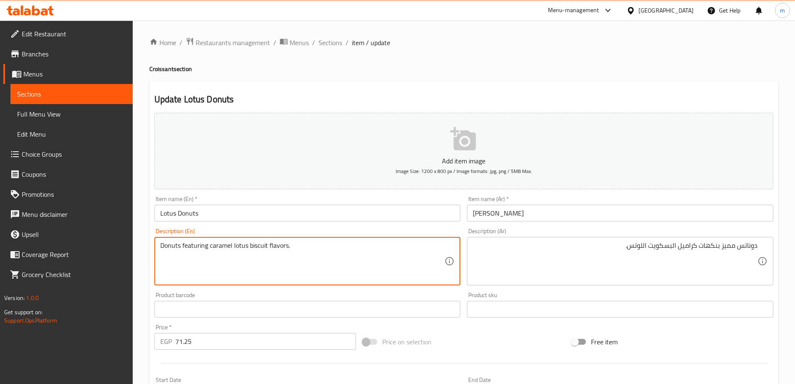
click at [216, 247] on textarea "Donuts featuring caramel lotus biscuit flavors." at bounding box center [302, 261] width 285 height 40
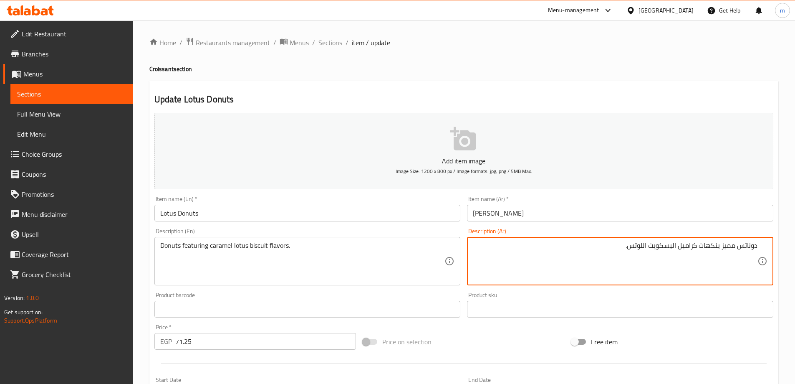
click at [649, 256] on textarea "دوناتس مميز بنكهات كراميل البسكويت اللوتس." at bounding box center [615, 261] width 285 height 40
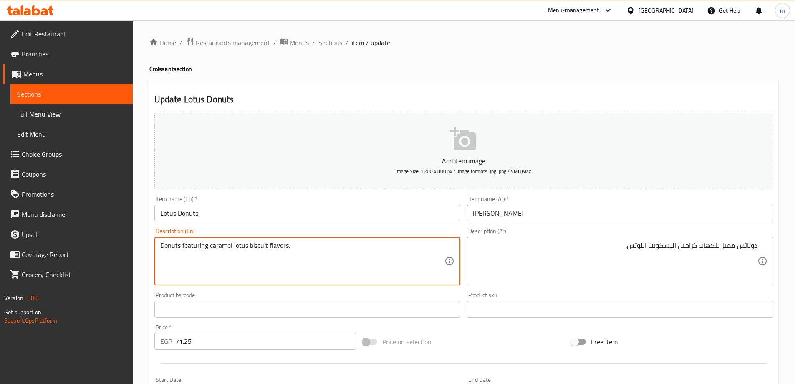
click at [268, 241] on textarea "Donuts featuring caramel lotus biscuit flavors." at bounding box center [302, 261] width 285 height 40
click at [230, 268] on textarea "Donuts featuring caramel lotus biscuit flavors." at bounding box center [302, 261] width 285 height 40
type textarea "Distinctive donuts with Lotus biscuit caramel flavors."
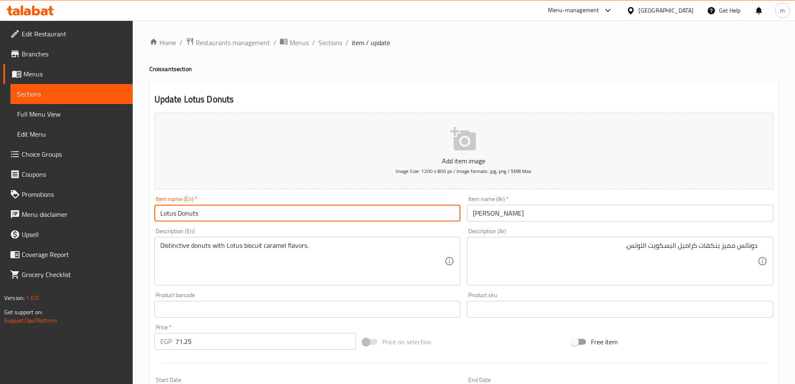
click at [284, 209] on input "Lotus Donuts" at bounding box center [307, 213] width 306 height 17
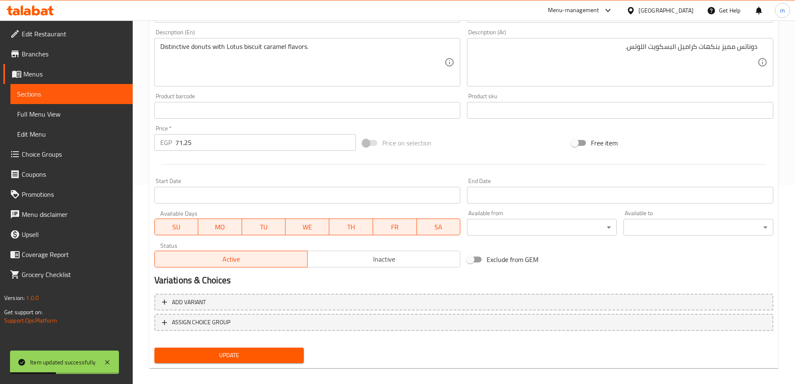
scroll to position [81, 0]
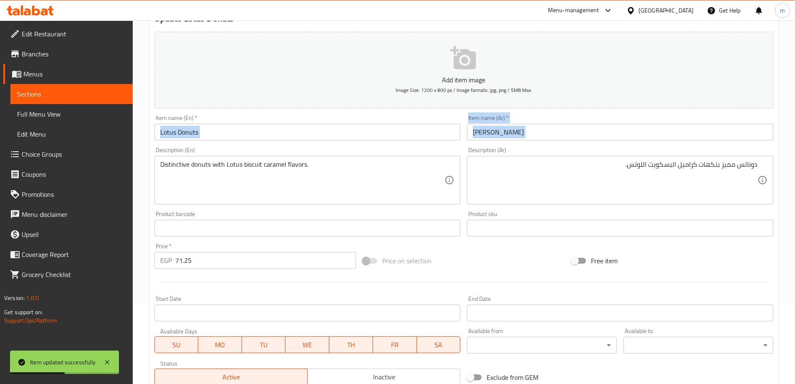
click at [293, 143] on div "Add item image Image Size: 1200 x 800 px / Image formats: jpg, png / 5MB Max. I…" at bounding box center [464, 208] width 626 height 360
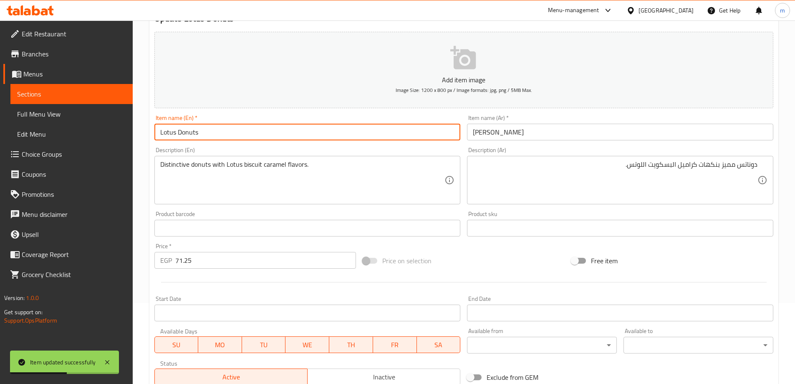
click at [294, 135] on input "Lotus Donuts" at bounding box center [307, 132] width 306 height 17
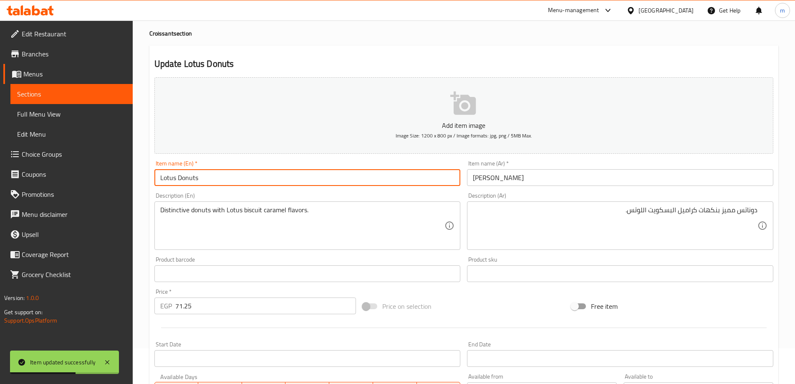
scroll to position [0, 0]
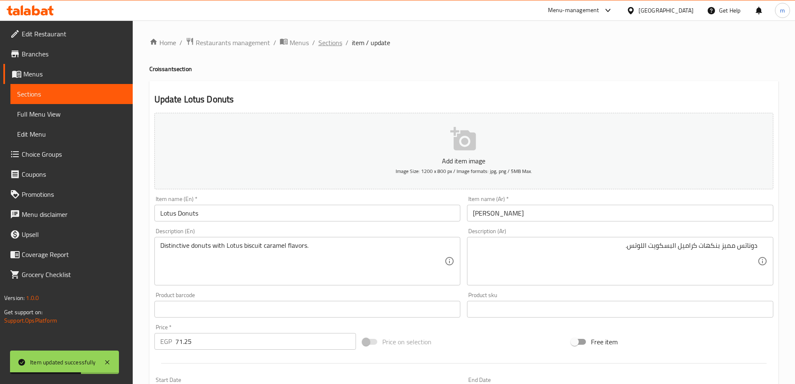
click at [329, 43] on span "Sections" at bounding box center [331, 43] width 24 height 10
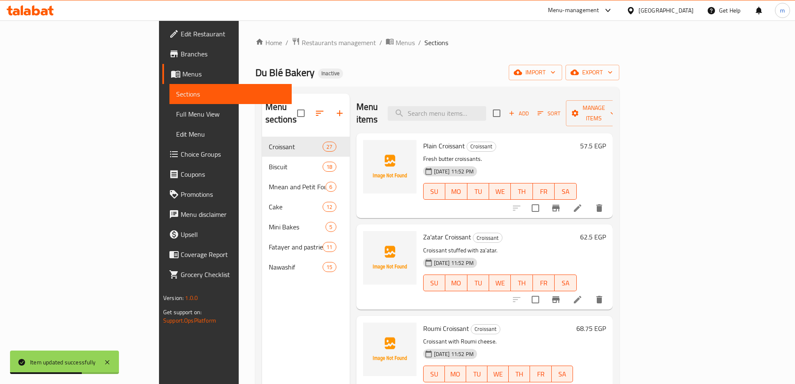
click at [414, 51] on div "Home / Restaurants management / Menus / Sections Du Blé Bakery Inactive import …" at bounding box center [438, 260] width 364 height 447
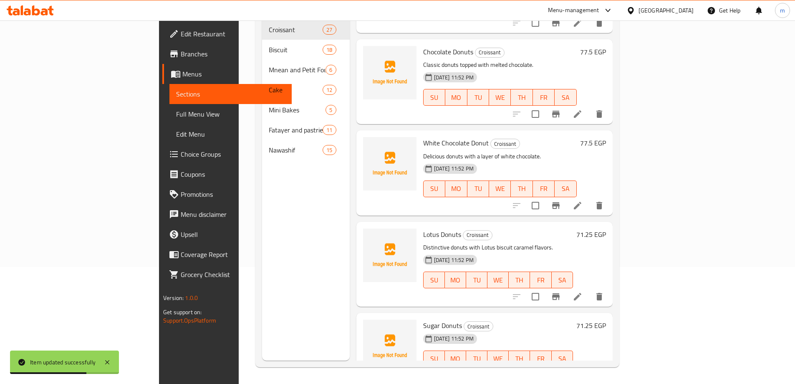
scroll to position [2088, 0]
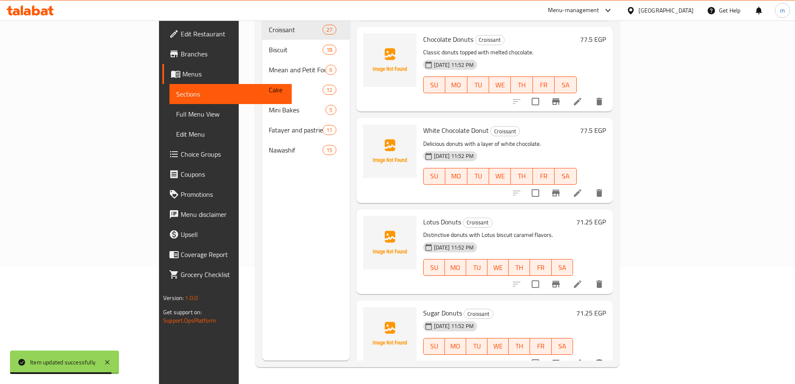
click at [583, 358] on icon at bounding box center [578, 363] width 10 height 10
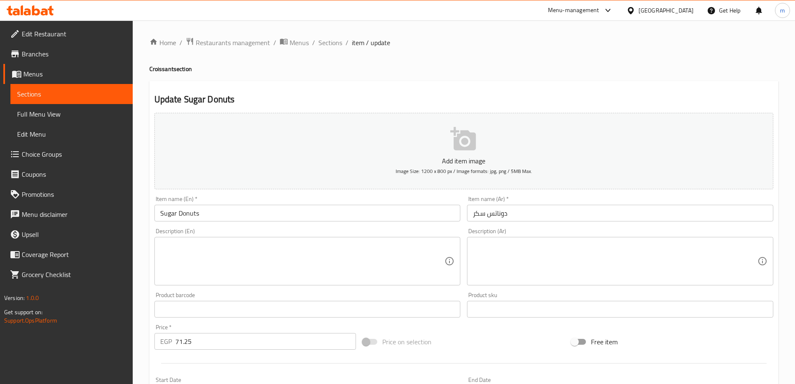
click at [547, 224] on div "Item name (Ar)   * دوناتس سكر Item name (Ar) *" at bounding box center [620, 208] width 313 height 32
click at [552, 215] on input "دوناتس سكر" at bounding box center [620, 213] width 306 height 17
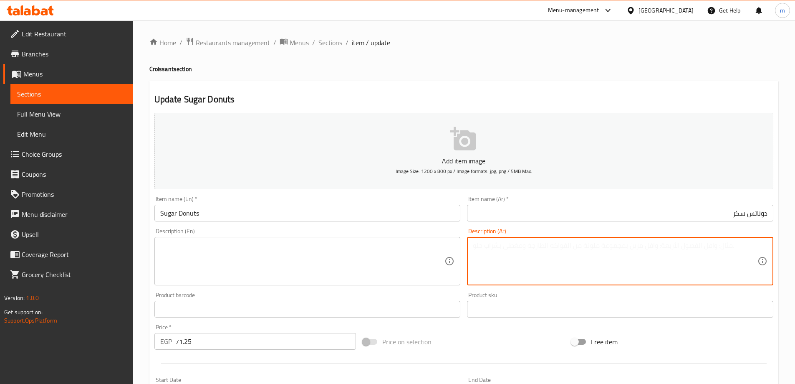
click at [577, 248] on textarea at bounding box center [615, 261] width 285 height 40
click at [595, 268] on textarea at bounding box center [615, 261] width 285 height 40
type textarea "دوناتس تقليدي مغطى بالسكر الناعم."
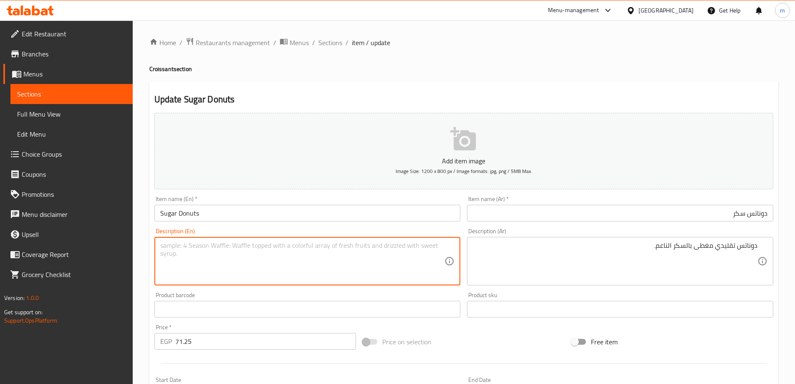
click at [383, 271] on textarea at bounding box center [302, 261] width 285 height 40
type textarea "Traditional donuts topped with fine sugar."
click at [352, 211] on input "Sugar Donuts" at bounding box center [307, 213] width 306 height 17
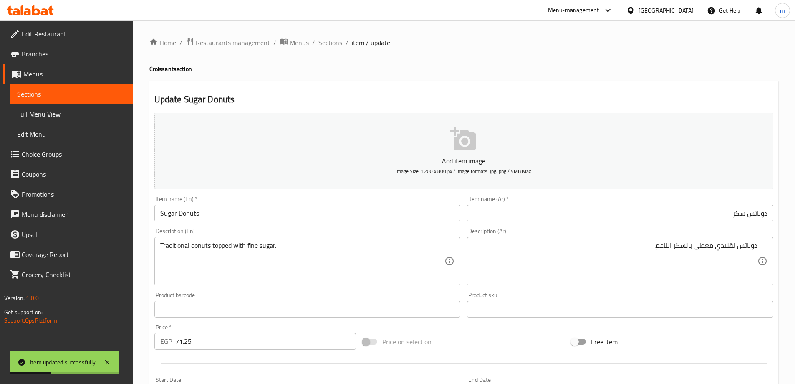
click at [339, 51] on div "Home / Restaurants management / Menus / Sections / item / update Croissant sect…" at bounding box center [463, 305] width 629 height 536
click at [335, 45] on span "Sections" at bounding box center [331, 43] width 24 height 10
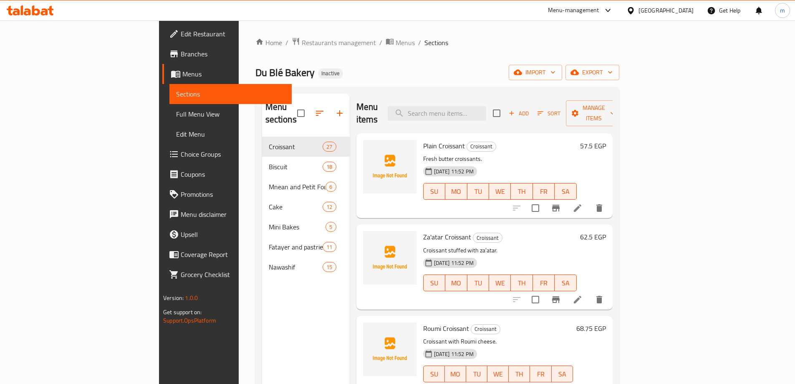
click at [612, 47] on ol "Home / Restaurants management / Menus / Sections" at bounding box center [438, 42] width 364 height 11
click at [176, 116] on span "Full Menu View" at bounding box center [230, 114] width 109 height 10
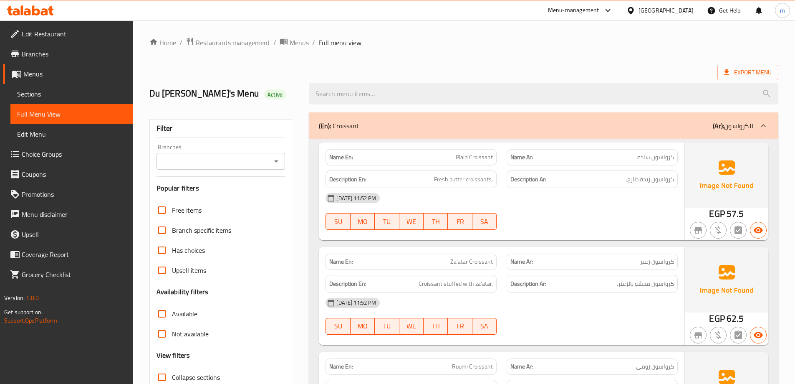
click at [403, 179] on h6 "Description En: Fresh butter croissants." at bounding box center [411, 179] width 164 height 10
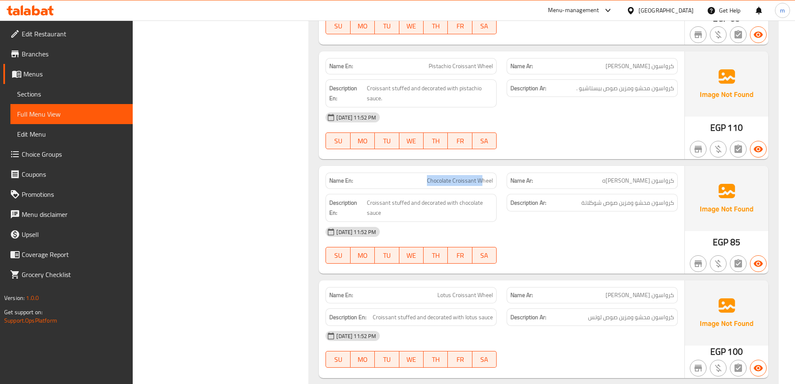
drag, startPoint x: 420, startPoint y: 165, endPoint x: 481, endPoint y: 167, distance: 61.8
click at [481, 172] on div "Name En: Chocolate Croissant Wheel" at bounding box center [411, 180] width 171 height 16
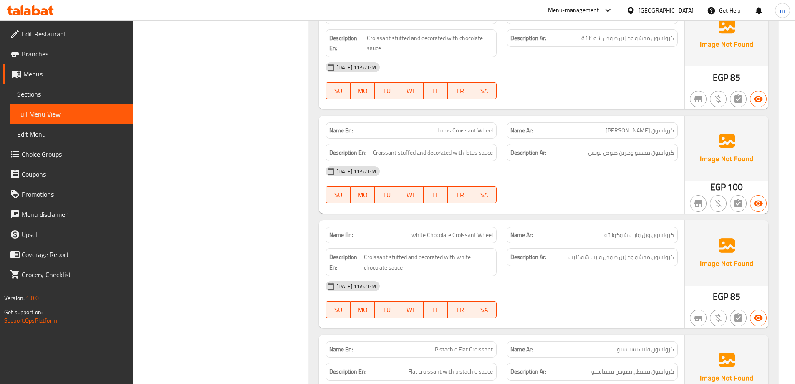
scroll to position [1313, 0]
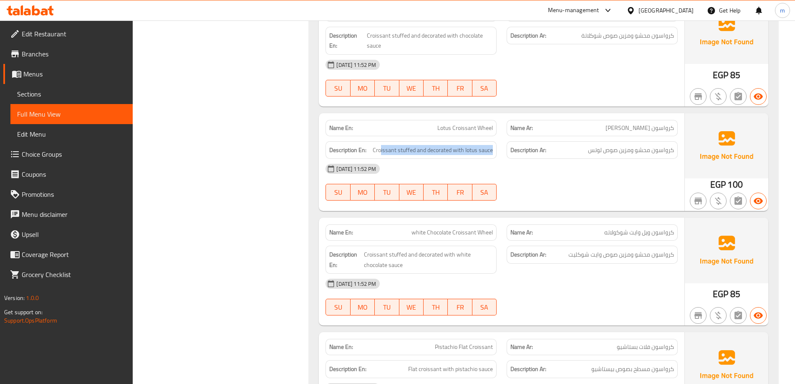
drag, startPoint x: 413, startPoint y: 145, endPoint x: 494, endPoint y: 144, distance: 80.6
click at [494, 144] on div "Description En: Croissant stuffed and decorated with lotus sauce" at bounding box center [411, 150] width 171 height 18
drag, startPoint x: 443, startPoint y: 118, endPoint x: 500, endPoint y: 117, distance: 56.8
click at [500, 117] on div "Name En: Lotus Croissant Wheel" at bounding box center [411, 128] width 181 height 26
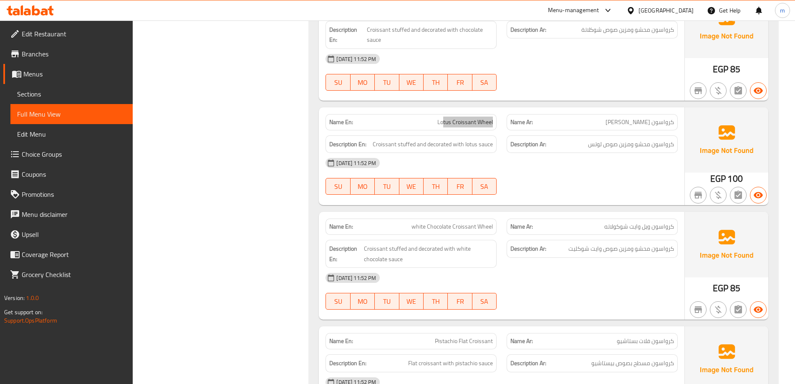
scroll to position [1397, 0]
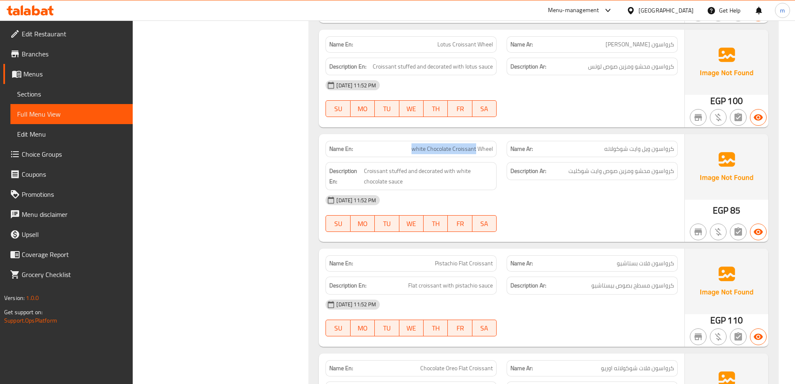
drag, startPoint x: 476, startPoint y: 139, endPoint x: 411, endPoint y: 139, distance: 65.6
click at [411, 144] on p "Name En: white Chocolate Croissant Wheel" at bounding box center [411, 148] width 164 height 9
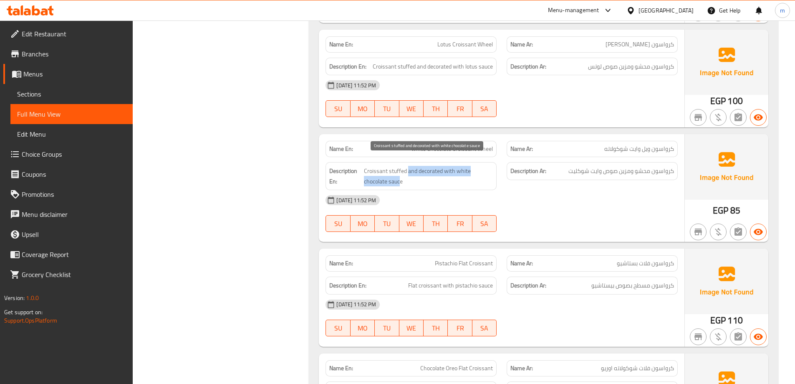
drag, startPoint x: 407, startPoint y: 160, endPoint x: 399, endPoint y: 167, distance: 10.3
click at [399, 167] on span "Croissant stuffed and decorated with white chocolate sauce" at bounding box center [428, 176] width 129 height 20
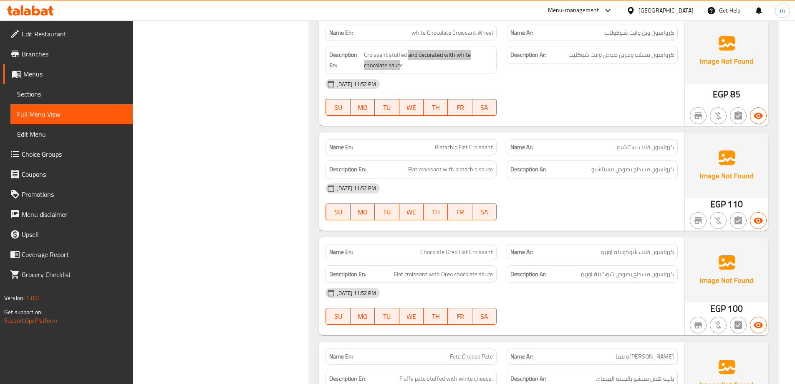
scroll to position [1522, 0]
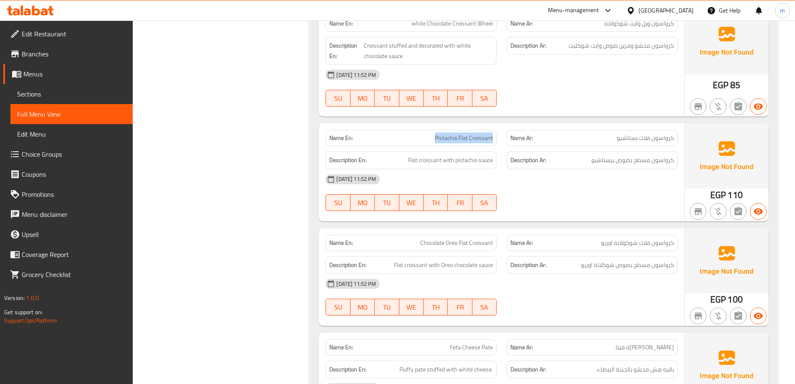
drag, startPoint x: 473, startPoint y: 128, endPoint x: 433, endPoint y: 131, distance: 40.6
click at [433, 131] on div "Name En: Pistachio Flat Croissant" at bounding box center [411, 138] width 171 height 16
drag, startPoint x: 402, startPoint y: 150, endPoint x: 495, endPoint y: 149, distance: 93.5
click at [495, 151] on div "Description En: Flat croissant with pistachio sauce" at bounding box center [411, 160] width 171 height 18
drag, startPoint x: 676, startPoint y: 233, endPoint x: 623, endPoint y: 233, distance: 53.0
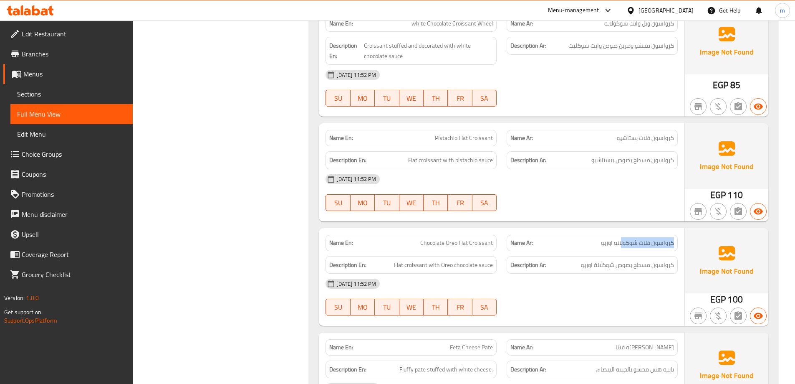
click at [623, 235] on div "Name Ar: كرواسون فلات شوكولاته اوريو" at bounding box center [592, 243] width 171 height 16
drag, startPoint x: 489, startPoint y: 236, endPoint x: 410, endPoint y: 228, distance: 79.8
click at [410, 238] on p "Name En: Chocolate Oreo Flat Croissant" at bounding box center [411, 242] width 164 height 9
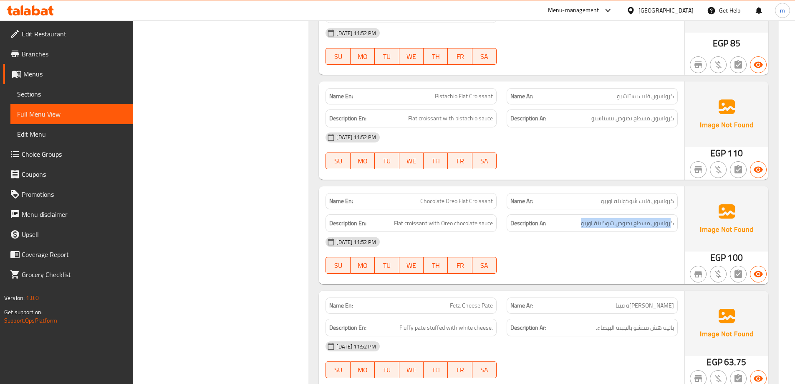
drag, startPoint x: 671, startPoint y: 212, endPoint x: 567, endPoint y: 210, distance: 104.0
click at [567, 218] on h6 "Description Ar: كرواسون مسطح بصوص شوكلاتة اوريو" at bounding box center [593, 223] width 164 height 10
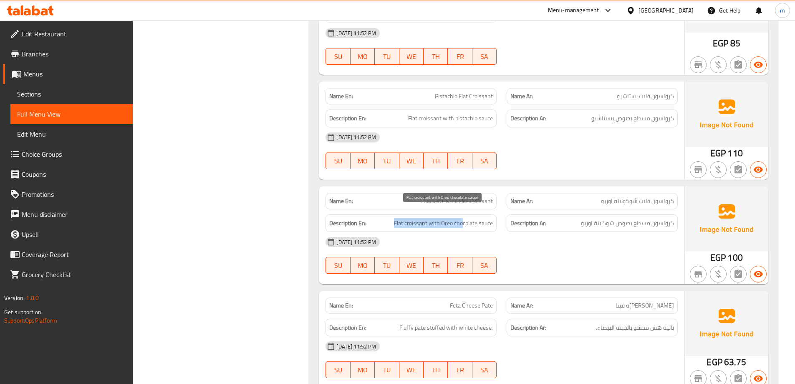
drag, startPoint x: 389, startPoint y: 210, endPoint x: 462, endPoint y: 215, distance: 73.3
click at [462, 218] on h6 "Description En: Flat croissant with Oreo chocolate sauce" at bounding box center [411, 223] width 164 height 10
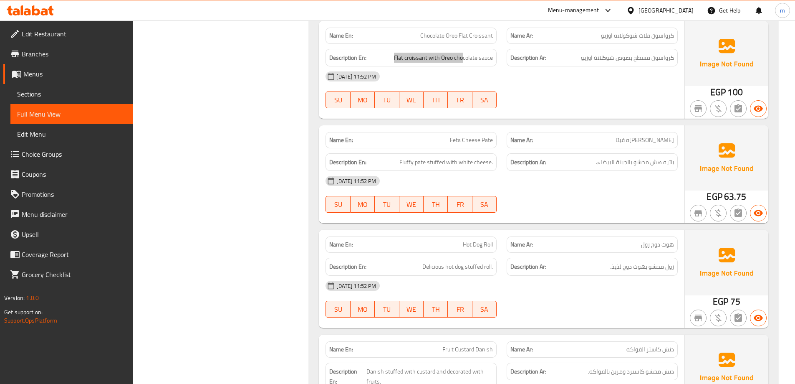
scroll to position [1731, 0]
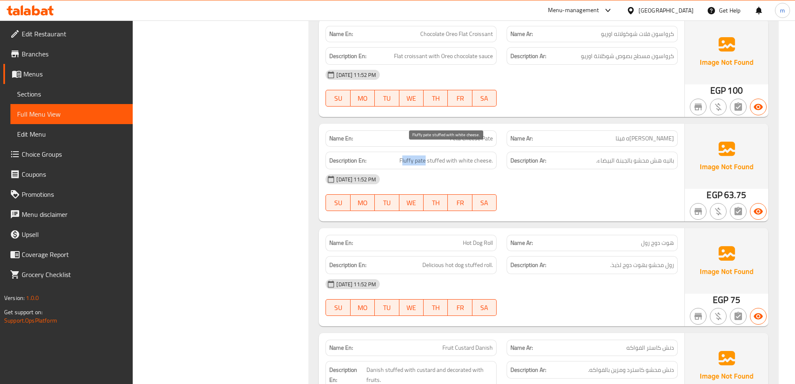
drag, startPoint x: 414, startPoint y: 150, endPoint x: 427, endPoint y: 150, distance: 12.5
click at [427, 155] on span "Fluffy pate stuffed with white cheese." at bounding box center [447, 160] width 94 height 10
drag, startPoint x: 430, startPoint y: 150, endPoint x: 493, endPoint y: 146, distance: 63.2
click at [493, 155] on span "Fluffy pate stuffed with white cheese." at bounding box center [447, 160] width 94 height 10
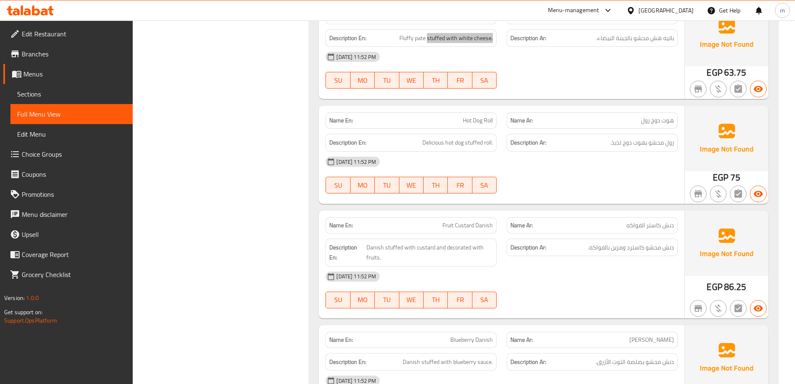
scroll to position [1856, 0]
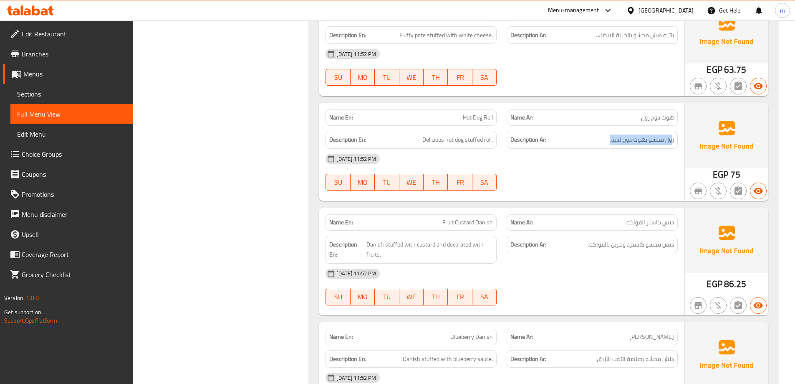
drag, startPoint x: 672, startPoint y: 133, endPoint x: 606, endPoint y: 134, distance: 66.0
click at [606, 134] on h6 "Description Ar: رول محشو بهوت دوج لذيذ." at bounding box center [593, 139] width 164 height 10
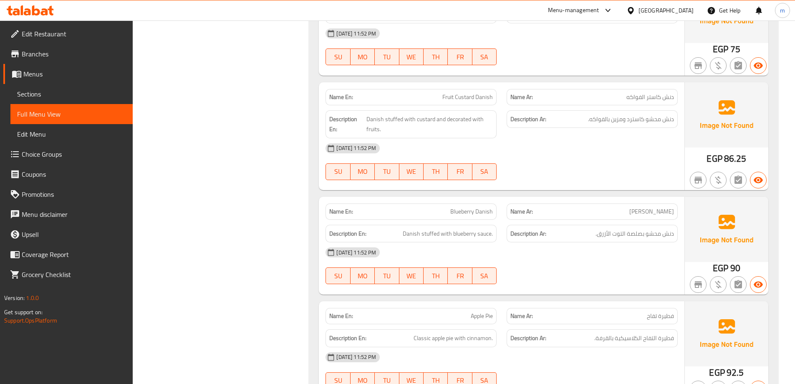
scroll to position [1939, 0]
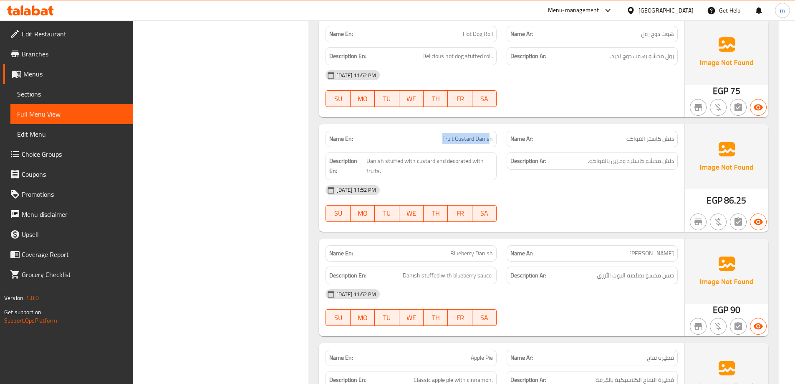
drag, startPoint x: 491, startPoint y: 129, endPoint x: 441, endPoint y: 127, distance: 49.7
click at [441, 134] on p "Name En: Fruit Custard Danish" at bounding box center [411, 138] width 164 height 9
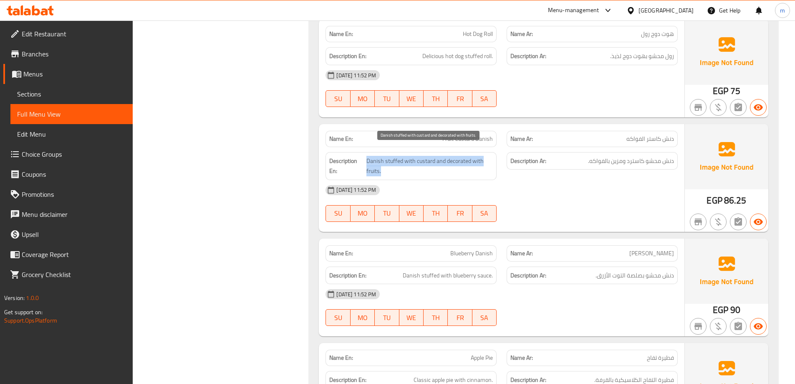
drag, startPoint x: 367, startPoint y: 150, endPoint x: 469, endPoint y: 157, distance: 102.1
click at [469, 157] on span "Danish stuffed with custard and decorated with fruits." at bounding box center [430, 166] width 127 height 20
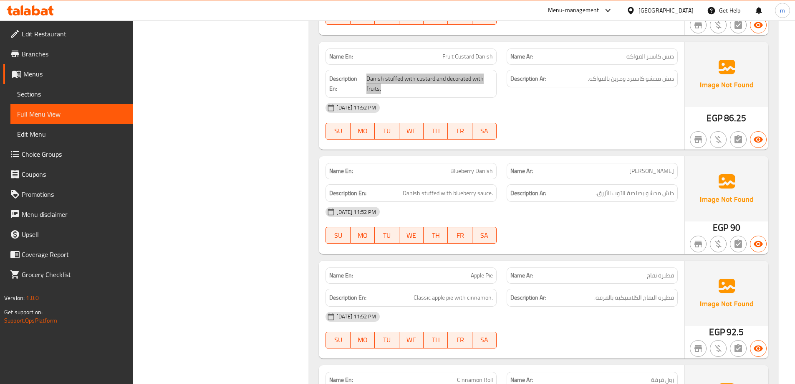
scroll to position [2065, 0]
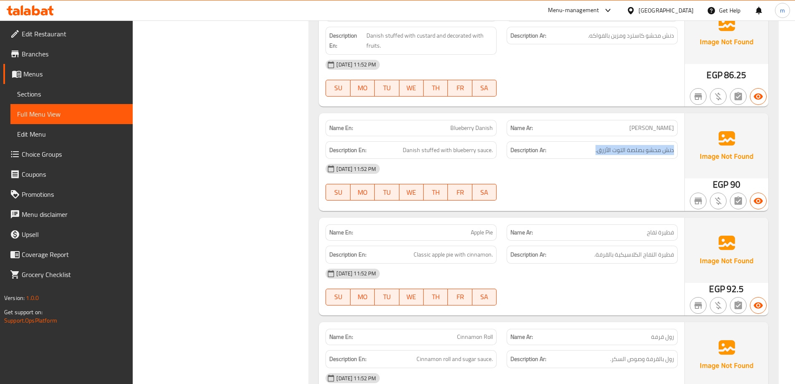
drag, startPoint x: 673, startPoint y: 139, endPoint x: 591, endPoint y: 135, distance: 82.4
click at [591, 145] on h6 "Description Ar: دنش محشو بصلصة التوت الأزرق." at bounding box center [593, 150] width 164 height 10
drag, startPoint x: 395, startPoint y: 141, endPoint x: 498, endPoint y: 139, distance: 103.6
click at [498, 139] on div "Description En: Danish stuffed with blueberry sauce." at bounding box center [411, 150] width 181 height 28
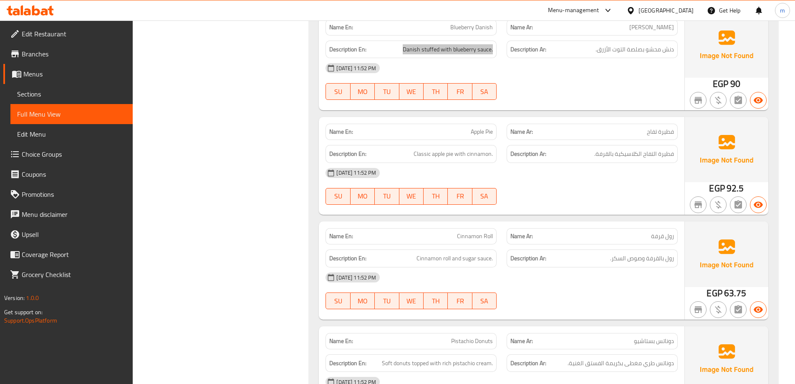
scroll to position [2190, 0]
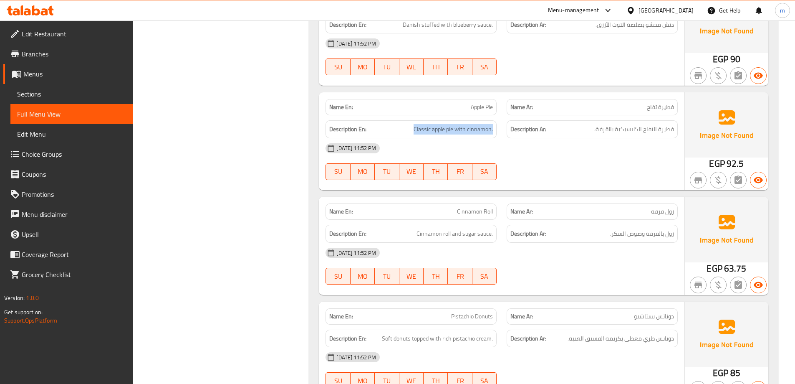
drag, startPoint x: 409, startPoint y: 115, endPoint x: 499, endPoint y: 121, distance: 89.5
click at [499, 121] on div "Description En: Classic apple pie with cinnamon." at bounding box center [411, 129] width 181 height 28
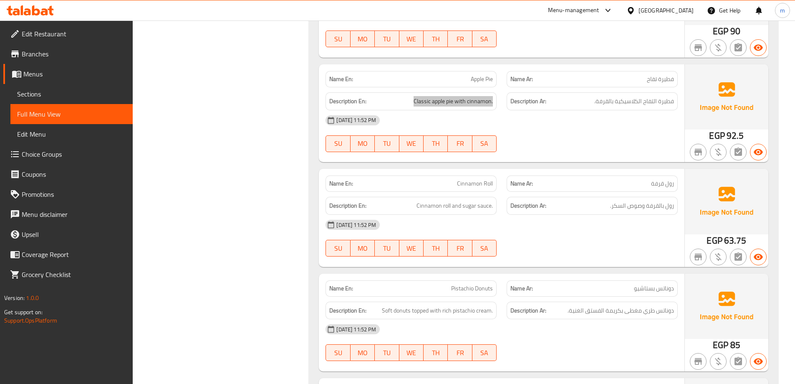
scroll to position [2232, 0]
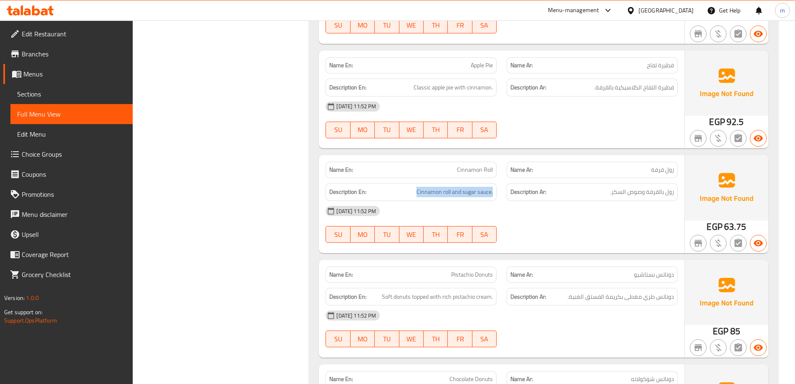
drag, startPoint x: 410, startPoint y: 179, endPoint x: 498, endPoint y: 187, distance: 87.6
click at [498, 187] on div "Description En: Cinnamon roll and sugar sauce." at bounding box center [411, 192] width 181 height 28
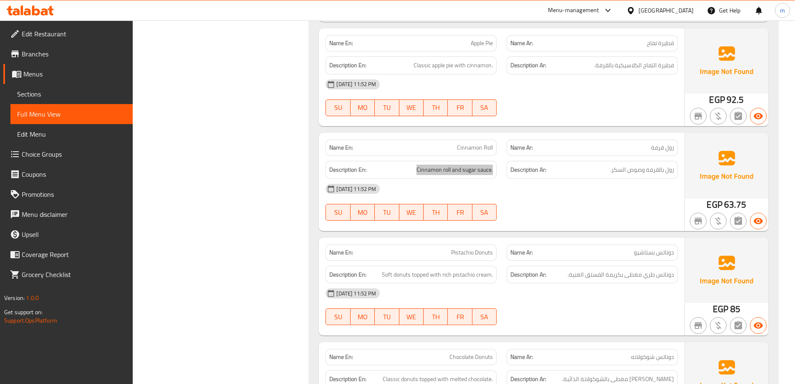
scroll to position [2315, 0]
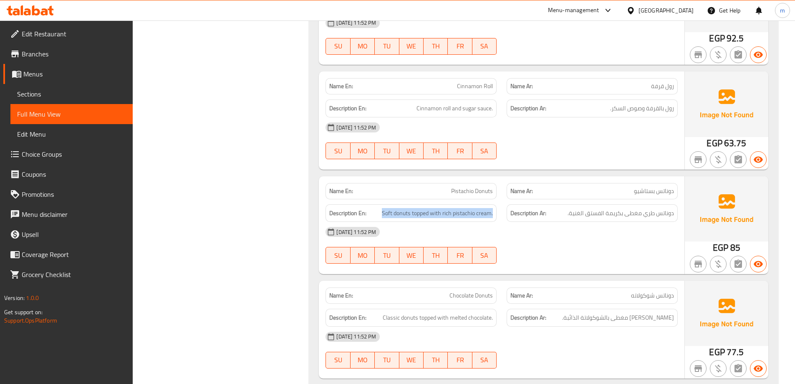
drag, startPoint x: 381, startPoint y: 204, endPoint x: 494, endPoint y: 203, distance: 113.2
click at [494, 204] on div "Description En: Soft donuts topped with rich pistachio cream." at bounding box center [411, 213] width 171 height 18
drag, startPoint x: 623, startPoint y: 203, endPoint x: 560, endPoint y: 201, distance: 62.7
click at [560, 208] on h6 "Description Ar: دوناتس طري مغطى بكريمة الفستق الغنية." at bounding box center [593, 213] width 164 height 10
drag, startPoint x: 403, startPoint y: 205, endPoint x: 493, endPoint y: 205, distance: 89.4
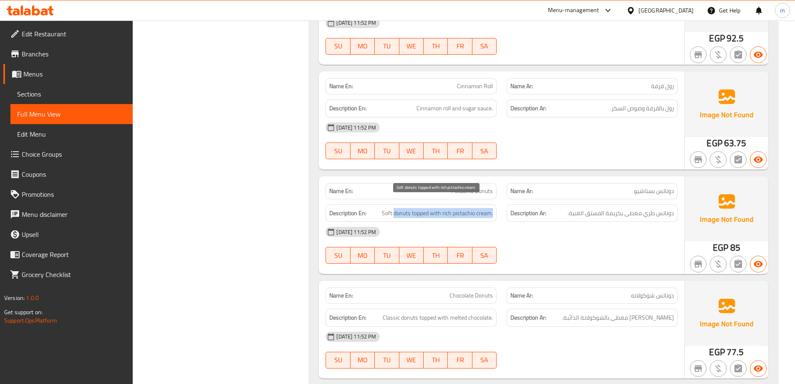
click at [493, 208] on span "Soft donuts topped with rich pistachio cream." at bounding box center [437, 213] width 111 height 10
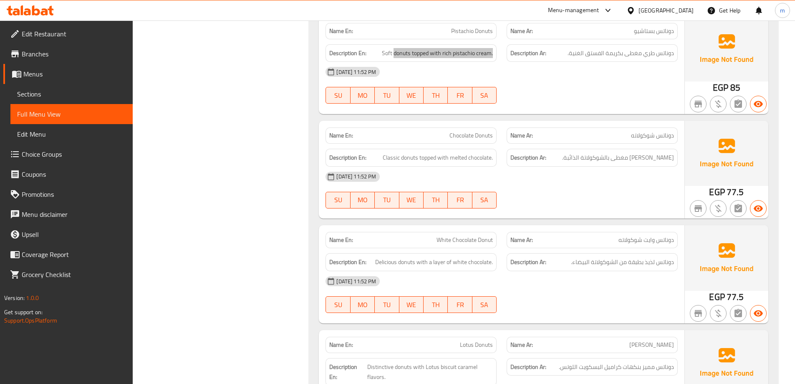
scroll to position [2482, 0]
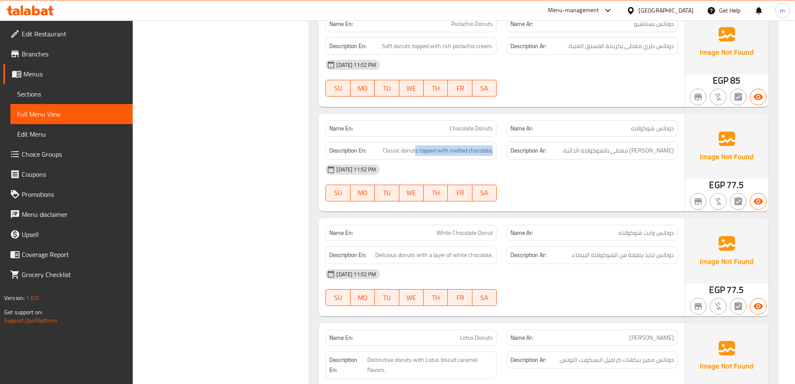
drag, startPoint x: 415, startPoint y: 141, endPoint x: 504, endPoint y: 134, distance: 88.8
click at [504, 137] on div "Description En: Classic donuts topped with melted chocolate. Description Ar: دو…" at bounding box center [502, 151] width 362 height 28
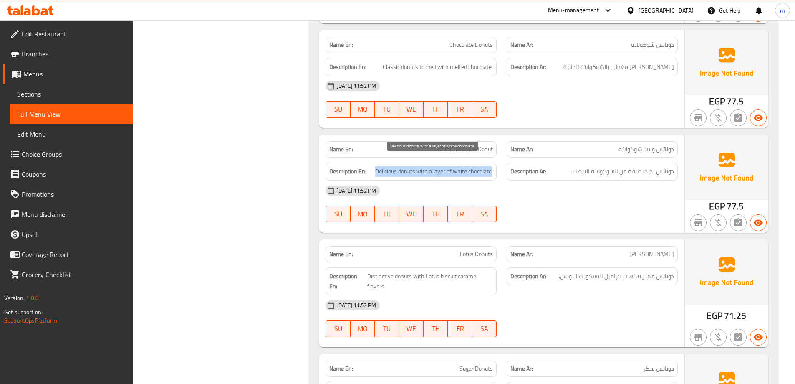
drag, startPoint x: 375, startPoint y: 160, endPoint x: 491, endPoint y: 160, distance: 115.2
click at [491, 166] on span "Delicious donuts with a layer of white chocolate." at bounding box center [434, 171] width 118 height 10
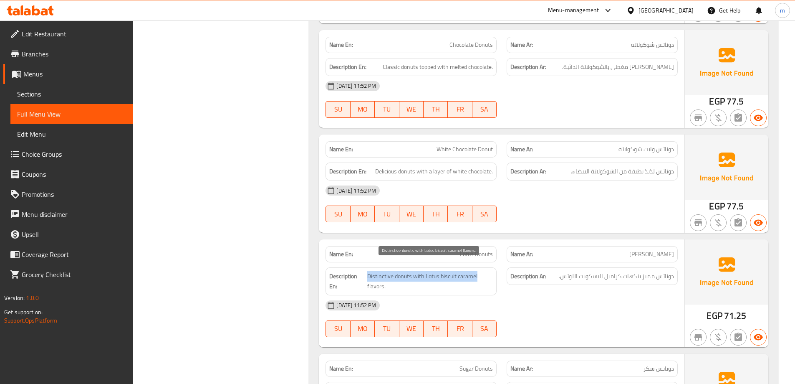
drag, startPoint x: 369, startPoint y: 268, endPoint x: 477, endPoint y: 270, distance: 108.2
click at [477, 271] on span "Distinctive donuts with Lotus biscuit caramel flavors." at bounding box center [430, 281] width 126 height 20
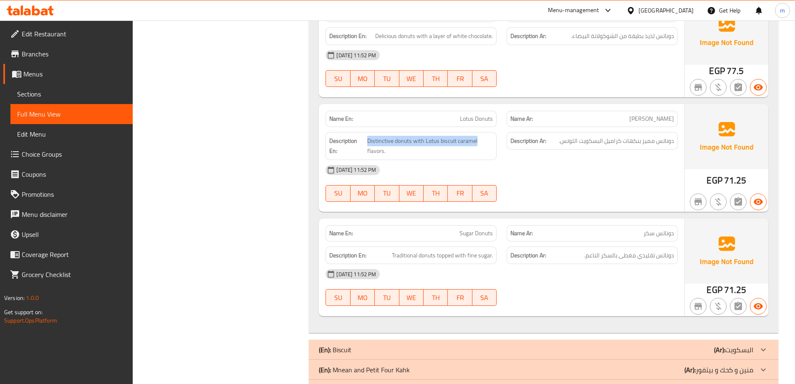
scroll to position [2775, 0]
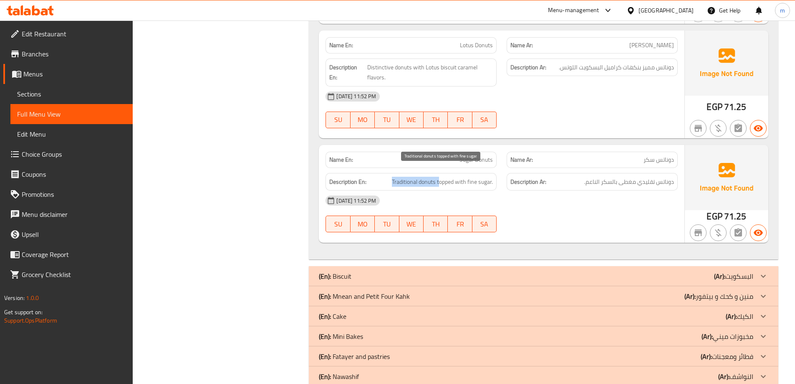
drag, startPoint x: 388, startPoint y: 170, endPoint x: 439, endPoint y: 176, distance: 51.0
click at [439, 177] on h6 "Description En: Traditional donuts topped with fine sugar." at bounding box center [411, 182] width 164 height 10
click at [577, 213] on div "09-09-2025 11:52 PM SU MO TU WE TH FR SA" at bounding box center [502, 213] width 362 height 47
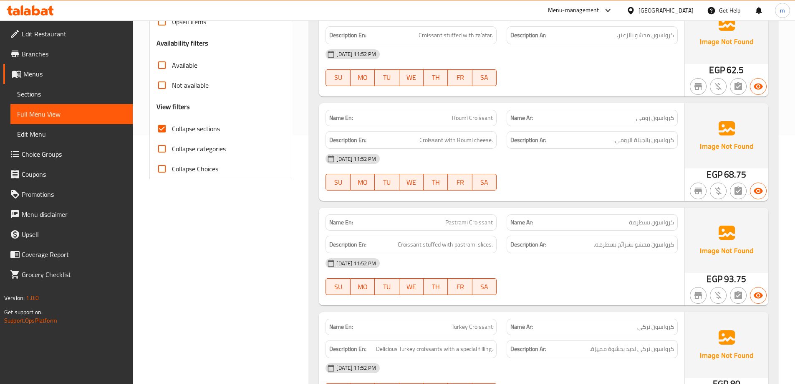
scroll to position [0, 0]
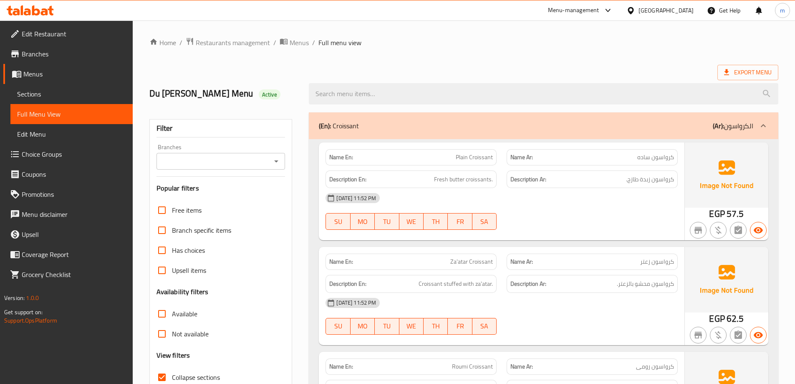
drag, startPoint x: 602, startPoint y: 218, endPoint x: 597, endPoint y: 125, distance: 93.3
click at [597, 125] on div "(En): Croissant (Ar): الكرواسون" at bounding box center [536, 126] width 435 height 10
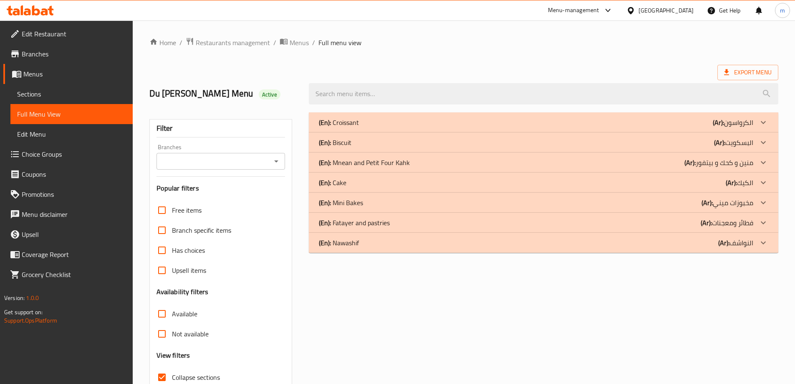
click at [599, 139] on div "(En): Biscuit (Ar): البسكويت" at bounding box center [536, 142] width 435 height 10
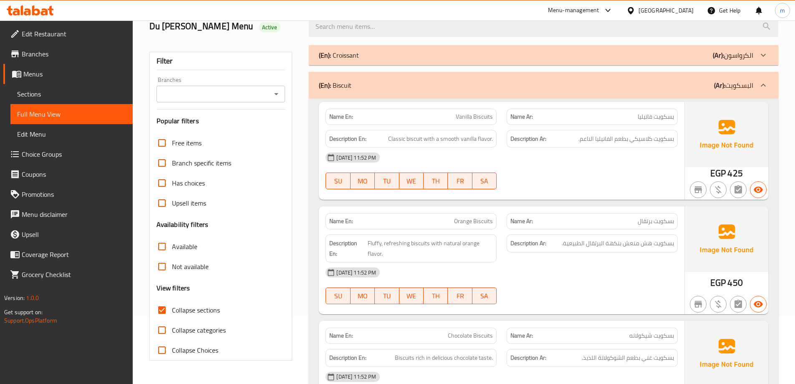
scroll to position [125, 0]
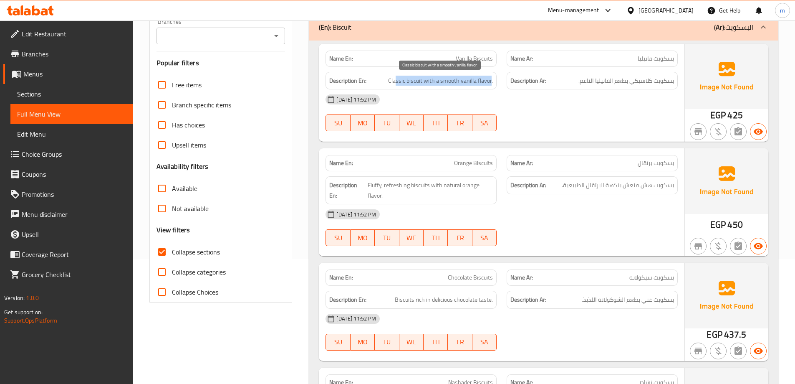
drag, startPoint x: 395, startPoint y: 81, endPoint x: 492, endPoint y: 85, distance: 96.9
click at [492, 85] on span "Classic biscuit with a smooth vanilla flavor." at bounding box center [440, 81] width 105 height 10
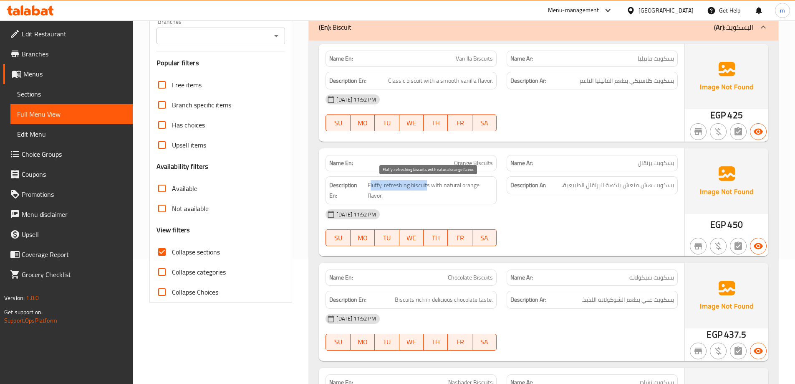
drag, startPoint x: 371, startPoint y: 183, endPoint x: 425, endPoint y: 187, distance: 54.9
click at [425, 187] on span "Fluffy, refreshing biscuits with natural orange flavor." at bounding box center [431, 190] width 126 height 20
click at [425, 186] on span "Fluffy, refreshing biscuits with natural orange flavor." at bounding box center [431, 190] width 126 height 20
drag, startPoint x: 426, startPoint y: 185, endPoint x: 472, endPoint y: 195, distance: 46.4
click at [472, 195] on span "Fluffy, refreshing biscuits with natural orange flavor." at bounding box center [431, 190] width 126 height 20
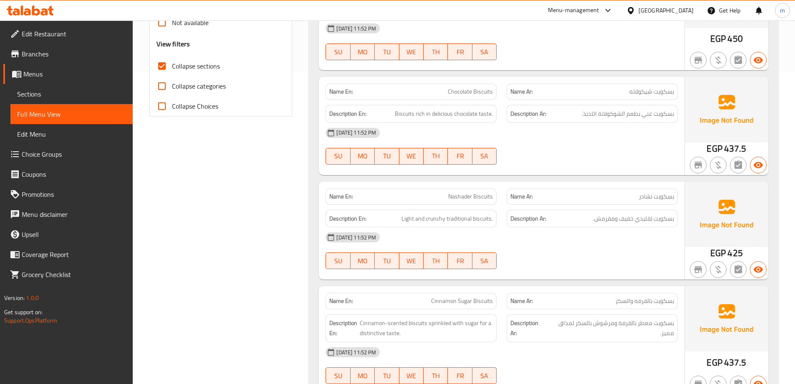
scroll to position [292, 0]
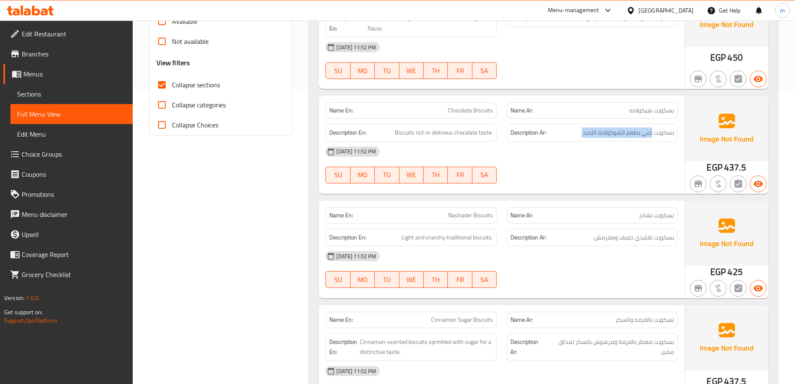
drag, startPoint x: 653, startPoint y: 132, endPoint x: 569, endPoint y: 132, distance: 83.5
click at [569, 132] on h6 "Description Ar: بسكويت غني بطعم الشوكولاتة اللذيذ." at bounding box center [593, 132] width 164 height 10
drag, startPoint x: 473, startPoint y: 132, endPoint x: 466, endPoint y: 133, distance: 6.4
click at [466, 133] on span "Biscuits rich in delicious chocolate taste." at bounding box center [444, 132] width 98 height 10
drag, startPoint x: 395, startPoint y: 127, endPoint x: 497, endPoint y: 136, distance: 102.3
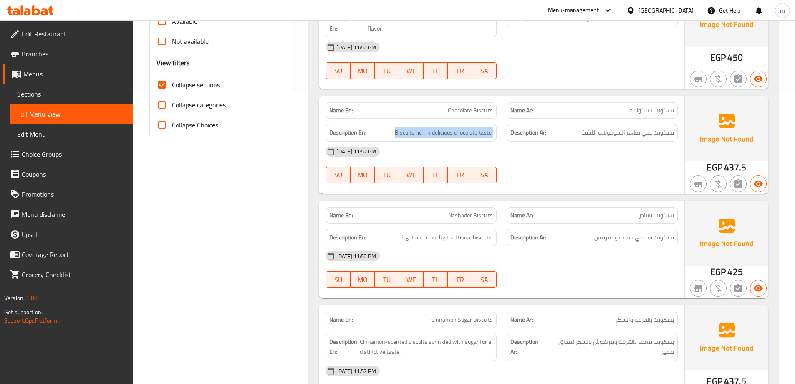
click at [497, 136] on div "Description En: Biscuits rich in delicious chocolate taste." at bounding box center [411, 133] width 171 height 18
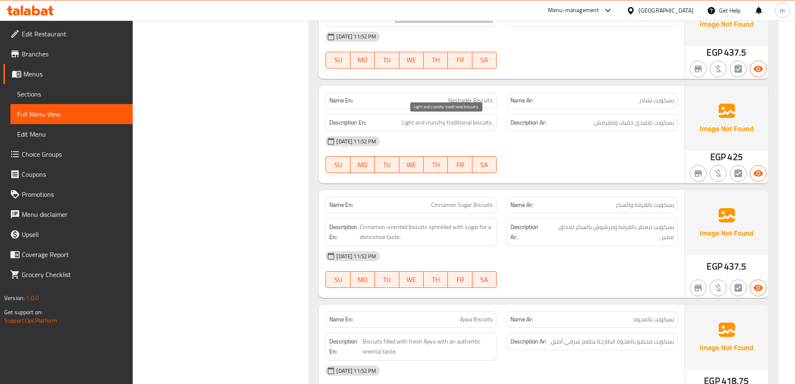
scroll to position [418, 0]
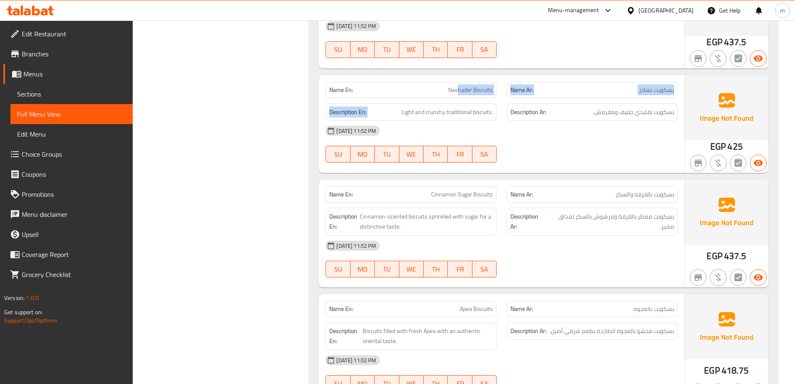
drag, startPoint x: 395, startPoint y: 111, endPoint x: 458, endPoint y: 96, distance: 65.5
click at [458, 96] on div "Name En: Nashader Biscuits Name Ar: بسكويت نشادر Description En: Light and crun…" at bounding box center [502, 124] width 366 height 98
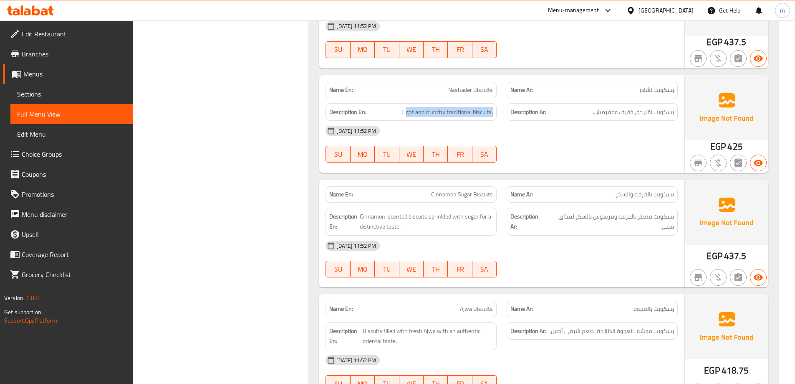
drag, startPoint x: 493, startPoint y: 114, endPoint x: 406, endPoint y: 105, distance: 87.3
click at [406, 105] on div "Description En: Light and crunchy traditional biscuits." at bounding box center [411, 112] width 171 height 18
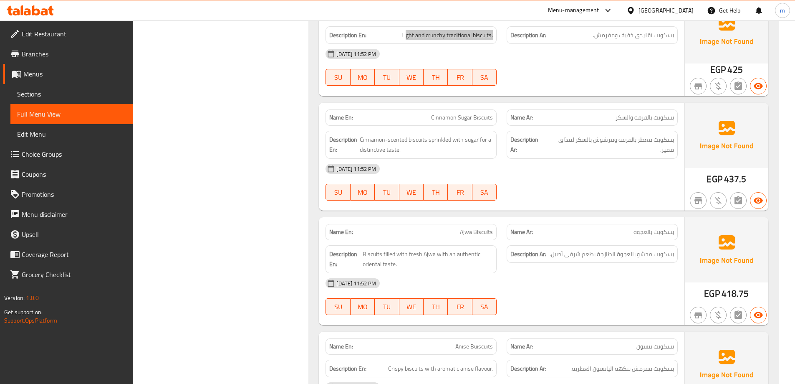
scroll to position [501, 0]
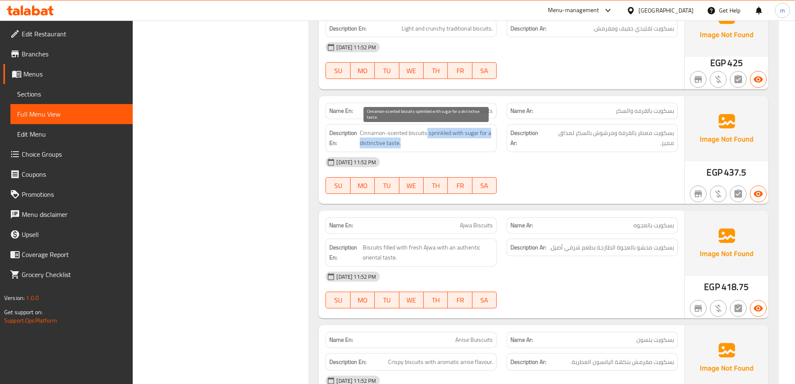
drag, startPoint x: 427, startPoint y: 132, endPoint x: 435, endPoint y: 142, distance: 12.8
click at [435, 142] on span "Cinnamon-scented biscuits sprinkled with sugar for a distinctive taste." at bounding box center [426, 138] width 133 height 20
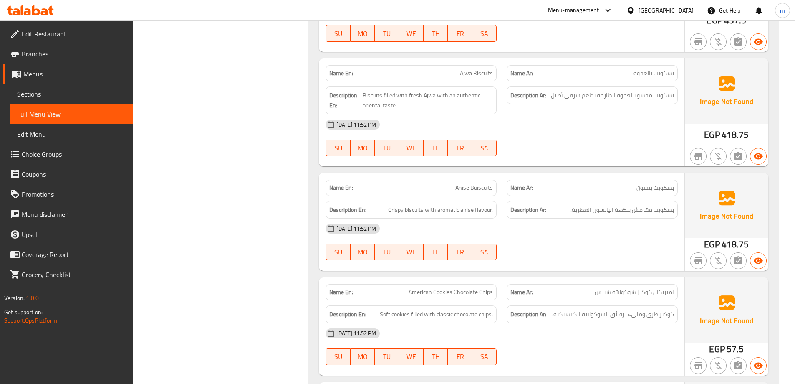
scroll to position [668, 0]
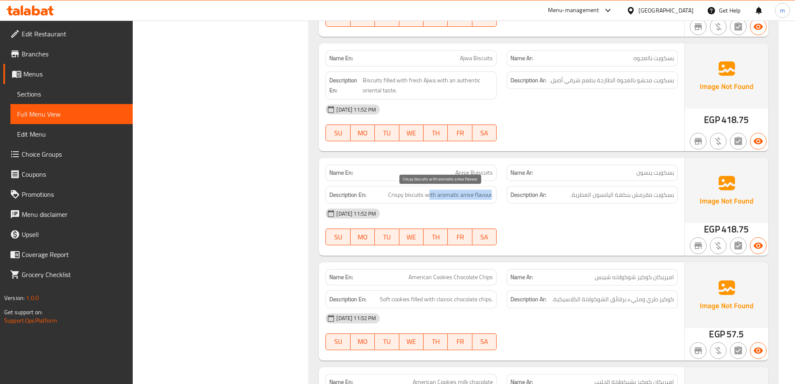
drag, startPoint x: 428, startPoint y: 190, endPoint x: 491, endPoint y: 197, distance: 63.4
click at [491, 197] on span "Crispy biscuits with aromatic anise flavour." at bounding box center [440, 195] width 105 height 10
click at [601, 208] on div "09-09-2025 11:52 PM" at bounding box center [502, 213] width 362 height 20
drag, startPoint x: 673, startPoint y: 168, endPoint x: 630, endPoint y: 177, distance: 44.2
click at [630, 177] on p "Name Ar: بسكويت ينسون" at bounding box center [593, 172] width 164 height 9
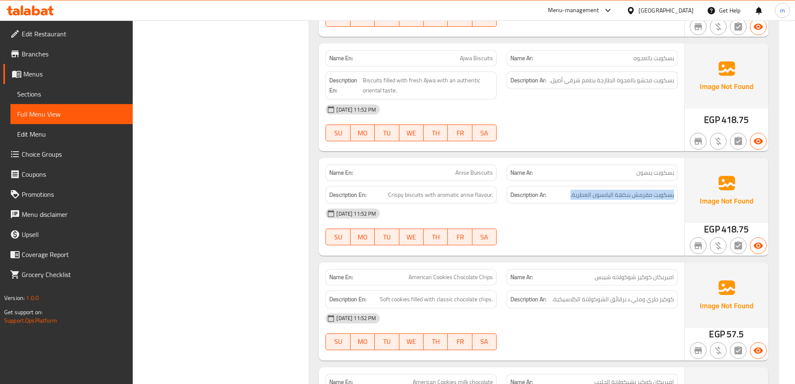
drag, startPoint x: 676, startPoint y: 195, endPoint x: 559, endPoint y: 193, distance: 116.9
click at [559, 193] on div "Description Ar: بسكويت مقرمش بنكهة اليانسون العطرية." at bounding box center [592, 195] width 171 height 18
drag, startPoint x: 416, startPoint y: 192, endPoint x: 497, endPoint y: 194, distance: 80.6
click at [497, 194] on div "Description En: Crispy biscuits with aromatic anise flavour." at bounding box center [411, 195] width 171 height 18
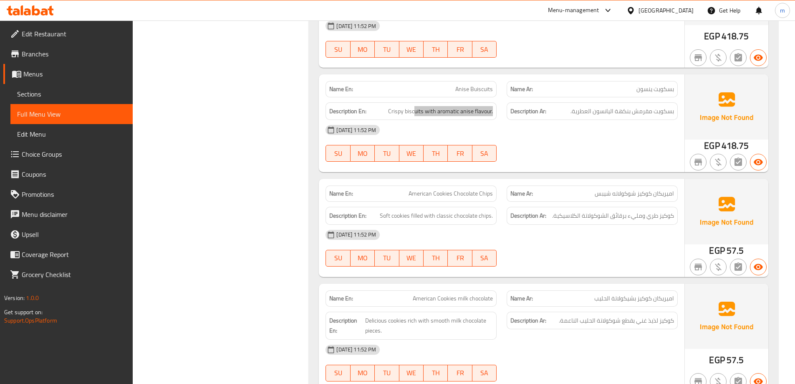
scroll to position [793, 0]
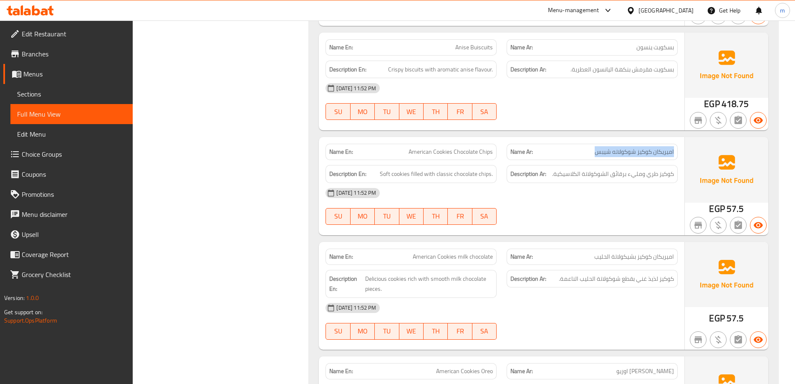
drag, startPoint x: 676, startPoint y: 149, endPoint x: 575, endPoint y: 152, distance: 101.9
click at [575, 152] on div "Name Ar: اميريكان كوكيز شوكولاته شيبس" at bounding box center [592, 152] width 171 height 16
drag, startPoint x: 411, startPoint y: 147, endPoint x: 502, endPoint y: 149, distance: 91.5
click at [502, 149] on div "Name En: American Cookies Chocolate Chips Name Ar: اميريكان كوكيز شوكولاته شيبس" at bounding box center [502, 152] width 362 height 26
drag, startPoint x: 404, startPoint y: 172, endPoint x: 494, endPoint y: 173, distance: 89.4
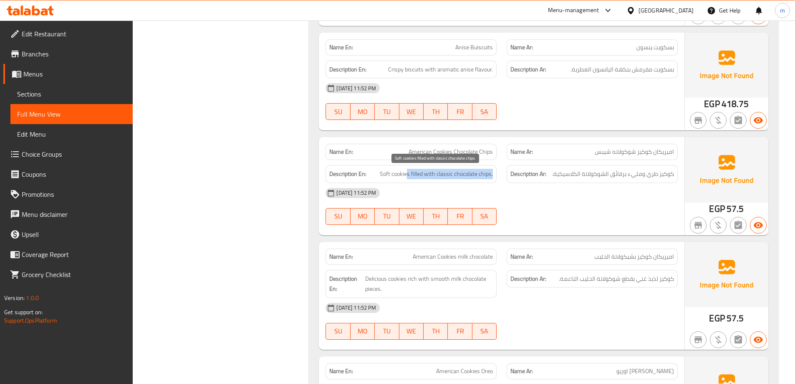
click at [494, 173] on div "Description En: Soft cookies filled with classic chocolate chips." at bounding box center [411, 174] width 171 height 18
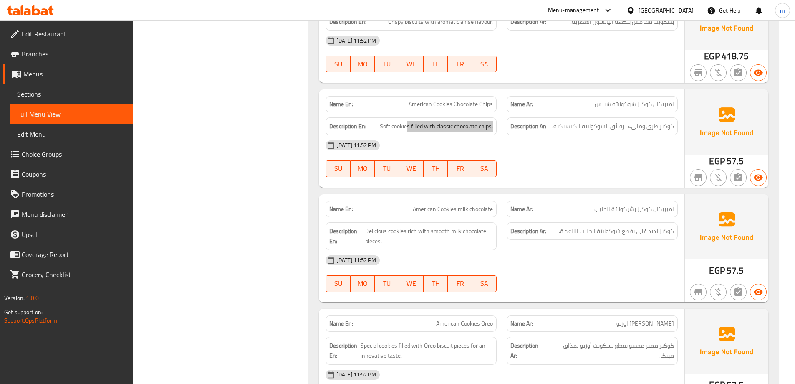
scroll to position [835, 0]
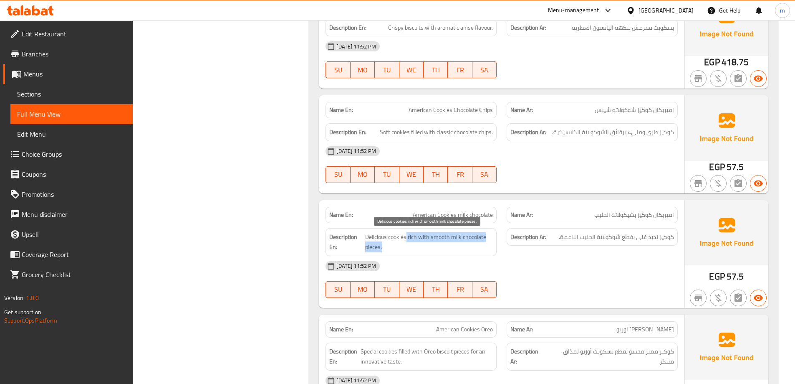
drag, startPoint x: 408, startPoint y: 237, endPoint x: 468, endPoint y: 248, distance: 61.9
click at [468, 248] on span "Delicious cookies rich with smooth milk chocolate pieces." at bounding box center [429, 242] width 128 height 20
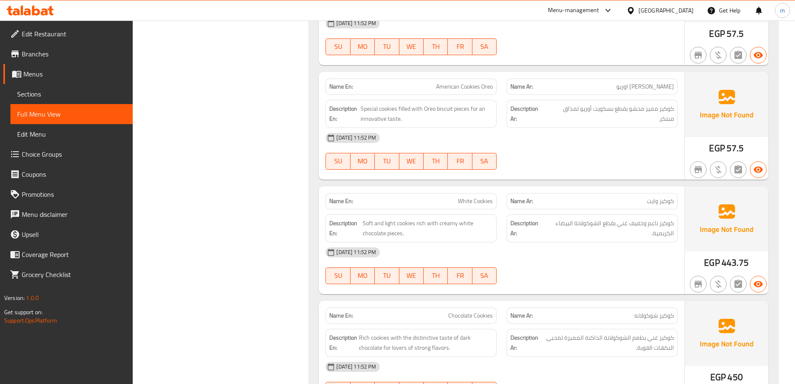
scroll to position [1211, 0]
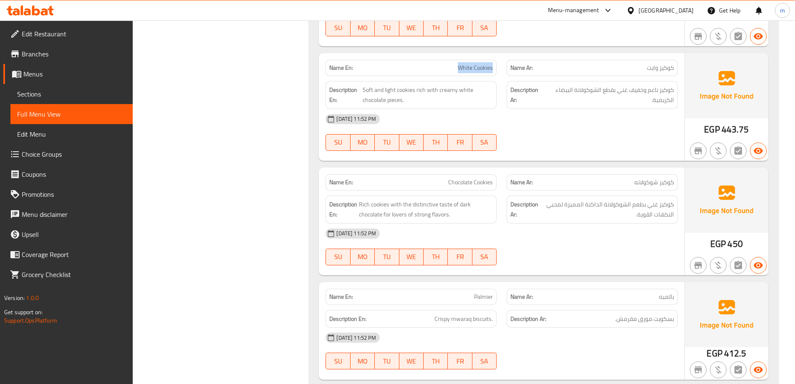
drag, startPoint x: 453, startPoint y: 69, endPoint x: 499, endPoint y: 67, distance: 46.4
click at [499, 67] on div "Name En: White Cookies" at bounding box center [411, 68] width 181 height 26
drag, startPoint x: 413, startPoint y: 87, endPoint x: 366, endPoint y: 86, distance: 46.4
click at [366, 86] on span "Soft and light cookies rich with creamy white chocolate pieces." at bounding box center [428, 95] width 130 height 20
drag, startPoint x: 415, startPoint y: 87, endPoint x: 472, endPoint y: 96, distance: 57.5
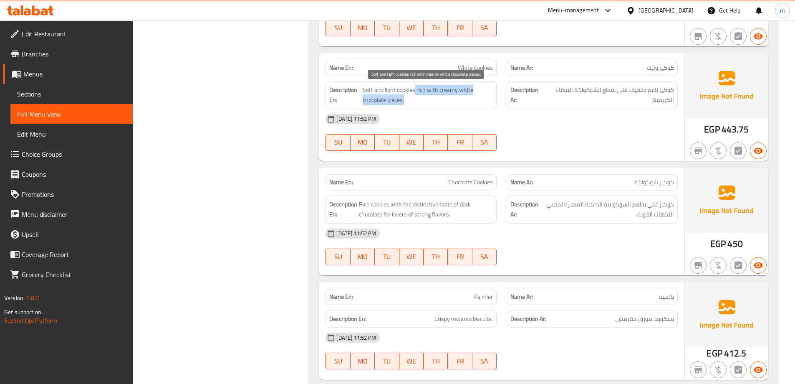
click at [472, 96] on span "Soft and light cookies rich with creamy white chocolate pieces." at bounding box center [428, 95] width 130 height 20
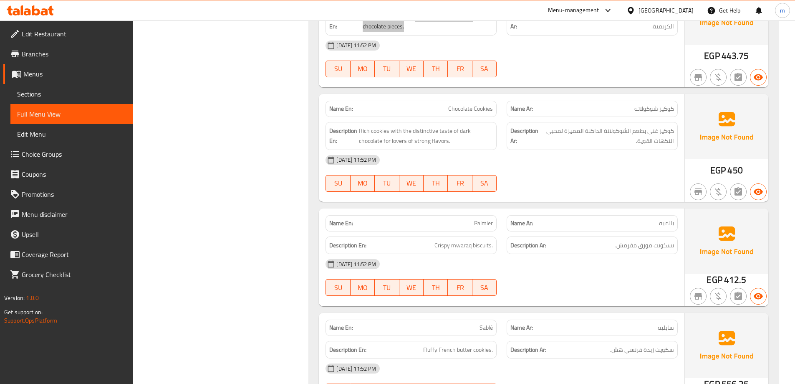
scroll to position [1294, 0]
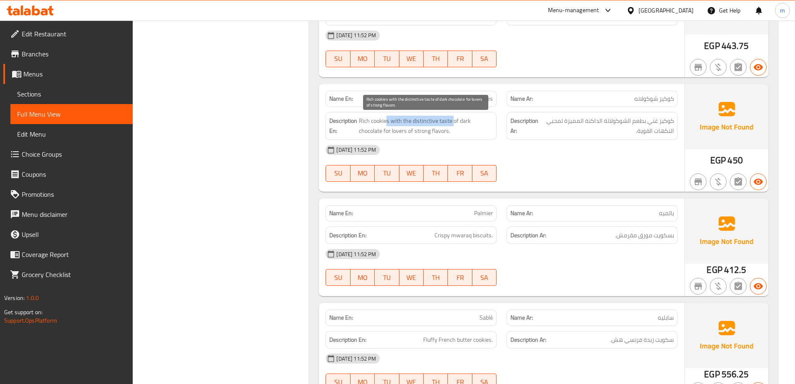
drag, startPoint x: 387, startPoint y: 120, endPoint x: 453, endPoint y: 121, distance: 66.0
click at [453, 121] on span "Rich cookies with the distinctive taste of dark chocolate for lovers of strong …" at bounding box center [426, 126] width 134 height 20
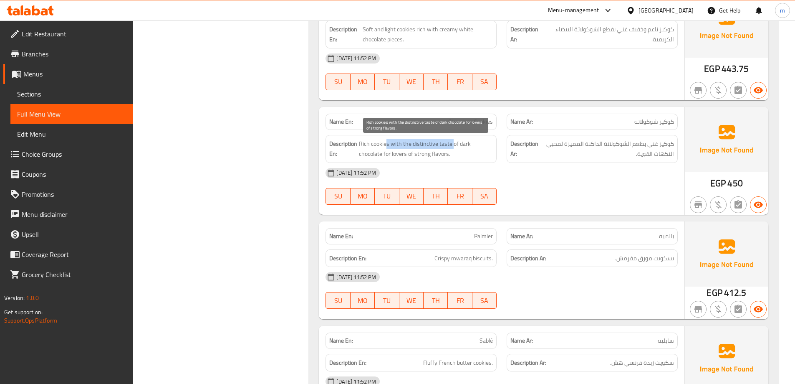
scroll to position [1253, 0]
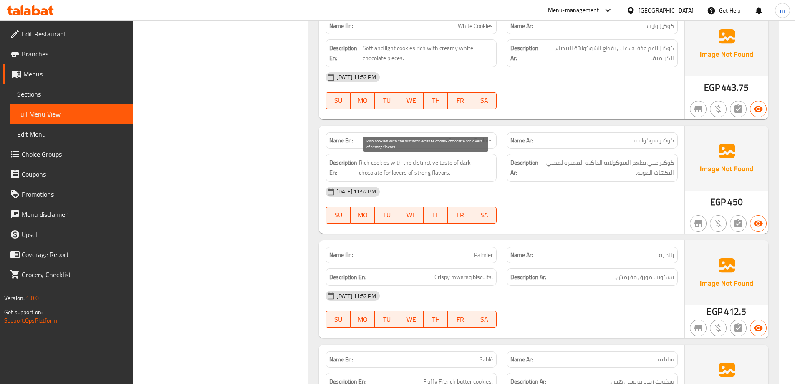
click at [470, 170] on span "Rich cookies with the distinctive taste of dark chocolate for lovers of strong …" at bounding box center [426, 167] width 134 height 20
drag, startPoint x: 400, startPoint y: 173, endPoint x: 466, endPoint y: 178, distance: 65.8
click at [466, 178] on div "Description En: Rich cookies with the distinctive taste of dark chocolate for l…" at bounding box center [411, 168] width 171 height 28
click at [522, 195] on div "09-09-2025 11:52 PM" at bounding box center [502, 192] width 362 height 20
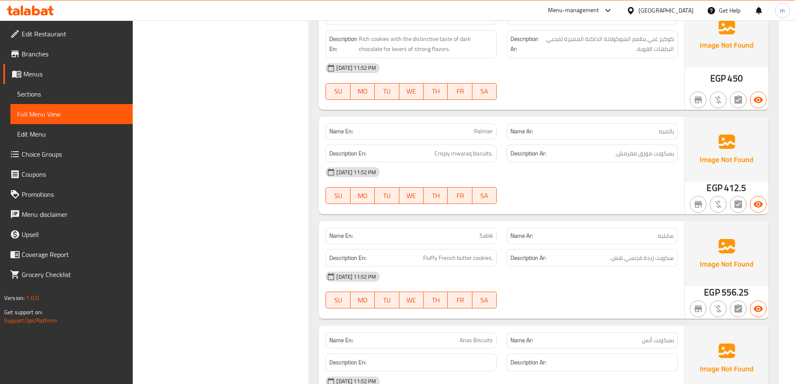
scroll to position [1378, 0]
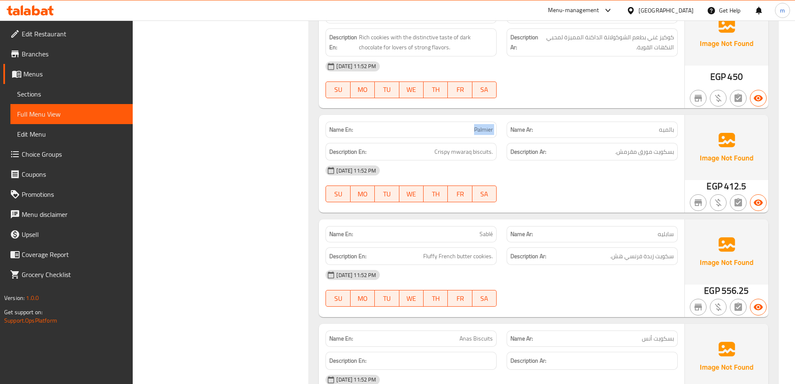
drag, startPoint x: 482, startPoint y: 124, endPoint x: 514, endPoint y: 120, distance: 31.5
click at [511, 131] on div "Name En: Palmier Name Ar: بالميه" at bounding box center [502, 129] width 362 height 26
drag, startPoint x: 433, startPoint y: 153, endPoint x: 509, endPoint y: 149, distance: 75.7
click at [509, 149] on div "Description En: Crispy mwaraq biscuits. Description Ar: بسكويت مورق مقرمش." at bounding box center [502, 152] width 362 height 28
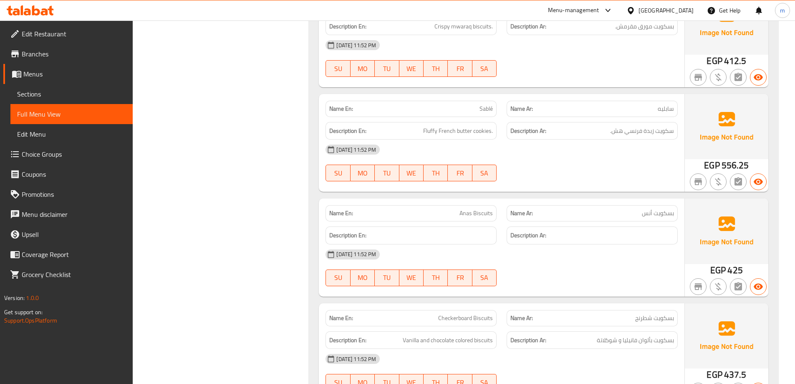
click at [493, 102] on div "Name En: Sablé" at bounding box center [411, 109] width 171 height 16
copy span "Sablé"
drag, startPoint x: 655, startPoint y: 215, endPoint x: 673, endPoint y: 212, distance: 19.1
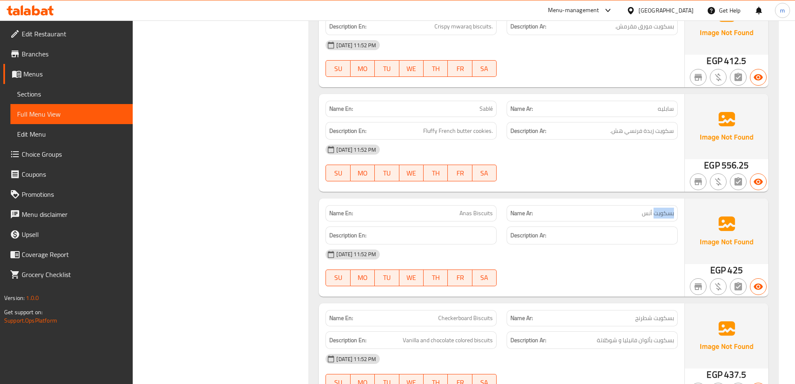
click at [673, 212] on span "بسكويت أنس" at bounding box center [658, 213] width 32 height 9
copy span "بسكويت"
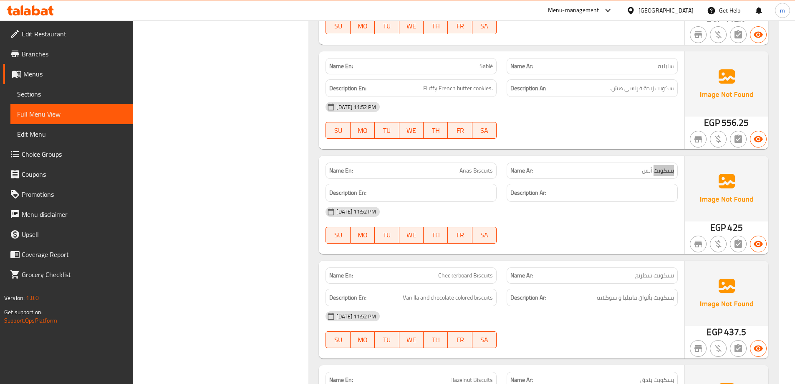
scroll to position [1545, 0]
click at [659, 172] on span "بسكويت أنس" at bounding box center [658, 171] width 32 height 9
drag, startPoint x: 493, startPoint y: 296, endPoint x: 382, endPoint y: 297, distance: 111.1
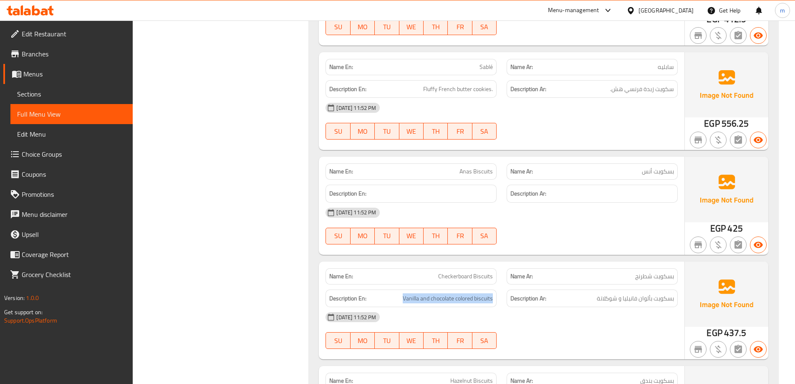
click at [382, 297] on h6 "Description En: Vanilla and chocolate colored biscuits" at bounding box center [411, 298] width 164 height 10
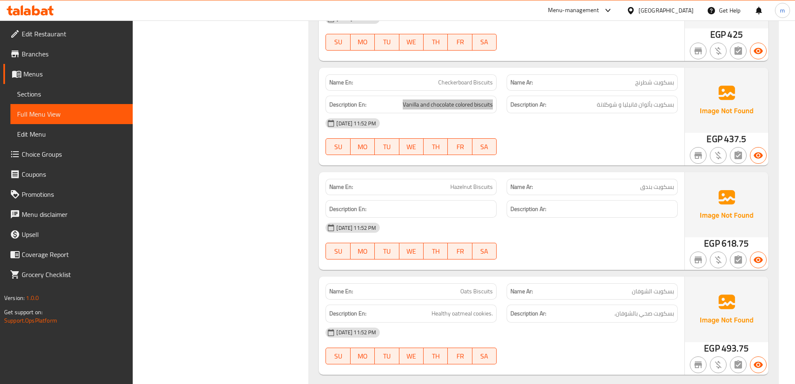
scroll to position [1754, 0]
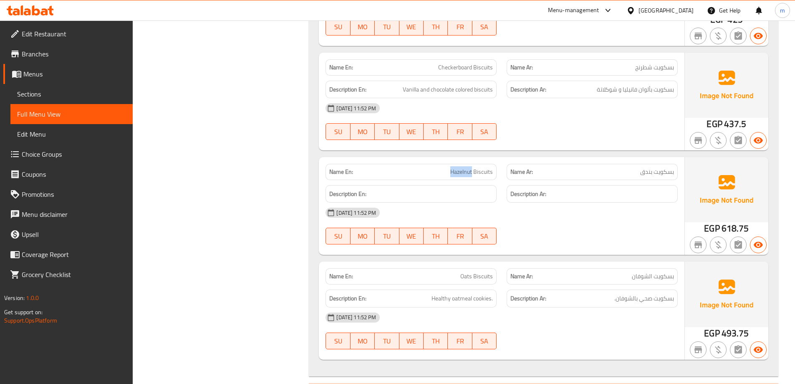
drag, startPoint x: 447, startPoint y: 166, endPoint x: 473, endPoint y: 171, distance: 26.8
click at [473, 171] on div "Name En: Hazelnut Biscuits" at bounding box center [411, 172] width 171 height 16
copy span "Hazelnut"
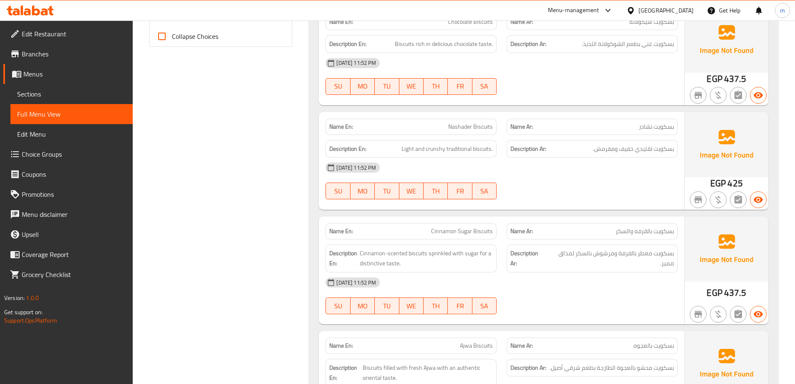
scroll to position [0, 0]
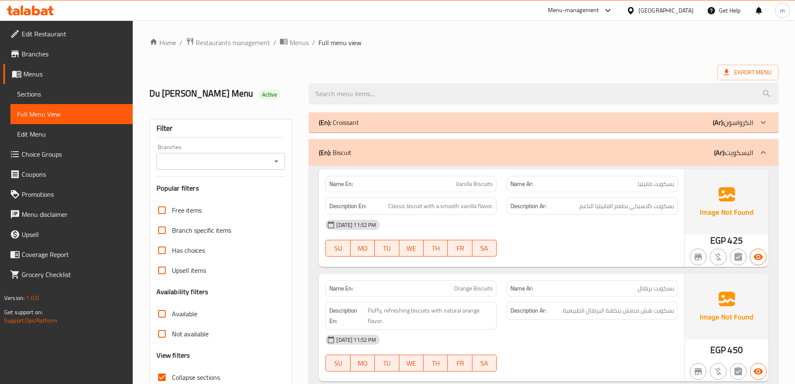
drag, startPoint x: 552, startPoint y: 215, endPoint x: 538, endPoint y: 70, distance: 145.6
click at [637, 154] on div "(En): Biscuit (Ar): البسكويت" at bounding box center [536, 152] width 435 height 10
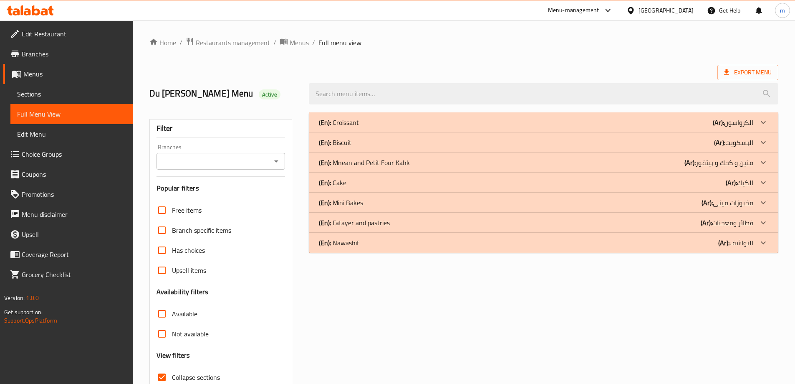
click at [648, 164] on div "(En): Mnean and Petit Four Kahk (Ar): منين و كحك و بيتفور" at bounding box center [536, 162] width 435 height 10
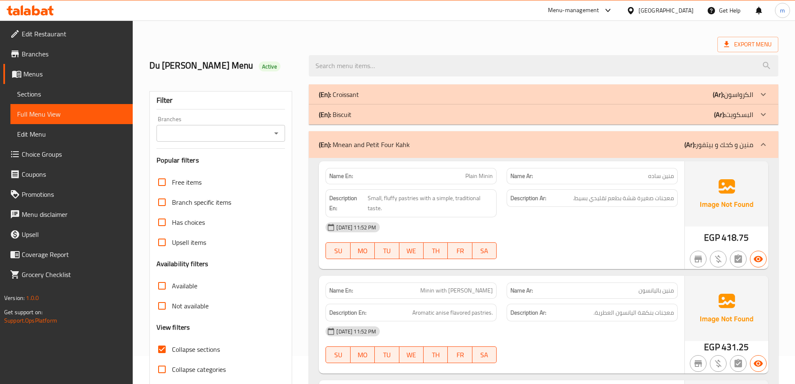
scroll to position [42, 0]
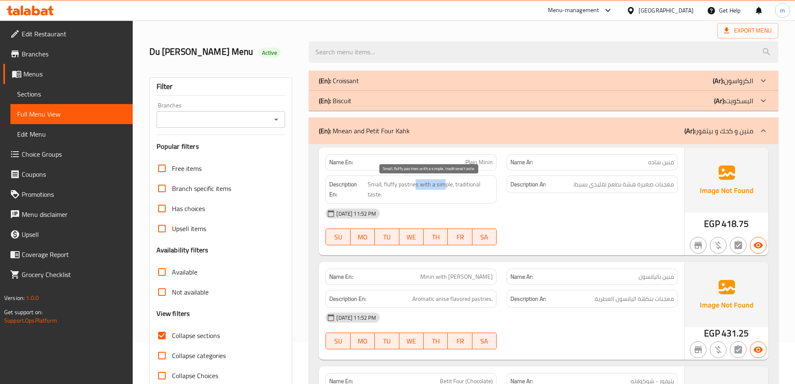
drag, startPoint x: 414, startPoint y: 185, endPoint x: 433, endPoint y: 191, distance: 19.4
click at [443, 188] on span "Small, fluffy pastries with a simple, traditional taste." at bounding box center [431, 189] width 126 height 20
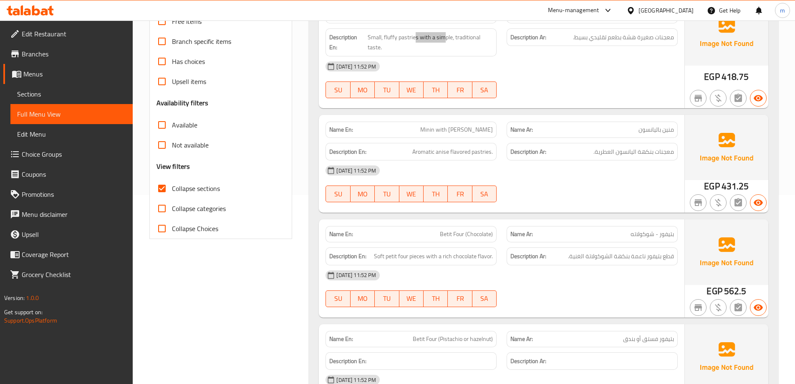
scroll to position [209, 0]
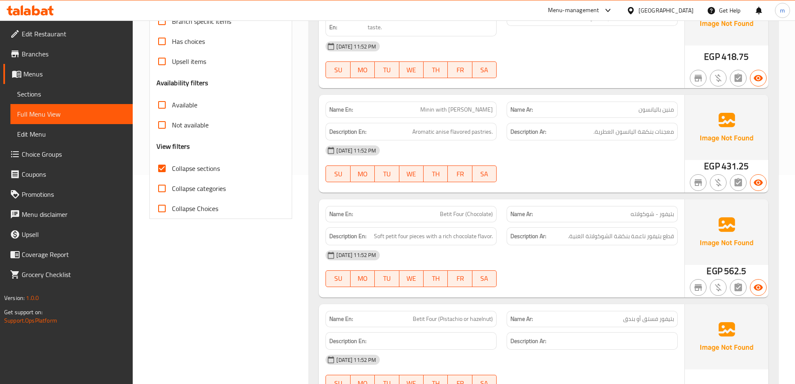
click at [486, 136] on span "Aromatic anise flavored pastries." at bounding box center [453, 132] width 81 height 10
click at [467, 136] on span "Aromatic anise flavored pastries." at bounding box center [453, 132] width 81 height 10
drag, startPoint x: 408, startPoint y: 134, endPoint x: 454, endPoint y: 134, distance: 45.5
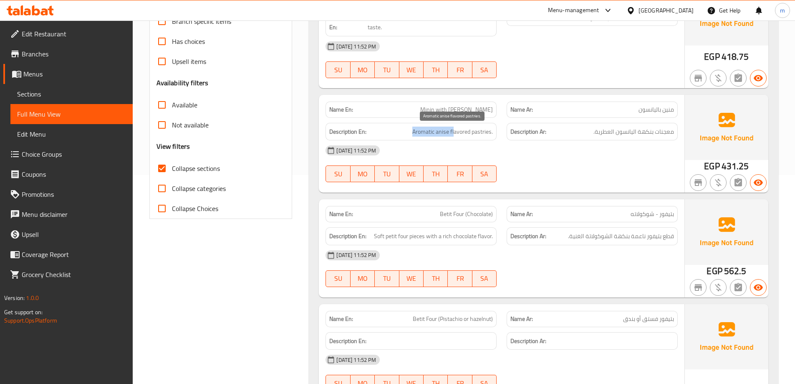
click at [454, 134] on h6 "Description En: Aromatic anise flavored pastries." at bounding box center [411, 132] width 164 height 10
drag, startPoint x: 433, startPoint y: 212, endPoint x: 485, endPoint y: 214, distance: 51.4
click at [485, 214] on p "Name En: Betit Four (Chocolate)" at bounding box center [411, 214] width 164 height 9
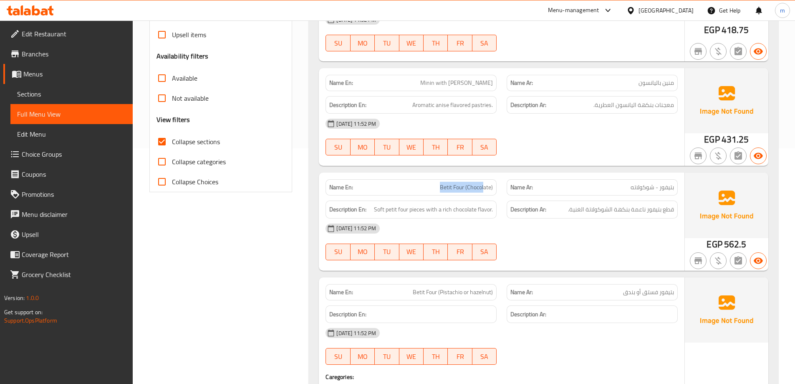
scroll to position [251, 0]
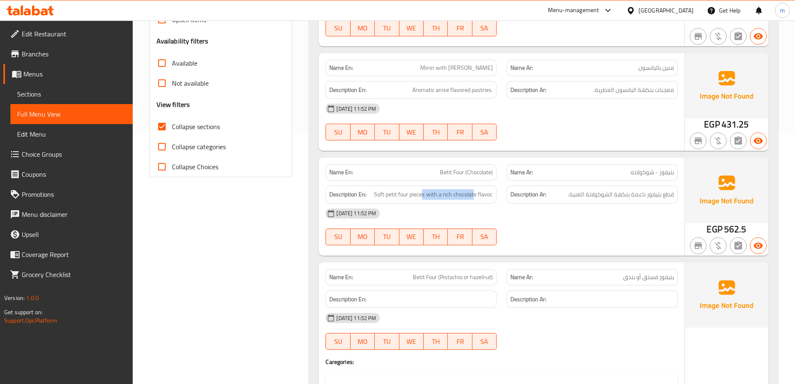
drag, startPoint x: 424, startPoint y: 195, endPoint x: 445, endPoint y: 198, distance: 21.5
click at [473, 200] on div "Description En: Soft petit four pieces with a rich chocolate flavor." at bounding box center [411, 194] width 171 height 18
click at [445, 198] on span "Soft petit four pieces with a rich chocolate flavor." at bounding box center [433, 194] width 119 height 10
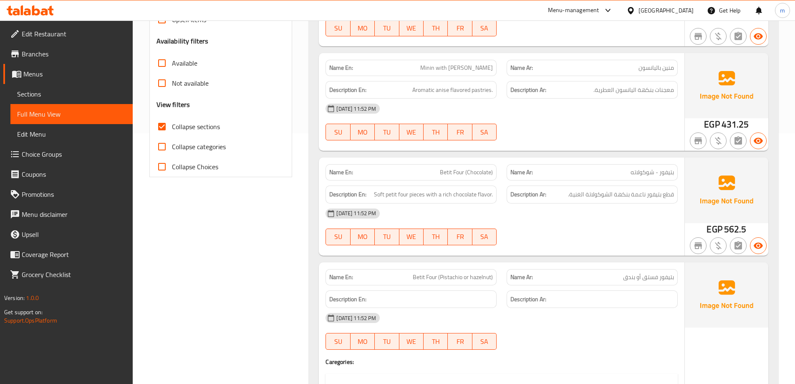
click at [524, 217] on div "09-09-2025 11:52 PM" at bounding box center [502, 213] width 362 height 20
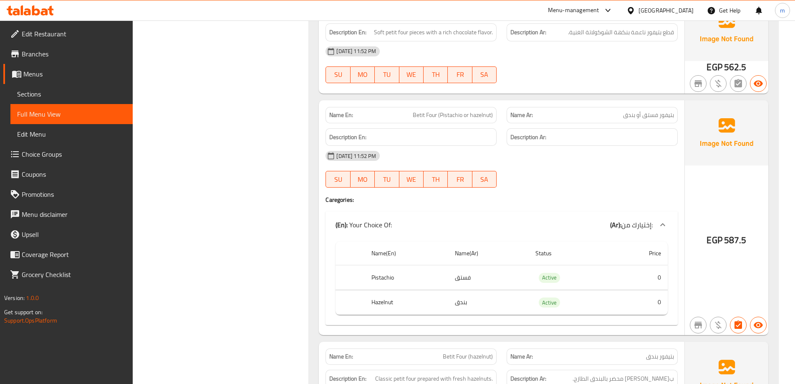
scroll to position [418, 0]
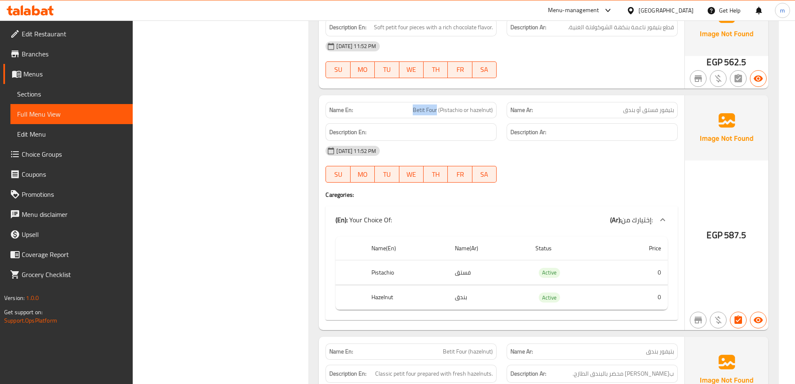
drag, startPoint x: 410, startPoint y: 107, endPoint x: 438, endPoint y: 110, distance: 27.3
click at [438, 110] on p "Name En: Betit Four (Pistachio or hazelnut)" at bounding box center [411, 110] width 164 height 9
click at [461, 109] on span "Betit Four (Pistachio or hazelnut)" at bounding box center [453, 110] width 80 height 9
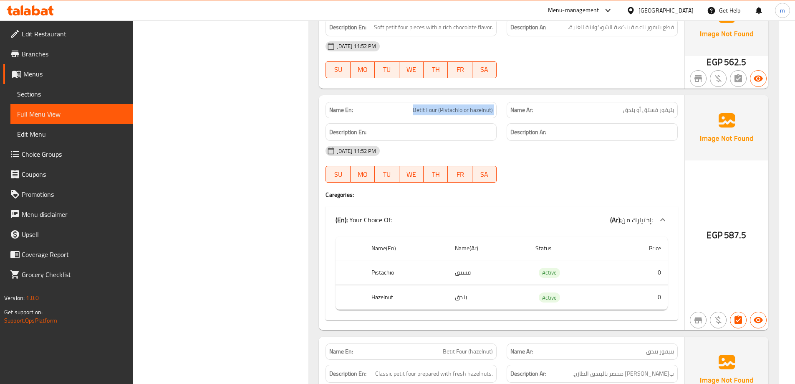
copy span "Betit Four (Pistachio or hazelnut)"
click at [570, 178] on div at bounding box center [592, 182] width 181 height 10
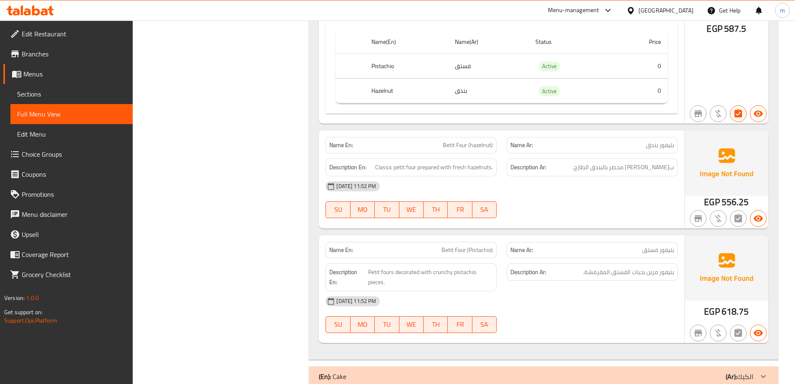
scroll to position [668, 0]
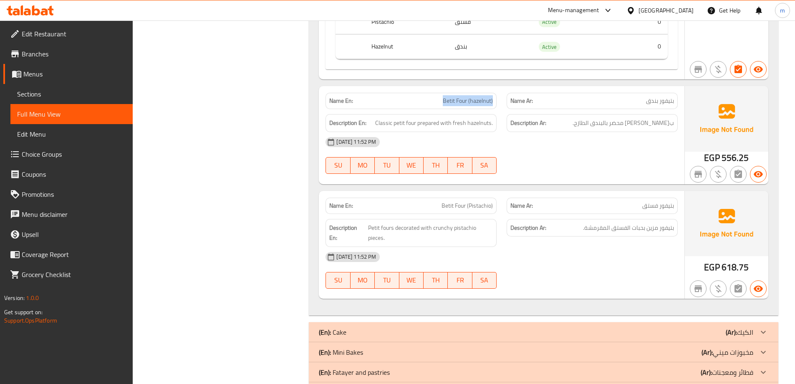
drag, startPoint x: 428, startPoint y: 100, endPoint x: 494, endPoint y: 101, distance: 66.0
click at [494, 101] on div "Name En: Betit Four (hazelnut)" at bounding box center [411, 101] width 171 height 16
click at [405, 124] on span "Classic petit four prepared with fresh hazelnuts." at bounding box center [434, 123] width 118 height 10
click at [386, 126] on span "Classic petit four prepared with fresh hazelnuts." at bounding box center [434, 123] width 118 height 10
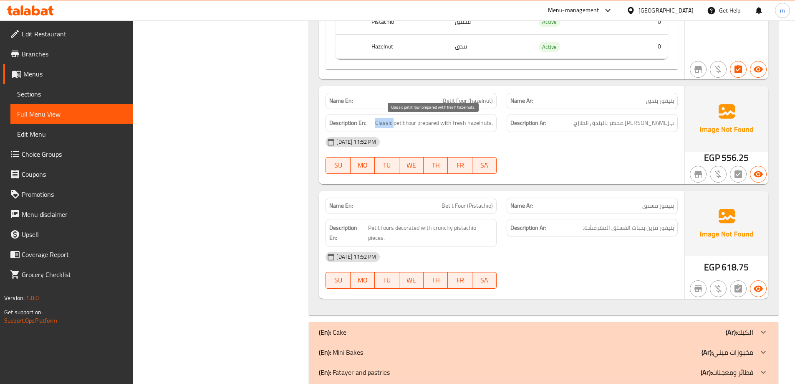
click at [386, 126] on span "Classic petit four prepared with fresh hazelnuts." at bounding box center [434, 123] width 118 height 10
click at [432, 129] on div "Description En: Classic petit four prepared with fresh hazelnuts." at bounding box center [411, 123] width 171 height 18
click at [451, 124] on span "Classic petit four prepared with fresh hazelnuts." at bounding box center [434, 123] width 118 height 10
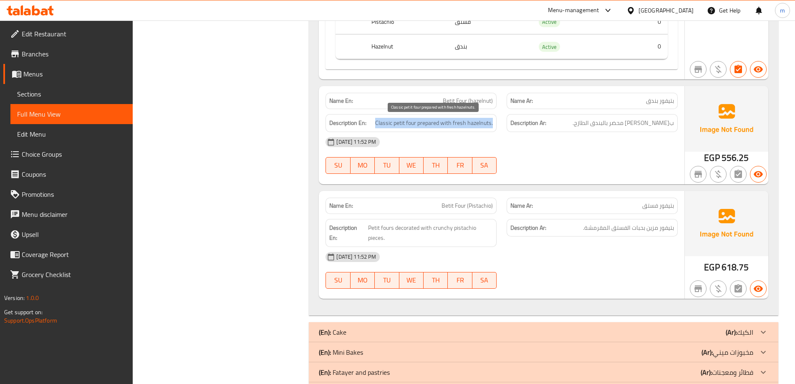
click at [451, 124] on span "Classic petit four prepared with fresh hazelnuts." at bounding box center [434, 123] width 118 height 10
click at [667, 226] on span "بتيفور مزين بحبات الفستق المقرمشة." at bounding box center [628, 228] width 91 height 10
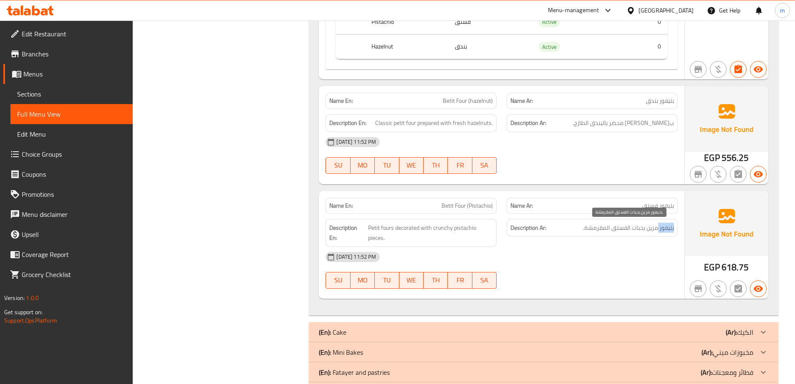
click at [667, 226] on span "بتيفور مزين بحبات الفستق المقرمشة." at bounding box center [628, 228] width 91 height 10
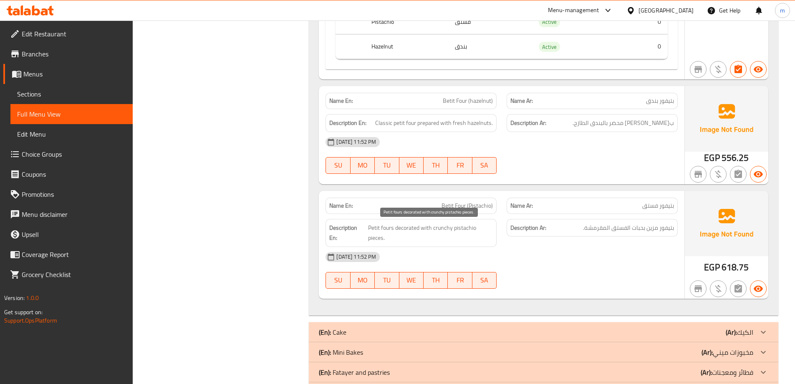
click at [395, 229] on span "Petit fours decorated with crunchy pistachio pieces." at bounding box center [430, 233] width 125 height 20
click at [379, 235] on span "Petit fours decorated with crunchy pistachio pieces." at bounding box center [430, 233] width 125 height 20
click at [467, 230] on span "Petit fours decorated with crunchy pistachio pieces." at bounding box center [430, 233] width 125 height 20
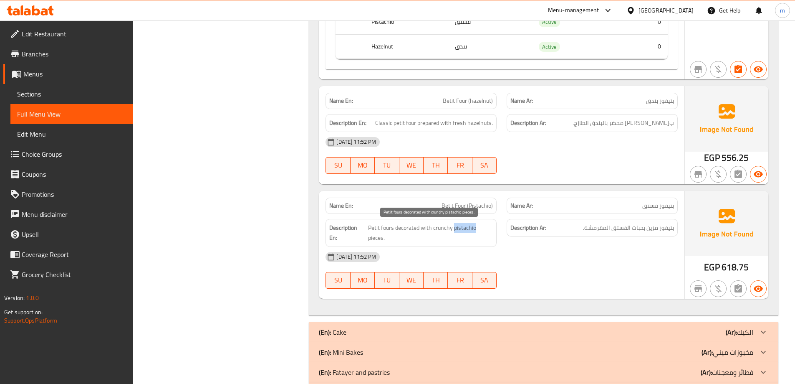
click at [467, 230] on span "Petit fours decorated with crunchy pistachio pieces." at bounding box center [430, 233] width 125 height 20
click at [438, 227] on span "Petit fours decorated with crunchy pistachio pieces." at bounding box center [430, 233] width 125 height 20
click at [642, 280] on div "09-09-2025 11:52 PM SU MO TU WE TH FR SA" at bounding box center [502, 270] width 362 height 47
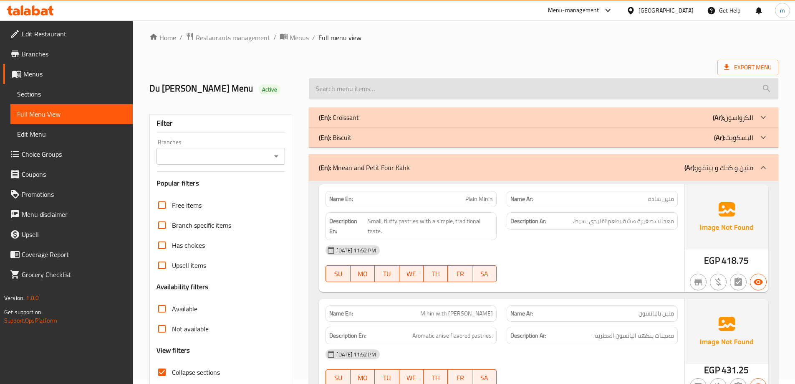
scroll to position [0, 0]
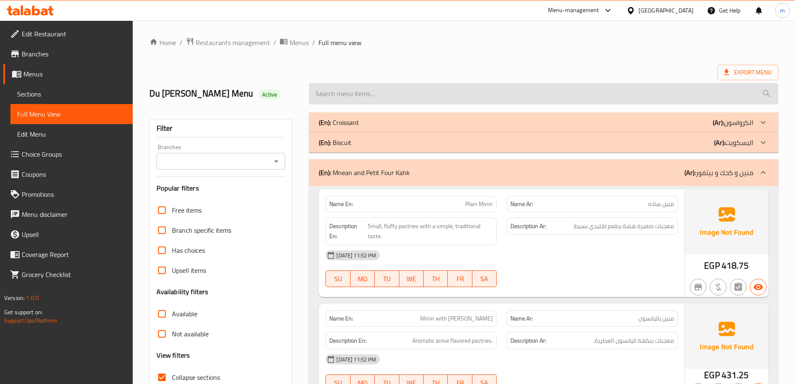
drag, startPoint x: 645, startPoint y: 207, endPoint x: 642, endPoint y: 98, distance: 109.4
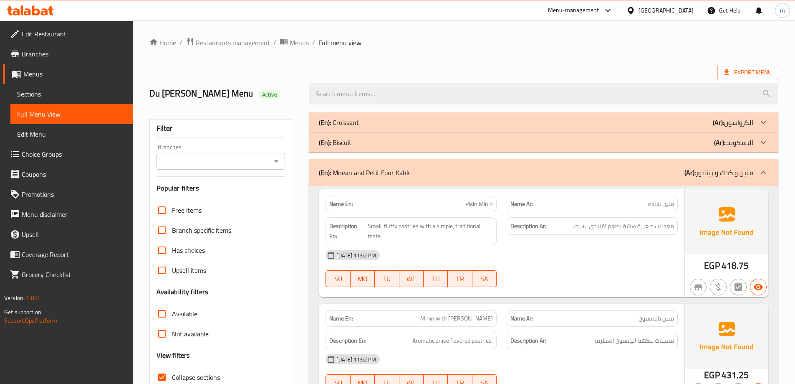
click at [670, 177] on div "(En): Mnean and Petit Four Kahk (Ar): منين و كحك و بيتفور" at bounding box center [536, 172] width 435 height 10
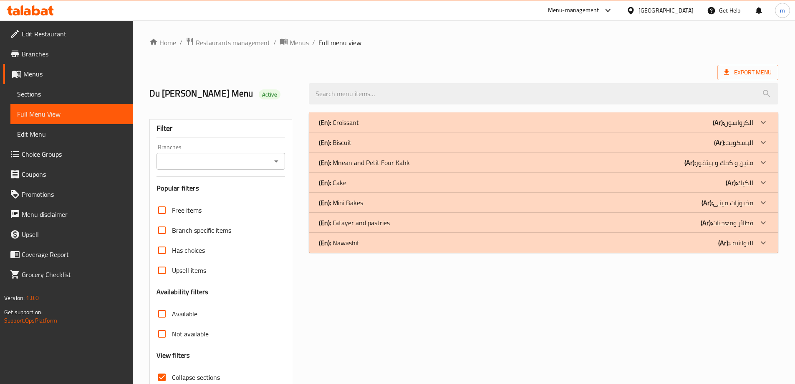
click at [671, 180] on div "(En): Cake (Ar): الكيك" at bounding box center [536, 182] width 435 height 10
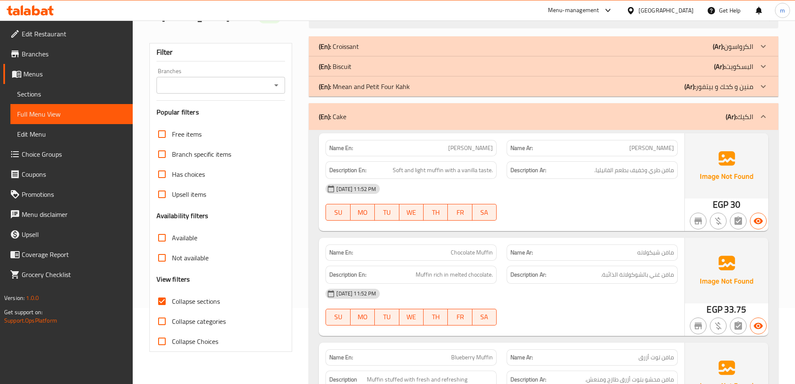
scroll to position [84, 0]
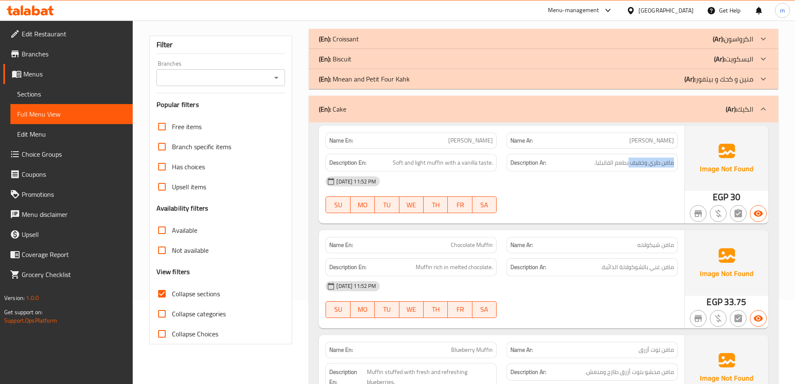
drag, startPoint x: 661, startPoint y: 169, endPoint x: 629, endPoint y: 169, distance: 32.1
click at [629, 169] on div "Description Ar: مافن طري وخفيف بطعم الفانيليا." at bounding box center [592, 163] width 171 height 18
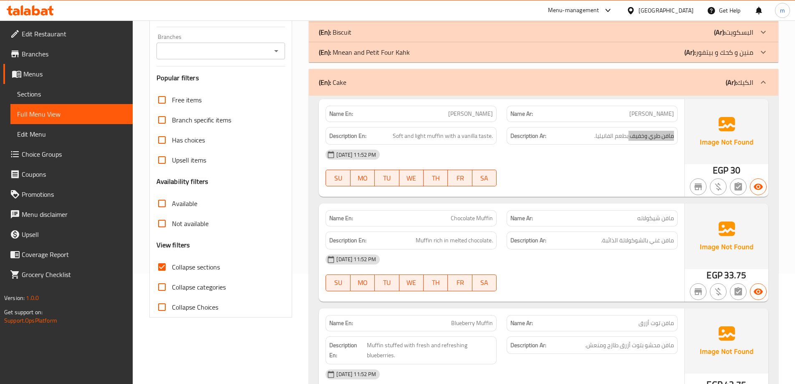
scroll to position [125, 0]
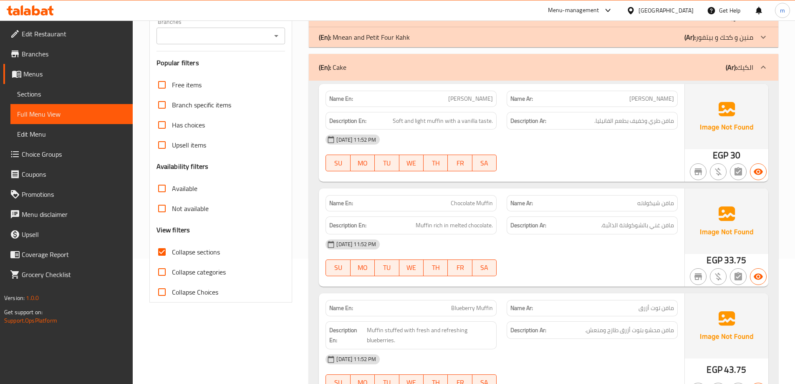
click at [585, 164] on div "09-09-2025 11:52 PM SU MO TU WE TH FR SA" at bounding box center [502, 152] width 362 height 47
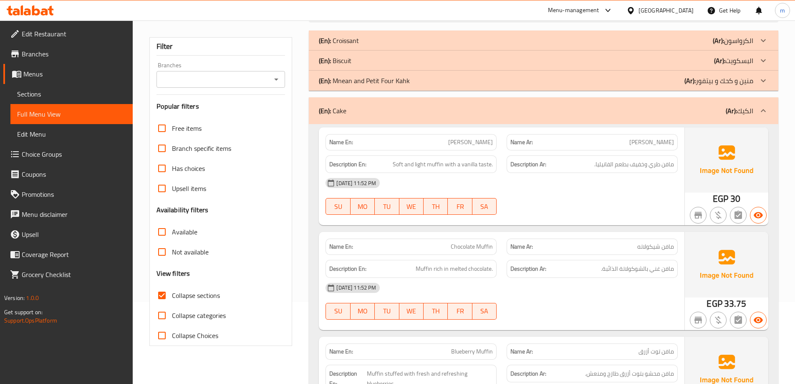
scroll to position [0, 0]
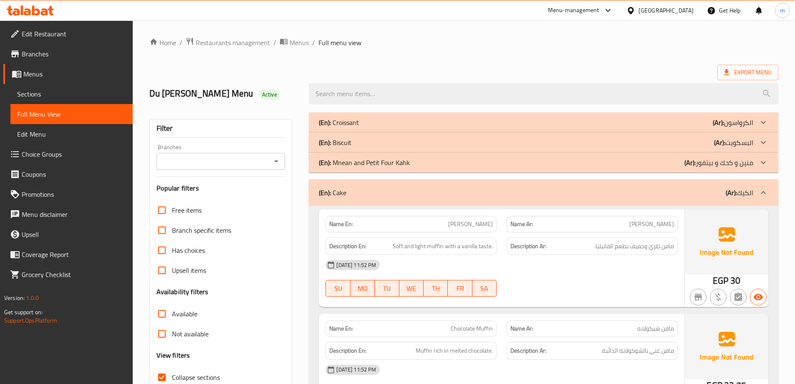
drag, startPoint x: 582, startPoint y: 257, endPoint x: 580, endPoint y: 125, distance: 132.4
click at [677, 191] on div "(En): Cake (Ar): الكيك" at bounding box center [536, 192] width 435 height 10
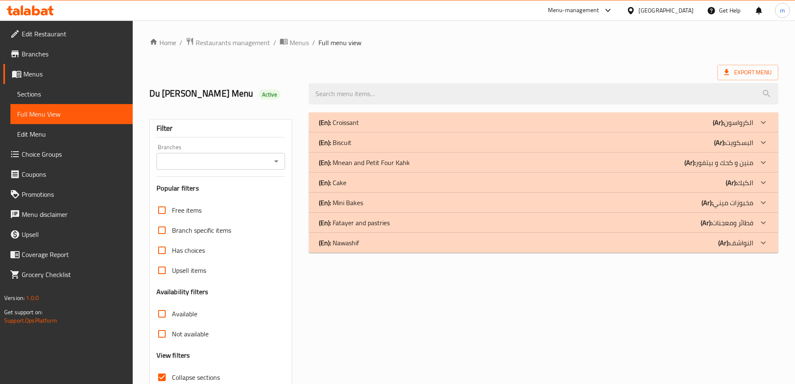
click at [673, 204] on div "(En): Mini Bakes (Ar): مخبوزات ميني" at bounding box center [536, 202] width 435 height 10
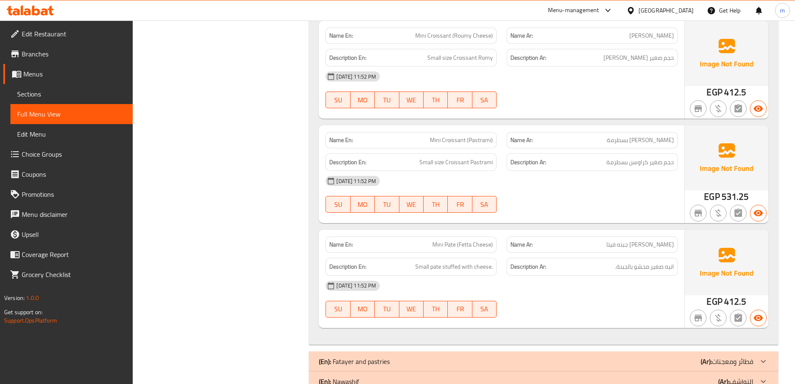
scroll to position [442, 0]
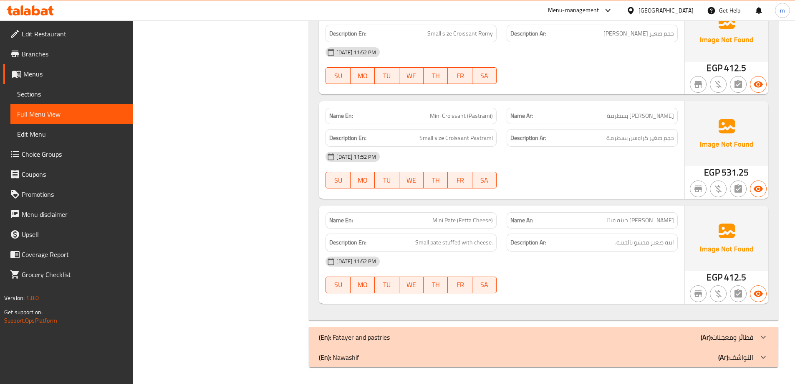
click at [477, 219] on span "Mini Pate (Fetta Cheese)" at bounding box center [463, 220] width 61 height 9
copy span "Mini Pate (Fetta Cheese)"
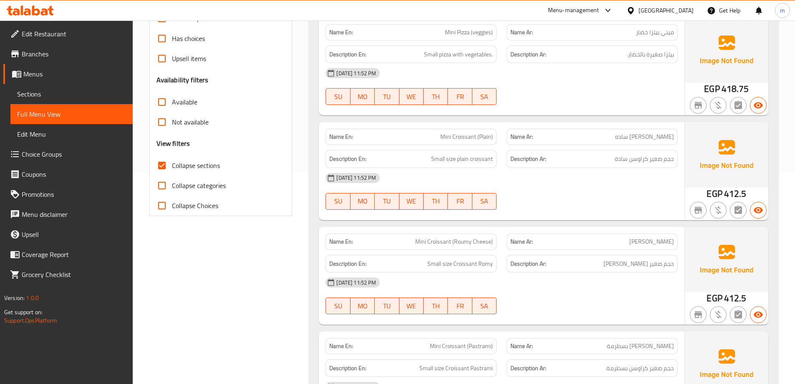
scroll to position [0, 0]
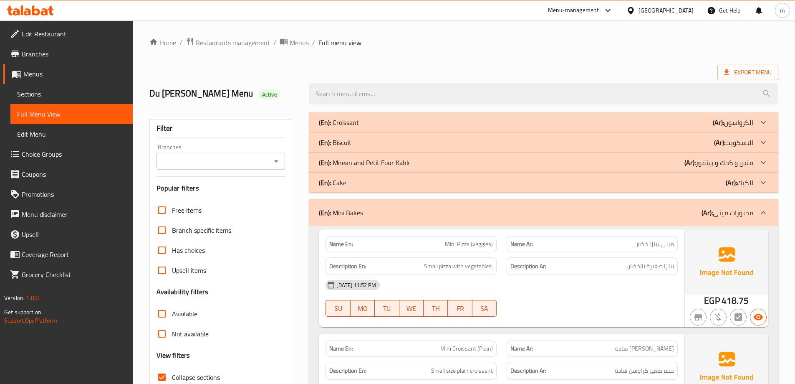
drag, startPoint x: 587, startPoint y: 236, endPoint x: 554, endPoint y: 41, distance: 198.4
click at [687, 219] on div "(En): Mini Bakes (Ar): مخبوزات ميني" at bounding box center [544, 212] width 470 height 27
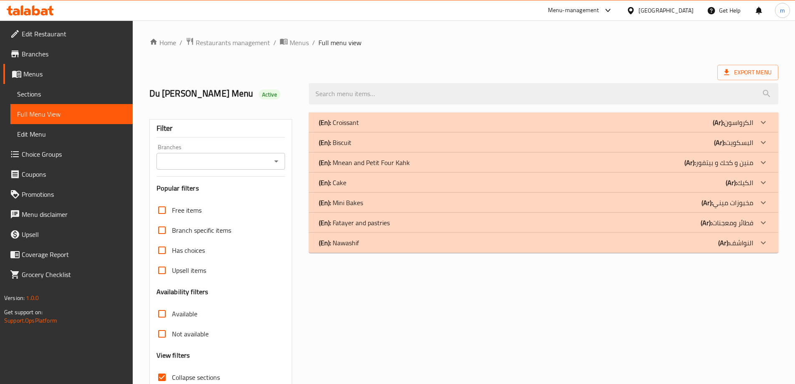
click at [689, 222] on div "(En): Fatayer and pastries (Ar): فطائر ومعجنات" at bounding box center [536, 223] width 435 height 10
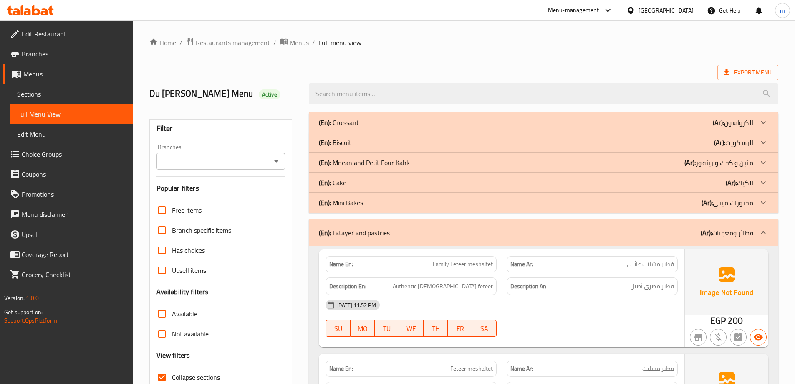
click at [692, 294] on img at bounding box center [727, 281] width 84 height 65
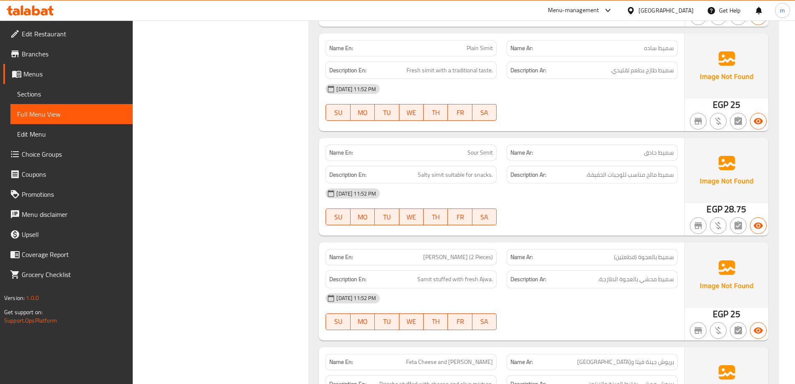
scroll to position [793, 0]
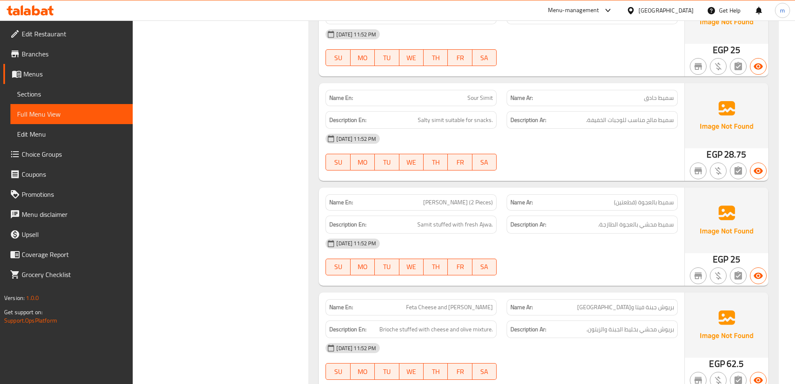
click at [667, 95] on span "سميط حادق" at bounding box center [659, 98] width 30 height 9
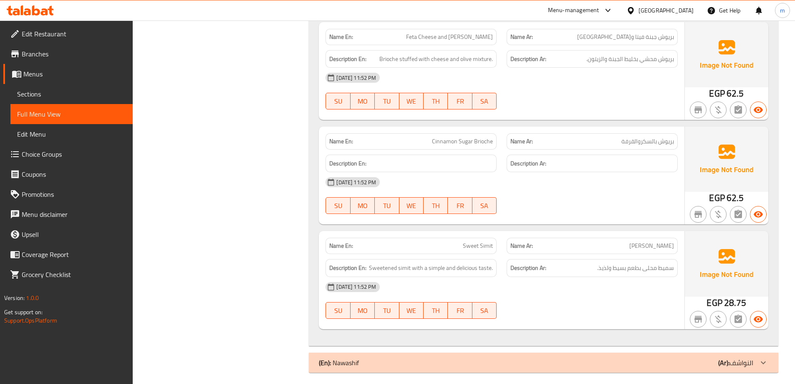
scroll to position [1069, 0]
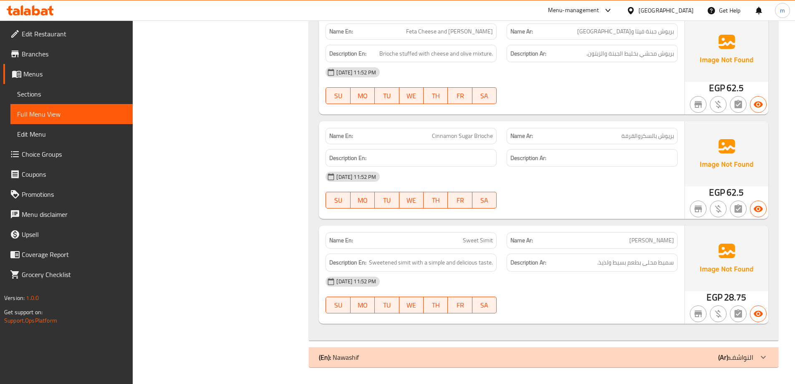
click at [480, 135] on span "Cinnamon Sugar Brioche" at bounding box center [462, 136] width 61 height 9
copy span "Cinnamon Sugar Brioche"
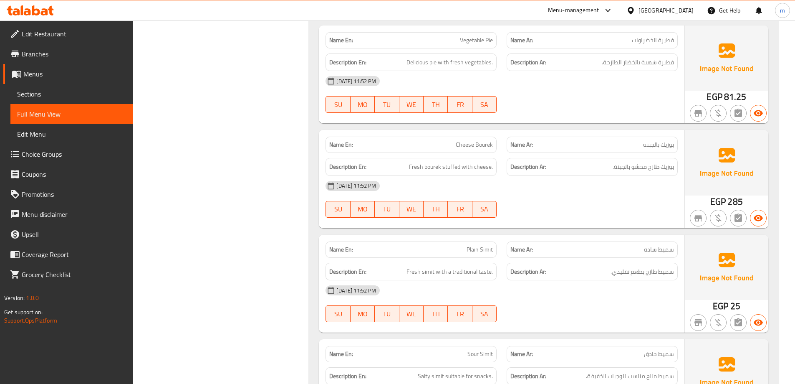
scroll to position [0, 0]
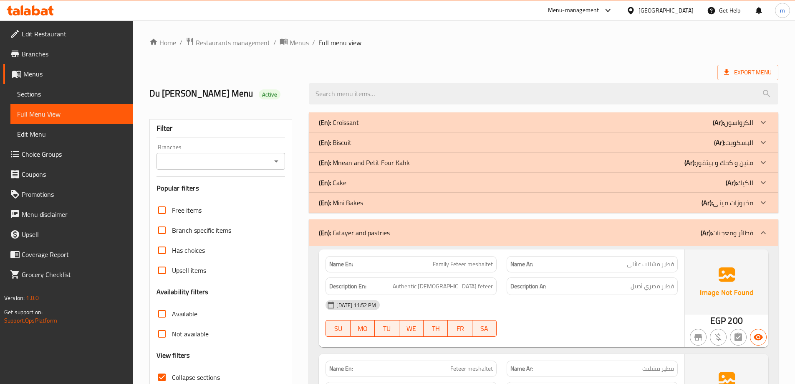
drag, startPoint x: 617, startPoint y: 292, endPoint x: 591, endPoint y: 81, distance: 212.4
click at [667, 228] on div "(En): Fatayer and pastries (Ar): فطائر ومعجنات" at bounding box center [536, 233] width 435 height 10
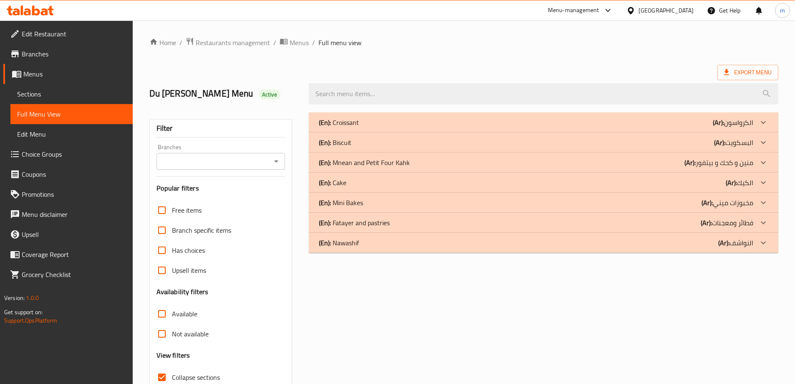
click at [669, 241] on div "(En): Nawashif (Ar): النواشف" at bounding box center [536, 243] width 435 height 10
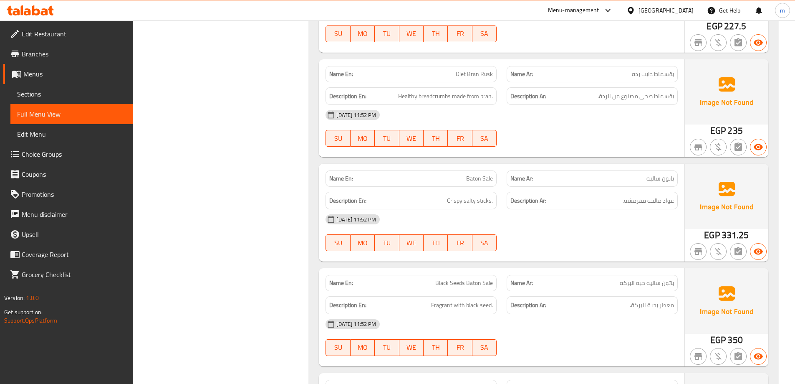
scroll to position [459, 0]
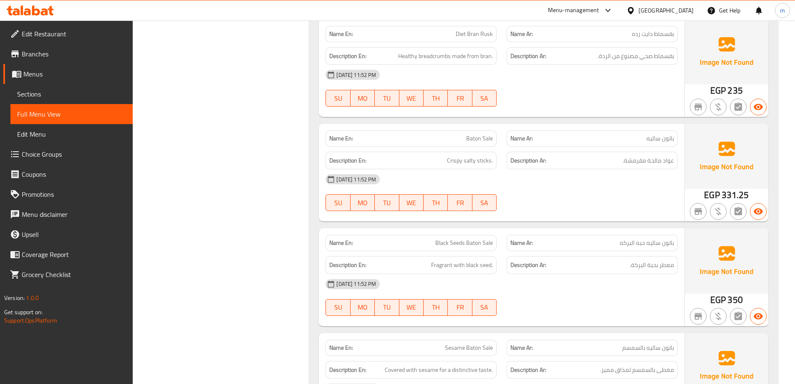
click at [476, 145] on div "Name En: Baton Sale" at bounding box center [411, 138] width 171 height 16
copy span "Baton Sale"
click at [538, 114] on div "Name En: Diet Bran Rusk Name Ar: بقسماط دايت رده Description En: Healthy breadc…" at bounding box center [502, 68] width 366 height 98
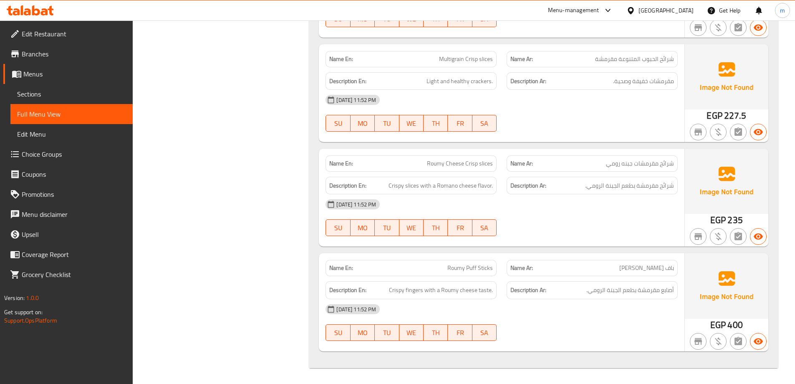
scroll to position [1511, 0]
click at [434, 164] on span "Roumy Cheese Crisp slices" at bounding box center [460, 162] width 66 height 9
copy span "Roumy Cheese Crisp slices"
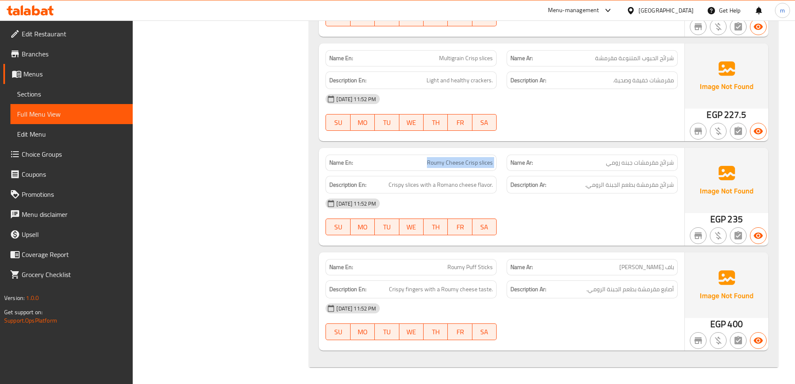
click at [464, 159] on span "Roumy Cheese Crisp slices" at bounding box center [460, 162] width 66 height 9
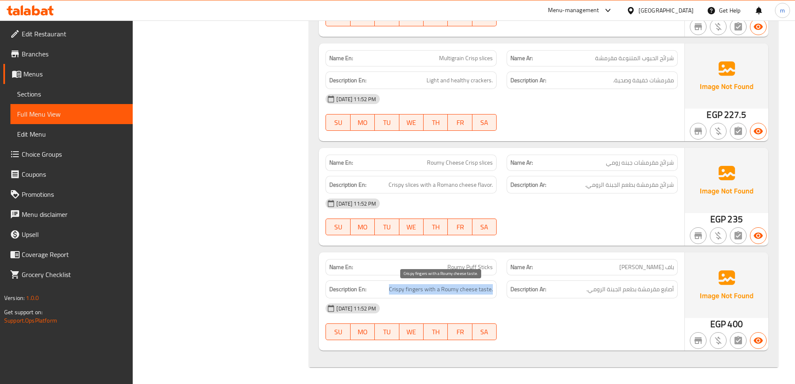
drag, startPoint x: 416, startPoint y: 291, endPoint x: 493, endPoint y: 291, distance: 76.4
click at [493, 291] on h6 "Description En: Crispy fingers with a Roumy cheese taste." at bounding box center [411, 289] width 164 height 10
click at [526, 309] on div "09-09-2025 11:52 PM" at bounding box center [502, 308] width 362 height 20
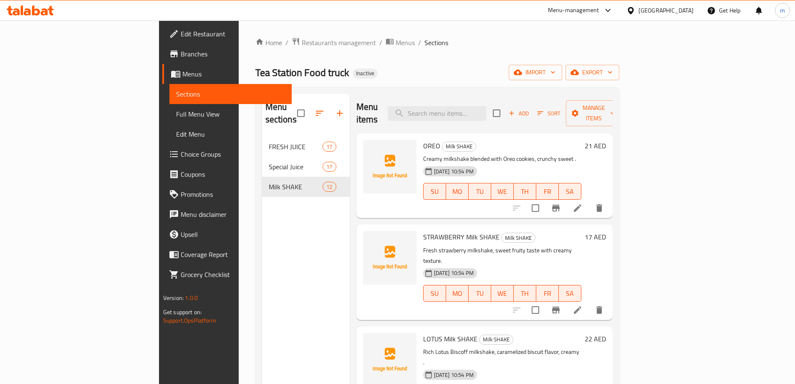
scroll to position [117, 0]
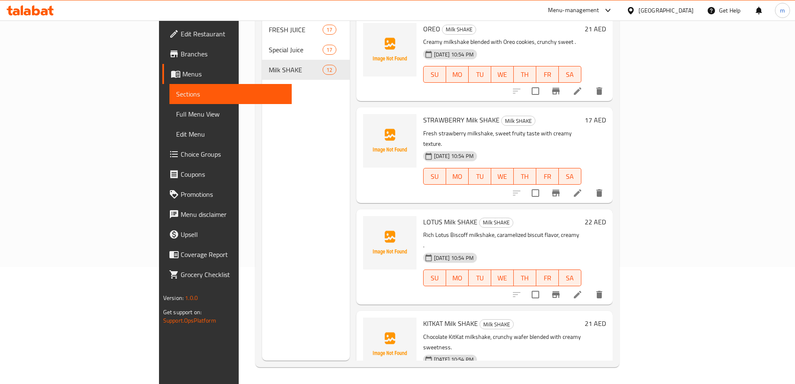
drag, startPoint x: 426, startPoint y: 73, endPoint x: 432, endPoint y: 247, distance: 173.8
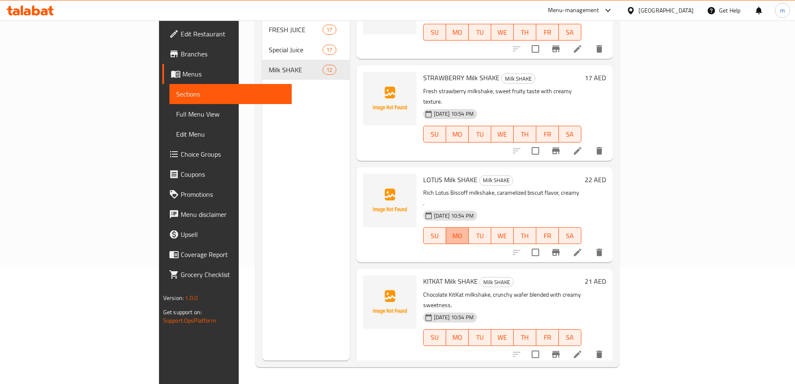
scroll to position [732, 0]
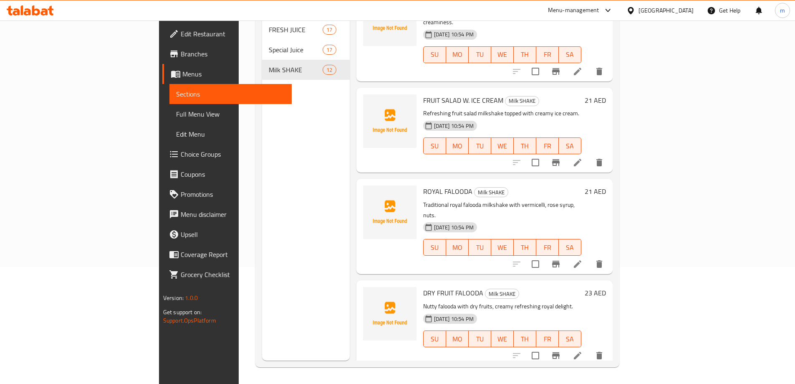
drag, startPoint x: 457, startPoint y: 208, endPoint x: 479, endPoint y: 389, distance: 182.5
drag, startPoint x: 443, startPoint y: 250, endPoint x: 453, endPoint y: 343, distance: 93.3
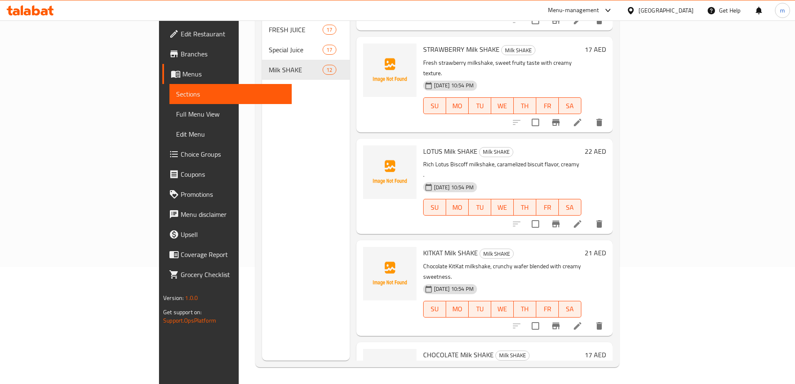
scroll to position [0, 0]
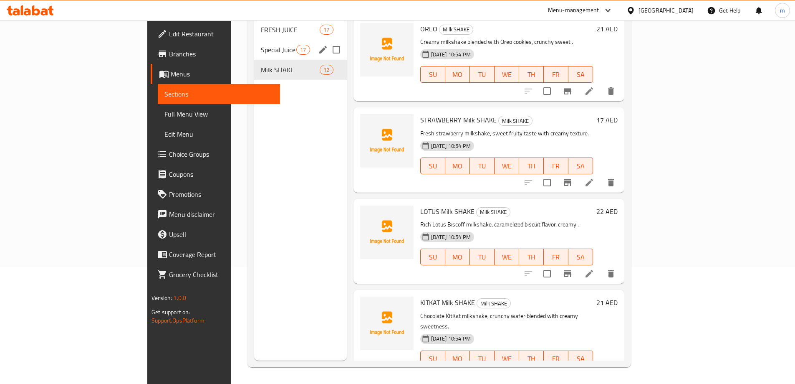
drag, startPoint x: 194, startPoint y: 42, endPoint x: 215, endPoint y: 75, distance: 39.3
click at [261, 45] on span "Special Juice" at bounding box center [278, 50] width 35 height 10
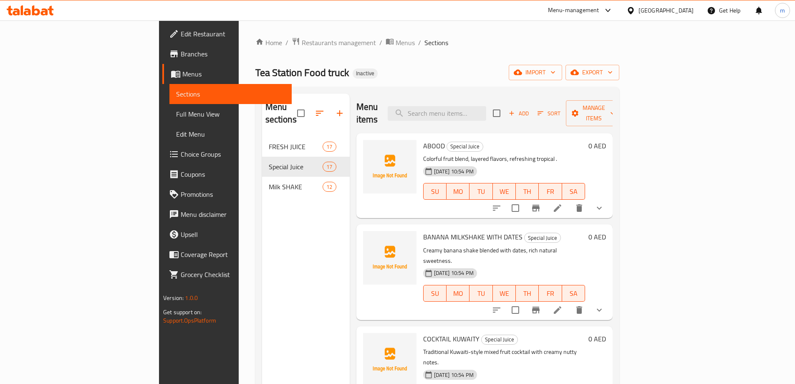
click at [170, 122] on link "Full Menu View" at bounding box center [231, 114] width 122 height 20
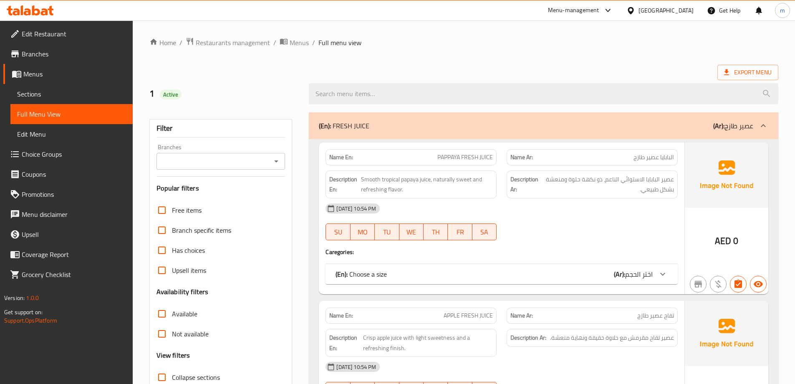
click at [428, 280] on div "(En): Choose a size (Ar): اختر الحجم" at bounding box center [502, 274] width 352 height 20
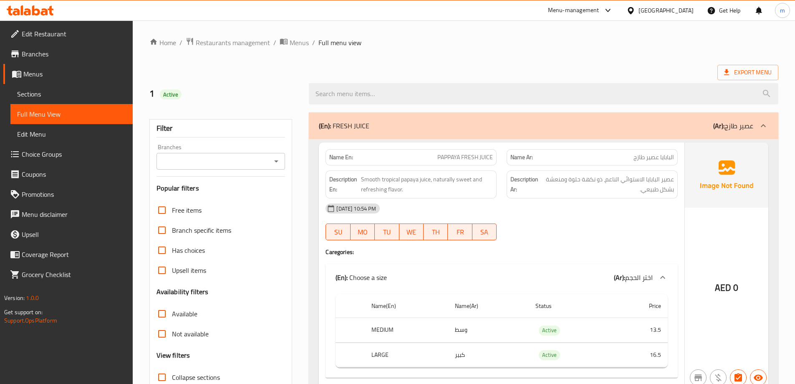
click at [428, 280] on div "(En): Choose a size (Ar): اختر الحجم" at bounding box center [494, 277] width 317 height 10
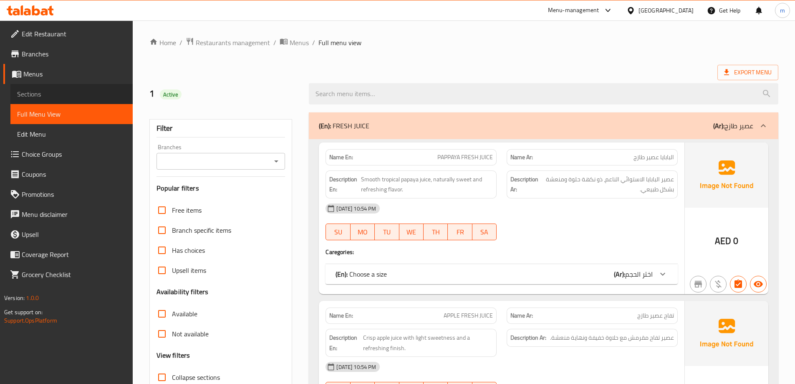
click at [93, 90] on span "Sections" at bounding box center [71, 94] width 109 height 10
